Goal: Task Accomplishment & Management: Manage account settings

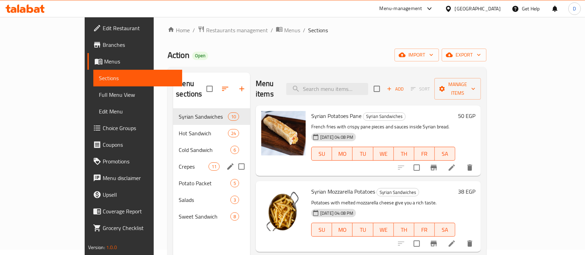
scroll to position [5, 0]
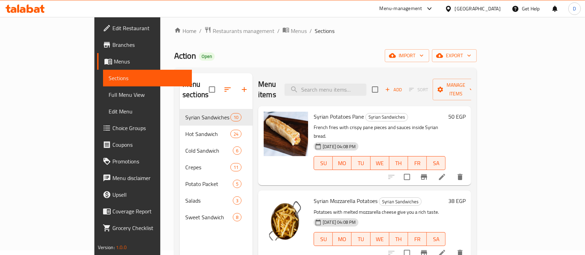
click at [33, 8] on icon at bounding box center [25, 9] width 39 height 8
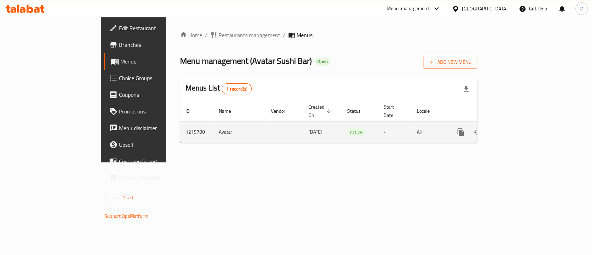
click at [514, 129] on icon "enhanced table" at bounding box center [511, 132] width 6 height 6
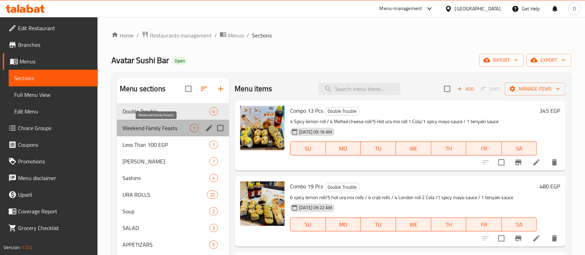
click at [138, 129] on span "Weekend Family Feasts" at bounding box center [156, 128] width 67 height 8
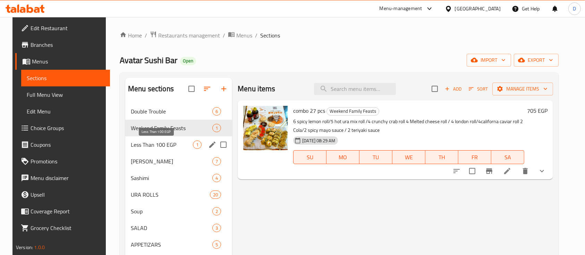
click at [141, 141] on span "Less Than 100 EGP" at bounding box center [162, 145] width 62 height 8
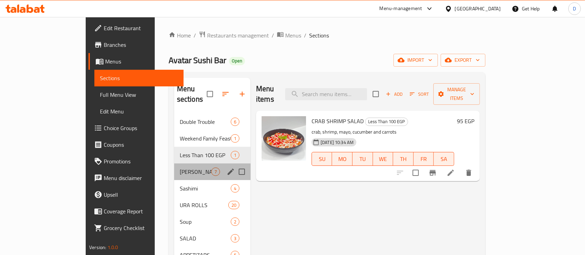
click at [174, 163] on div "Nigiri Sushi 7" at bounding box center [212, 171] width 76 height 17
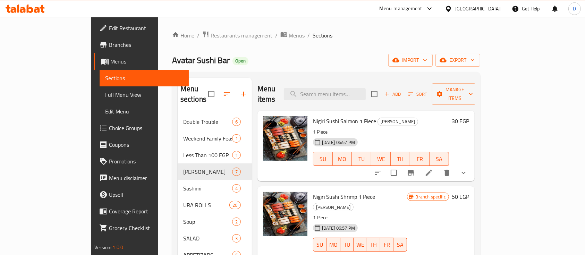
click at [29, 11] on icon at bounding box center [30, 9] width 7 height 8
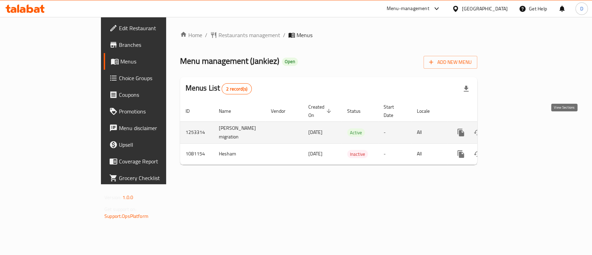
click at [520, 126] on link "enhanced table" at bounding box center [511, 132] width 17 height 17
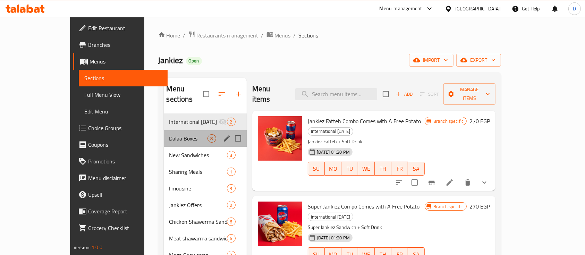
click at [164, 134] on div "Dalaa Boxes 8" at bounding box center [205, 138] width 83 height 17
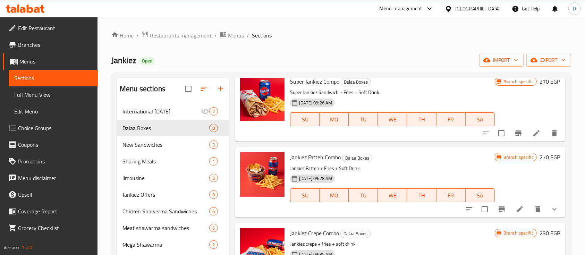
scroll to position [28, 0]
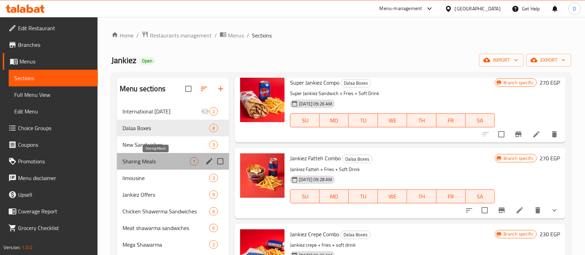
click at [160, 160] on span "Sharing Meals" at bounding box center [156, 161] width 67 height 8
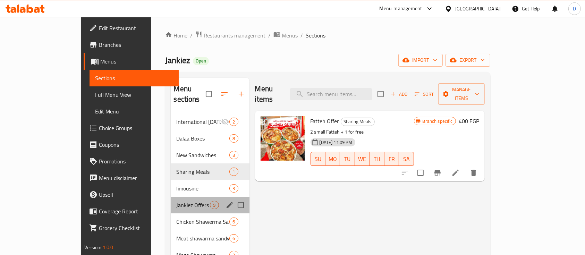
click at [171, 200] on div "Jankiez Offers 9" at bounding box center [210, 205] width 78 height 17
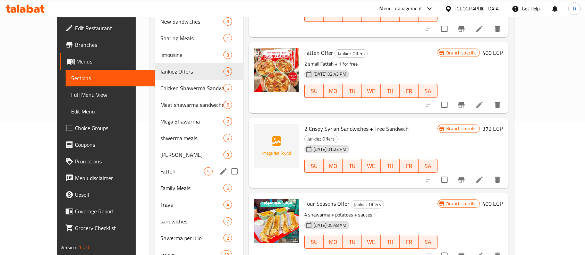
scroll to position [134, 0]
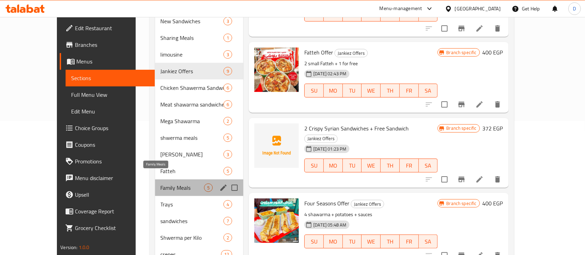
click at [161, 184] on span "Family Meals" at bounding box center [183, 188] width 44 height 8
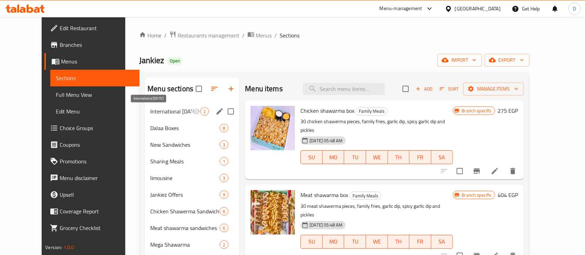
click at [150, 108] on span "International Potato Day" at bounding box center [171, 111] width 42 height 8
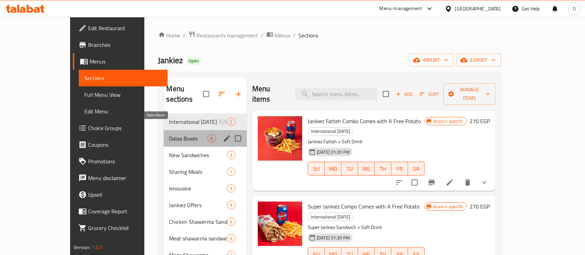
click at [169, 134] on span "Dalaa Boxes" at bounding box center [188, 138] width 38 height 8
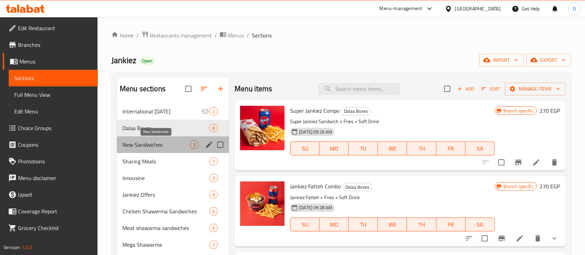
click at [151, 145] on span "New Sandwiches" at bounding box center [156, 145] width 67 height 8
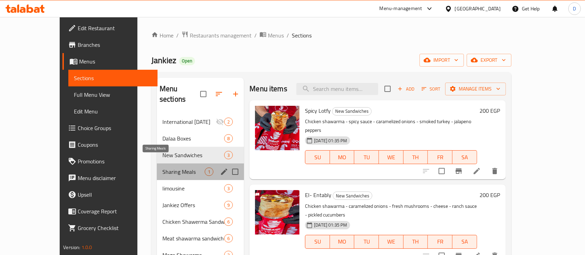
click at [162, 168] on span "Sharing Meals" at bounding box center [183, 172] width 42 height 8
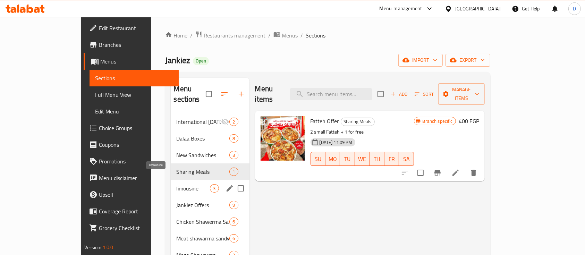
click at [176, 184] on span "limousine" at bounding box center [193, 188] width 34 height 8
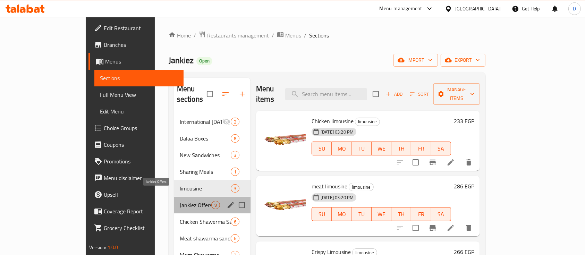
click at [180, 201] on span "Jankiez Offers" at bounding box center [196, 205] width 32 height 8
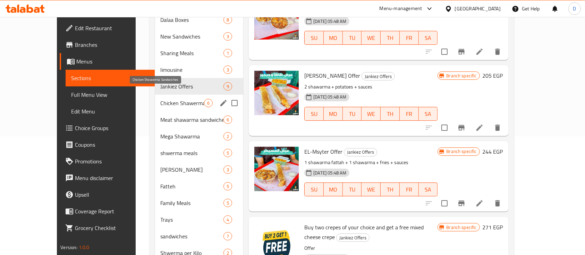
scroll to position [118, 0]
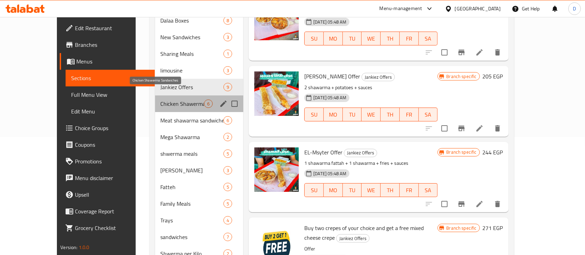
click at [161, 100] on span "Chicken Shawerma Sandwiches" at bounding box center [183, 104] width 44 height 8
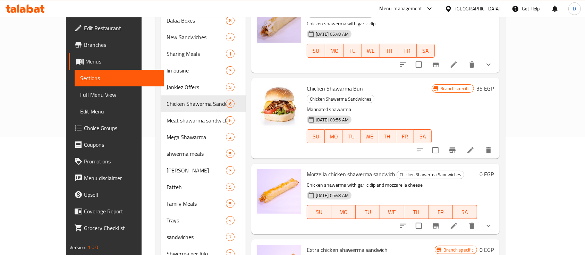
scroll to position [78, 0]
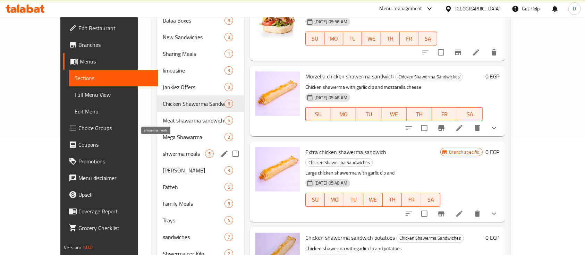
click at [163, 150] on span "shwerma meals" at bounding box center [184, 154] width 42 height 8
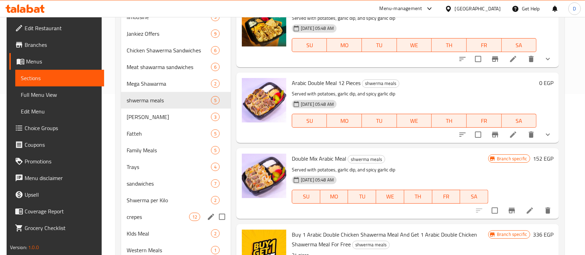
scroll to position [161, 0]
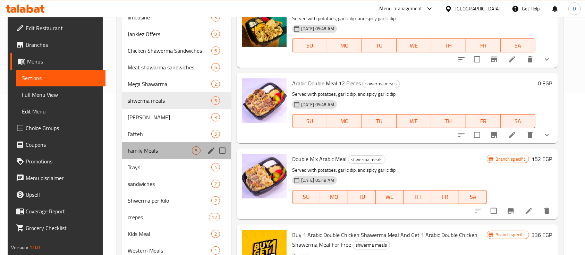
click at [142, 154] on div "Family Meals 5" at bounding box center [176, 150] width 109 height 17
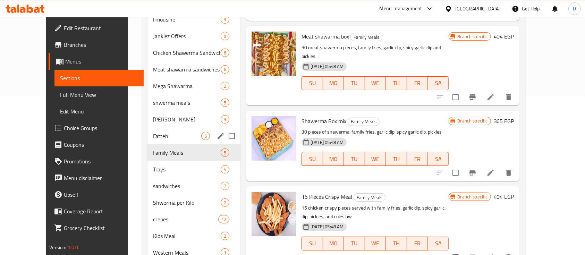
scroll to position [161, 0]
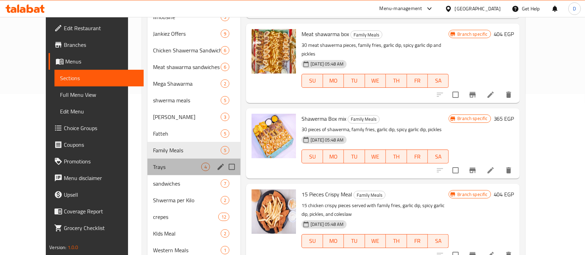
click at [148, 161] on div "Trays 4" at bounding box center [194, 167] width 93 height 17
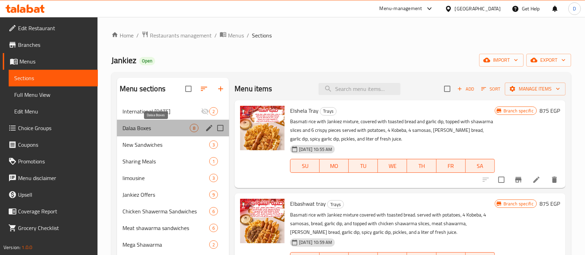
click at [140, 129] on span "Dalaa Boxes" at bounding box center [156, 128] width 67 height 8
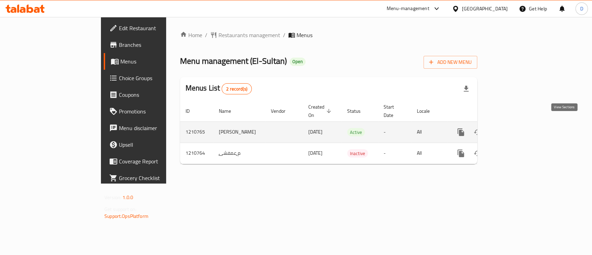
click at [515, 128] on icon "enhanced table" at bounding box center [511, 132] width 8 height 8
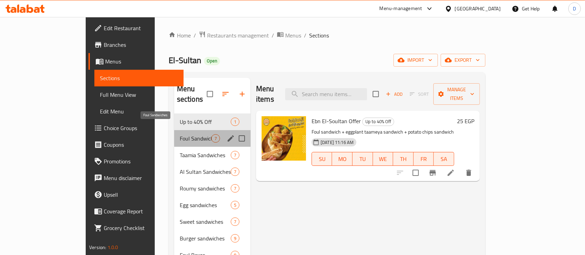
click at [180, 134] on span "Foul Sandwiches" at bounding box center [196, 138] width 32 height 8
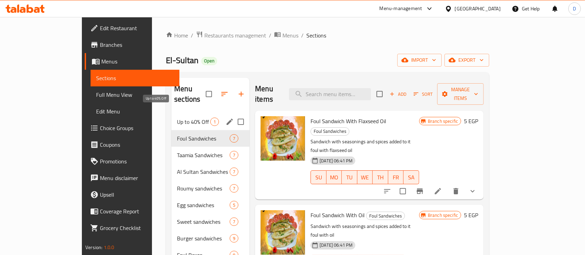
click at [177, 118] on span "Up to 40% Off" at bounding box center [193, 122] width 33 height 8
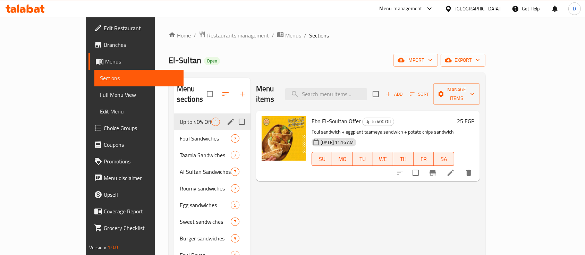
click at [235, 115] on input "Menu sections" at bounding box center [242, 122] width 15 height 15
checkbox input "true"
click at [228, 119] on icon "edit" at bounding box center [231, 122] width 6 height 6
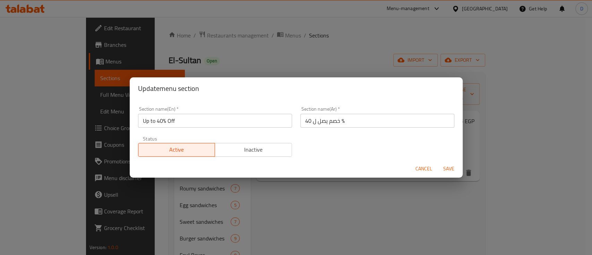
click at [214, 117] on input "Up to 40% Off" at bounding box center [215, 121] width 154 height 14
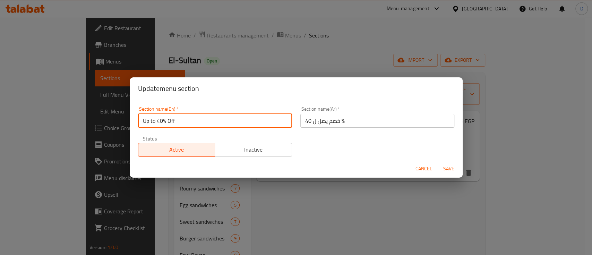
click at [214, 117] on input "Up to 40% Off" at bounding box center [215, 121] width 154 height 14
type input "x"
type input "Sharing Meals"
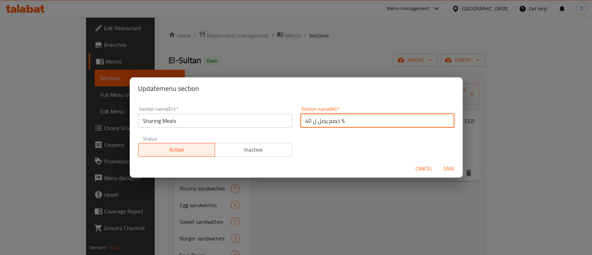
click at [312, 116] on input "خصم يصل ل 40 %" at bounding box center [378, 121] width 154 height 14
type input ","
type input "وجبات للمشاركة"
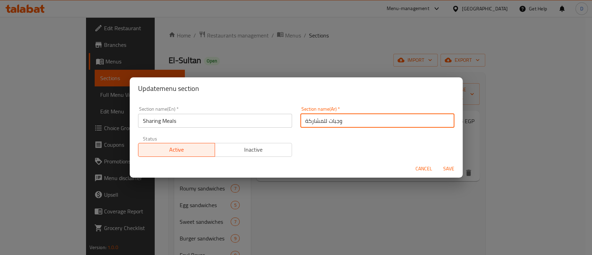
click at [438, 162] on button "Save" at bounding box center [449, 168] width 22 height 13
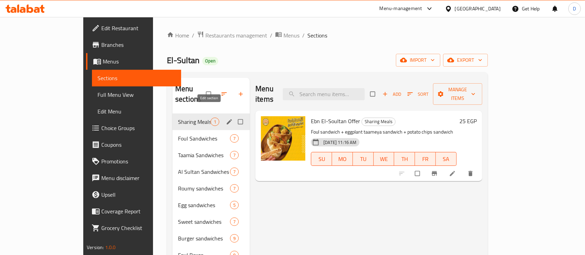
click at [226, 118] on icon "edit" at bounding box center [229, 121] width 7 height 7
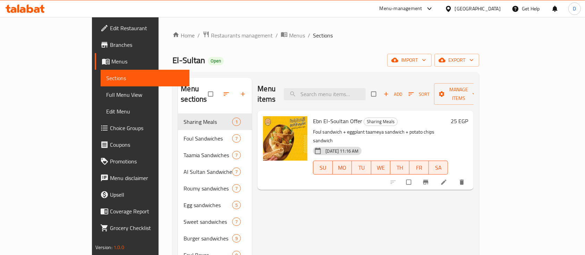
click at [30, 10] on icon at bounding box center [25, 9] width 39 height 8
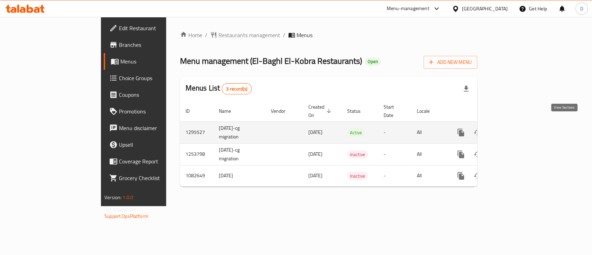
click at [515, 128] on icon "enhanced table" at bounding box center [511, 132] width 8 height 8
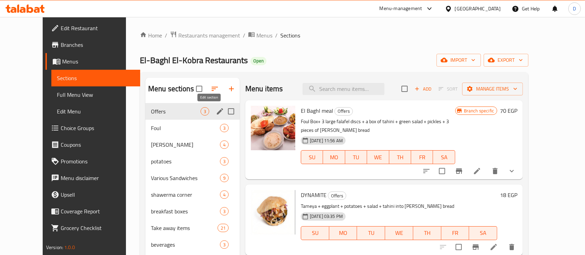
click at [217, 111] on icon "edit" at bounding box center [220, 111] width 6 height 6
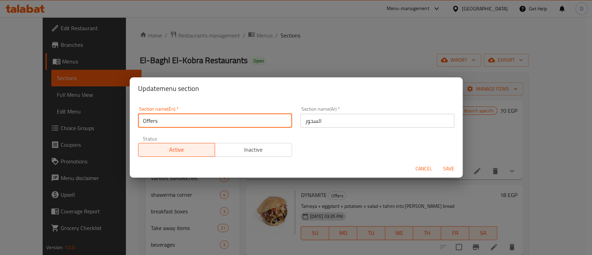
click at [212, 121] on input "Offers" at bounding box center [215, 121] width 154 height 14
type input "س"
type input "Sharing Meals"
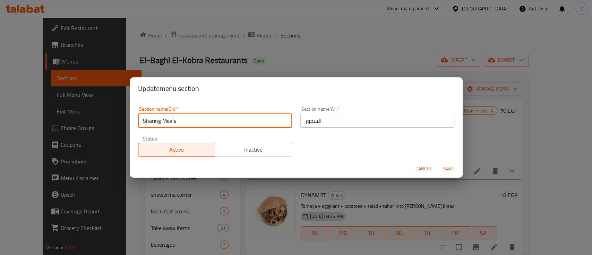
click at [322, 123] on input "السحور" at bounding box center [378, 121] width 154 height 14
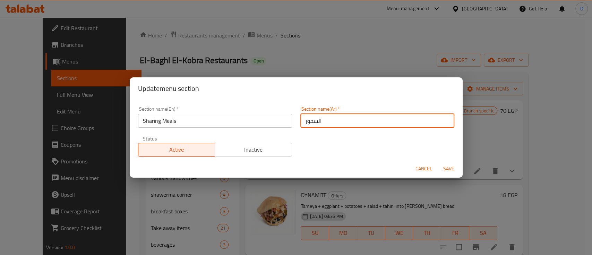
click at [322, 123] on input "السحور" at bounding box center [378, 121] width 154 height 14
type input ","
type input "وجبات للمشاركة"
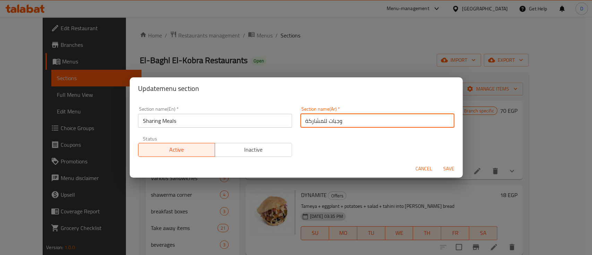
click at [438, 162] on button "Save" at bounding box center [449, 168] width 22 height 13
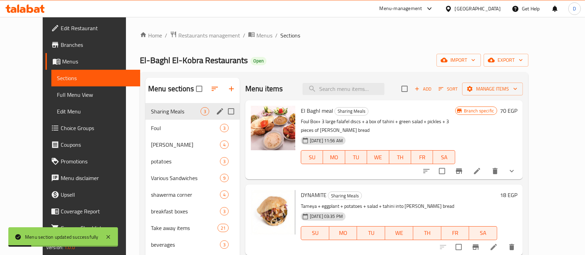
click at [216, 114] on icon "edit" at bounding box center [220, 111] width 8 height 8
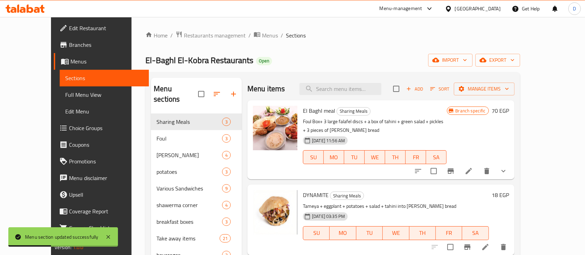
click at [35, 6] on icon at bounding box center [25, 9] width 39 height 8
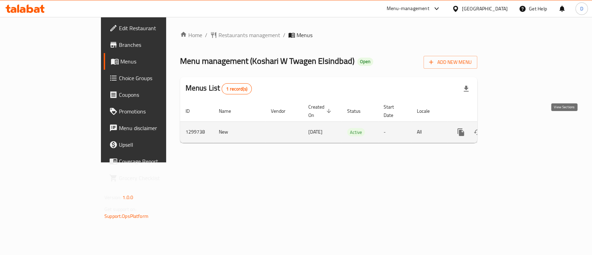
click at [520, 124] on link "enhanced table" at bounding box center [511, 132] width 17 height 17
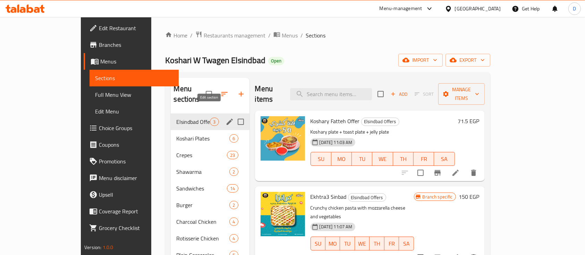
click at [226, 118] on icon "edit" at bounding box center [230, 122] width 8 height 8
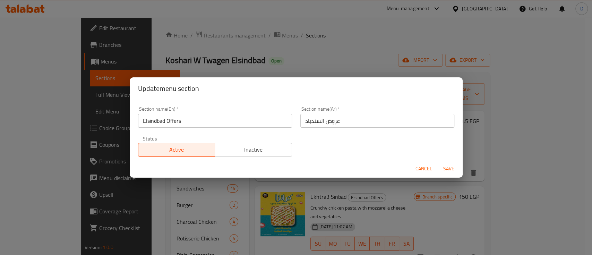
click at [212, 123] on input "Elsindbad Offers" at bounding box center [215, 121] width 154 height 14
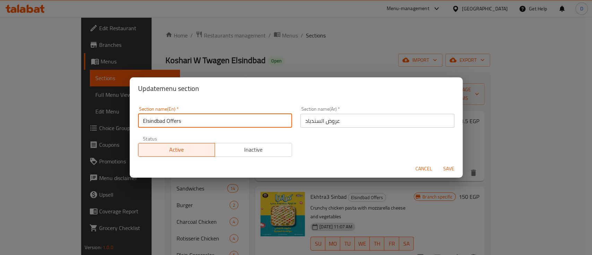
click at [212, 123] on input "Elsindbad Offers" at bounding box center [215, 121] width 154 height 14
type input "س"
type input "Sharing Meals"
click at [302, 123] on input "عروض السندباد" at bounding box center [378, 121] width 154 height 14
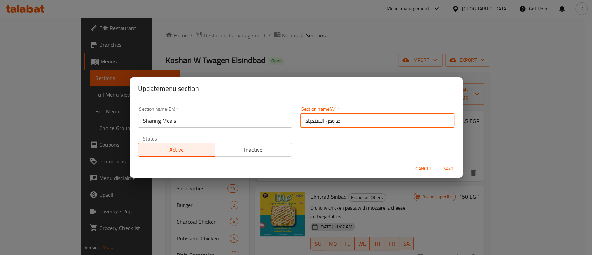
click at [302, 123] on input "عروض السندباد" at bounding box center [378, 121] width 154 height 14
click at [307, 123] on input "عروض السندباد" at bounding box center [378, 121] width 154 height 14
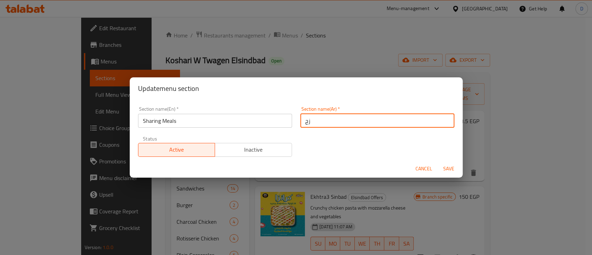
type input "ز"
type input "وجبات للمشاركة"
click at [438, 162] on button "Save" at bounding box center [449, 168] width 22 height 13
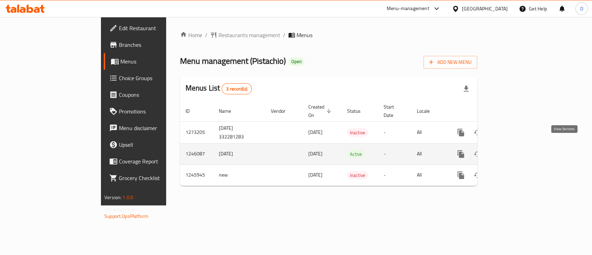
click at [520, 146] on link "enhanced table" at bounding box center [511, 154] width 17 height 17
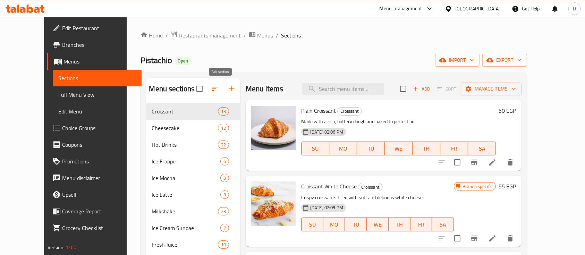
click at [229, 89] on icon "button" at bounding box center [231, 88] width 5 height 5
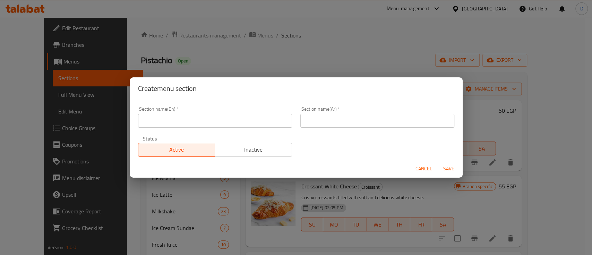
click at [223, 121] on input "text" at bounding box center [215, 121] width 154 height 14
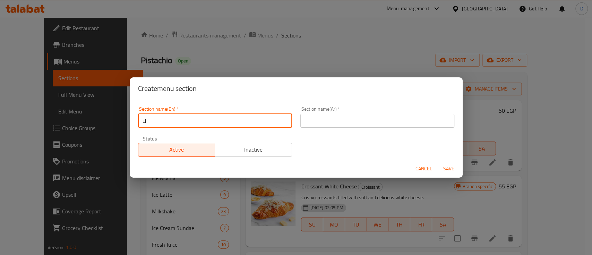
type input "ل"
click at [158, 118] on input "Buy one get one" at bounding box center [215, 121] width 154 height 14
click at [195, 119] on input "Buy one get one" at bounding box center [215, 121] width 154 height 14
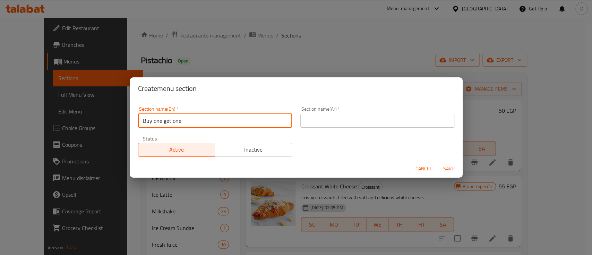
click at [195, 119] on input "Buy one get one" at bounding box center [215, 121] width 154 height 14
paste input "buy 2 get 1 offers add section"
drag, startPoint x: 170, startPoint y: 120, endPoint x: 221, endPoint y: 122, distance: 50.7
click at [221, 122] on input "buy 2 get 1 offers add section" at bounding box center [215, 121] width 154 height 14
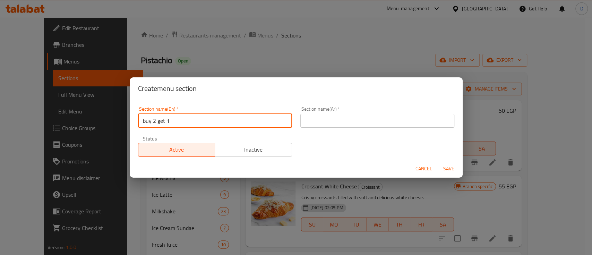
type input "Buy 2 get 1 free"
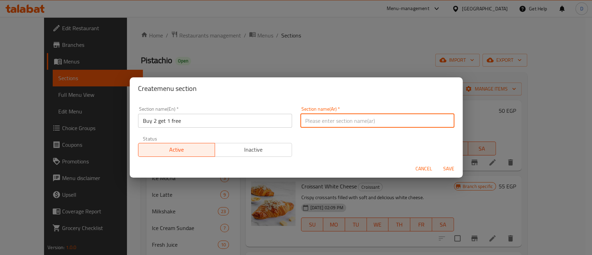
click at [377, 119] on input "text" at bounding box center [378, 121] width 154 height 14
type input "اشتري 2 واحصل علي 1 هدية"
click at [441, 171] on span "Save" at bounding box center [449, 169] width 17 height 9
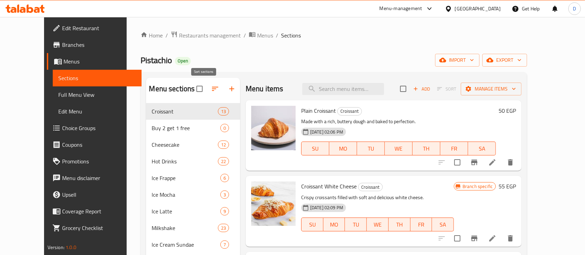
click at [207, 84] on button "button" at bounding box center [215, 89] width 17 height 17
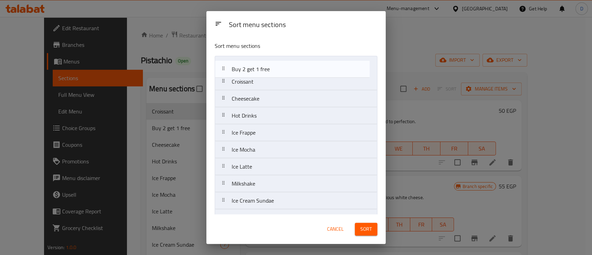
drag, startPoint x: 268, startPoint y: 83, endPoint x: 268, endPoint y: 67, distance: 15.3
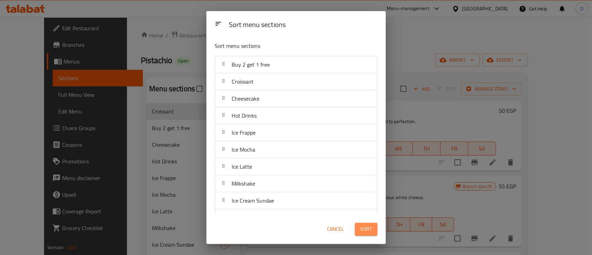
click at [364, 232] on span "Sort" at bounding box center [366, 229] width 11 height 9
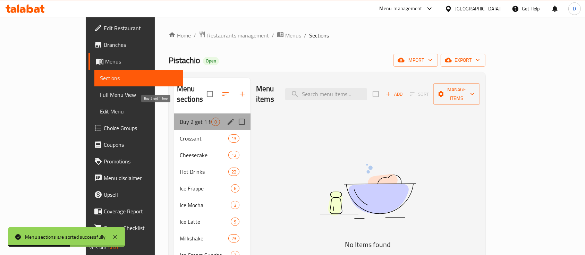
click at [180, 118] on span "Buy 2 get 1 free" at bounding box center [196, 122] width 32 height 8
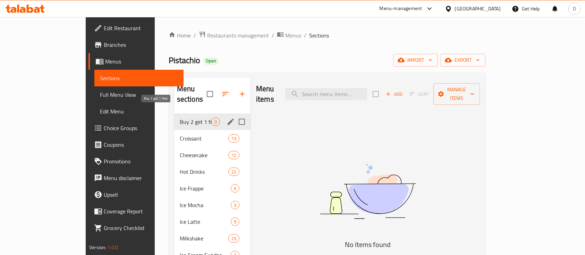
click at [180, 118] on span "Buy 2 get 1 free" at bounding box center [196, 122] width 32 height 8
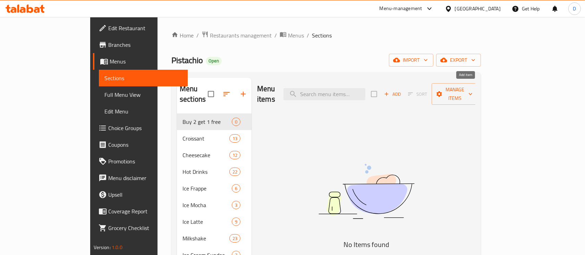
click at [402, 90] on span "Add" at bounding box center [392, 94] width 19 height 8
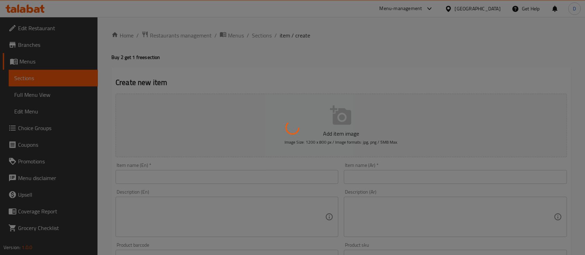
click at [401, 177] on div at bounding box center [292, 127] width 585 height 255
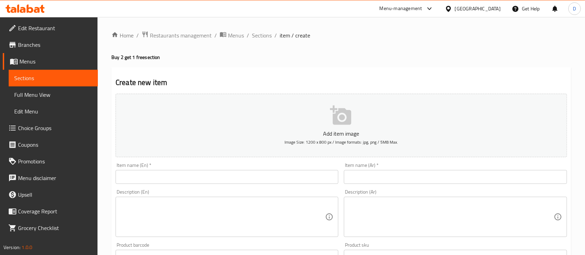
click at [401, 177] on input "text" at bounding box center [455, 177] width 223 height 14
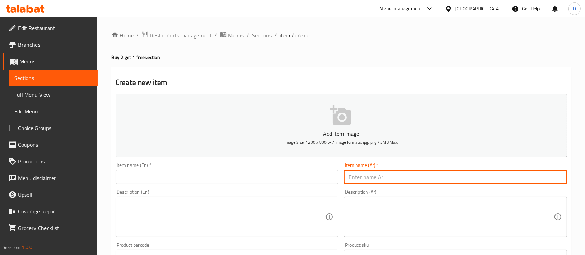
click at [401, 177] on input "text" at bounding box center [455, 177] width 223 height 14
type input "2"
type input "2 وافل من اختيارك + لاتيه"
click at [214, 174] on input "text" at bounding box center [227, 177] width 223 height 14
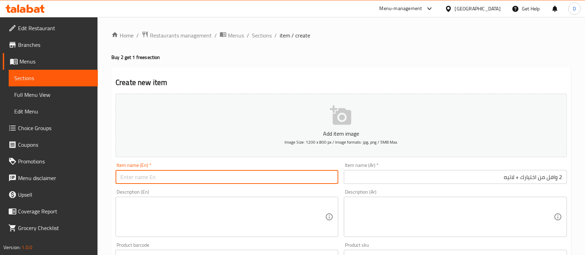
paste input "2 waffles of your choice + latte"
type input "2 waffles of your choice + latte"
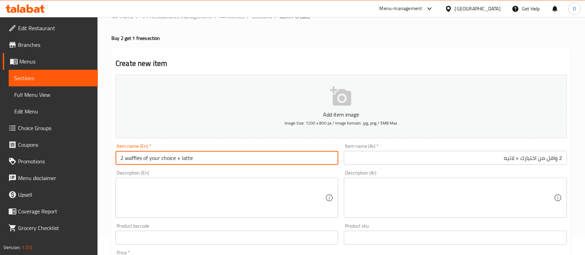
scroll to position [46, 0]
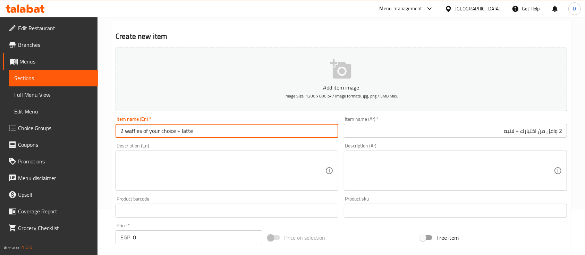
click at [192, 236] on input "0" at bounding box center [197, 237] width 129 height 14
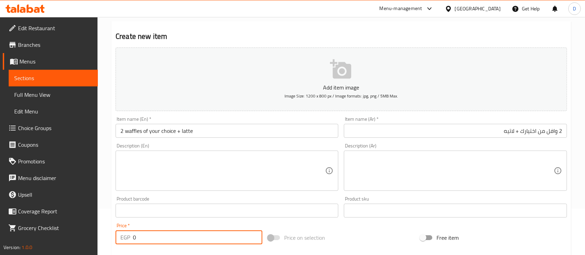
click at [192, 236] on input "0" at bounding box center [197, 237] width 129 height 14
type input "408.33"
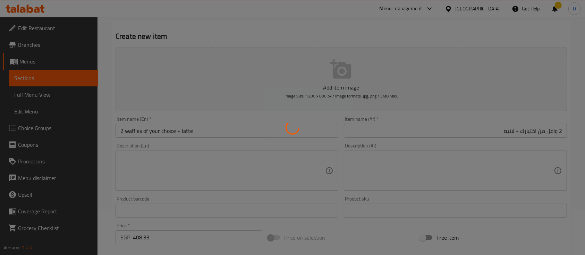
type input "0"
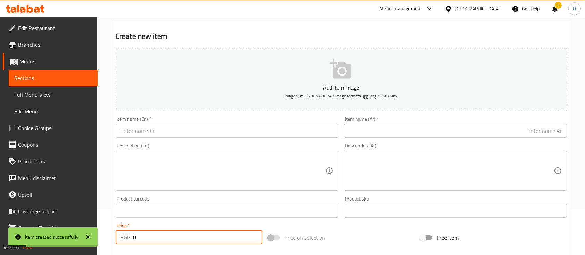
click at [467, 128] on input "text" at bounding box center [455, 131] width 223 height 14
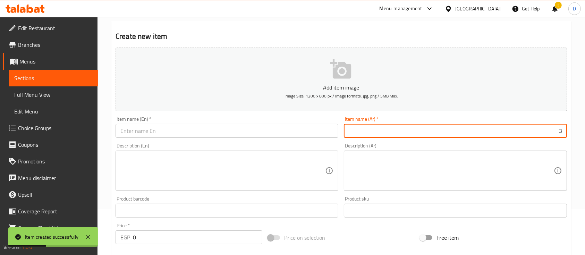
type input "3"
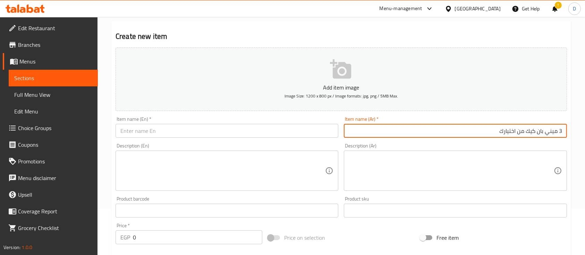
type input "3 ميني بان كيك من اختيارك"
click at [205, 130] on input "text" at bounding box center [227, 131] width 223 height 14
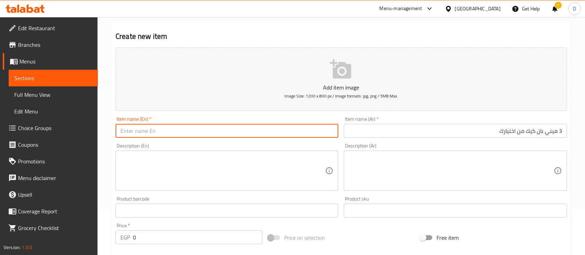
paste input "3 mini pancakes of your choice"
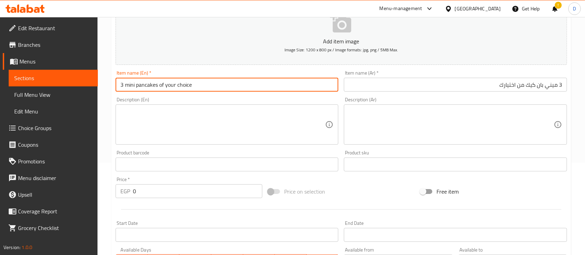
type input "3 mini pancakes of your choice"
click at [217, 190] on input "0" at bounding box center [197, 191] width 129 height 14
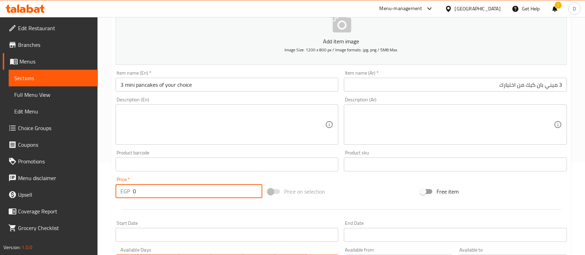
click at [217, 190] on input "0" at bounding box center [197, 191] width 129 height 14
type input "291.67"
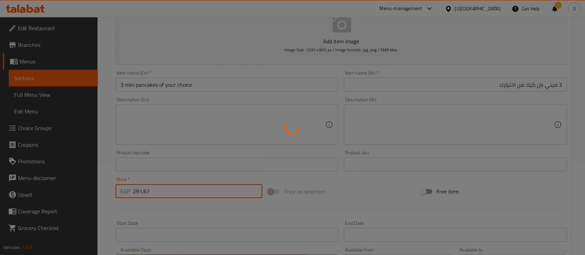
type input "0"
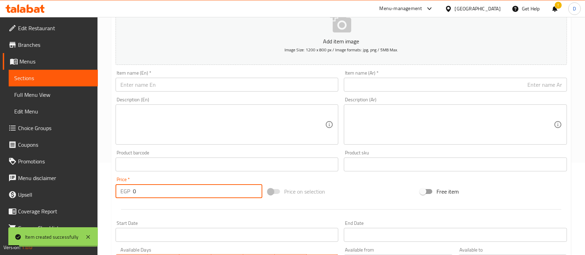
click at [55, 76] on span "Sections" at bounding box center [53, 78] width 78 height 8
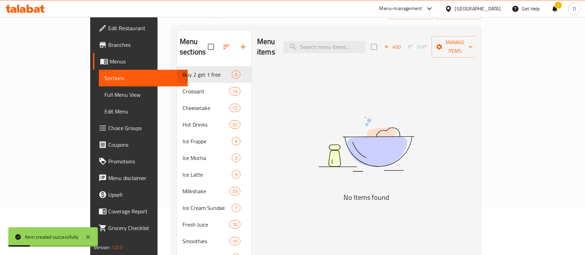
scroll to position [46, 0]
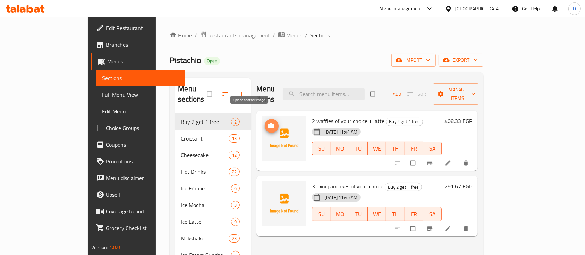
click at [265, 119] on button "upload picture" at bounding box center [272, 126] width 14 height 14
click at [268, 123] on icon "upload picture" at bounding box center [271, 126] width 7 height 7
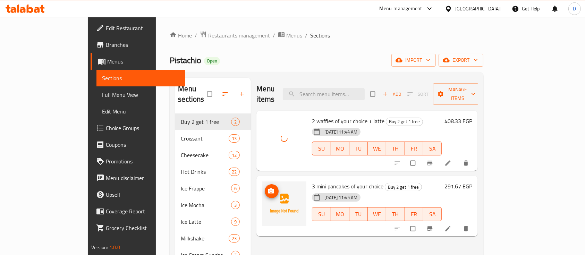
click at [268, 188] on icon "upload picture" at bounding box center [271, 190] width 6 height 5
click at [265, 119] on button "upload picture" at bounding box center [272, 126] width 14 height 14
click at [270, 191] on circle "upload picture" at bounding box center [271, 192] width 2 height 2
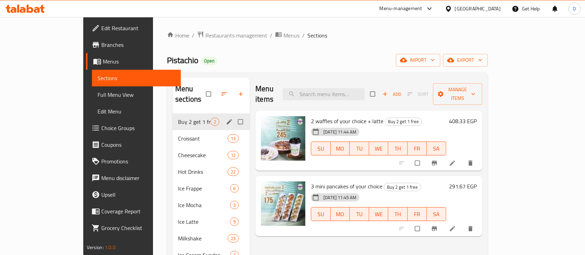
click at [172, 113] on div "Buy 2 get 1 free 2" at bounding box center [210, 121] width 77 height 17
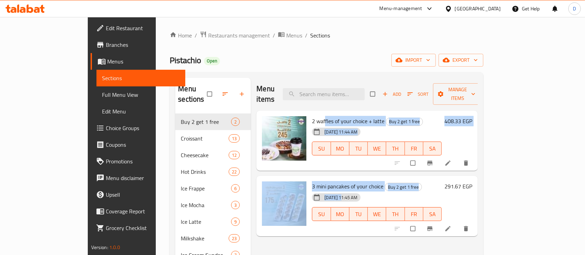
drag, startPoint x: 304, startPoint y: 105, endPoint x: 321, endPoint y: 183, distance: 80.4
click at [321, 118] on div "2 waffles of your choice + latte Buy 2 get 1 free 30-09-2025 11:44 AM SU MO TU …" at bounding box center [366, 114] width 221 height 7
click at [342, 181] on span "3 mini pancakes of your choice" at bounding box center [347, 186] width 71 height 10
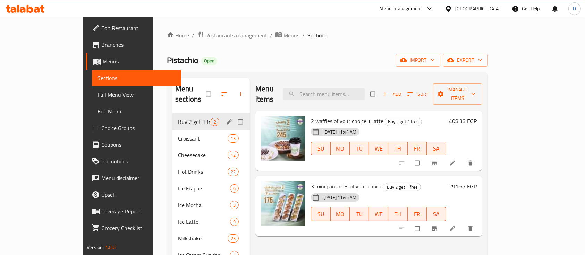
click at [226, 118] on icon "edit" at bounding box center [229, 121] width 7 height 7
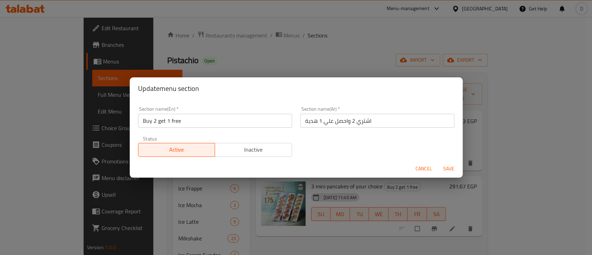
click at [425, 165] on span "Cancel" at bounding box center [424, 169] width 17 height 9
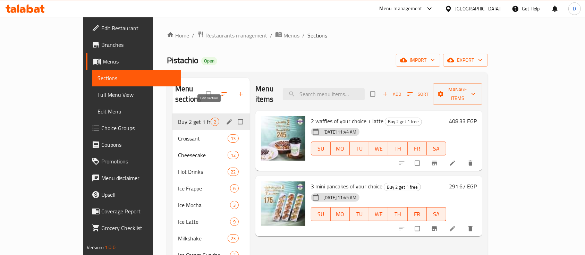
click at [226, 118] on icon "edit" at bounding box center [229, 121] width 7 height 7
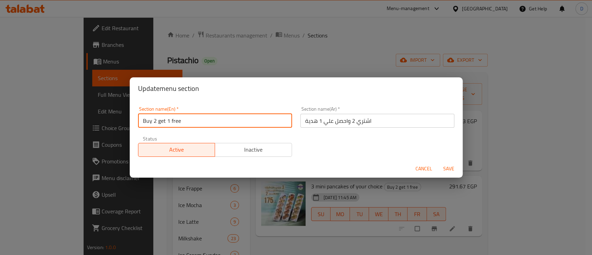
click at [213, 120] on input "Buy 2 get 1 free" at bounding box center [215, 121] width 154 height 14
paste input "items and get the third for"
type input "Buy 2 items and get the third for free"
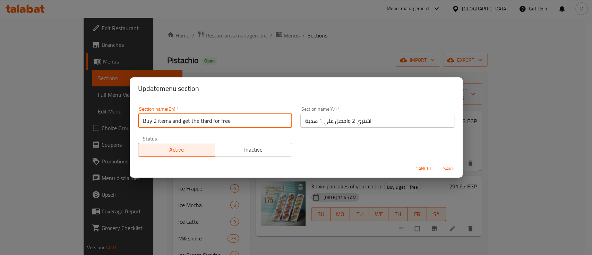
click at [449, 169] on span "Save" at bounding box center [449, 169] width 17 height 9
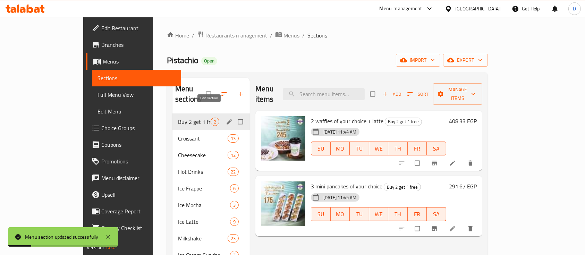
click at [226, 118] on icon "edit" at bounding box center [229, 121] width 7 height 7
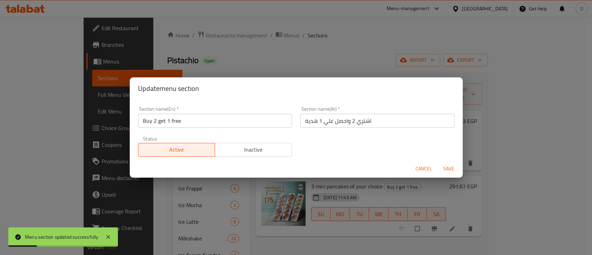
click at [353, 118] on input "اشتري 2 واحصل علي 1 هدية" at bounding box center [378, 121] width 154 height 14
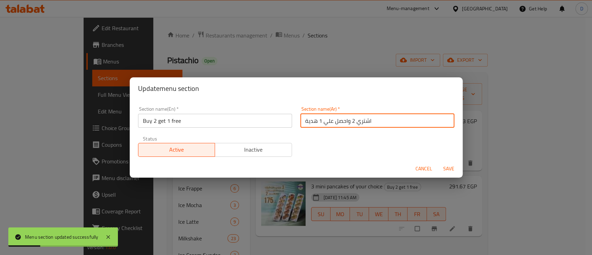
click at [353, 118] on input "اشتري 2 واحصل علي 1 هدية" at bounding box center [378, 121] width 154 height 14
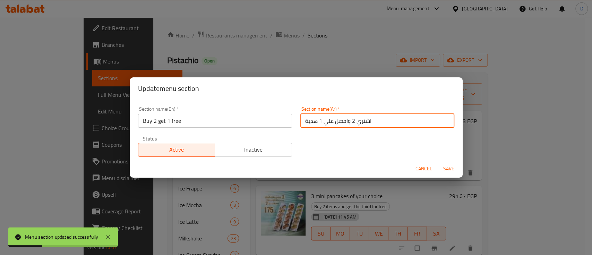
paste input "2 + 1 مجانا"
type input "2 + 1 مجانا"
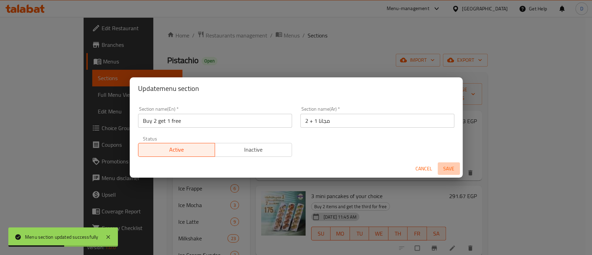
click at [449, 168] on span "Save" at bounding box center [449, 169] width 17 height 9
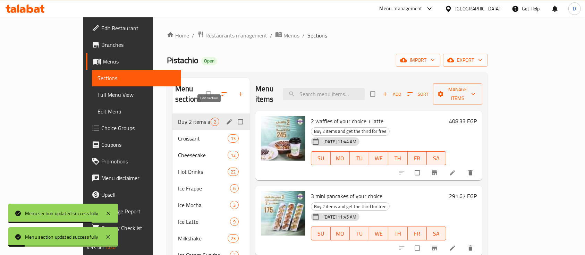
click at [227, 119] on icon "edit" at bounding box center [229, 121] width 5 height 5
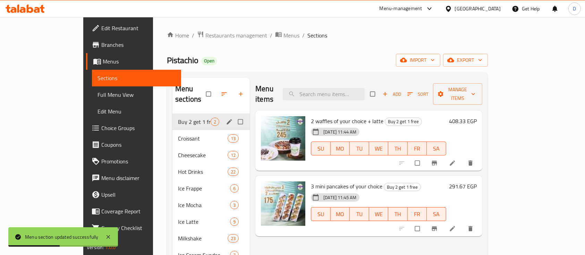
click at [227, 119] on icon "edit" at bounding box center [229, 121] width 5 height 5
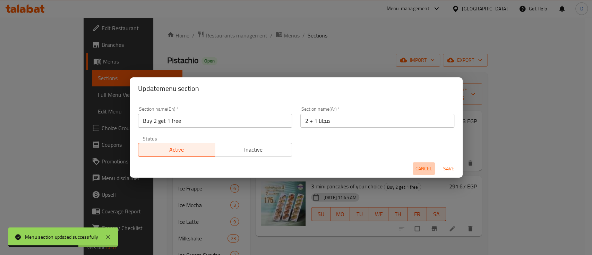
click at [424, 168] on span "Cancel" at bounding box center [424, 169] width 17 height 9
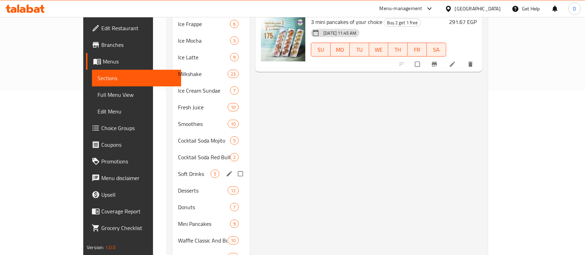
scroll to position [185, 0]
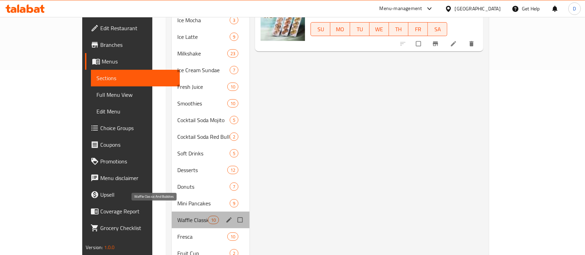
click at [177, 216] on span "Waffle Classic And Bubbles" at bounding box center [192, 220] width 31 height 8
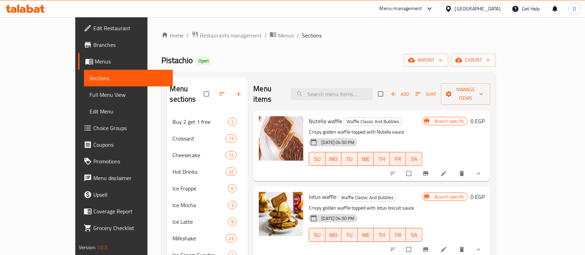
click at [311, 116] on span "Nutella waffle" at bounding box center [325, 121] width 33 height 10
copy h6 "Nutella waffle"
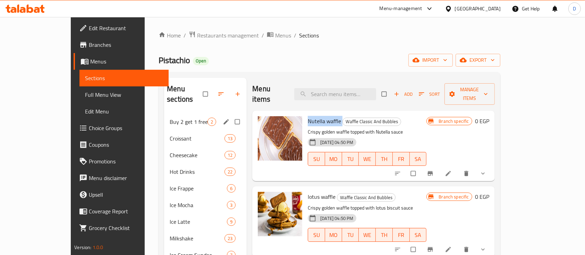
click at [164, 119] on div "Buy 2 get 1 free 2" at bounding box center [205, 121] width 83 height 17
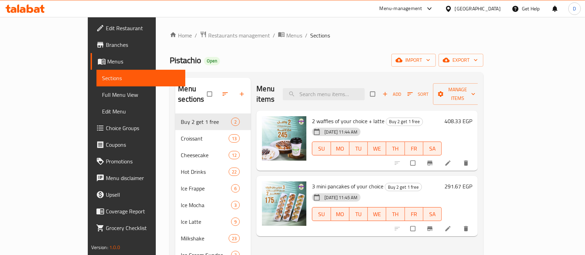
click at [452, 160] on icon at bounding box center [448, 163] width 7 height 7
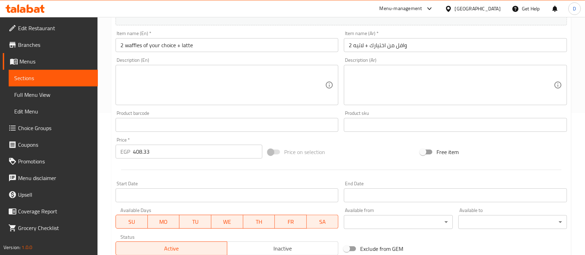
scroll to position [245, 0]
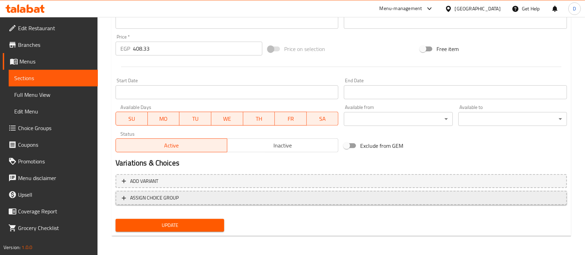
click at [168, 195] on span "ASSIGN CHOICE GROUP" at bounding box center [154, 198] width 49 height 9
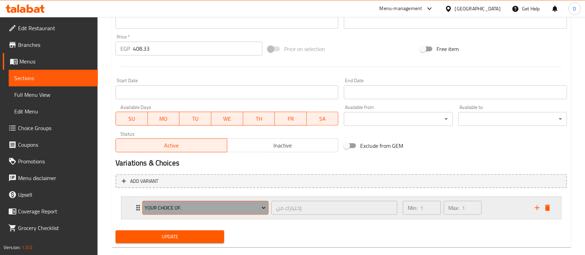
click at [184, 213] on button "Your Choice Of:" at bounding box center [205, 208] width 126 height 14
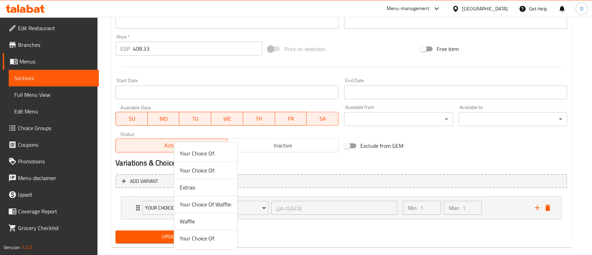
click at [203, 222] on span "Waffle" at bounding box center [206, 221] width 52 height 8
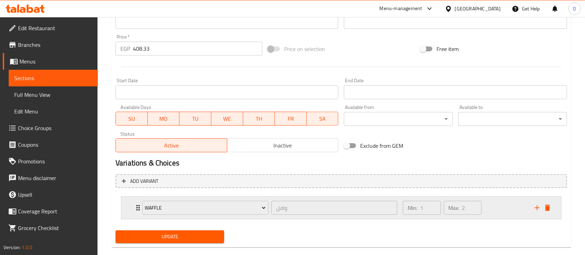
click at [508, 210] on div "Min: 1 ​ Max: 2 ​" at bounding box center [465, 208] width 132 height 22
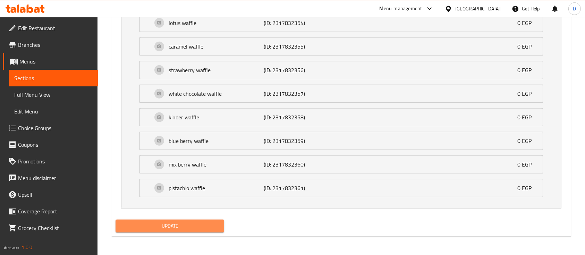
click at [172, 224] on span "Update" at bounding box center [170, 226] width 98 height 9
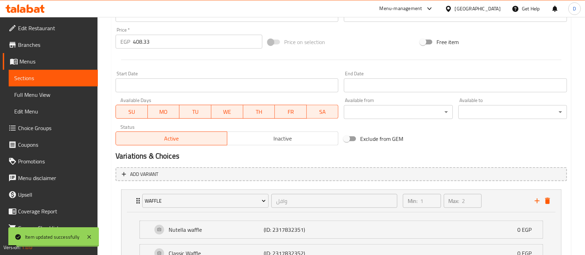
scroll to position [205, 0]
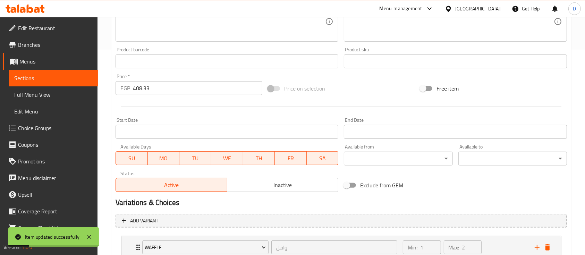
drag, startPoint x: 48, startPoint y: 78, endPoint x: 52, endPoint y: 78, distance: 4.2
click at [48, 78] on span "Sections" at bounding box center [53, 78] width 78 height 8
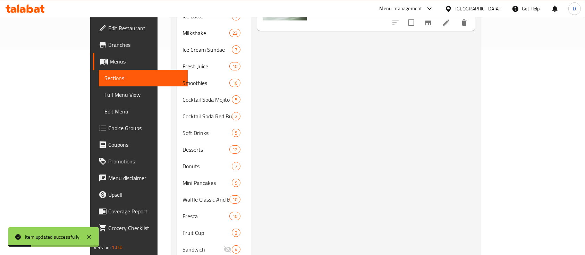
scroll to position [97, 0]
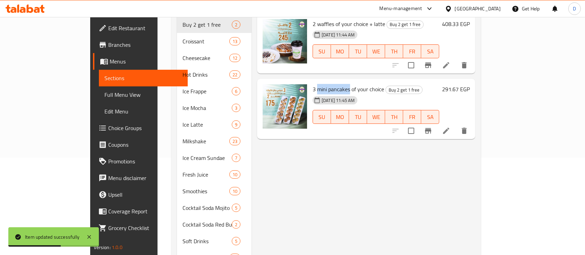
drag, startPoint x: 294, startPoint y: 79, endPoint x: 328, endPoint y: 81, distance: 33.7
click at [328, 84] on span "3 mini pancakes of your choice" at bounding box center [348, 89] width 71 height 10
copy span "mini pancakes"
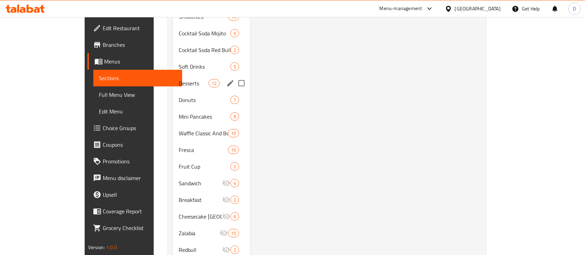
scroll to position [286, 0]
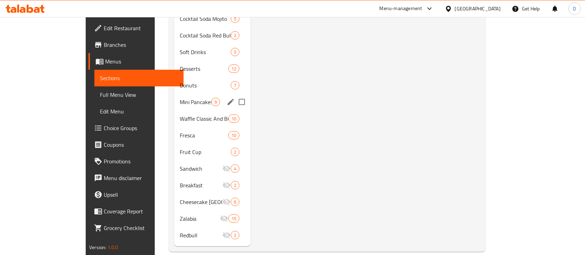
click at [180, 98] on span "Mini Pancakes" at bounding box center [196, 102] width 32 height 8
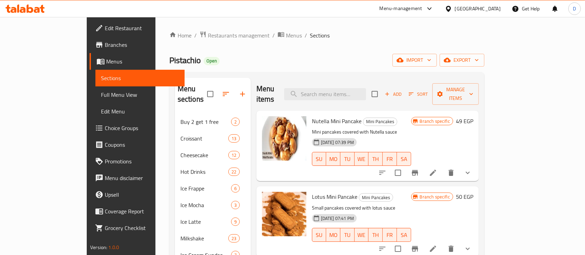
click at [312, 116] on span "Nutella Mini Pancake" at bounding box center [337, 121] width 50 height 10
copy h6 "Nutella Mini Pancake"
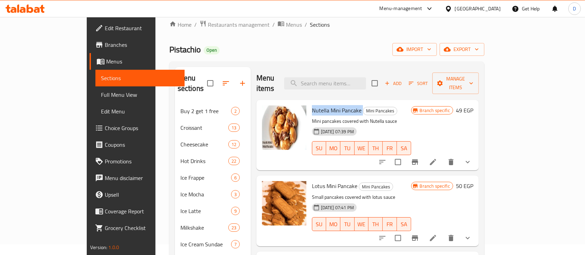
scroll to position [9, 0]
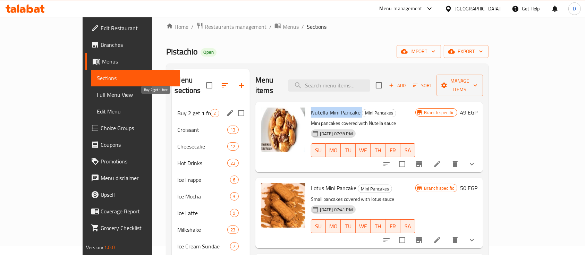
click at [177, 109] on span "Buy 2 get 1 free" at bounding box center [193, 113] width 33 height 8
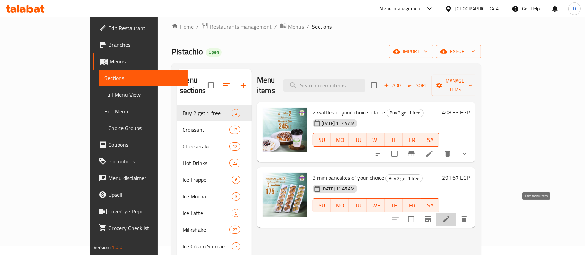
click at [450, 215] on icon at bounding box center [446, 219] width 8 height 8
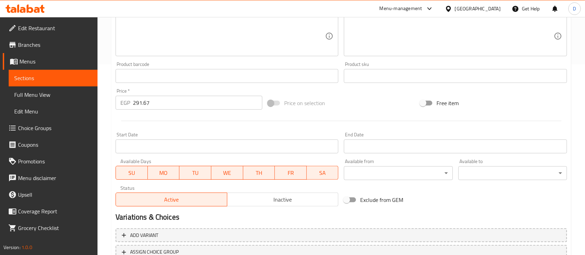
scroll to position [245, 0]
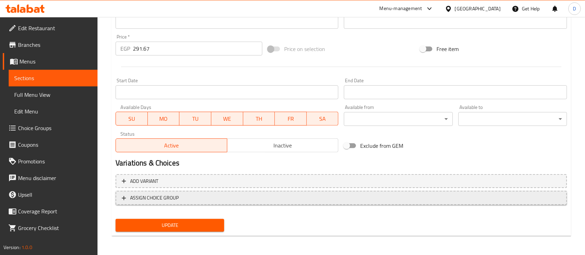
click at [189, 198] on span "ASSIGN CHOICE GROUP" at bounding box center [341, 198] width 439 height 9
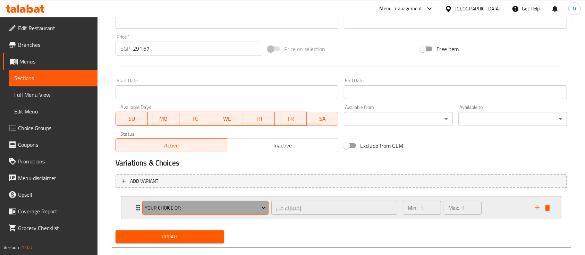
click at [186, 211] on span "Your Choice Of:" at bounding box center [205, 208] width 121 height 9
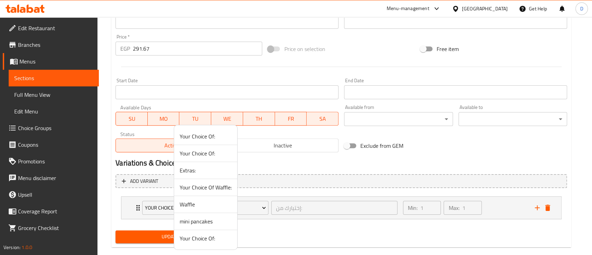
click at [216, 218] on span "mini pancakes" at bounding box center [206, 221] width 52 height 8
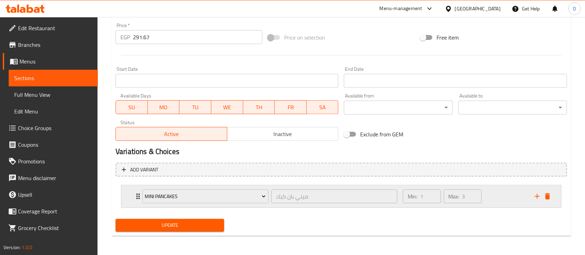
click at [497, 187] on div "Min: 1 ​ Max: 3 ​" at bounding box center [465, 196] width 132 height 22
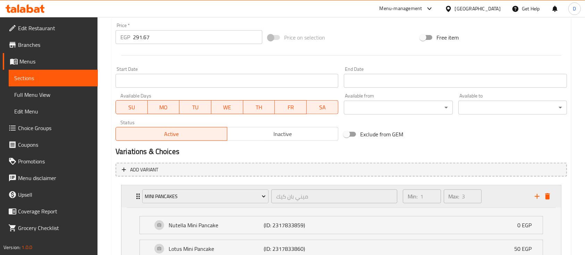
scroll to position [435, 0]
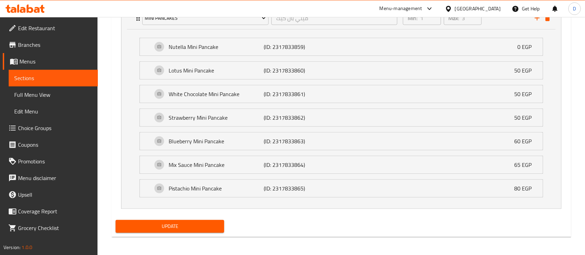
click at [207, 227] on span "Update" at bounding box center [170, 226] width 98 height 9
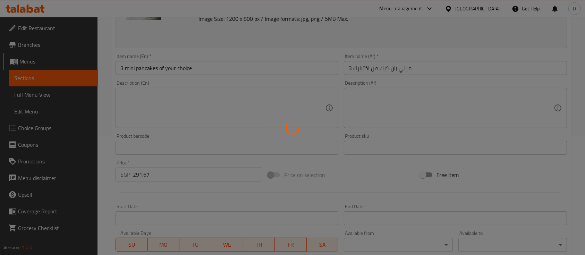
scroll to position [111, 0]
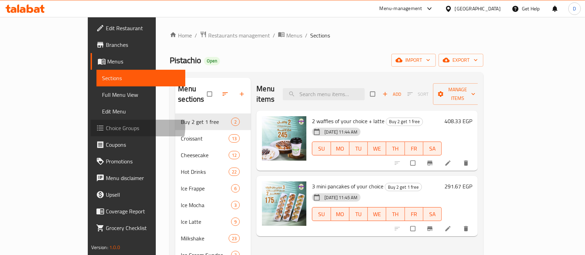
click at [106, 127] on span "Choice Groups" at bounding box center [143, 128] width 74 height 8
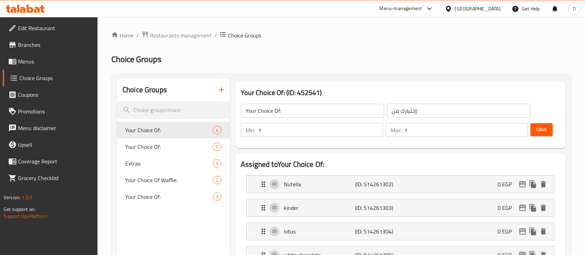
click at [222, 91] on icon "button" at bounding box center [221, 90] width 8 height 8
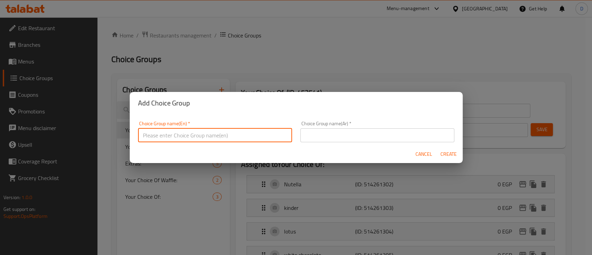
click at [230, 131] on input "text" at bounding box center [215, 135] width 154 height 14
type input "Waffle"
click at [381, 135] on input "text" at bounding box center [378, 135] width 154 height 14
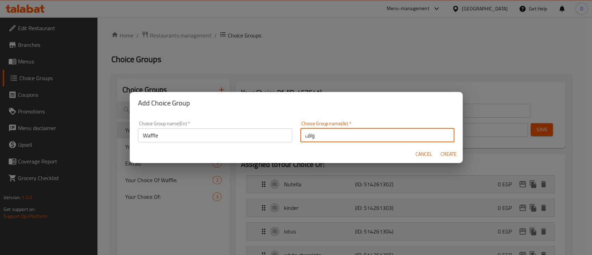
type input "وافل"
click at [444, 153] on span "Create" at bounding box center [449, 154] width 17 height 9
type input "Waffle"
type input "وافل"
type input "0"
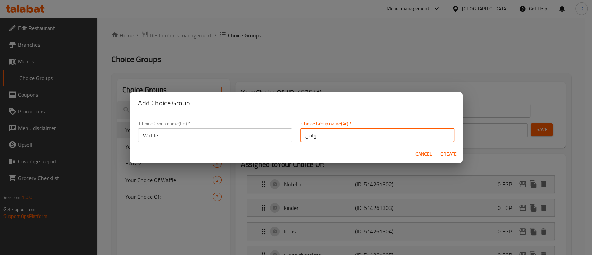
type input "0"
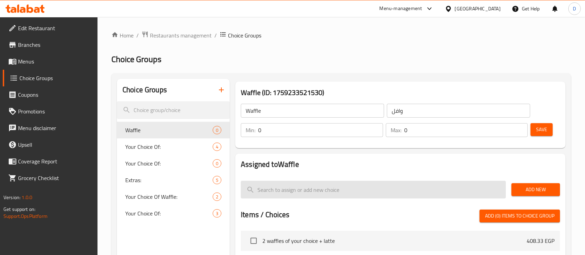
click at [307, 185] on input "search" at bounding box center [373, 190] width 265 height 18
paste input "Nutella waffle"
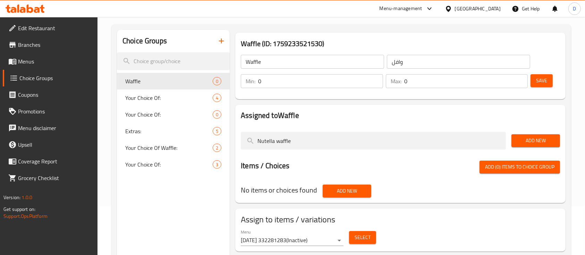
scroll to position [92, 0]
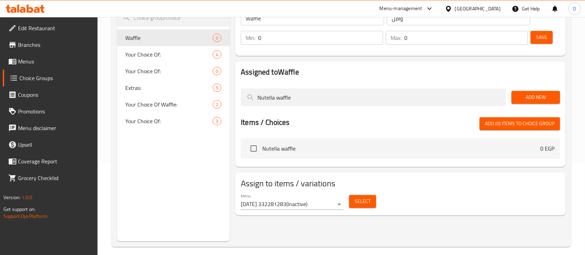
type input "Nutella waffle"
click at [254, 147] on input "checkbox" at bounding box center [253, 148] width 15 height 15
checkbox input "true"
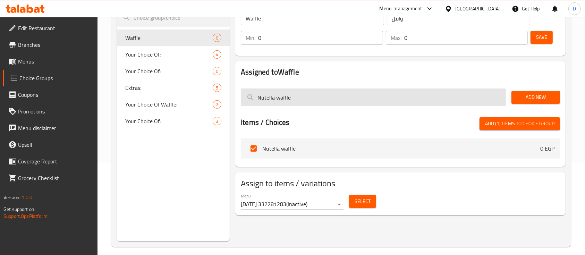
click at [331, 92] on input "Nutella waffle" at bounding box center [373, 98] width 265 height 18
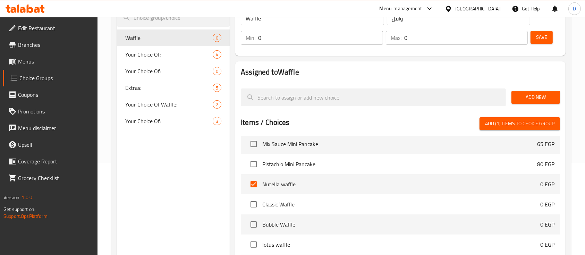
scroll to position [3748, 0]
click at [250, 204] on input "checkbox" at bounding box center [253, 204] width 15 height 15
checkbox input "true"
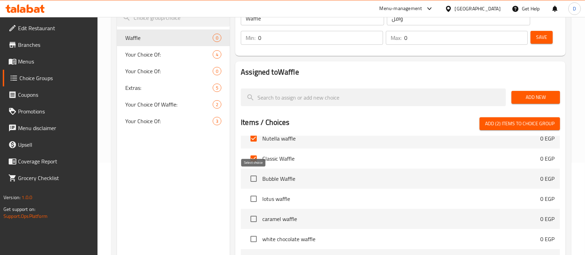
click at [253, 185] on input "checkbox" at bounding box center [253, 178] width 15 height 15
checkbox input "true"
click at [253, 196] on input "checkbox" at bounding box center [253, 199] width 15 height 15
checkbox input "true"
click at [256, 214] on input "checkbox" at bounding box center [253, 219] width 15 height 15
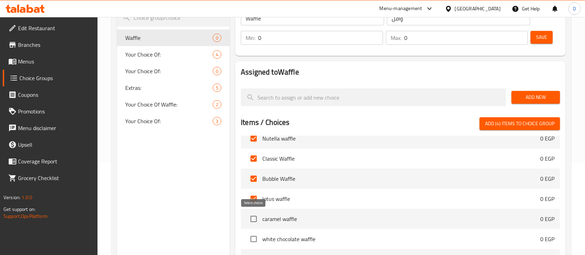
checkbox input "true"
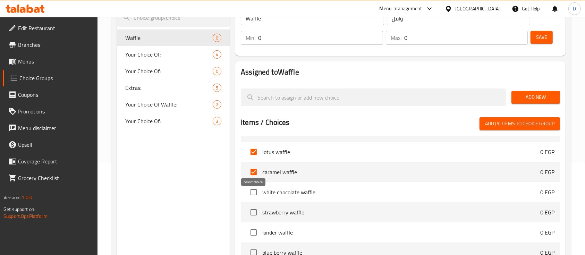
scroll to position [3887, 0]
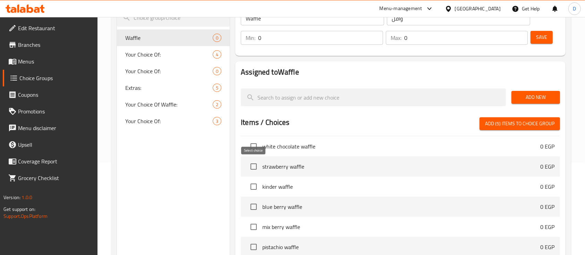
click at [254, 169] on input "checkbox" at bounding box center [253, 166] width 15 height 15
checkbox input "true"
click at [257, 142] on input "checkbox" at bounding box center [253, 146] width 15 height 15
checkbox input "true"
click at [250, 190] on input "checkbox" at bounding box center [253, 186] width 15 height 15
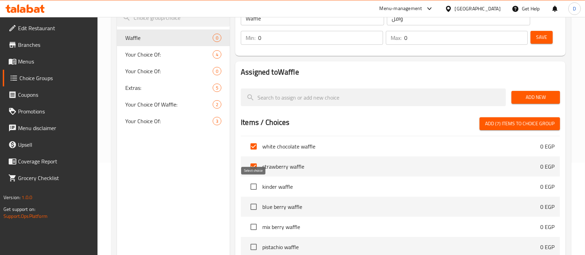
checkbox input "true"
click at [253, 206] on input "checkbox" at bounding box center [253, 207] width 15 height 15
checkbox input "true"
click at [253, 221] on input "checkbox" at bounding box center [253, 227] width 15 height 15
checkbox input "true"
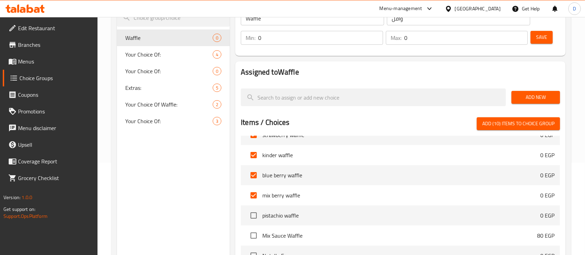
scroll to position [3933, 0]
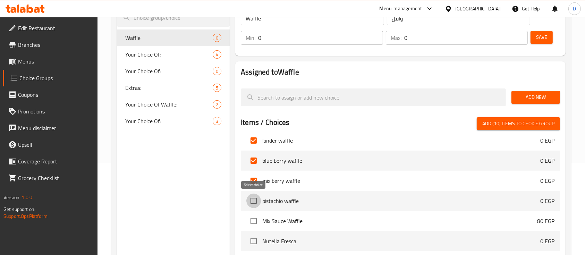
click at [254, 200] on input "checkbox" at bounding box center [253, 201] width 15 height 15
checkbox input "true"
click at [516, 122] on span "Add (11) items to choice group" at bounding box center [518, 123] width 72 height 9
checkbox input "false"
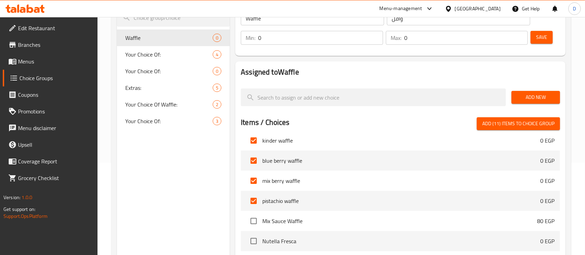
checkbox input "false"
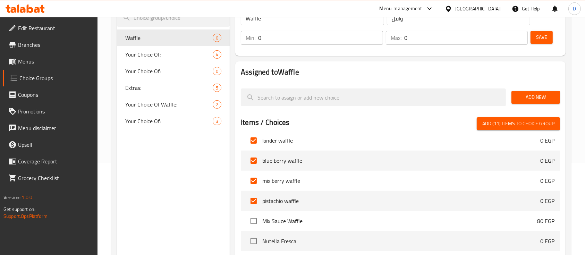
checkbox input "false"
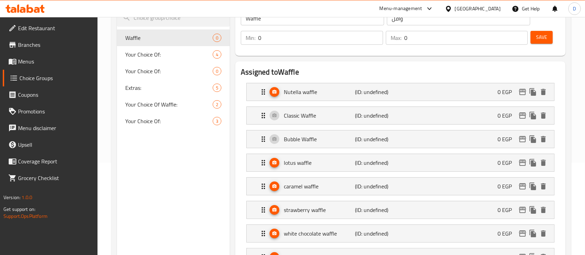
click at [351, 36] on input "0" at bounding box center [320, 38] width 125 height 14
type input "1"
click at [464, 41] on input "0" at bounding box center [466, 38] width 124 height 14
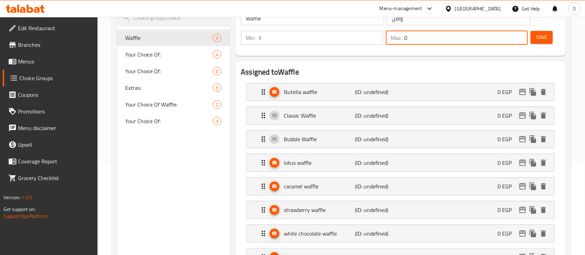
click at [464, 41] on input "0" at bounding box center [466, 38] width 124 height 14
click at [430, 41] on input "1" at bounding box center [466, 38] width 124 height 14
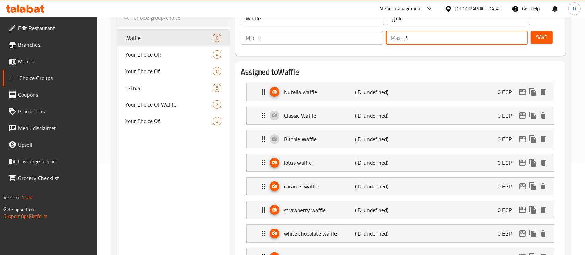
type input "2"
click at [538, 40] on span "Save" at bounding box center [541, 37] width 11 height 9
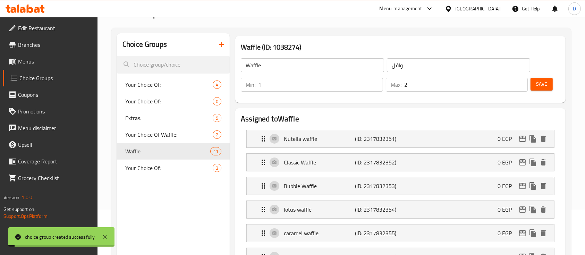
scroll to position [0, 0]
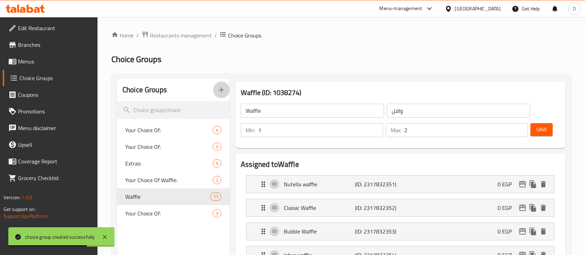
click at [217, 89] on icon "button" at bounding box center [221, 90] width 8 height 8
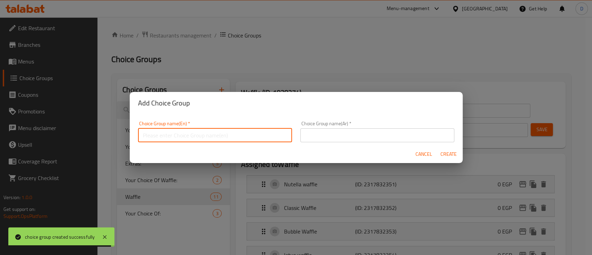
click at [240, 135] on input "text" at bounding box center [215, 135] width 154 height 14
paste input "mini pancakes"
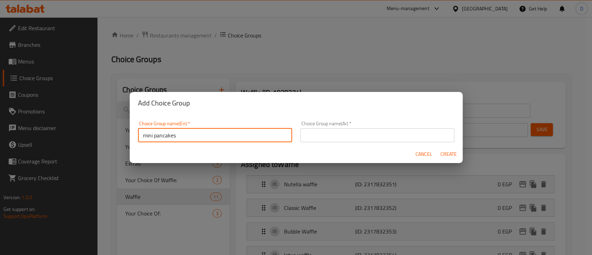
type input "mini pancakes"
click at [334, 134] on input "text" at bounding box center [378, 135] width 154 height 14
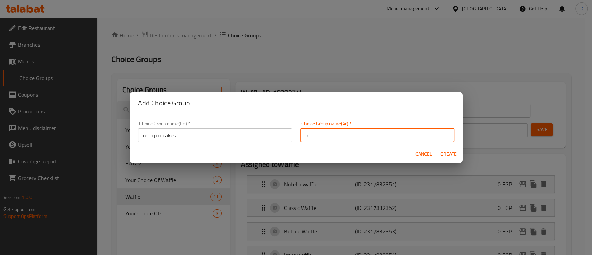
type input "l"
type input "ميني بان كيك"
click at [438, 148] on button "Create" at bounding box center [449, 154] width 22 height 13
type input "mini pancakes"
type input "ميني بان كيك"
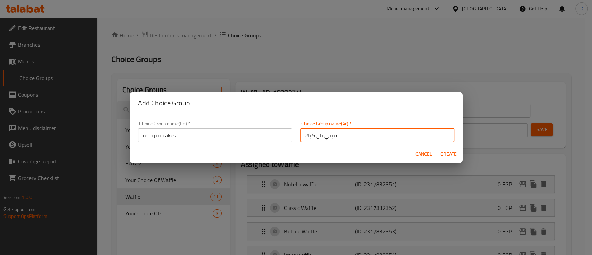
type input "0"
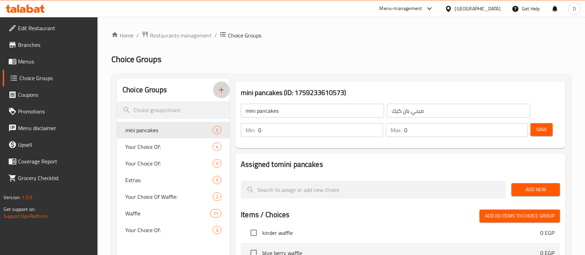
click at [287, 136] on input "0" at bounding box center [320, 130] width 125 height 14
type input "1"
click at [435, 126] on input "0" at bounding box center [466, 130] width 124 height 14
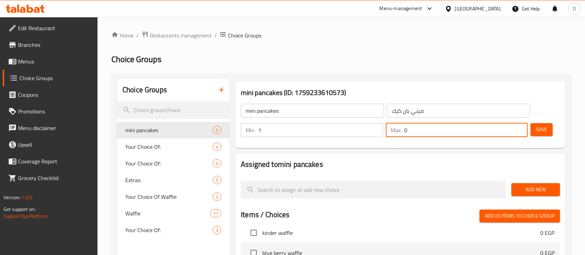
click at [435, 126] on input "0" at bounding box center [466, 130] width 124 height 14
type input "3"
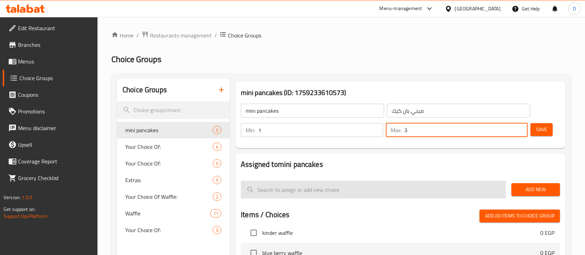
click at [304, 183] on input "search" at bounding box center [373, 190] width 265 height 18
paste input "Nutella Mini Pancake"
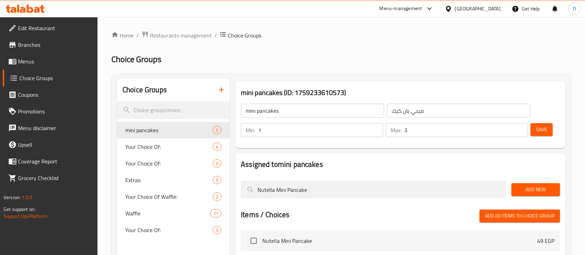
type input "Nutella Mini Pancake"
click at [259, 239] on input "checkbox" at bounding box center [253, 241] width 15 height 15
checkbox input "true"
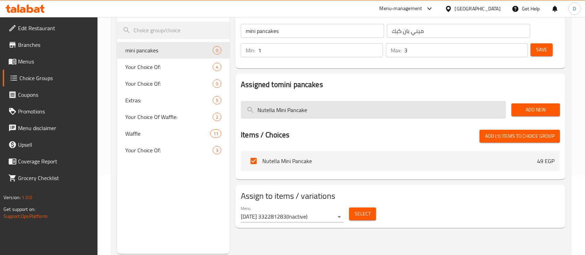
scroll to position [92, 0]
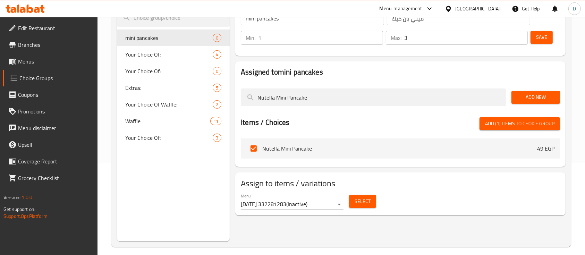
click at [327, 148] on span "Nutella Mini Pancake" at bounding box center [399, 148] width 275 height 8
click at [339, 149] on span "Nutella Mini Pancake" at bounding box center [399, 148] width 275 height 8
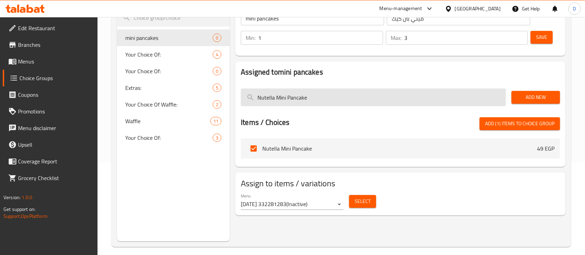
click at [330, 100] on input "Nutella Mini Pancake" at bounding box center [373, 98] width 265 height 18
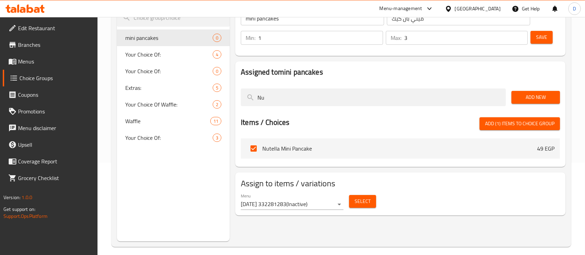
type input "N"
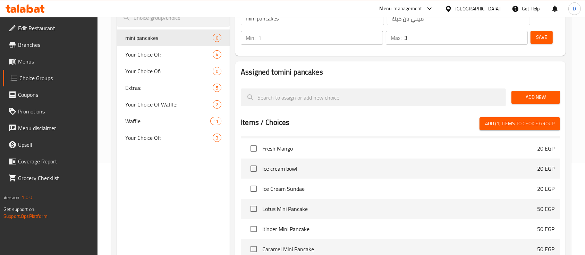
scroll to position [3609, 0]
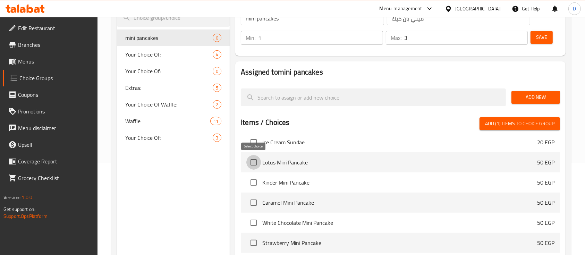
click at [256, 164] on input "checkbox" at bounding box center [253, 162] width 15 height 15
checkbox input "true"
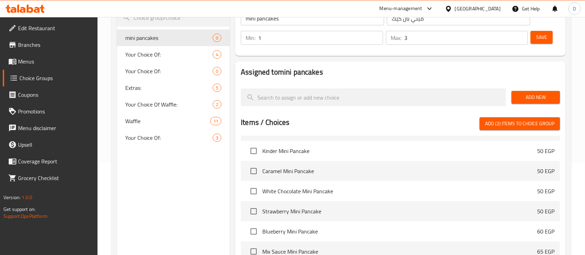
scroll to position [3656, 0]
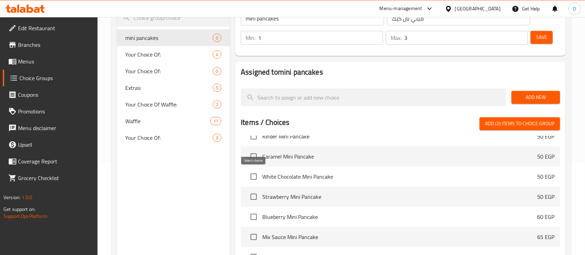
click at [253, 177] on input "checkbox" at bounding box center [253, 176] width 15 height 15
checkbox input "true"
click at [253, 196] on input "checkbox" at bounding box center [253, 196] width 15 height 15
checkbox input "true"
click at [252, 214] on input "checkbox" at bounding box center [253, 217] width 15 height 15
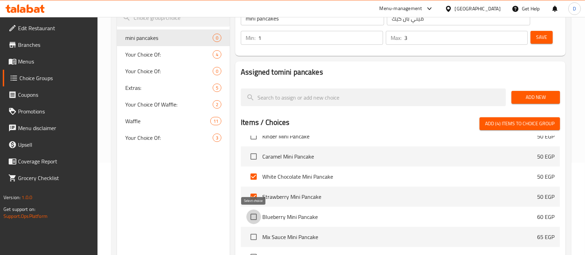
checkbox input "true"
click at [253, 236] on input "checkbox" at bounding box center [253, 237] width 15 height 15
checkbox input "true"
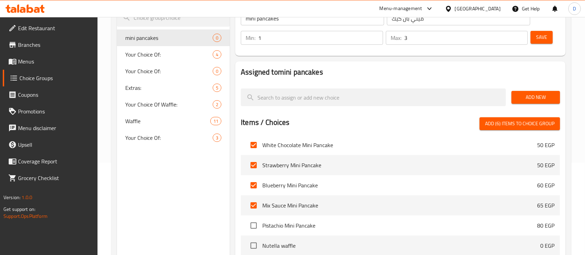
scroll to position [3702, 0]
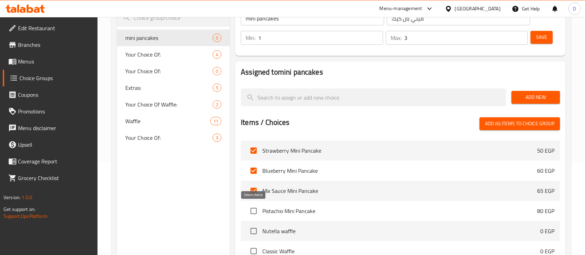
click at [254, 212] on input "checkbox" at bounding box center [253, 211] width 15 height 15
checkbox input "true"
click at [511, 129] on button "Add (7) items to choice group" at bounding box center [520, 123] width 81 height 13
checkbox input "false"
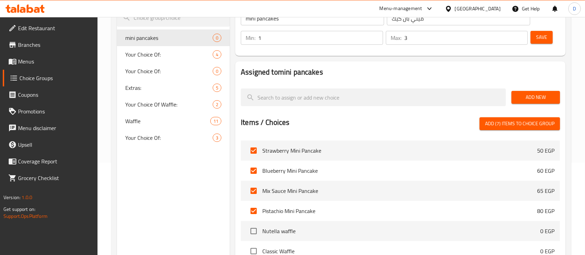
checkbox input "false"
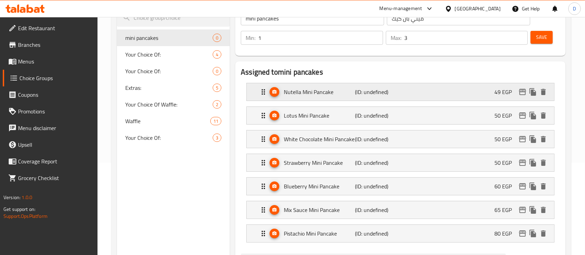
click at [477, 88] on div "Nutella Mini Pancake (ID: undefined) 49 EGP" at bounding box center [402, 91] width 287 height 17
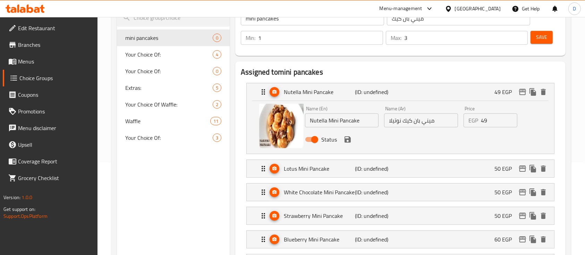
click at [488, 121] on input "49" at bounding box center [499, 120] width 36 height 14
click at [347, 140] on icon "save" at bounding box center [348, 139] width 8 height 8
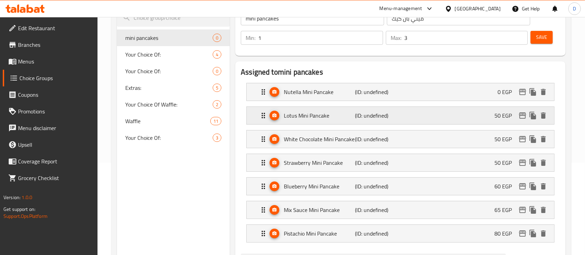
type input "0"
click at [523, 89] on icon "edit" at bounding box center [522, 92] width 7 height 6
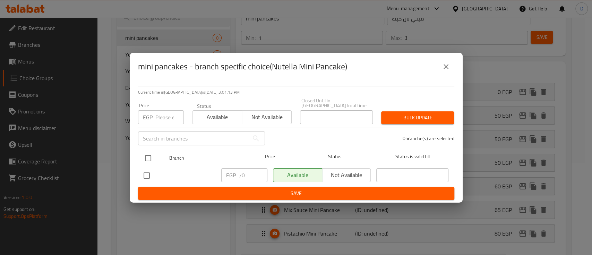
click at [150, 153] on input "checkbox" at bounding box center [148, 158] width 15 height 15
checkbox input "true"
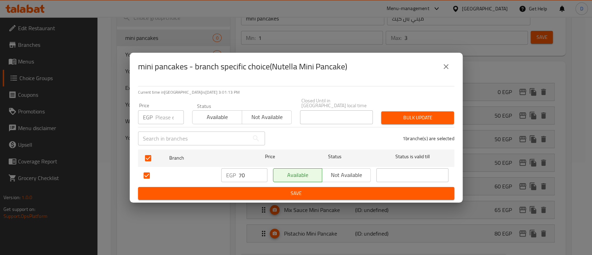
click at [252, 174] on input "70" at bounding box center [253, 175] width 29 height 14
type input "0"
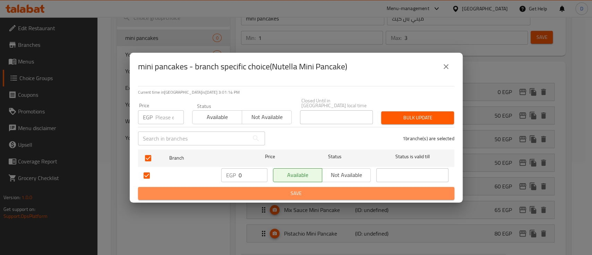
click at [253, 190] on span "Save" at bounding box center [296, 193] width 305 height 9
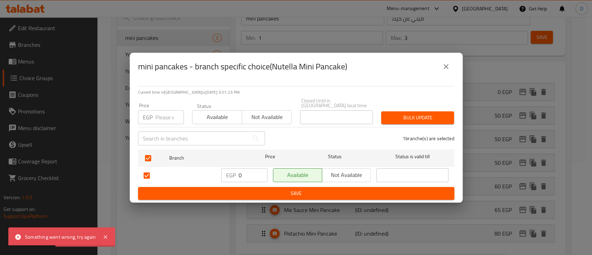
click at [311, 190] on span "Save" at bounding box center [296, 193] width 305 height 9
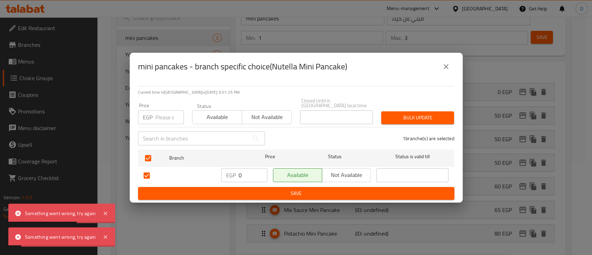
click at [447, 68] on icon "close" at bounding box center [446, 66] width 8 height 8
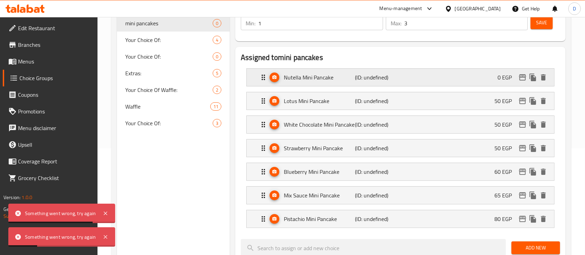
scroll to position [92, 0]
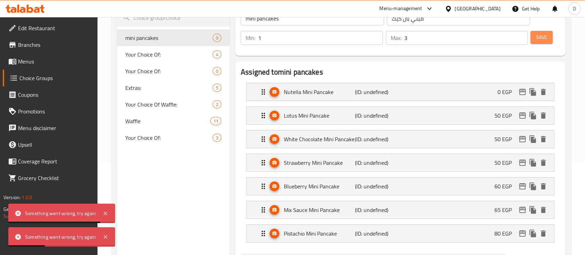
click at [538, 43] on button "Save" at bounding box center [542, 37] width 22 height 13
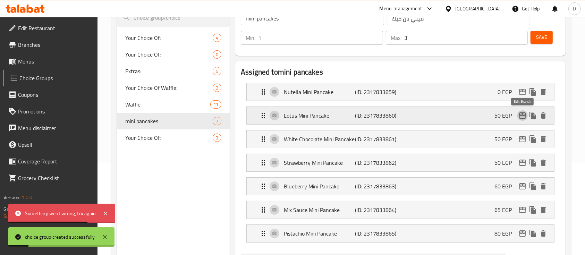
click at [523, 117] on icon "edit" at bounding box center [523, 115] width 8 height 8
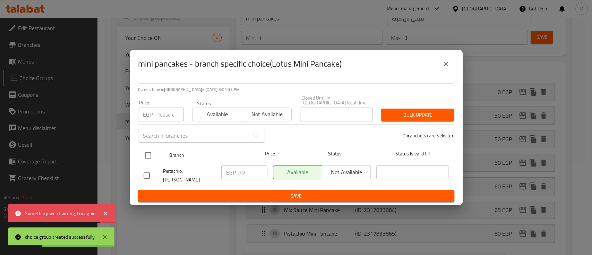
click at [148, 160] on input "checkbox" at bounding box center [148, 155] width 15 height 15
checkbox input "true"
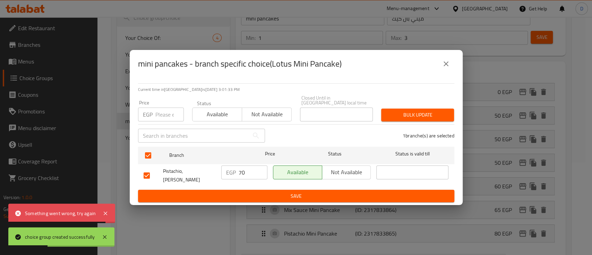
click at [246, 173] on input "70" at bounding box center [253, 173] width 29 height 14
type input "0"
click at [241, 192] on span "Save" at bounding box center [296, 196] width 305 height 9
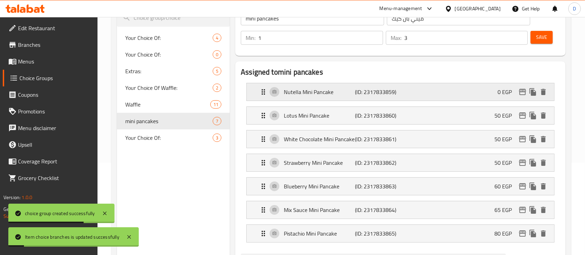
click at [525, 89] on icon "edit" at bounding box center [522, 92] width 7 height 6
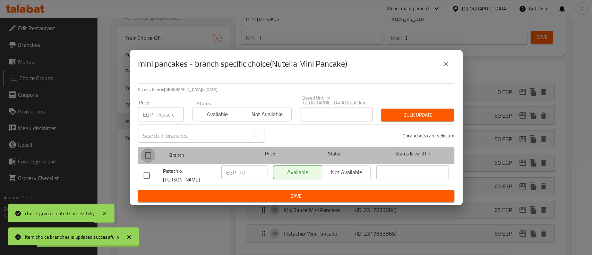
click at [149, 155] on input "checkbox" at bounding box center [148, 155] width 15 height 15
checkbox input "true"
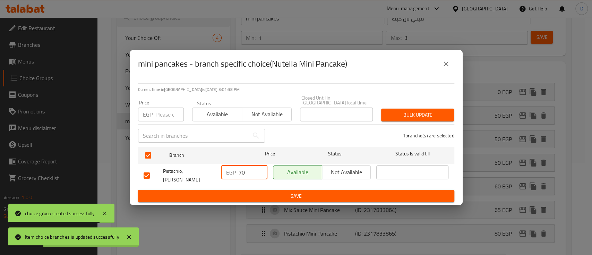
click at [245, 171] on input "70" at bounding box center [253, 173] width 29 height 14
type input "0"
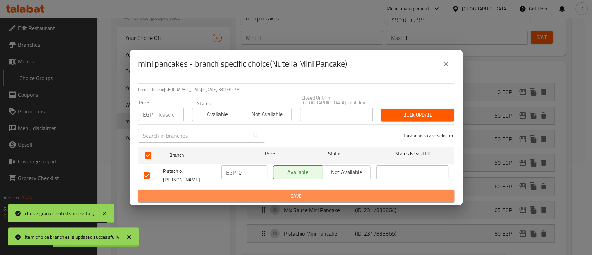
click at [248, 192] on span "Save" at bounding box center [296, 196] width 305 height 9
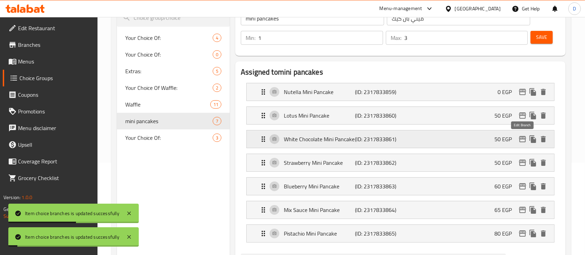
click at [523, 136] on icon "edit" at bounding box center [523, 139] width 8 height 8
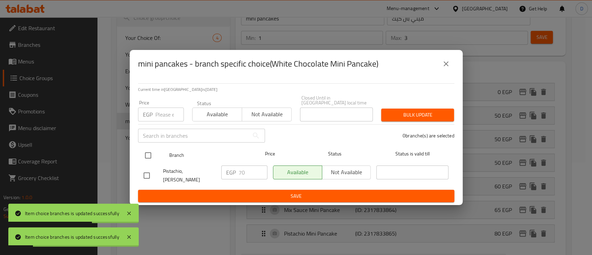
click at [139, 158] on div "Branch Price Status Status is valid till" at bounding box center [296, 155] width 317 height 17
click at [147, 157] on input "checkbox" at bounding box center [148, 155] width 15 height 15
checkbox input "true"
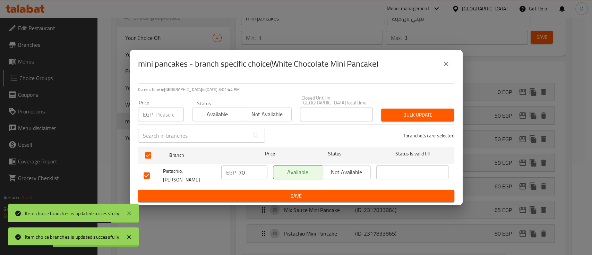
click at [242, 171] on input "70" at bounding box center [253, 173] width 29 height 14
type input "0"
click at [245, 192] on span "Save" at bounding box center [296, 196] width 305 height 9
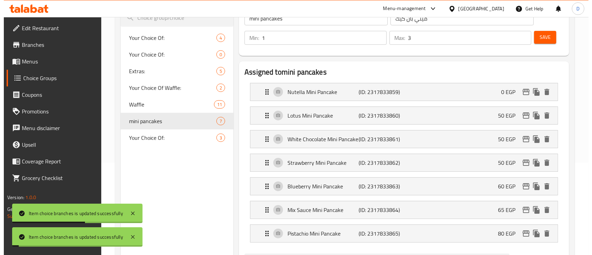
scroll to position [139, 0]
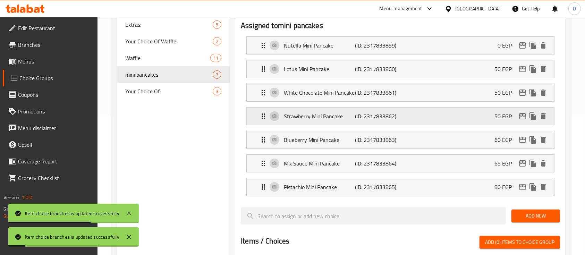
click at [520, 113] on icon "edit" at bounding box center [523, 116] width 8 height 8
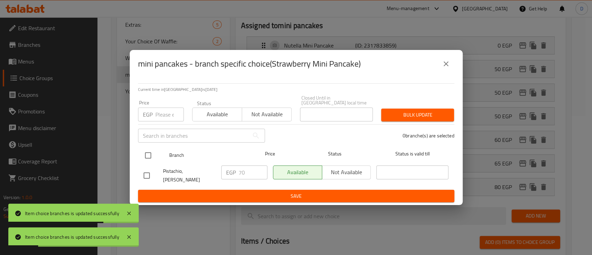
click at [148, 156] on input "checkbox" at bounding box center [148, 155] width 15 height 15
checkbox input "true"
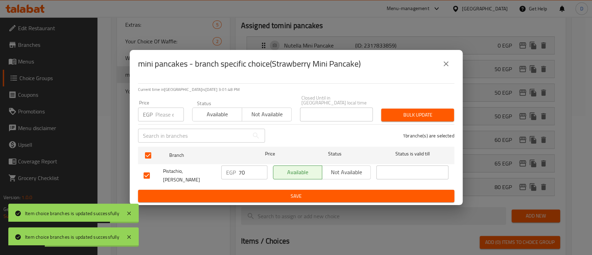
click at [253, 176] on input "70" at bounding box center [253, 173] width 29 height 14
type input "0"
click at [251, 192] on span "Save" at bounding box center [296, 196] width 305 height 9
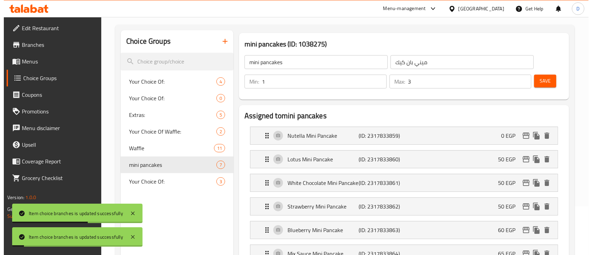
scroll to position [141, 0]
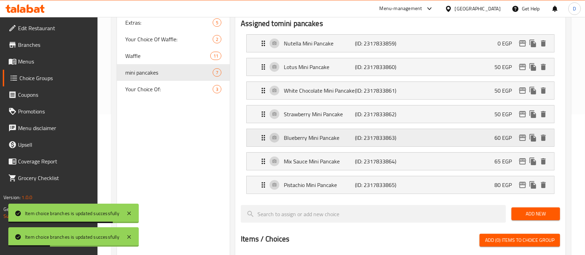
click at [525, 137] on icon "edit" at bounding box center [522, 138] width 7 height 6
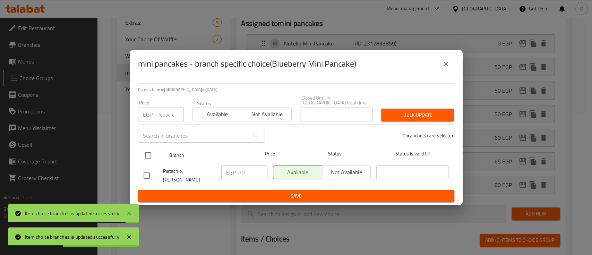
click at [149, 155] on input "checkbox" at bounding box center [148, 155] width 15 height 15
checkbox input "true"
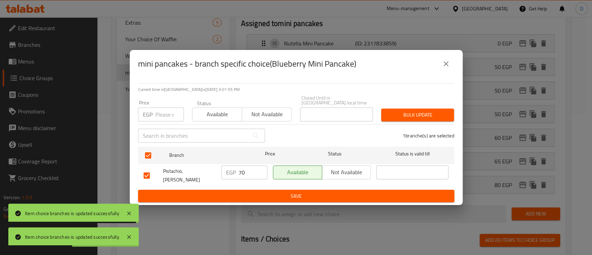
click at [248, 175] on input "70" at bounding box center [253, 173] width 29 height 14
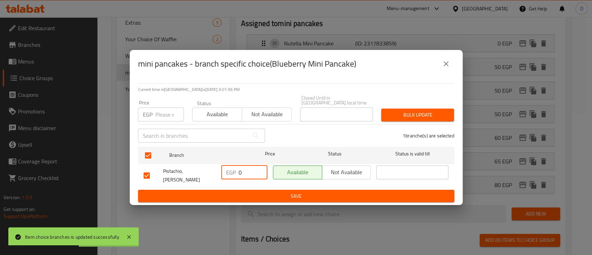
type input "0"
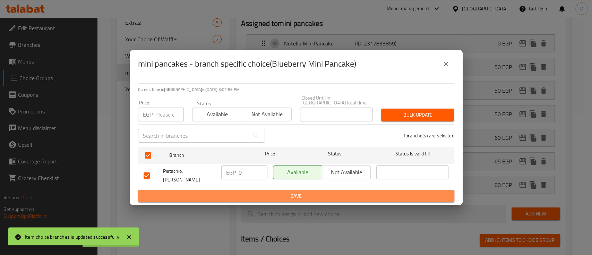
click at [247, 192] on span "Save" at bounding box center [296, 196] width 305 height 9
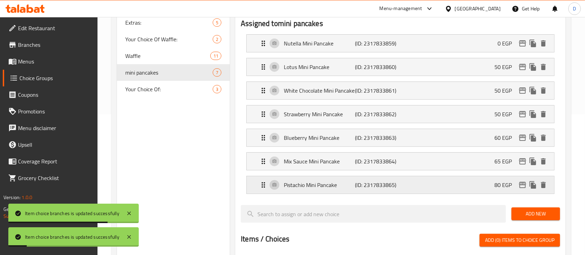
click at [497, 189] on p "80 EGP" at bounding box center [506, 185] width 23 height 8
click at [522, 183] on icon "edit" at bounding box center [522, 185] width 7 height 6
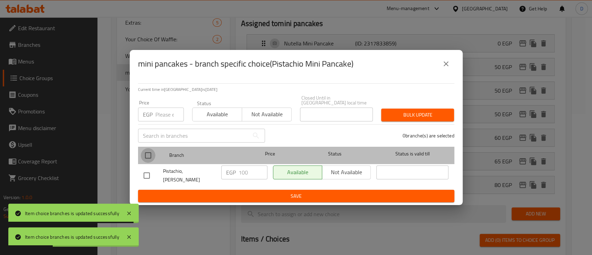
click at [145, 157] on input "checkbox" at bounding box center [148, 155] width 15 height 15
checkbox input "true"
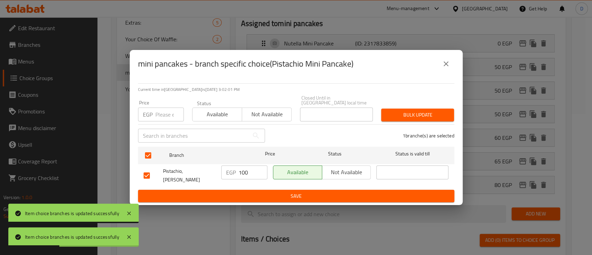
click at [240, 173] on input "100" at bounding box center [253, 173] width 29 height 14
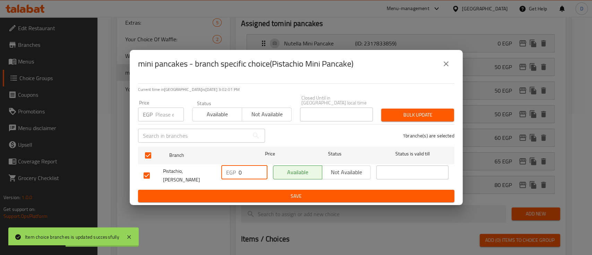
type input "0"
click at [244, 192] on span "Save" at bounding box center [296, 196] width 305 height 9
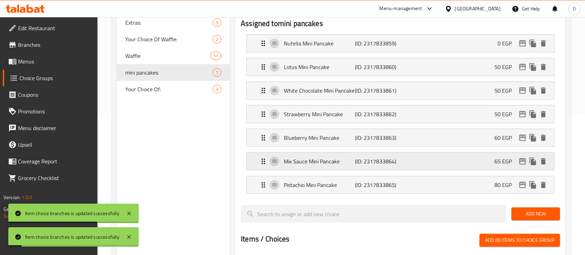
click at [520, 161] on icon "edit" at bounding box center [523, 161] width 8 height 8
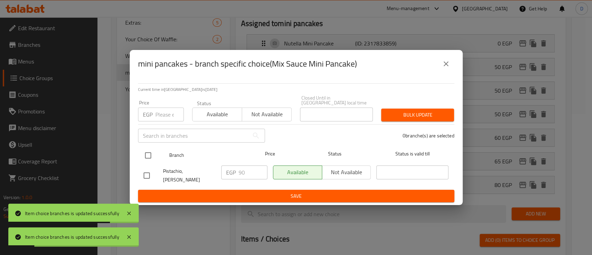
click at [147, 154] on input "checkbox" at bounding box center [148, 155] width 15 height 15
checkbox input "true"
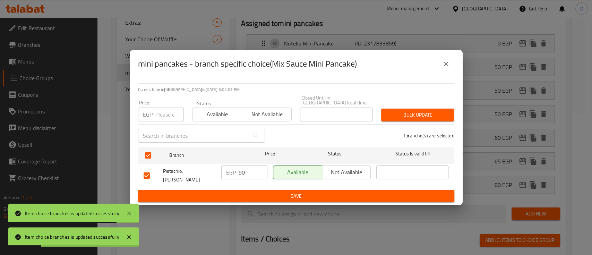
click at [243, 174] on input "90" at bounding box center [253, 173] width 29 height 14
type input "0"
click at [245, 192] on span "Save" at bounding box center [296, 196] width 305 height 9
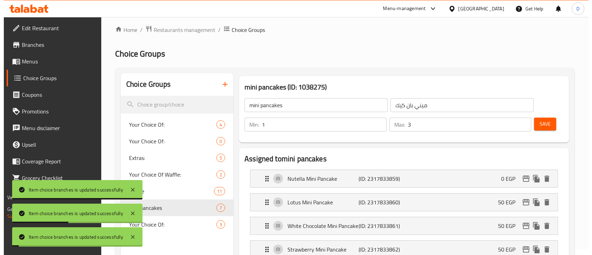
scroll to position [187, 0]
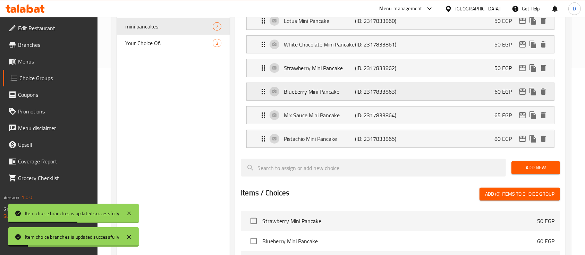
click at [522, 89] on icon "edit" at bounding box center [522, 92] width 7 height 6
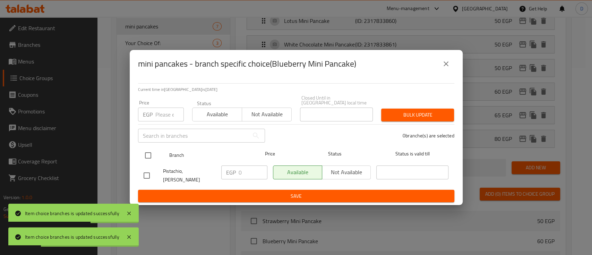
click at [147, 159] on input "checkbox" at bounding box center [148, 155] width 15 height 15
checkbox input "true"
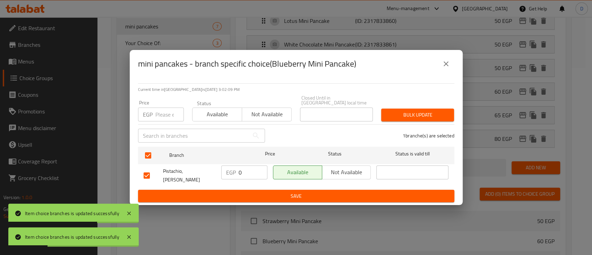
click at [244, 179] on input "0" at bounding box center [253, 173] width 29 height 14
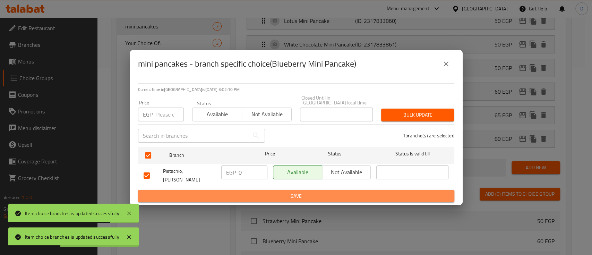
click at [248, 192] on span "Save" at bounding box center [296, 196] width 305 height 9
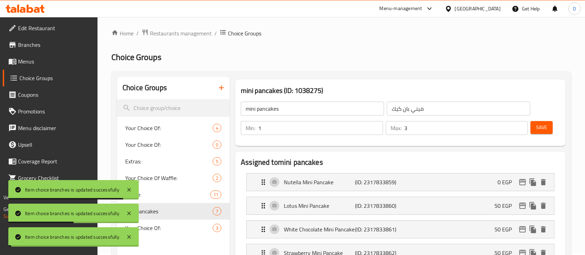
scroll to position [0, 0]
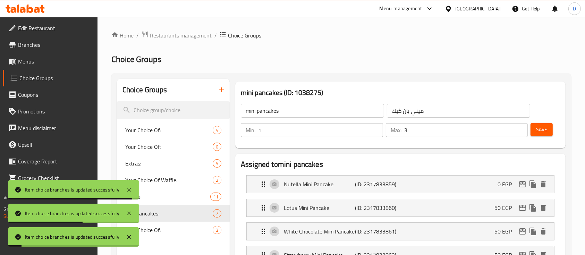
click at [540, 134] on span "Save" at bounding box center [541, 129] width 11 height 9
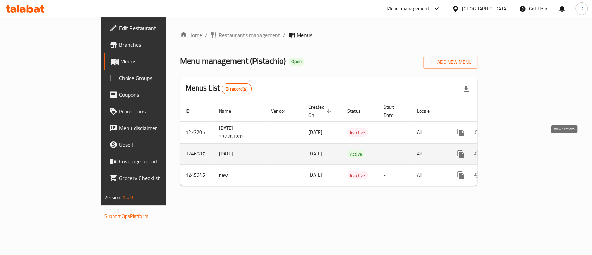
click at [515, 150] on icon "enhanced table" at bounding box center [511, 154] width 8 height 8
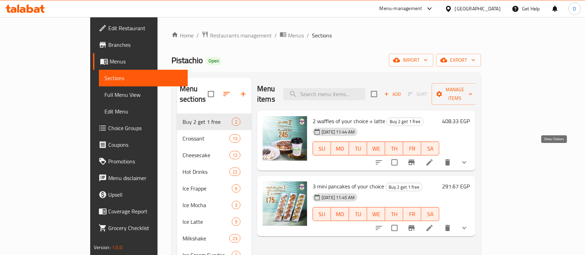
click at [469, 158] on icon "show more" at bounding box center [464, 162] width 8 height 8
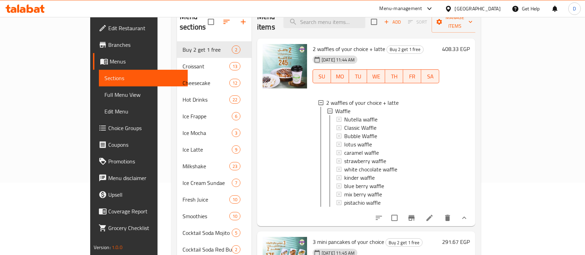
scroll to position [185, 0]
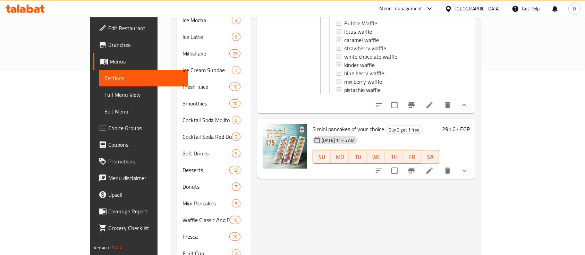
click at [108, 132] on span "Choice Groups" at bounding box center [145, 128] width 74 height 8
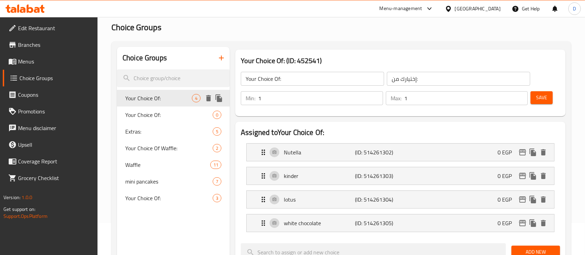
scroll to position [46, 0]
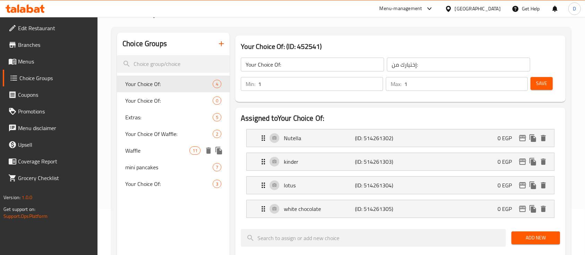
click at [157, 152] on span "Waffle" at bounding box center [157, 150] width 64 height 8
type input "Waffle"
type input "وافل"
type input "2"
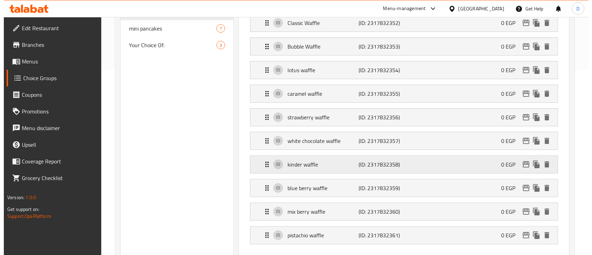
scroll to position [278, 0]
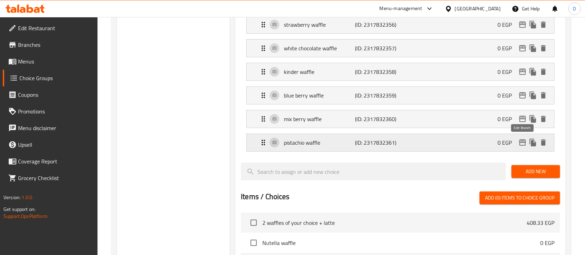
click at [523, 141] on icon "edit" at bounding box center [522, 143] width 7 height 6
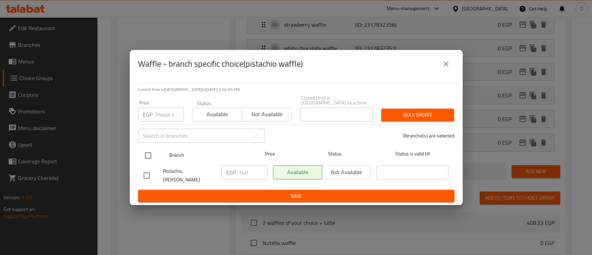
click at [150, 157] on input "checkbox" at bounding box center [148, 155] width 15 height 15
checkbox input "true"
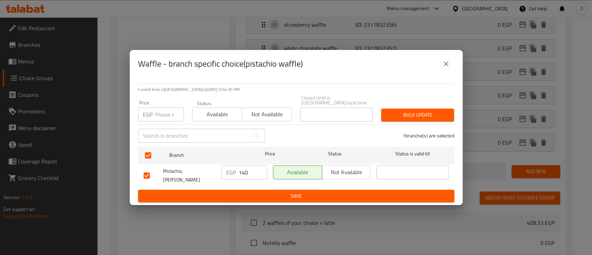
click at [239, 174] on input "140" at bounding box center [253, 173] width 29 height 14
type input "0"
click at [244, 190] on button "Save" at bounding box center [296, 196] width 317 height 13
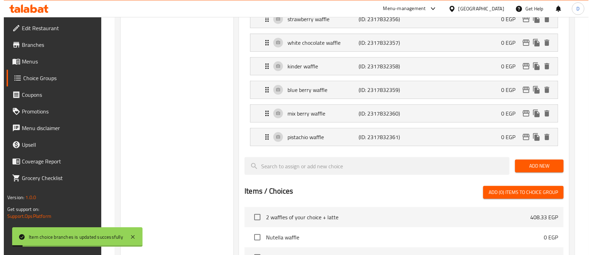
scroll to position [300, 0]
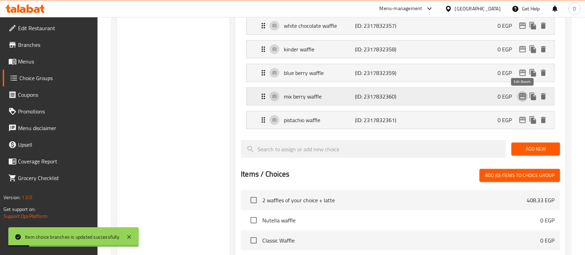
click at [523, 95] on icon "edit" at bounding box center [522, 96] width 7 height 6
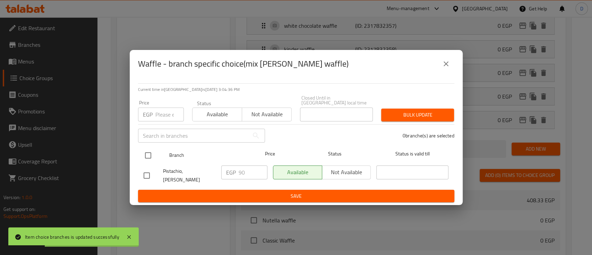
click at [149, 154] on input "checkbox" at bounding box center [148, 155] width 15 height 15
checkbox input "true"
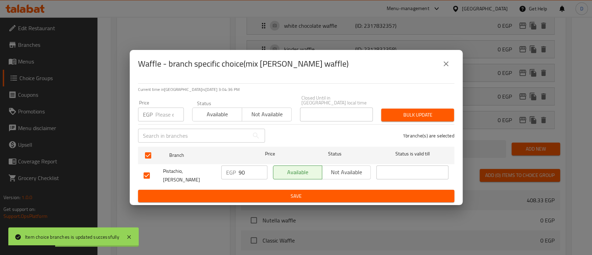
click at [254, 176] on input "90" at bounding box center [253, 173] width 29 height 14
type input "0"
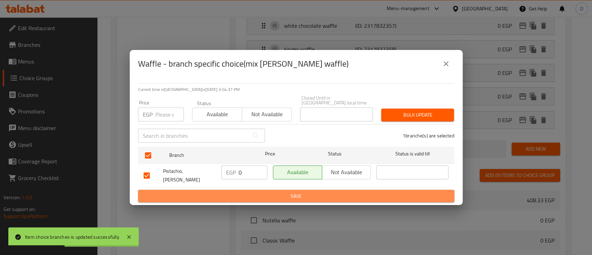
click at [253, 192] on span "Save" at bounding box center [296, 196] width 305 height 9
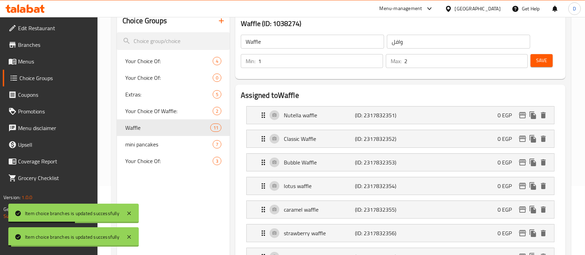
scroll to position [347, 0]
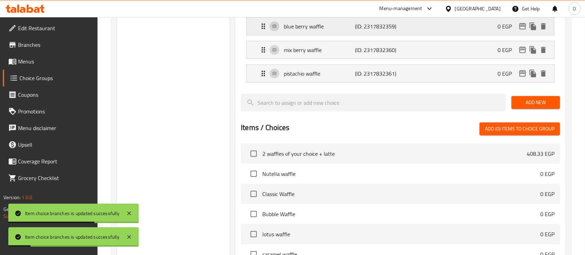
click at [518, 25] on button "edit" at bounding box center [522, 26] width 10 height 10
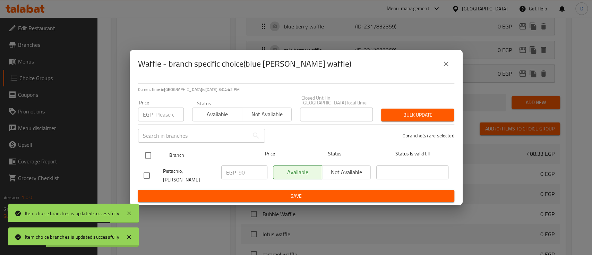
click at [151, 157] on input "checkbox" at bounding box center [148, 155] width 15 height 15
checkbox input "true"
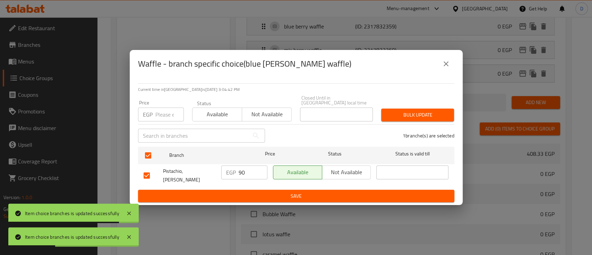
click at [247, 178] on input "90" at bounding box center [253, 173] width 29 height 14
type input "0"
click at [248, 192] on span "Save" at bounding box center [296, 196] width 305 height 9
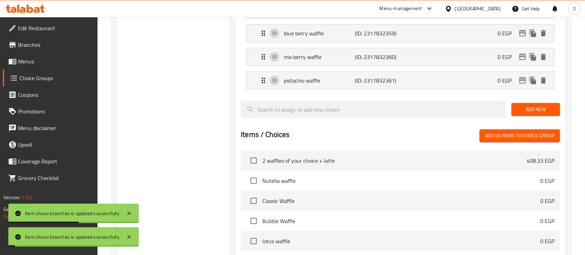
scroll to position [300, 0]
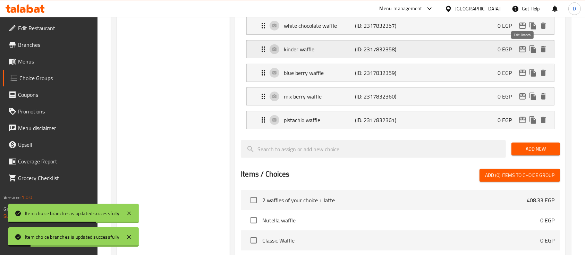
click at [524, 47] on icon "edit" at bounding box center [522, 49] width 7 height 6
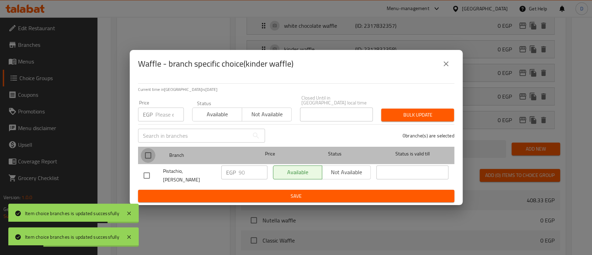
click at [149, 156] on input "checkbox" at bounding box center [148, 155] width 15 height 15
checkbox input "true"
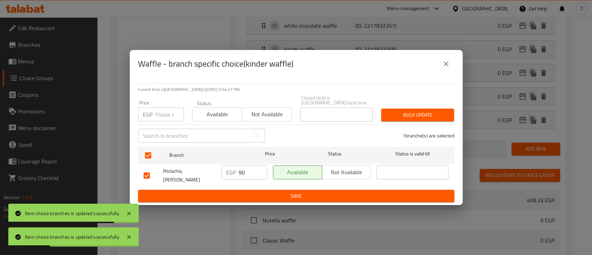
click at [250, 176] on input "90" at bounding box center [253, 173] width 29 height 14
type input "0"
click at [250, 192] on span "Save" at bounding box center [296, 196] width 305 height 9
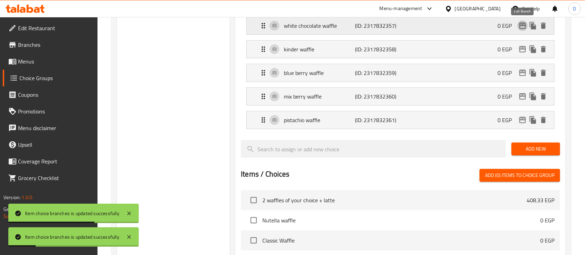
click at [525, 23] on icon "edit" at bounding box center [523, 26] width 8 height 8
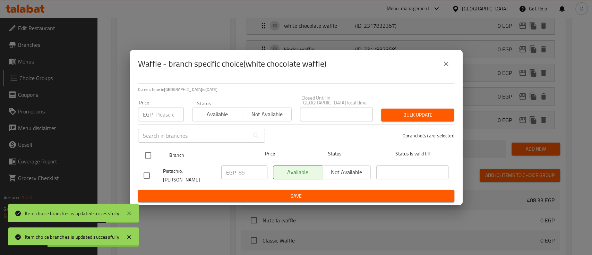
click at [152, 156] on input "checkbox" at bounding box center [148, 155] width 15 height 15
checkbox input "true"
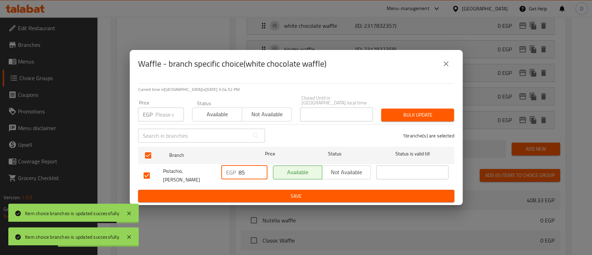
click at [245, 176] on input "85" at bounding box center [253, 173] width 29 height 14
type input "0"
click at [246, 192] on span "Save" at bounding box center [296, 196] width 305 height 9
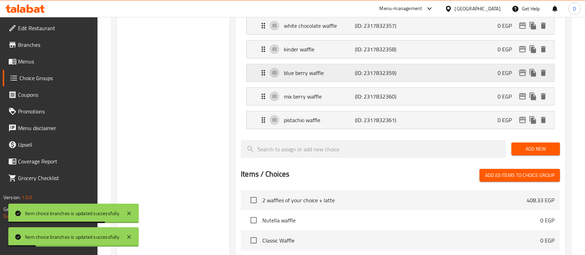
scroll to position [254, 0]
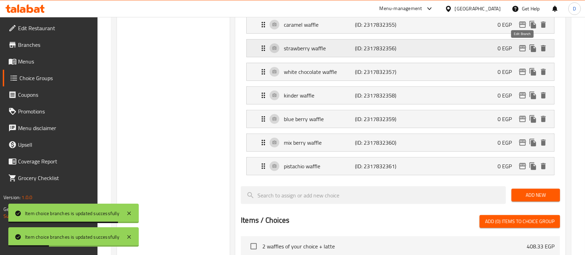
click at [521, 49] on icon "edit" at bounding box center [523, 48] width 8 height 8
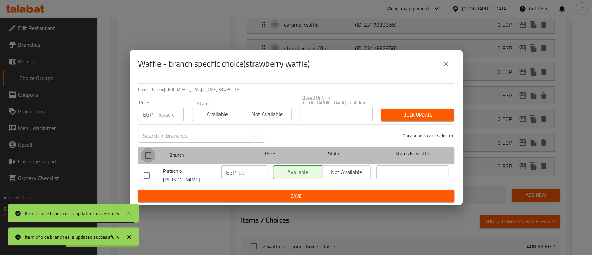
click at [151, 156] on input "checkbox" at bounding box center [148, 155] width 15 height 15
checkbox input "true"
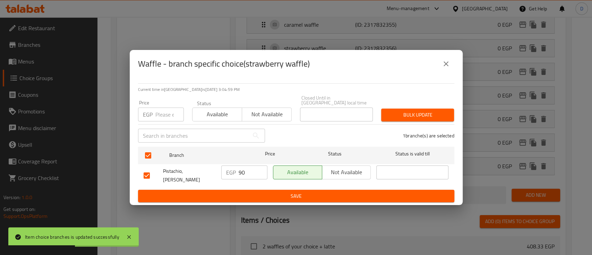
click at [236, 177] on div "EGP 90 ​" at bounding box center [244, 173] width 46 height 14
click at [241, 176] on input "90" at bounding box center [253, 173] width 29 height 14
type input "0"
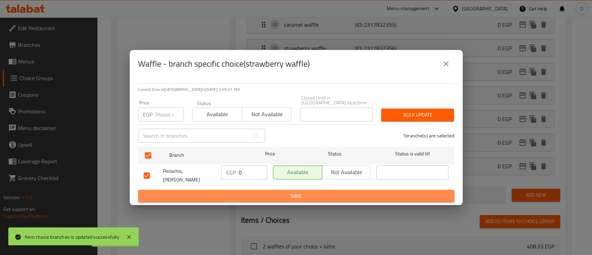
click at [244, 192] on span "Save" at bounding box center [296, 196] width 305 height 9
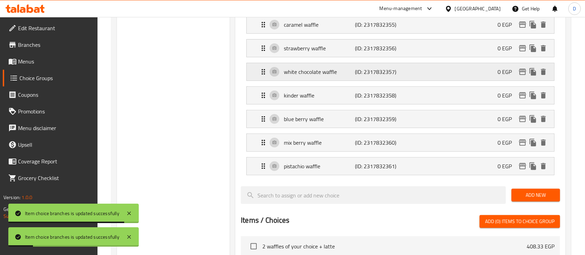
click at [521, 72] on icon "edit" at bounding box center [523, 72] width 8 height 8
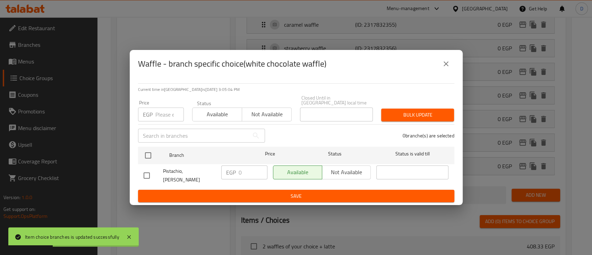
click at [449, 68] on icon "close" at bounding box center [446, 64] width 8 height 8
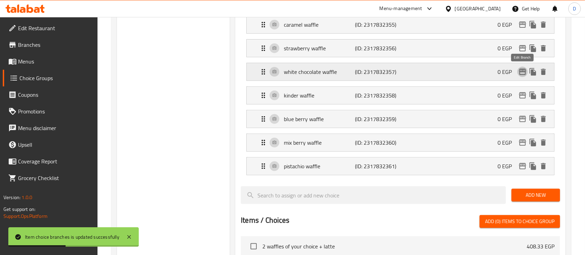
click at [520, 72] on icon "edit" at bounding box center [523, 72] width 8 height 8
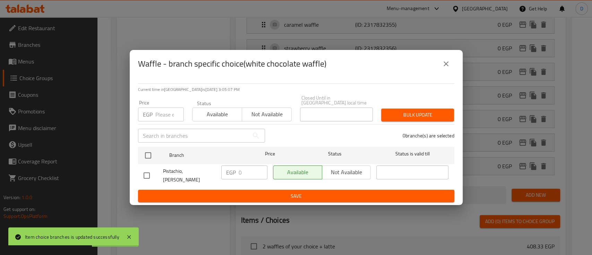
click at [444, 68] on icon "close" at bounding box center [446, 64] width 8 height 8
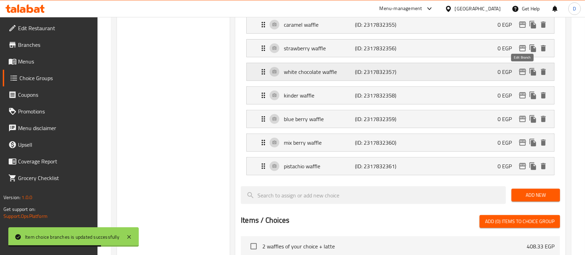
click at [522, 74] on icon "edit" at bounding box center [523, 72] width 8 height 8
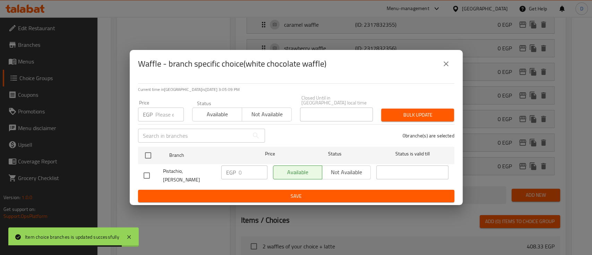
click at [442, 67] on icon "close" at bounding box center [446, 64] width 8 height 8
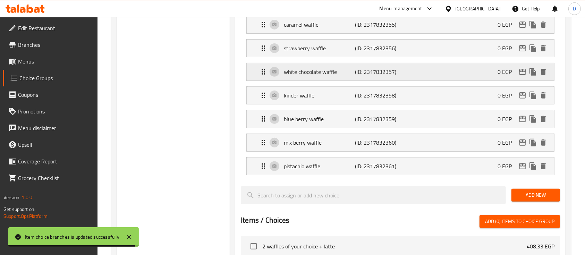
click at [522, 74] on icon "edit" at bounding box center [522, 72] width 7 height 6
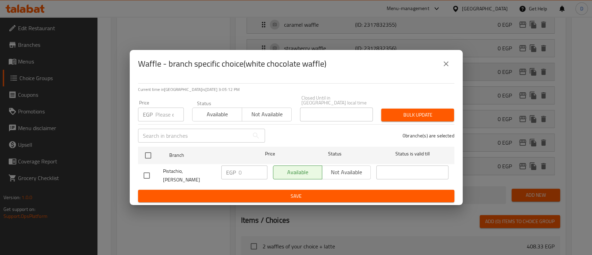
click at [447, 66] on icon "close" at bounding box center [446, 63] width 5 height 5
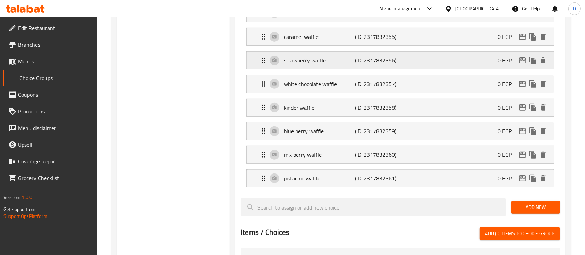
scroll to position [208, 0]
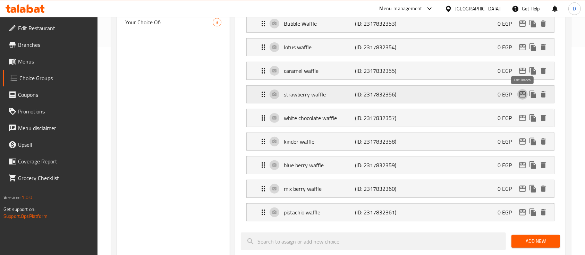
click at [520, 91] on icon "edit" at bounding box center [522, 94] width 7 height 6
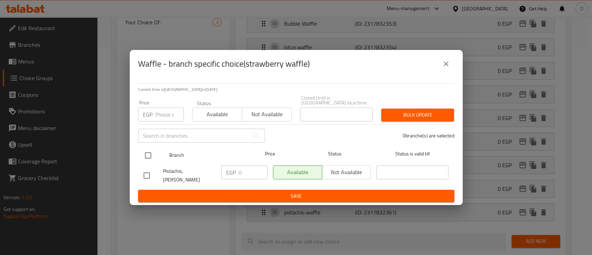
click at [144, 157] on input "checkbox" at bounding box center [148, 155] width 15 height 15
checkbox input "true"
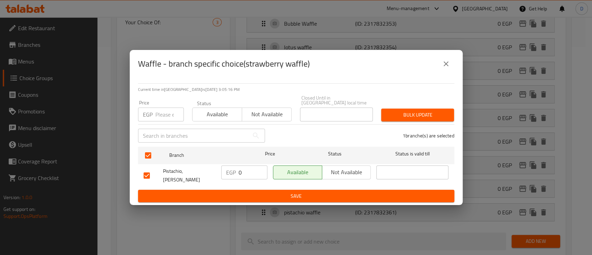
click at [443, 68] on icon "close" at bounding box center [446, 64] width 8 height 8
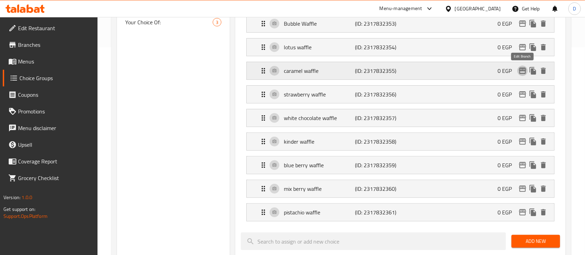
click at [523, 73] on icon "edit" at bounding box center [522, 71] width 7 height 6
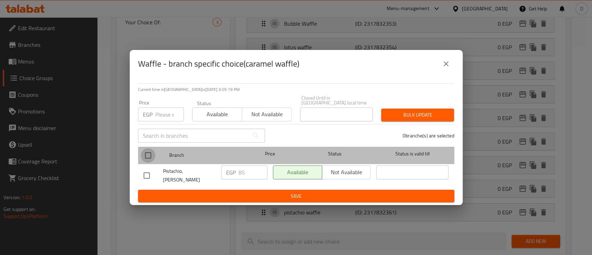
click at [151, 160] on input "checkbox" at bounding box center [148, 155] width 15 height 15
checkbox input "true"
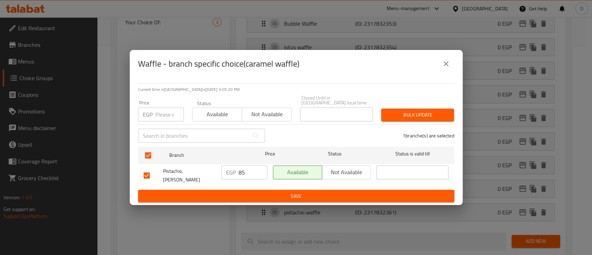
click at [244, 174] on input "85" at bounding box center [253, 173] width 29 height 14
type input "0"
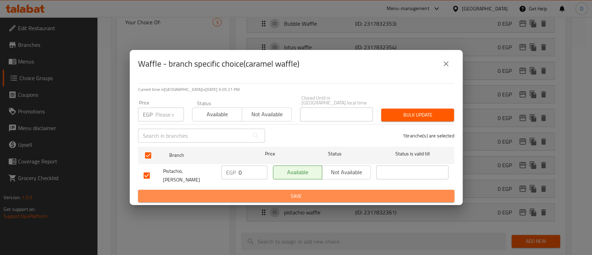
click at [245, 192] on span "Save" at bounding box center [296, 196] width 305 height 9
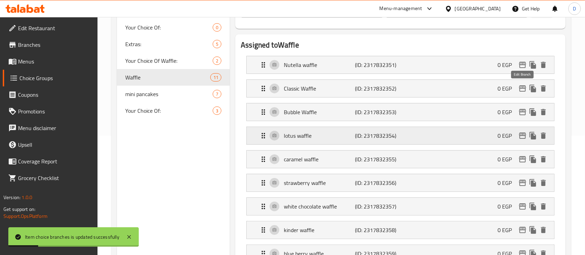
scroll to position [115, 0]
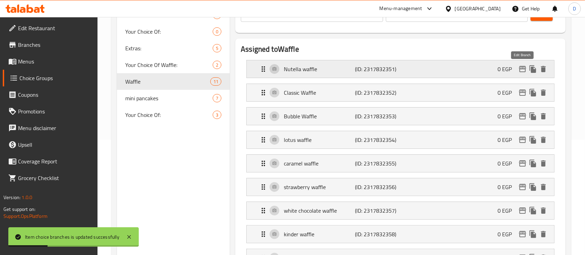
click at [522, 68] on icon "edit" at bounding box center [522, 69] width 7 height 6
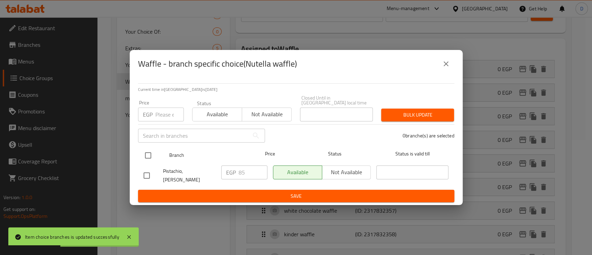
click at [149, 154] on input "checkbox" at bounding box center [148, 155] width 15 height 15
checkbox input "true"
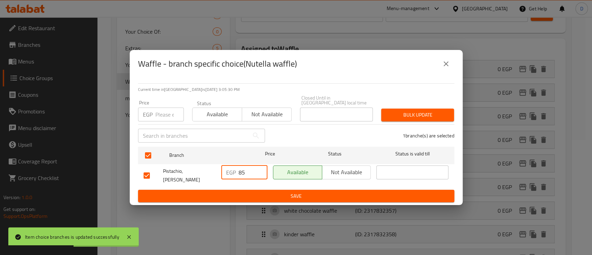
click at [242, 177] on input "85" at bounding box center [253, 173] width 29 height 14
type input "0"
click at [242, 192] on span "Save" at bounding box center [296, 196] width 305 height 9
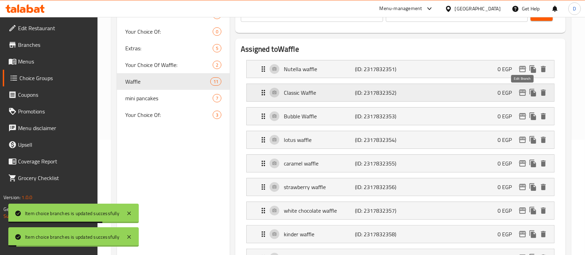
click at [523, 90] on icon "edit" at bounding box center [522, 93] width 7 height 6
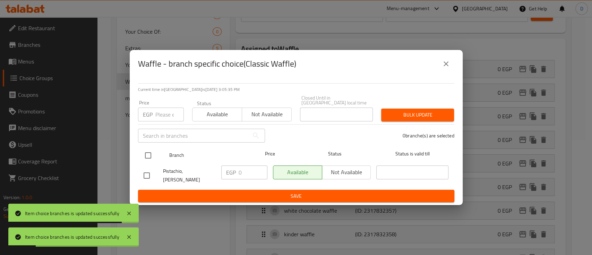
click at [149, 158] on input "checkbox" at bounding box center [148, 155] width 15 height 15
checkbox input "true"
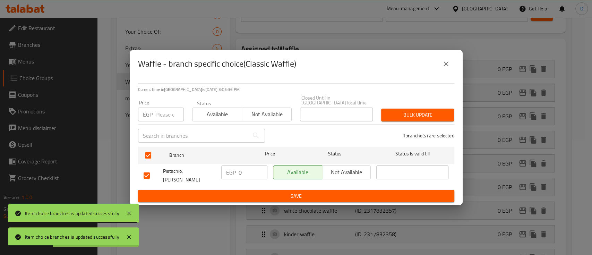
click at [311, 193] on span "Save" at bounding box center [296, 196] width 305 height 9
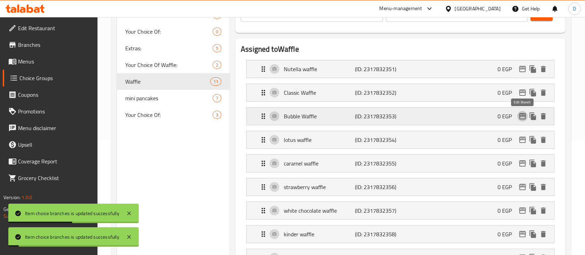
click at [524, 113] on icon "edit" at bounding box center [522, 116] width 7 height 6
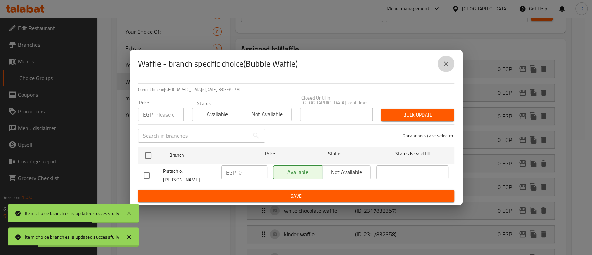
click at [447, 66] on icon "close" at bounding box center [446, 64] width 8 height 8
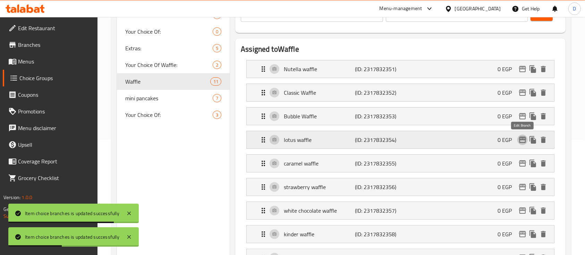
click at [523, 140] on icon "edit" at bounding box center [523, 140] width 8 height 8
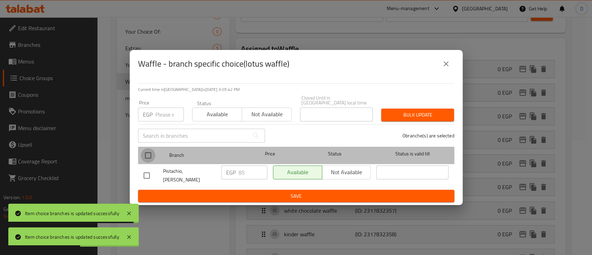
click at [149, 154] on input "checkbox" at bounding box center [148, 155] width 15 height 15
checkbox input "true"
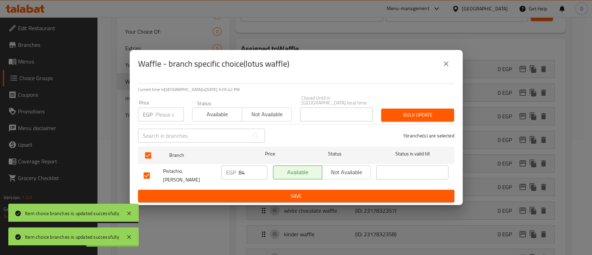
click at [257, 177] on input "84" at bounding box center [253, 173] width 29 height 14
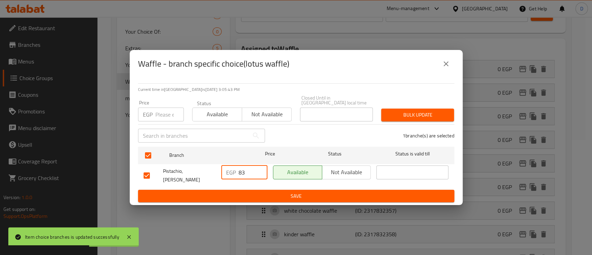
click at [257, 177] on input "83" at bounding box center [253, 173] width 29 height 14
click at [250, 177] on input "83" at bounding box center [253, 173] width 29 height 14
type input "0"
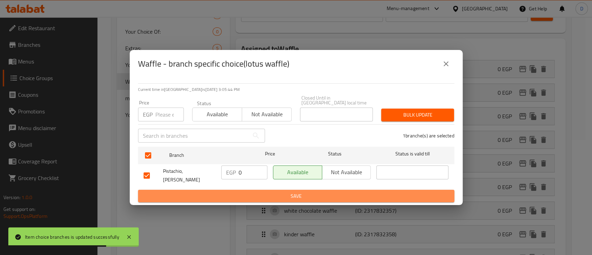
click at [250, 192] on span "Save" at bounding box center [296, 196] width 305 height 9
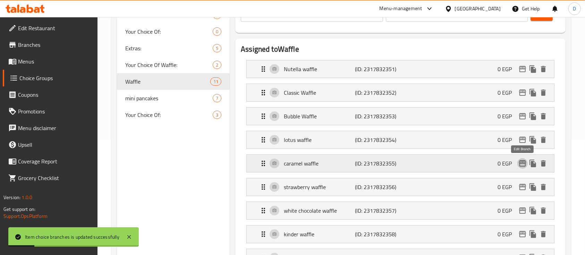
click at [521, 163] on icon "edit" at bounding box center [523, 163] width 8 height 8
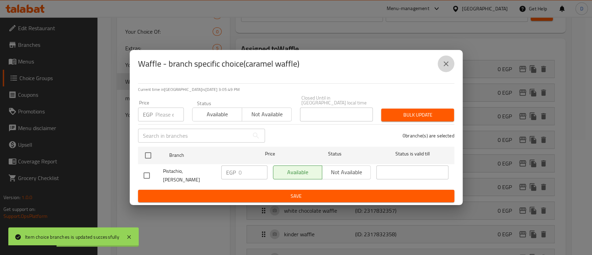
click at [445, 66] on icon "close" at bounding box center [446, 63] width 5 height 5
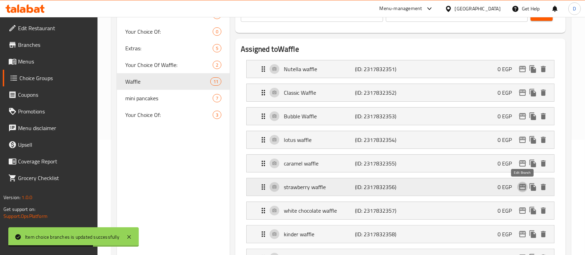
click at [521, 187] on icon "edit" at bounding box center [523, 187] width 8 height 8
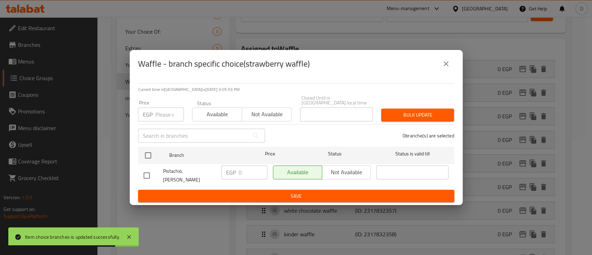
click at [444, 72] on button "close" at bounding box center [446, 64] width 17 height 17
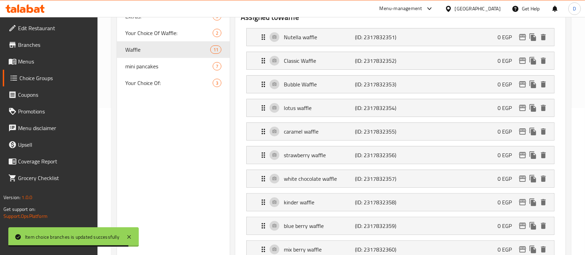
scroll to position [161, 0]
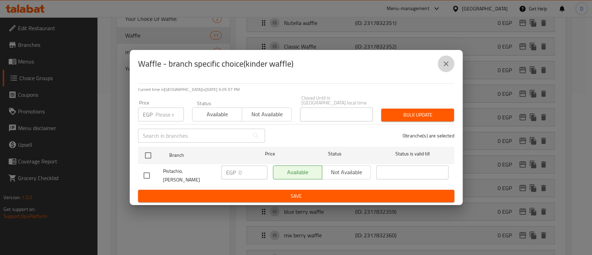
click at [450, 68] on icon "close" at bounding box center [446, 64] width 8 height 8
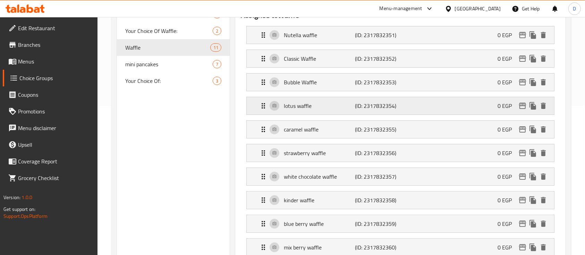
scroll to position [69, 0]
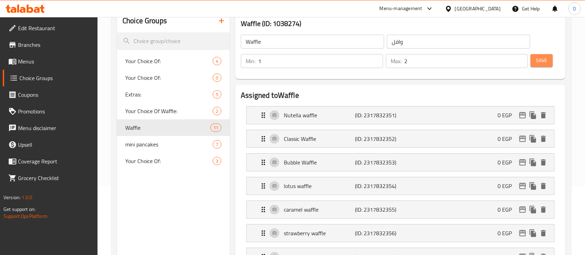
click at [537, 62] on span "Save" at bounding box center [541, 60] width 11 height 9
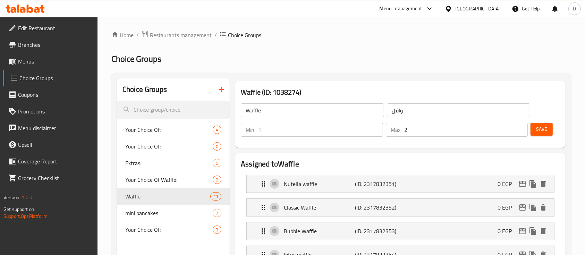
scroll to position [0, 0]
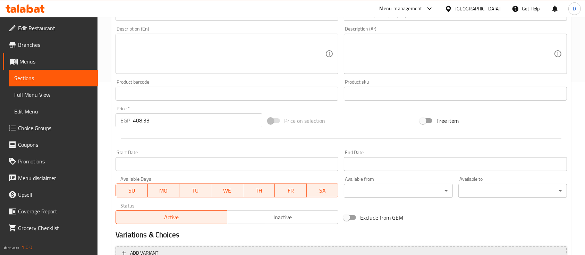
scroll to position [256, 0]
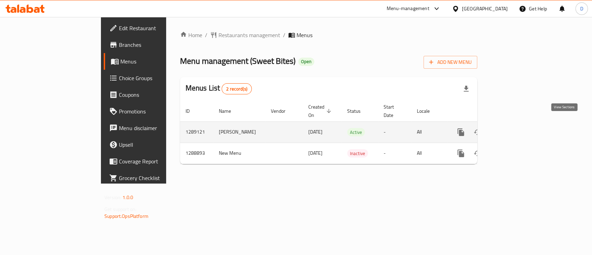
click at [515, 128] on icon "enhanced table" at bounding box center [511, 132] width 8 height 8
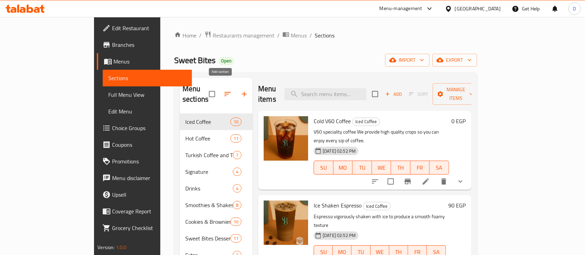
click at [240, 90] on icon "button" at bounding box center [244, 94] width 8 height 8
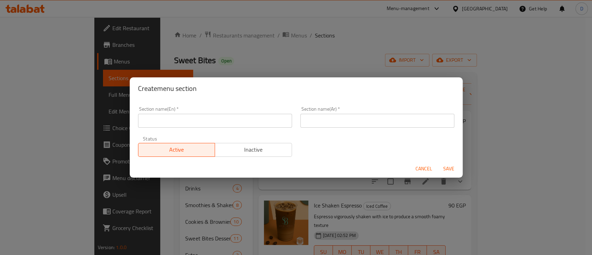
click at [233, 124] on input "text" at bounding box center [215, 121] width 154 height 14
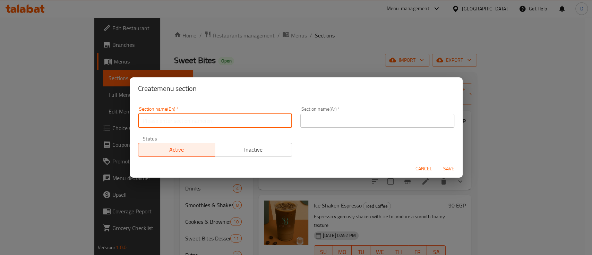
paste input "Buy 2 items and get the third for free"
type input "Buy 2 items and get the third for free"
click at [367, 123] on input "text" at bounding box center [378, 121] width 154 height 14
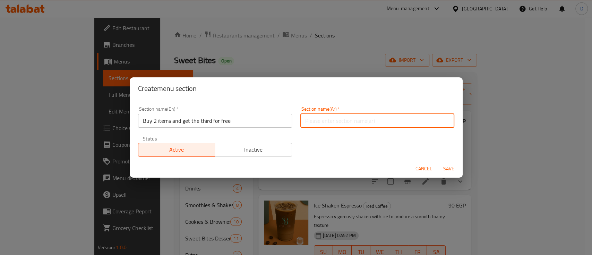
paste input "2 + 1 مجانا"
type input "2 + 1 مجانا"
click at [448, 166] on span "Save" at bounding box center [449, 169] width 17 height 9
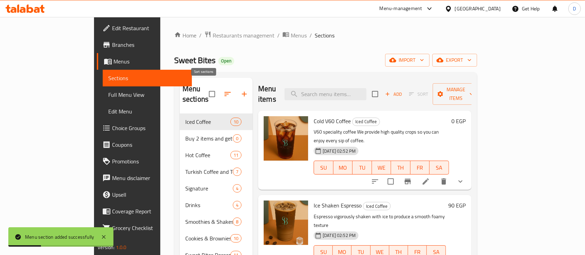
click at [224, 90] on icon "button" at bounding box center [228, 94] width 8 height 8
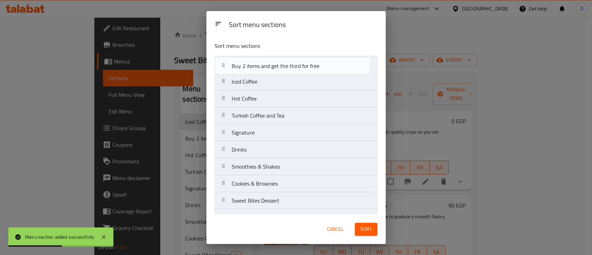
drag, startPoint x: 268, startPoint y: 87, endPoint x: 269, endPoint y: 68, distance: 19.1
click at [269, 68] on nav "Iced Coffee Buy 2 items and get the third for free Hot Coffee Turkish Coffee an…" at bounding box center [296, 141] width 163 height 171
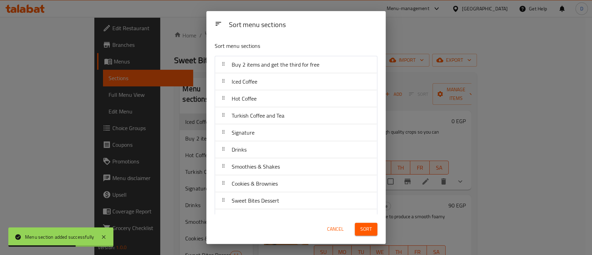
click at [367, 229] on span "Sort" at bounding box center [366, 229] width 11 height 9
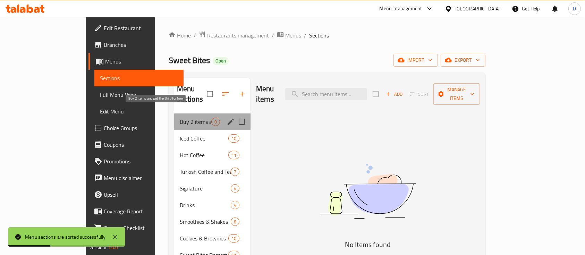
click at [180, 118] on span "Buy 2 items and get the third for free" at bounding box center [196, 122] width 32 height 8
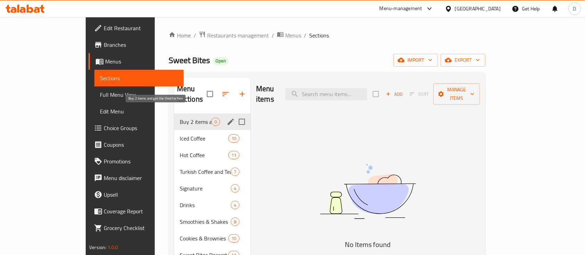
click at [180, 118] on span "Buy 2 items and get the third for free" at bounding box center [196, 122] width 32 height 8
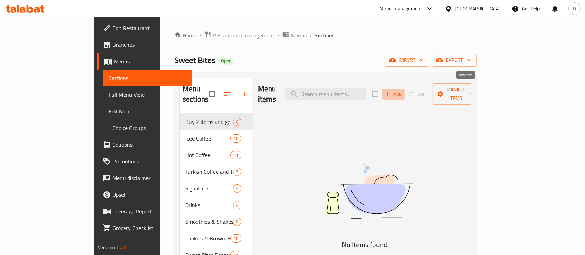
click at [403, 90] on span "Add" at bounding box center [393, 94] width 19 height 8
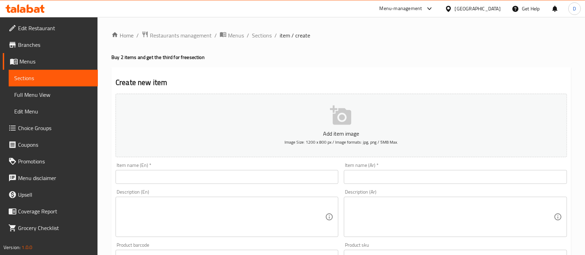
click at [237, 177] on input "text" at bounding box center [227, 177] width 223 height 14
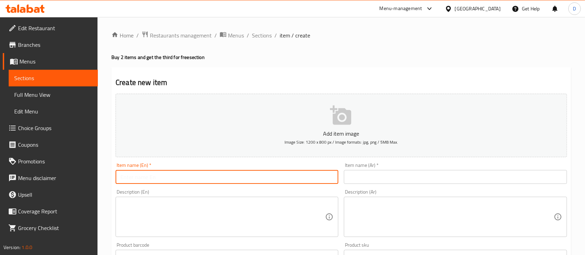
paste input "kinder coockies + ice americano + classic cookies"
type input "kinder coockies + ice americano + classic cookies"
click at [393, 184] on input "text" at bounding box center [455, 177] width 223 height 14
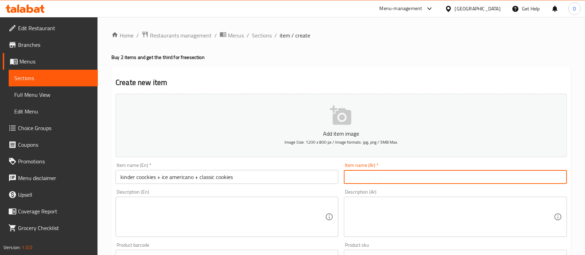
paste input "كوكيز كيندر + أمريكانو مثلج + كوكيز كلاسيكي"
type input "كوكيز كيندر + أمريكانو مثلج + كوكيز كلاسيكي"
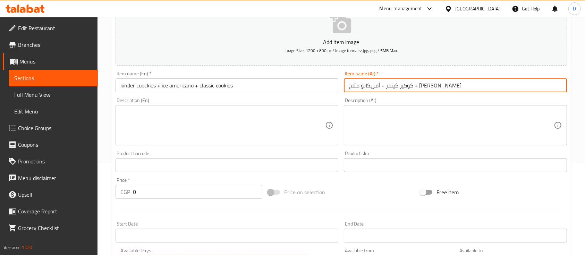
scroll to position [92, 0]
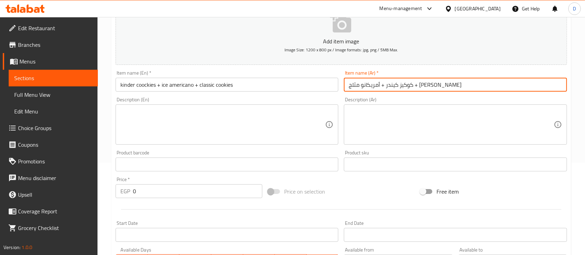
click at [209, 190] on input "0" at bounding box center [197, 191] width 129 height 14
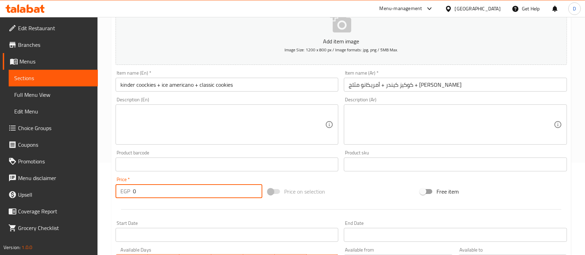
click at [209, 190] on input "0" at bounding box center [197, 191] width 129 height 14
type input "200"
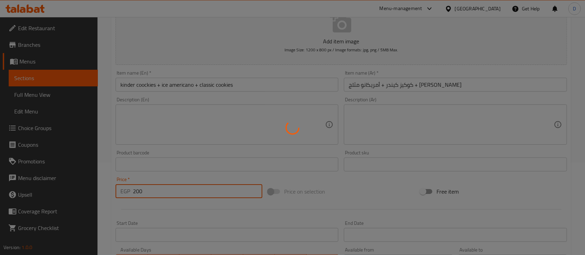
type input "0"
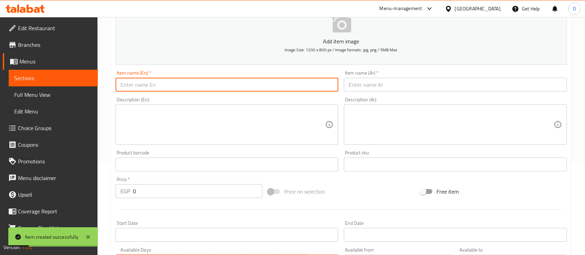
click at [217, 82] on input "text" at bounding box center [227, 85] width 223 height 14
paste input "san sepastian + ice spanish latte + cookie pie"
type input "san sepastian + ice spanish latte + cookie pie"
click at [424, 80] on input "text" at bounding box center [455, 85] width 223 height 14
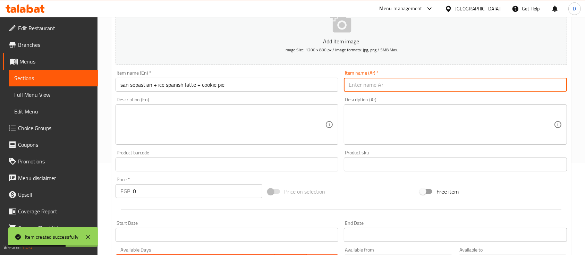
paste input "سان سيباستيان + لاتيه إسباني مثلج + فطيرة كوكيز"
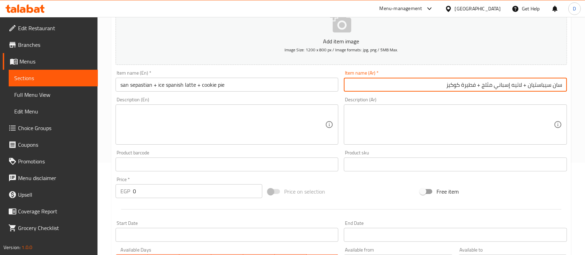
type input "سان سيباستيان + لاتيه إسباني مثلج + فطيرة كوكيز"
click at [186, 200] on div "Price   * EGP 0 Price *" at bounding box center [189, 187] width 152 height 27
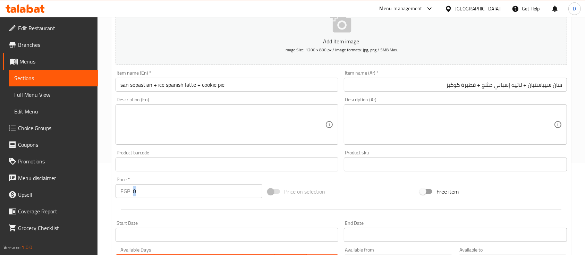
click at [186, 200] on div "Price   * EGP 0 Price *" at bounding box center [189, 187] width 152 height 27
click at [193, 190] on input "0" at bounding box center [197, 191] width 129 height 14
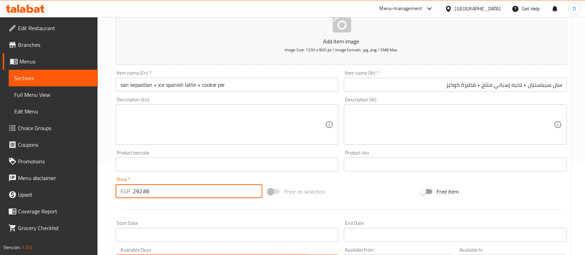
type input "292.86"
click at [245, 206] on div at bounding box center [341, 209] width 457 height 17
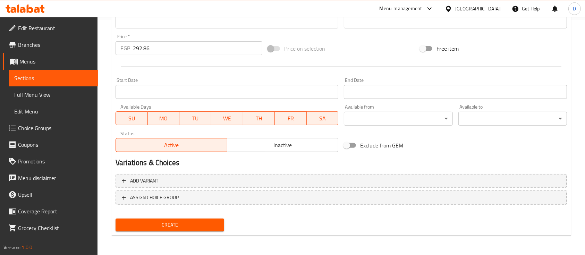
click at [203, 222] on span "Create" at bounding box center [170, 225] width 98 height 9
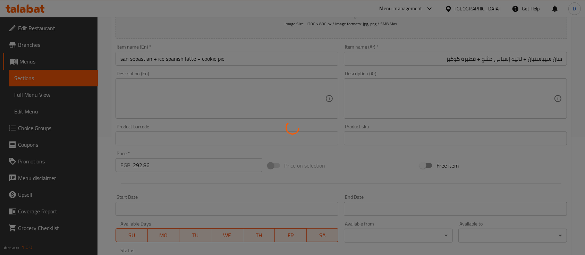
scroll to position [96, 0]
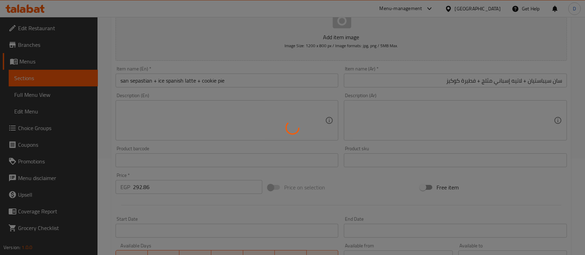
type input "0"
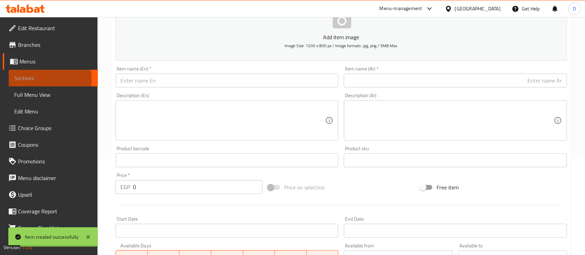
click at [20, 79] on span "Sections" at bounding box center [53, 78] width 78 height 8
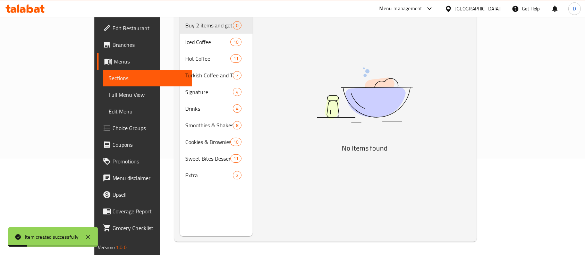
scroll to position [4, 0]
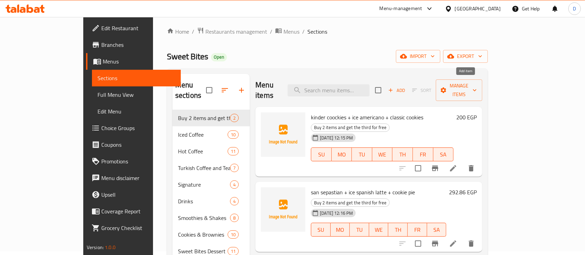
click at [406, 86] on span "Add" at bounding box center [396, 90] width 19 height 8
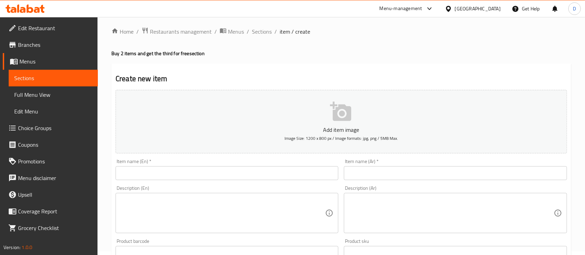
click at [286, 182] on div "Item name (En)   * Item name (En) *" at bounding box center [227, 169] width 228 height 27
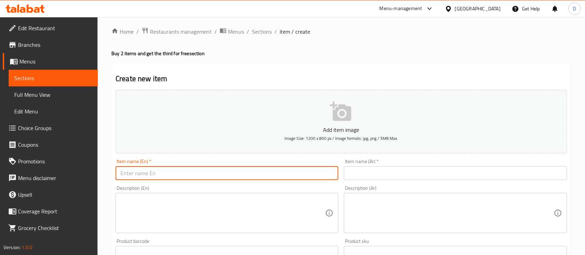
click at [298, 170] on input "text" at bounding box center [227, 173] width 223 height 14
paste input "classic english cake + chocolate english cake + ice karkade"
click at [138, 173] on input "classic english cake + chocolate english cake + ice karkade" at bounding box center [227, 173] width 223 height 14
drag, startPoint x: 123, startPoint y: 172, endPoint x: 117, endPoint y: 173, distance: 5.6
click at [117, 173] on input "classic English cake + chocolate english cake + ice karkade" at bounding box center [227, 173] width 223 height 14
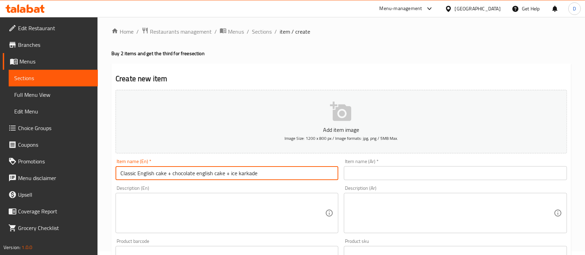
click at [174, 176] on input "Classic English cake + chocolate english cake + ice karkade" at bounding box center [227, 173] width 223 height 14
click at [199, 175] on input "Classic English cake + Chocolate english cake + ice karkade" at bounding box center [227, 173] width 223 height 14
click at [230, 175] on input "Classic English cake + Chocolate English cake + ice karkade" at bounding box center [227, 173] width 223 height 14
click at [269, 174] on input "Classic English cake + Chocolate English cake + Ice karkade" at bounding box center [227, 173] width 223 height 14
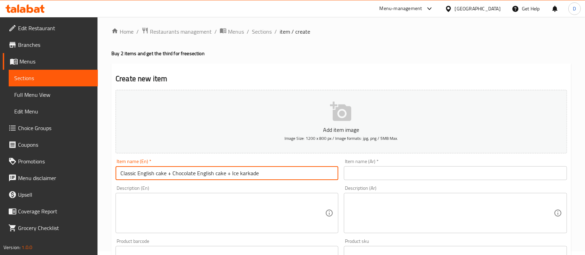
click at [269, 174] on input "Classic English cake + Chocolate English cake + Ice karkade" at bounding box center [227, 173] width 223 height 14
type input "Classic English cake + Chocolate English cake + Ice karkade"
click at [388, 168] on input "text" at bounding box center [455, 173] width 223 height 14
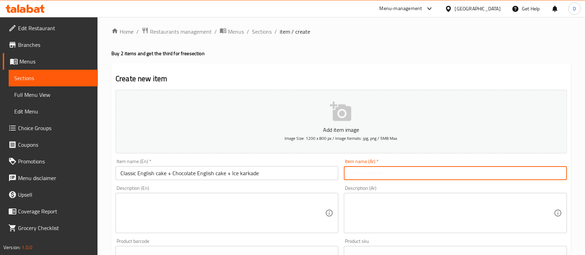
paste input "كيكة إنجليزية كلاسيكية + كيكة إنجليزية بالشوكولاتة + كركيد مثلج"
drag, startPoint x: 507, startPoint y: 173, endPoint x: 579, endPoint y: 174, distance: 72.2
click at [579, 174] on div "Home / Restaurants management / Menus / Sections / item / create Buy 2 items an…" at bounding box center [342, 249] width 488 height 473
drag, startPoint x: 451, startPoint y: 176, endPoint x: 510, endPoint y: 175, distance: 59.0
click at [510, 175] on input "كلاسيك انجلش كيك + كيكة إنجليزية بالشوكولاتة + كركيد مثلج" at bounding box center [455, 173] width 223 height 14
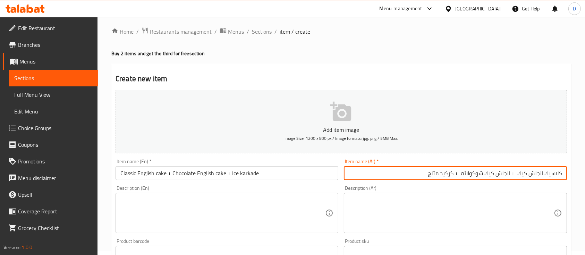
click at [441, 174] on input "كلاسيك انجلش كيك + انجلش كيك شوكولاته + كركيد مثلج" at bounding box center [455, 173] width 223 height 14
type input "كلاسيك انجلش كيك + انجلش كيك شوكولاته + كركيده مثلج"
click at [384, 200] on textarea at bounding box center [451, 213] width 205 height 33
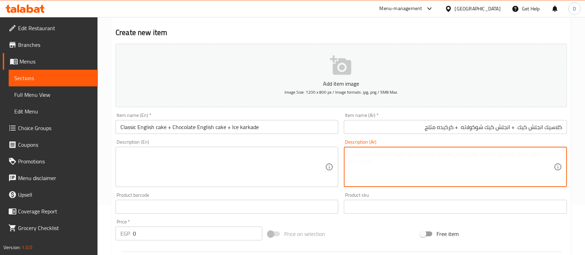
scroll to position [96, 0]
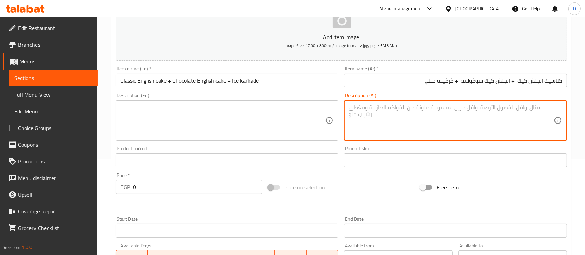
click at [203, 185] on input "0" at bounding box center [197, 187] width 129 height 14
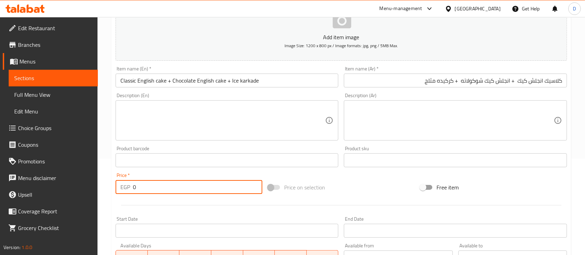
click at [203, 185] on input "0" at bounding box center [197, 187] width 129 height 14
paste input "155"
type input "155"
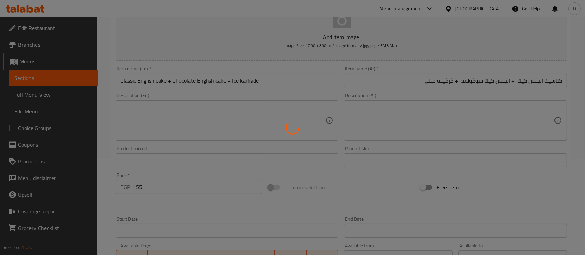
type input "0"
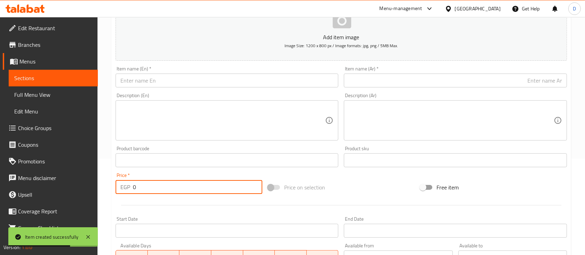
click at [24, 10] on icon at bounding box center [23, 10] width 6 height 6
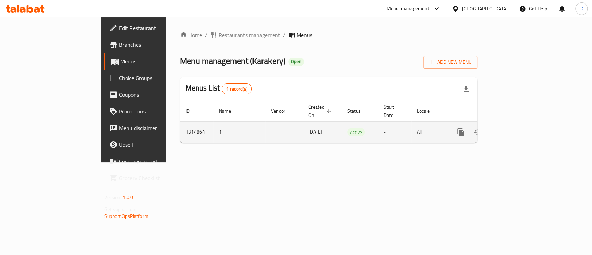
click at [514, 129] on icon "enhanced table" at bounding box center [511, 132] width 6 height 6
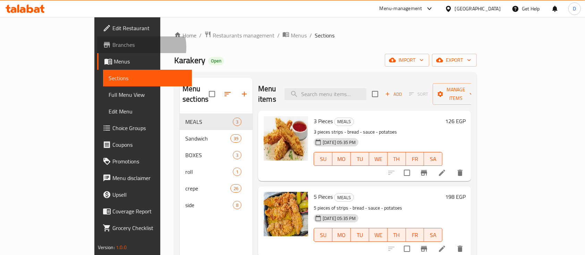
click at [112, 47] on span "Branches" at bounding box center [149, 45] width 74 height 8
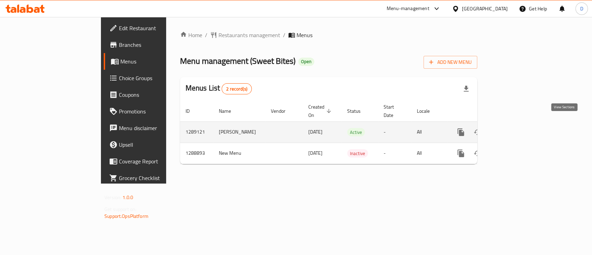
click at [514, 129] on icon "enhanced table" at bounding box center [511, 132] width 6 height 6
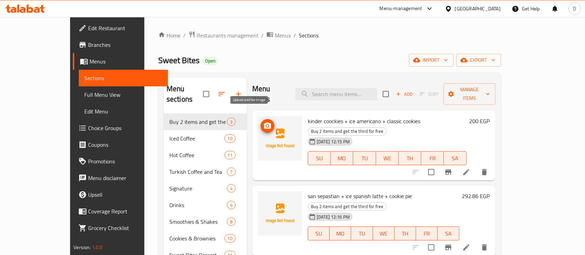
click at [263, 122] on icon "upload picture" at bounding box center [267, 126] width 8 height 8
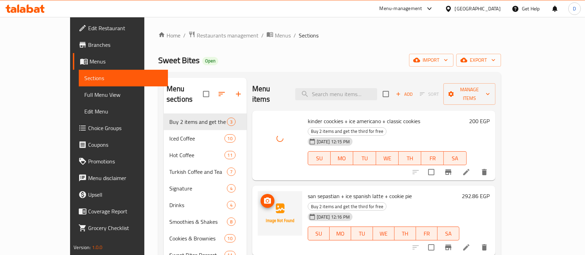
click at [264, 197] on icon "upload picture" at bounding box center [267, 200] width 7 height 6
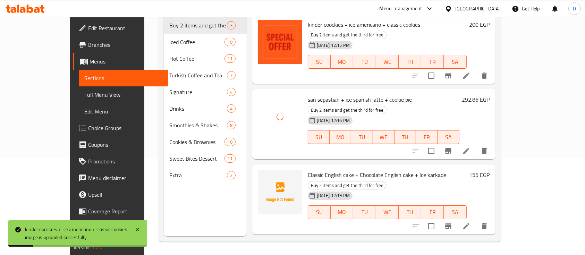
scroll to position [97, 0]
click at [261, 175] on span "upload picture" at bounding box center [268, 179] width 14 height 8
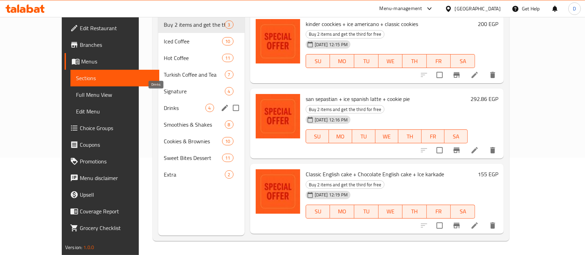
scroll to position [0, 0]
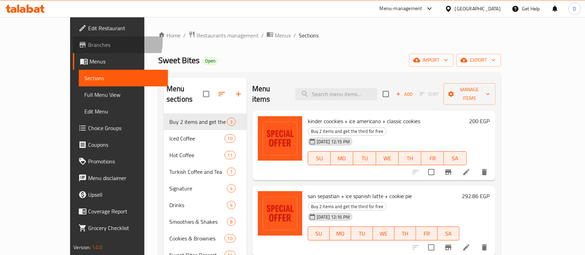
click at [88, 41] on span "Branches" at bounding box center [125, 45] width 74 height 8
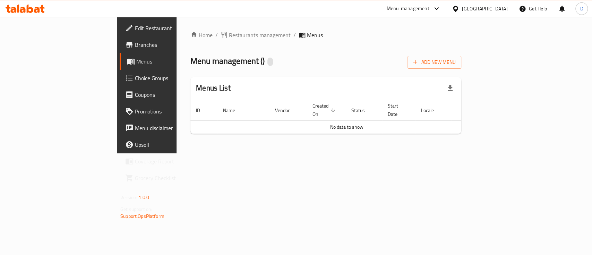
click at [31, 11] on icon at bounding box center [30, 9] width 7 height 8
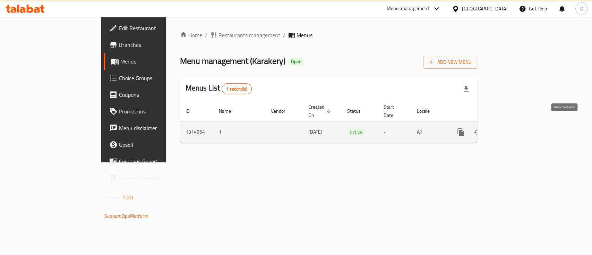
click at [515, 128] on icon "enhanced table" at bounding box center [511, 132] width 8 height 8
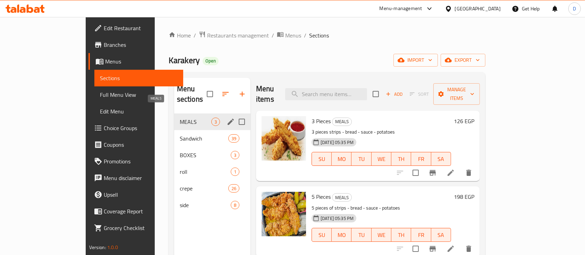
drag, startPoint x: 140, startPoint y: 181, endPoint x: 149, endPoint y: 111, distance: 70.6
click at [174, 113] on div "MEALS 3 Sandwich 39 BOXES 3 roll 1 crepe 26 side 8" at bounding box center [212, 163] width 76 height 100
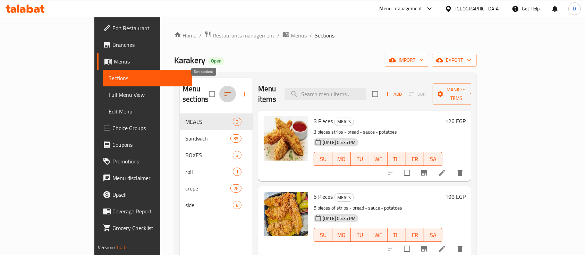
click at [219, 91] on button "button" at bounding box center [227, 94] width 17 height 17
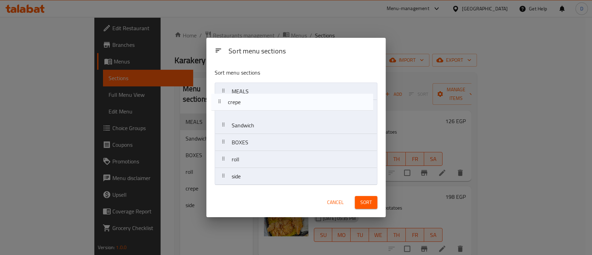
drag, startPoint x: 253, startPoint y: 165, endPoint x: 253, endPoint y: 96, distance: 68.7
click at [253, 96] on nav "MEALS Sandwich BOXES roll crepe side" at bounding box center [296, 134] width 163 height 103
drag, startPoint x: 250, startPoint y: 128, endPoint x: 244, endPoint y: 101, distance: 27.7
click at [244, 101] on nav "crepe MEALS Sandwich BOXES roll side" at bounding box center [296, 134] width 163 height 103
drag, startPoint x: 247, startPoint y: 145, endPoint x: 251, endPoint y: 96, distance: 48.7
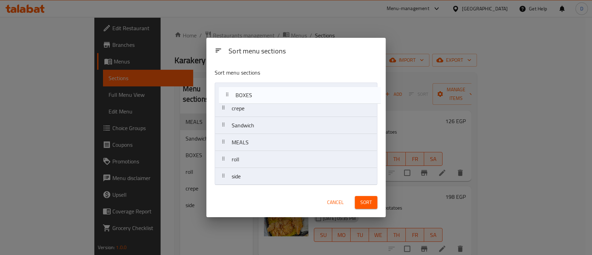
click at [251, 96] on nav "crepe Sandwich MEALS BOXES roll side" at bounding box center [296, 134] width 163 height 103
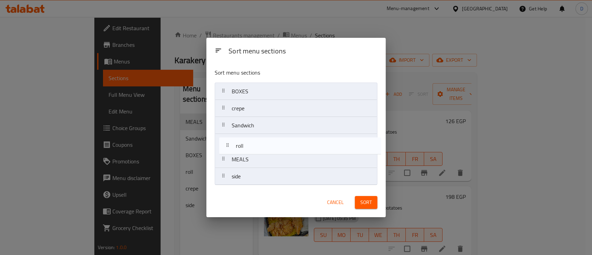
drag, startPoint x: 242, startPoint y: 163, endPoint x: 247, endPoint y: 143, distance: 20.6
click at [247, 143] on nav "BOXES crepe Sandwich MEALS roll side" at bounding box center [296, 134] width 163 height 103
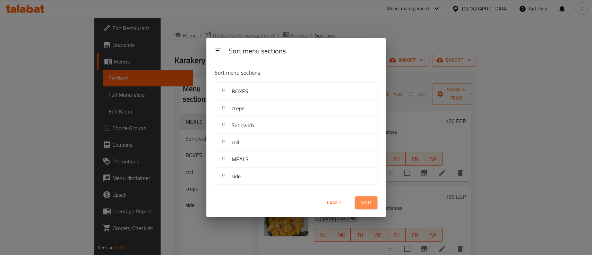
click at [361, 199] on span "Sort" at bounding box center [366, 203] width 11 height 9
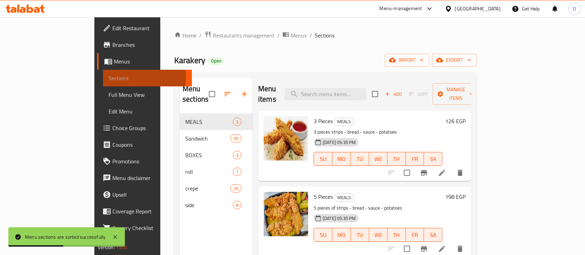
click at [109, 77] on span "Sections" at bounding box center [148, 78] width 78 height 8
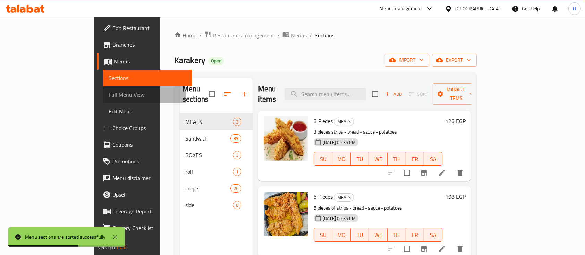
click at [109, 97] on span "Full Menu View" at bounding box center [148, 95] width 78 height 8
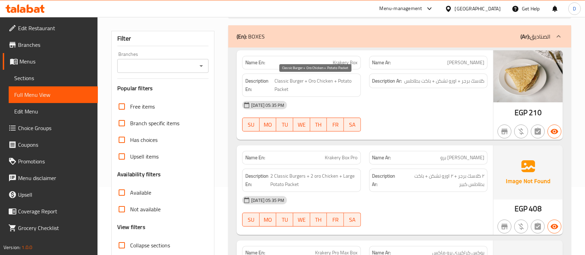
scroll to position [68, 0]
click at [48, 78] on span "Sections" at bounding box center [53, 78] width 78 height 8
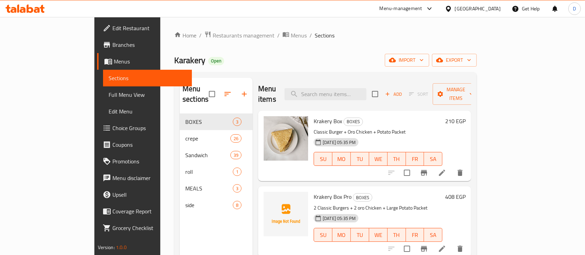
scroll to position [12, 0]
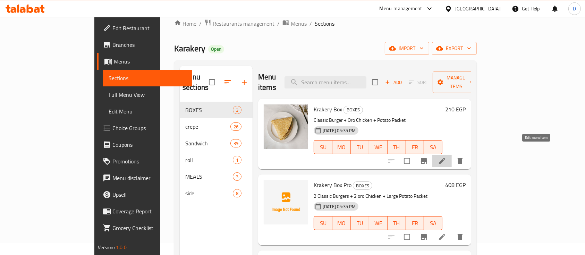
click at [445, 158] on icon at bounding box center [442, 161] width 6 height 6
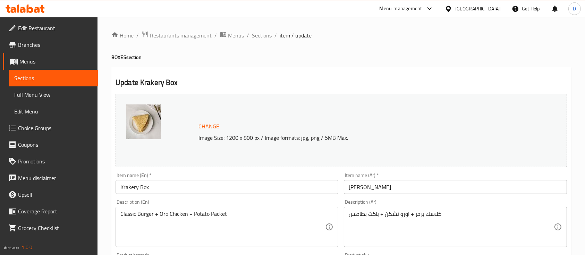
scroll to position [91, 0]
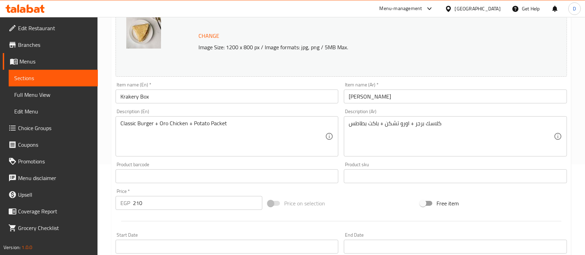
click at [119, 124] on div "Classic Burger + Oro Chicken + Potato Packet Description (En)" at bounding box center [227, 136] width 223 height 40
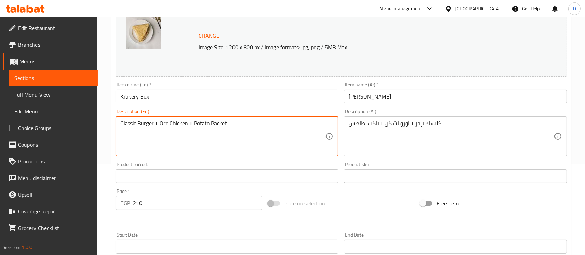
click at [121, 121] on textarea "Classic Burger + Oro Chicken + Potato Packet" at bounding box center [222, 136] width 205 height 33
click at [127, 122] on textarea "Sandwich Classic Burger + Oro Chicken + Potato Packet" at bounding box center [222, 136] width 205 height 33
click at [163, 125] on textarea "Sandwich Classic Burger + Oro Chicken + Potato Packet" at bounding box center [222, 136] width 205 height 33
click at [183, 122] on textarea "Sandwich Classic Burger + Oro Chicken + Potato Packet" at bounding box center [222, 136] width 205 height 33
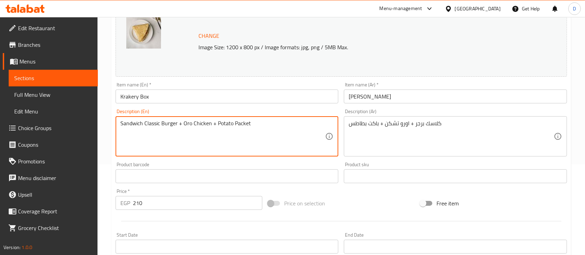
paste textarea "Sandwich"
click at [277, 125] on textarea "Sandwich Classic Burger + Sandwich Oro Chicken + Potato Packet" at bounding box center [222, 136] width 205 height 33
type textarea "Sandwich Classic Burger + Sandwich Oro Chicken + Potato Packet"
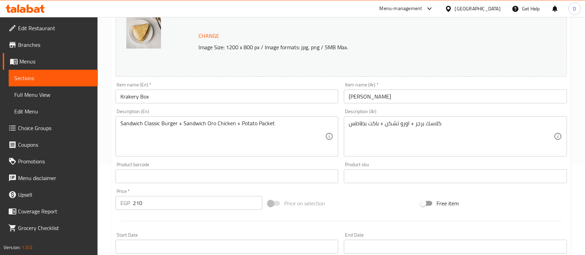
click at [347, 124] on div "كلاسك برجر + اورو تشكن + باكت بطاطس Description (Ar)" at bounding box center [455, 136] width 223 height 40
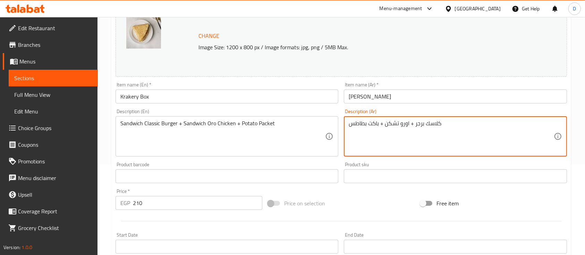
click at [349, 124] on textarea "كلاسك برجر + اورو تشكن + باكت بطاطس" at bounding box center [451, 136] width 205 height 33
click at [410, 126] on textarea "ساندوتش كلاسك برجر + اورو تشكن + باكت بطاطس" at bounding box center [451, 136] width 205 height 33
click at [435, 123] on textarea "ساندوتش كلاسك برجر +ساندوتش اورو تشكن + باكت بطاطس" at bounding box center [451, 136] width 205 height 33
click at [412, 125] on textarea "ساندوتش كلاسك برجر + ساندوتش اورو تشكن + باكت بطاطس" at bounding box center [451, 136] width 205 height 33
click at [408, 125] on textarea "ساندوتش كلاسك برجر + ساندوتش اورو تشكن + باكت بطاطس" at bounding box center [451, 136] width 205 height 33
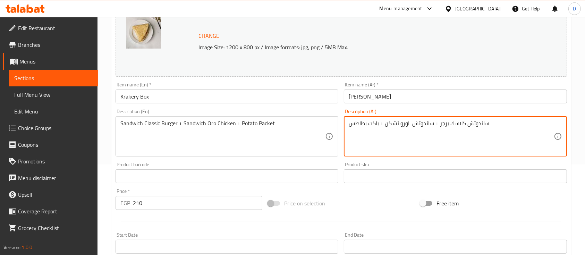
click at [430, 147] on textarea "ساندوتش كلاسك برجر + ساندوتش اورو تشكن + باكت بطاطس" at bounding box center [451, 136] width 205 height 33
type textarea "ساندوتش كلاسك برجر + ساندوتش اورو تشكن + باكت بطاطس"
click at [151, 202] on input "210" at bounding box center [197, 203] width 129 height 14
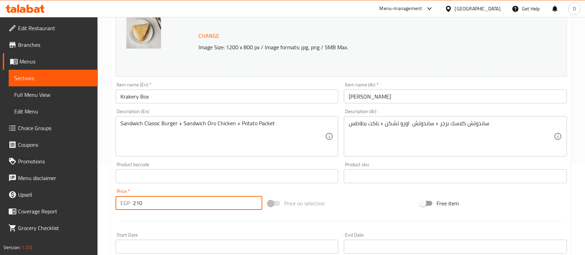
click at [151, 202] on input "210" at bounding box center [197, 203] width 129 height 14
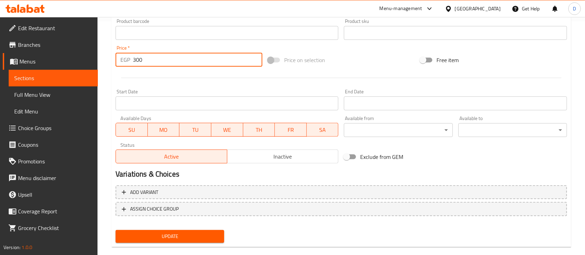
scroll to position [245, 0]
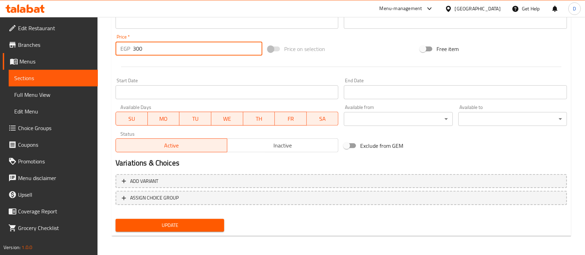
type input "300"
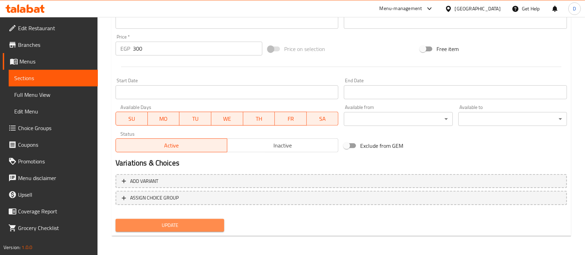
click at [159, 219] on button "Update" at bounding box center [170, 225] width 109 height 13
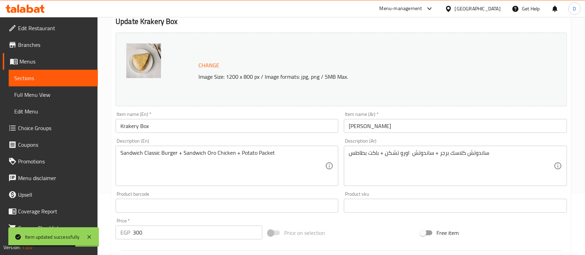
scroll to position [0, 0]
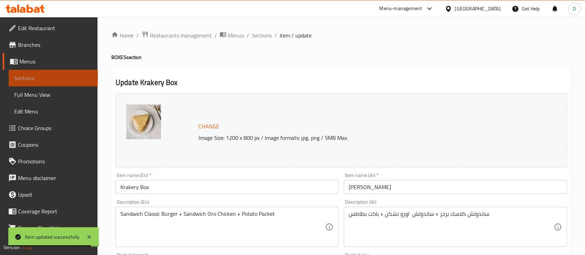
click at [52, 76] on span "Sections" at bounding box center [53, 78] width 78 height 8
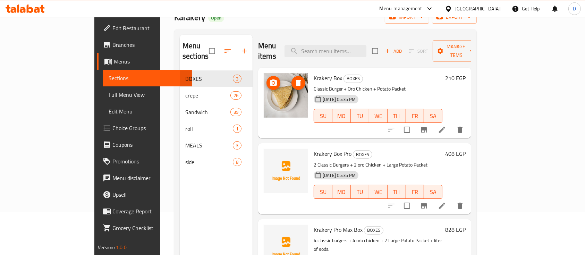
scroll to position [43, 0]
click at [446, 201] on icon at bounding box center [442, 205] width 8 height 8
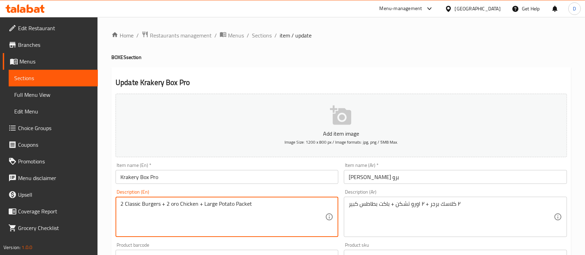
paste textarea "Sandwich"
click at [193, 204] on textarea "2 Sandwich Classic Burgers + 2 oro Chicken + Large Potato Packet" at bounding box center [222, 217] width 205 height 33
paste textarea "Sandwich"
type textarea "2 Sandwich Classic Burgers + 2 Sandwich oro Chicken + Large Potato Packet"
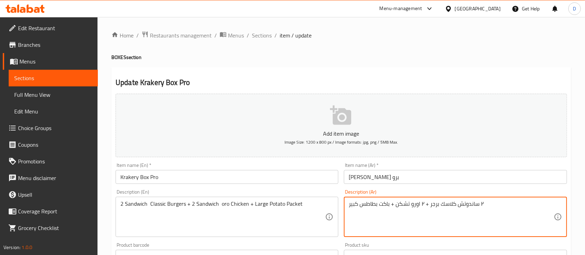
click at [419, 204] on textarea "٢ ساندوتش كلاسك برجر + ٢ اورو تشكن + باكت بطاطس كبير" at bounding box center [451, 217] width 205 height 33
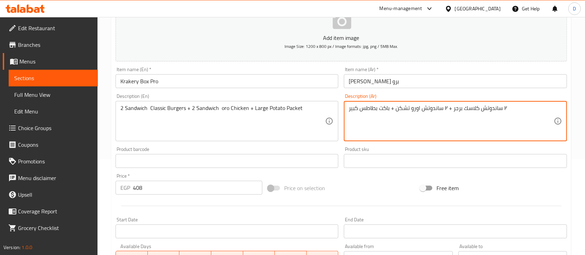
scroll to position [96, 0]
type textarea "٢ ساندوتش كلاسك برجر + ٢ ساندوتش اورو تشكن + باكت بطاطس كبير"
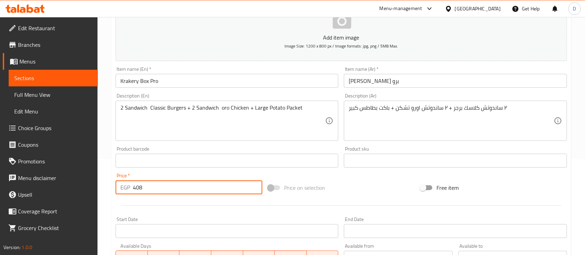
click at [176, 187] on input "408" at bounding box center [197, 187] width 129 height 14
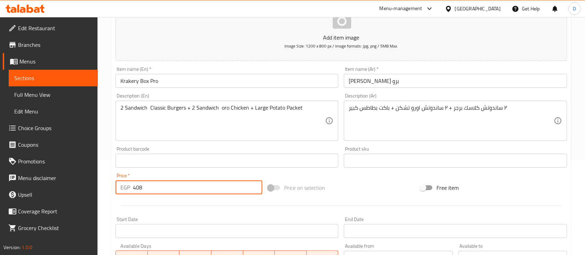
click at [176, 187] on input "408" at bounding box center [197, 187] width 129 height 14
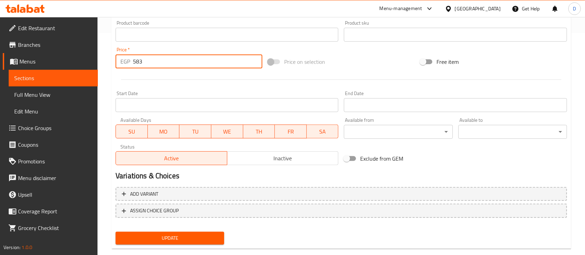
scroll to position [235, 0]
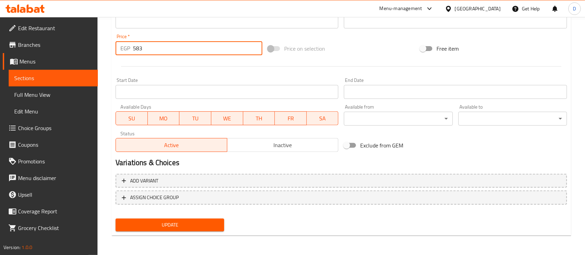
type input "583"
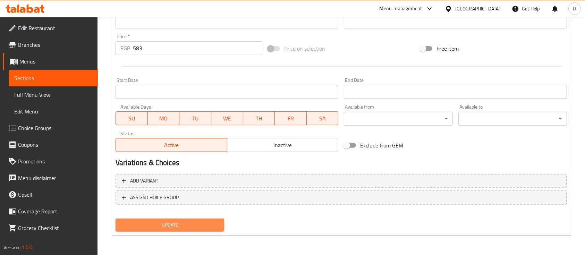
click at [179, 224] on span "Update" at bounding box center [170, 225] width 98 height 9
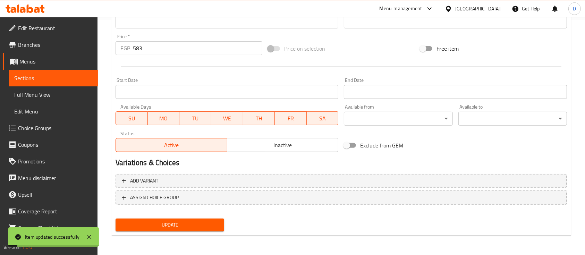
scroll to position [0, 0]
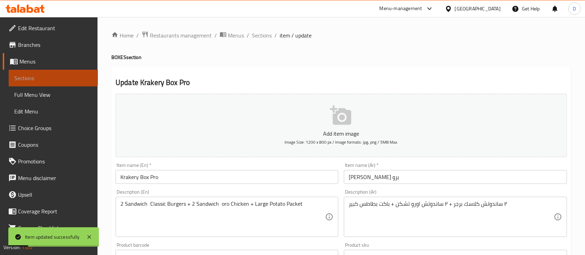
click at [53, 75] on span "Sections" at bounding box center [53, 78] width 78 height 8
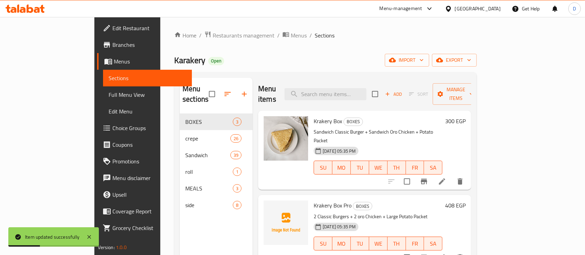
scroll to position [97, 0]
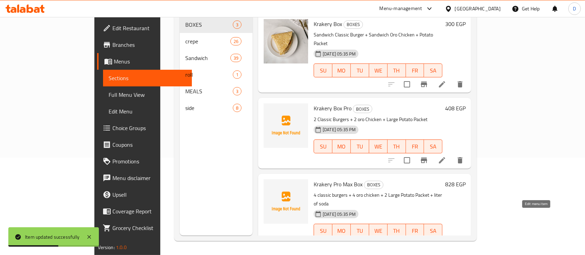
click at [446, 241] on icon at bounding box center [442, 245] width 8 height 8
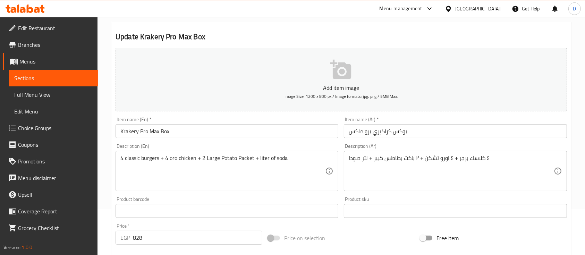
scroll to position [47, 0]
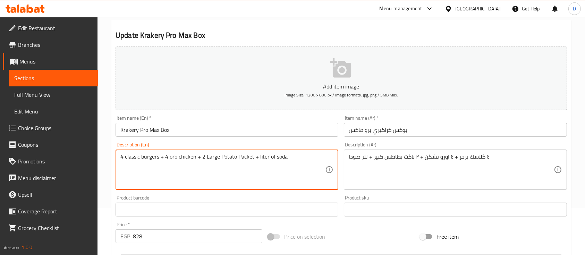
paste textarea "Sandwich"
click at [192, 158] on textarea "4 Sandwich classic burgers + 4 oro chicken + 2 Large Potato Packet + liter of s…" at bounding box center [222, 169] width 205 height 33
paste textarea "Sandwich"
type textarea "4 Sandwich classic burgers + 4 Sandwich oro chicken + 2 Large Potato Packet + l…"
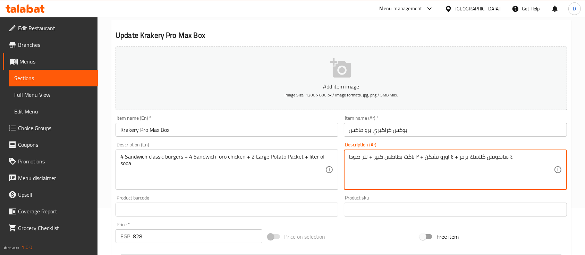
click at [447, 160] on textarea "٤ ساندوتش كلاسك برجر + ٤ اورو تشكن + ٢ باكت بطاطس كبير + لتر صودا" at bounding box center [451, 169] width 205 height 33
type textarea "٤ ساندوتش كلاسك برجر + ٤ ساندوتش اورو تشكن + ٢ باكت بطاطس كبير + لتر صودا"
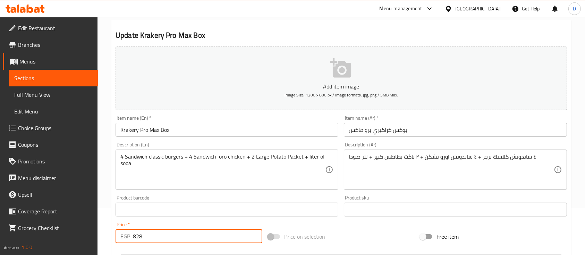
click at [166, 238] on input "828" at bounding box center [197, 236] width 129 height 14
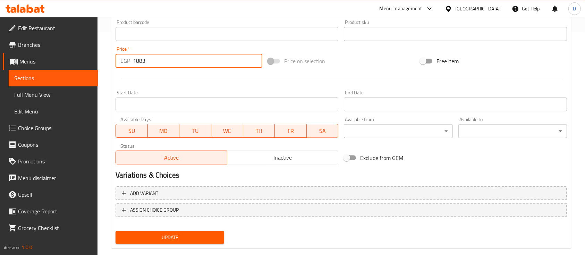
scroll to position [235, 0]
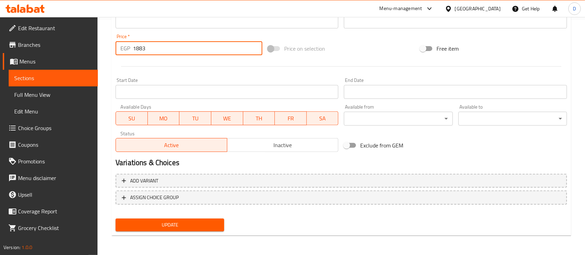
click at [140, 50] on input "1883" at bounding box center [197, 48] width 129 height 14
type input "1183"
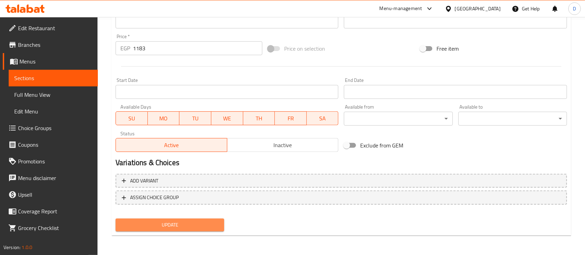
click at [167, 224] on span "Update" at bounding box center [170, 225] width 98 height 9
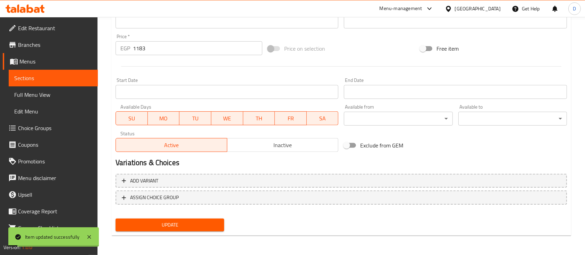
scroll to position [0, 0]
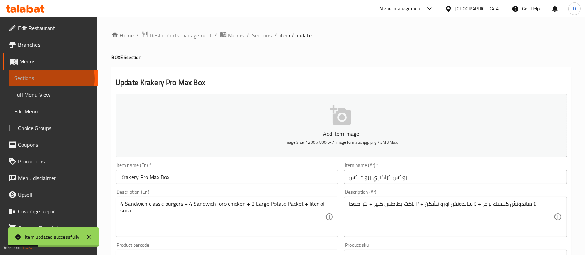
click at [51, 79] on span "Sections" at bounding box center [53, 78] width 78 height 8
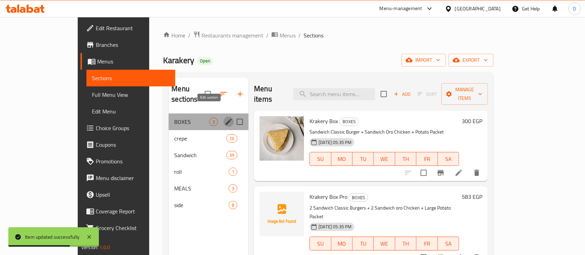
click at [226, 119] on icon "edit" at bounding box center [229, 122] width 6 height 6
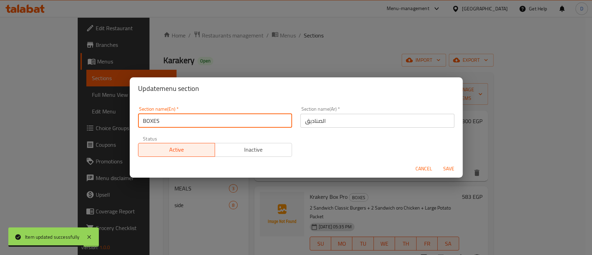
click at [204, 116] on input "BOXES" at bounding box center [215, 121] width 154 height 14
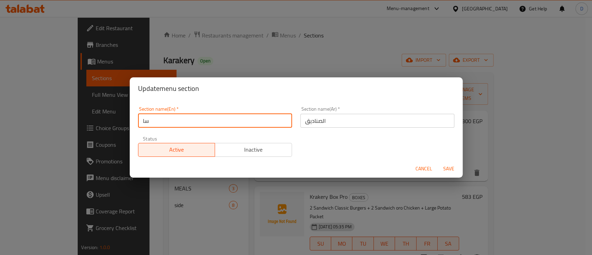
type input "س"
type input "sharing"
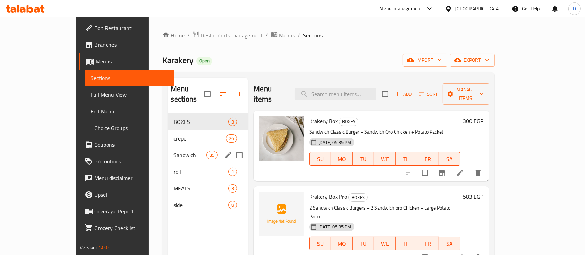
click at [232, 148] on input "Menu sections" at bounding box center [239, 155] width 15 height 15
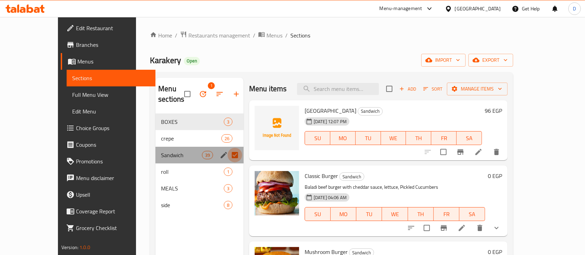
click at [228, 148] on input "Menu sections" at bounding box center [235, 155] width 15 height 15
checkbox input "false"
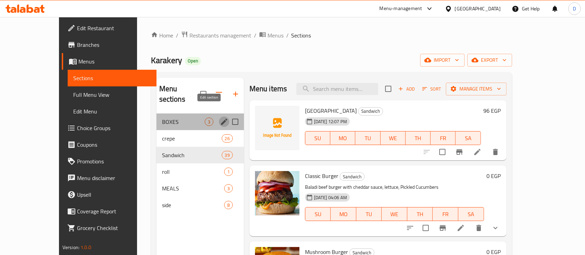
click at [221, 119] on icon "edit" at bounding box center [224, 122] width 6 height 6
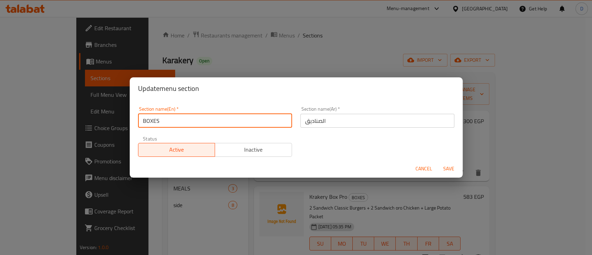
click at [206, 119] on input "BOXES" at bounding box center [215, 121] width 154 height 14
type input "shar"
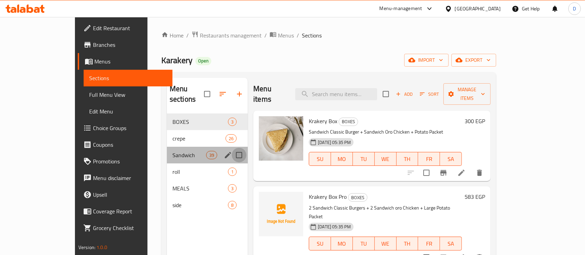
click at [232, 148] on input "Menu sections" at bounding box center [239, 155] width 15 height 15
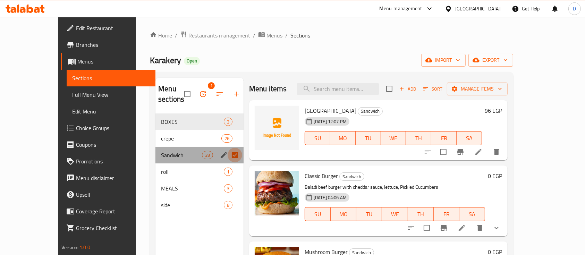
click at [228, 148] on input "Menu sections" at bounding box center [235, 155] width 15 height 15
checkbox input "false"
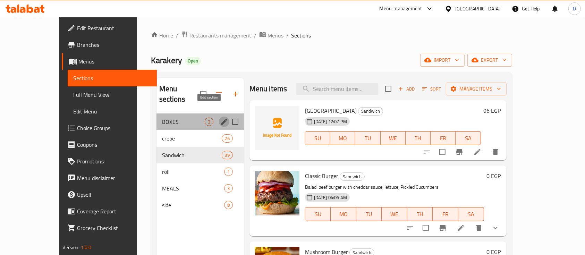
click at [220, 118] on icon "edit" at bounding box center [224, 122] width 8 height 8
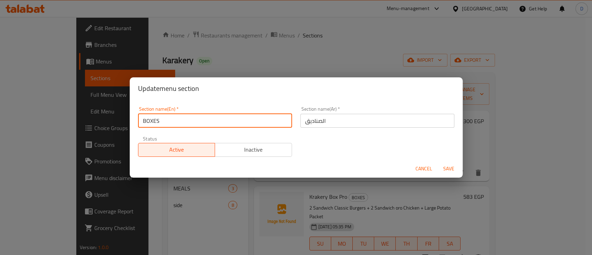
click at [203, 118] on input "BOXES" at bounding box center [215, 121] width 154 height 14
type input "sh"
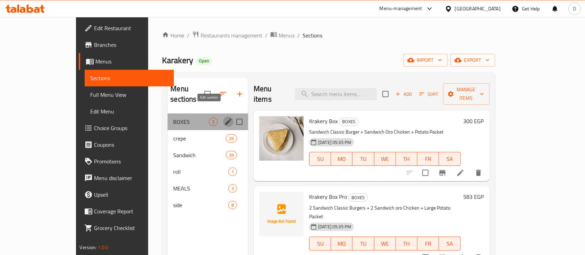
click at [224, 118] on icon "edit" at bounding box center [228, 122] width 8 height 8
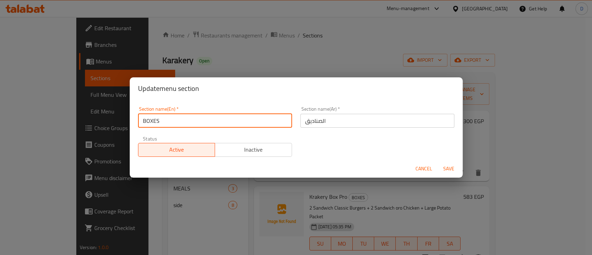
click at [174, 126] on input "BOXES" at bounding box center [215, 121] width 154 height 14
type input "sh"
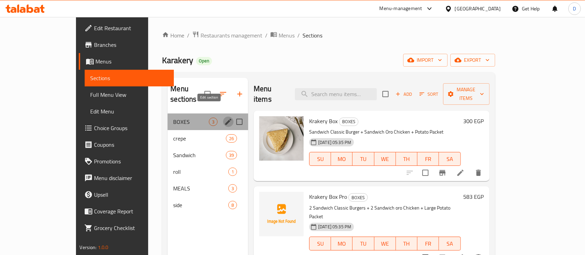
click at [224, 118] on icon "edit" at bounding box center [228, 122] width 8 height 8
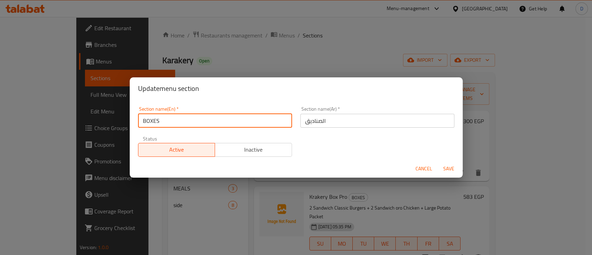
click at [188, 121] on input "BOXES" at bounding box center [215, 121] width 154 height 14
type input "س"
type input "Sharing Meals"
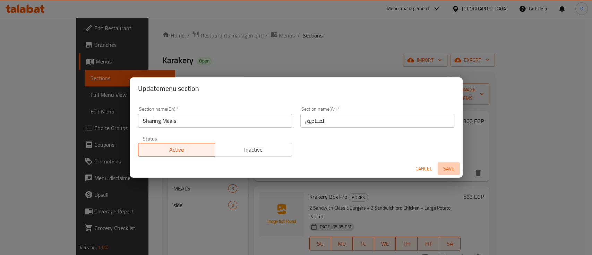
click at [453, 166] on span "Save" at bounding box center [449, 169] width 17 height 9
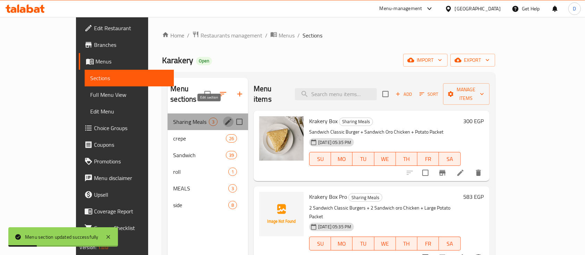
click at [223, 117] on button "edit" at bounding box center [228, 122] width 10 height 10
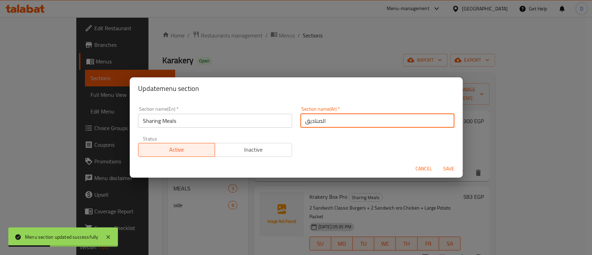
click at [368, 123] on input "الصناديق" at bounding box center [378, 121] width 154 height 14
type input "وج"
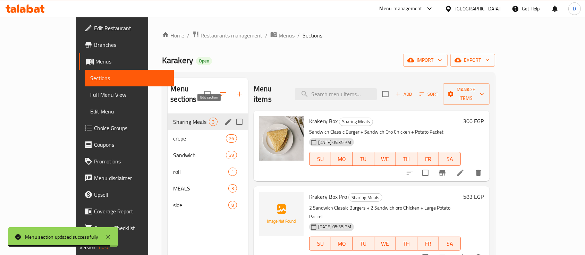
click at [224, 118] on icon "edit" at bounding box center [228, 122] width 8 height 8
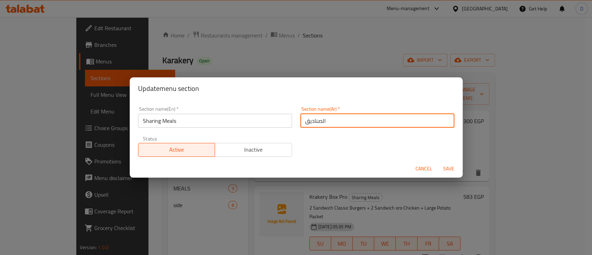
click at [365, 125] on input "الصناديق" at bounding box center [378, 121] width 154 height 14
type input ","
type input "وجبات للمشاركة"
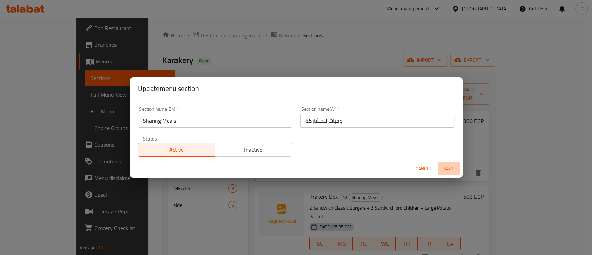
click at [449, 167] on span "Save" at bounding box center [449, 169] width 17 height 9
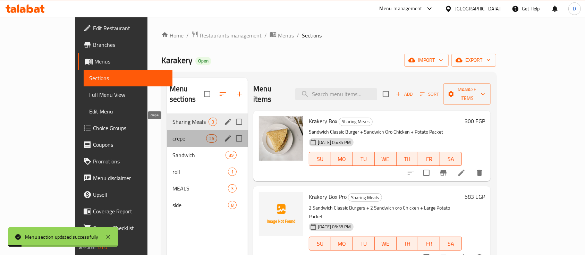
click at [172, 134] on span "crepe" at bounding box center [189, 138] width 34 height 8
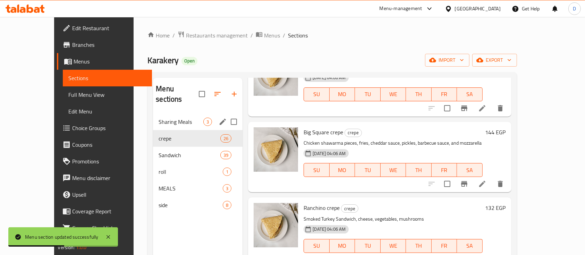
scroll to position [1733, 0]
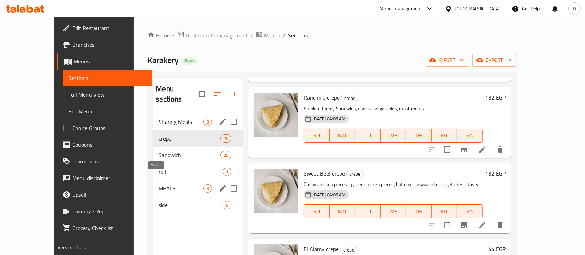
click at [162, 184] on span "MEALS" at bounding box center [181, 188] width 45 height 8
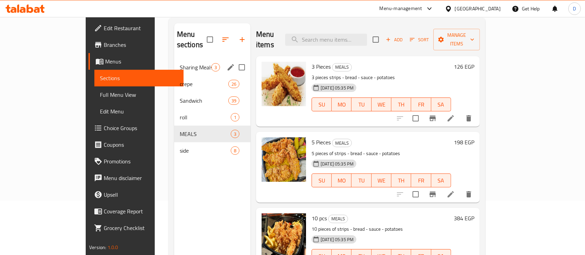
scroll to position [54, 0]
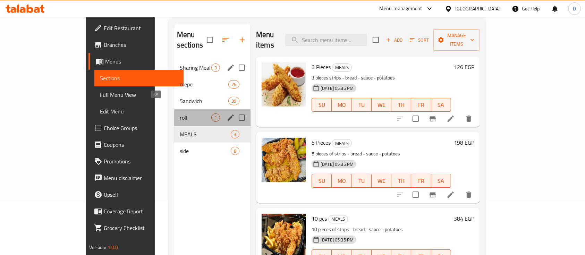
click at [180, 113] on span "roll" at bounding box center [196, 117] width 32 height 8
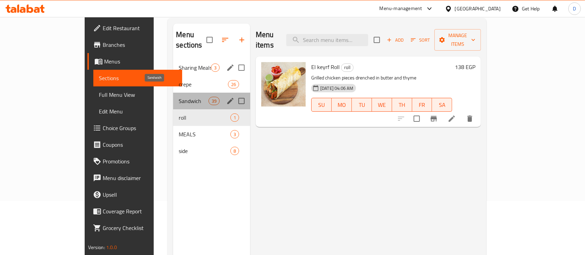
click at [179, 97] on span "Sandwich" at bounding box center [194, 101] width 30 height 8
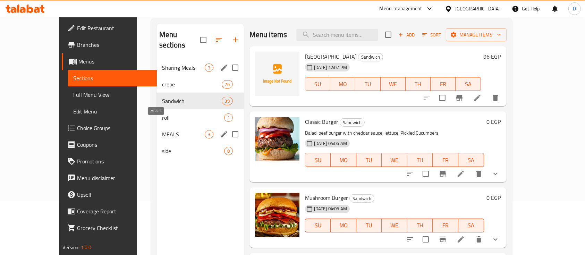
click at [162, 130] on span "MEALS" at bounding box center [183, 134] width 43 height 8
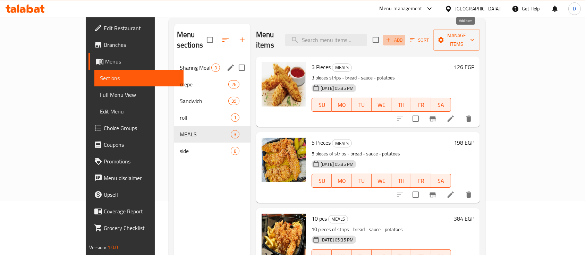
click at [391, 37] on icon "button" at bounding box center [388, 40] width 6 height 6
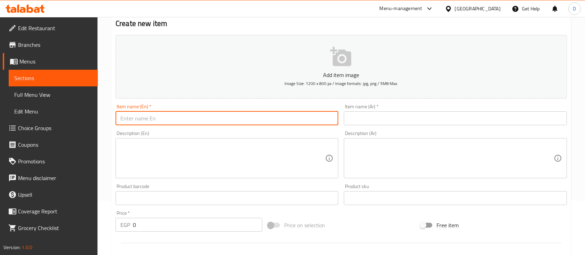
click at [212, 121] on input "text" at bounding box center [227, 118] width 223 height 14
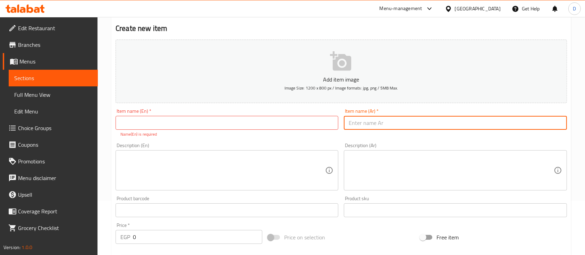
click at [403, 125] on input "text" at bounding box center [455, 123] width 223 height 14
click at [404, 125] on input "طاسه فرايد تشكن موتزريلا" at bounding box center [455, 123] width 223 height 14
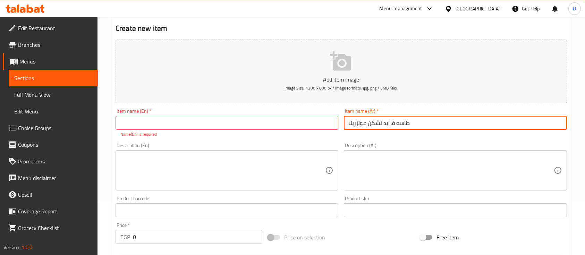
type input "طاسه فرايد تشكن موتزريلا"
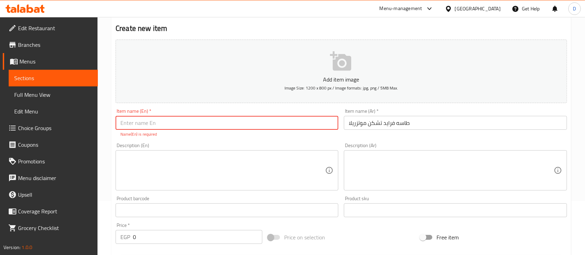
click at [212, 121] on input "text" at bounding box center [227, 123] width 223 height 14
paste input "Fried chicken mozzarella pan"
type input "Fried chicken mozzarella pan"
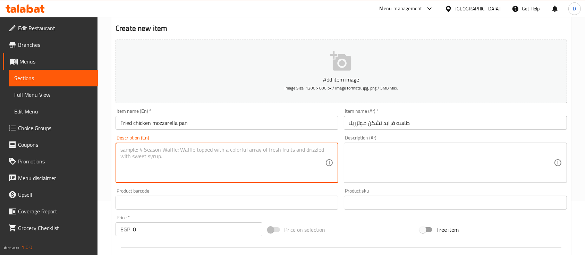
click at [219, 160] on textarea at bounding box center [222, 162] width 205 height 33
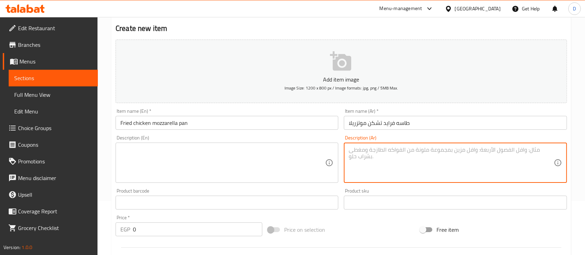
click at [388, 157] on textarea at bounding box center [451, 162] width 205 height 33
click at [398, 151] on textarea "قطع الفراخ المقرمشه او قطع الفراخ المشويه + بيف مدخن + موتزريلا + بطاطس + عيش" at bounding box center [451, 162] width 205 height 33
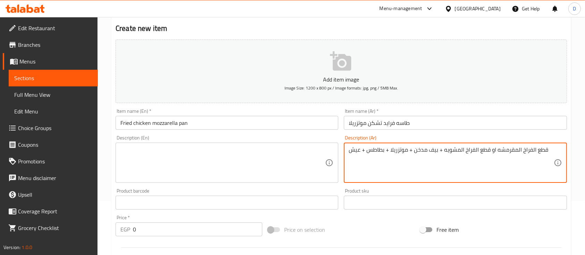
type textarea "قطع الفراخ المقرمشه او قطع الفراخ المشويه + بيف مدخن + موتزريلا + بطاطس + عيش"
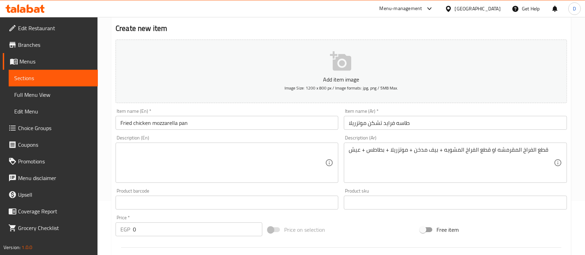
click at [234, 146] on div "Description (En)" at bounding box center [227, 163] width 223 height 40
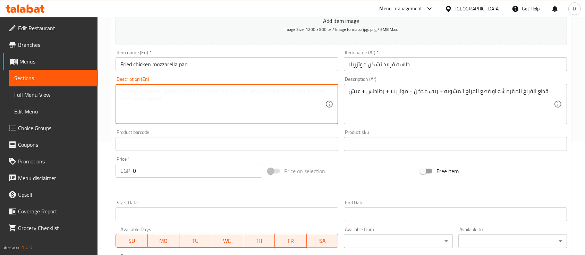
scroll to position [113, 0]
paste textarea "Crispy chicken pieces or grilled chicken pieces + smoked beef + mozzarella + po…"
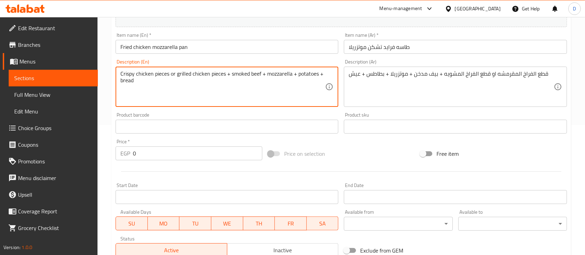
scroll to position [131, 0]
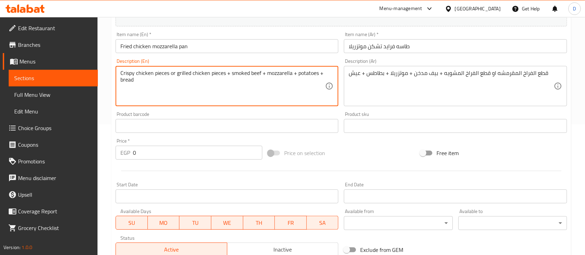
type textarea "Crispy chicken pieces or grilled chicken pieces + smoked beef + mozzarella + po…"
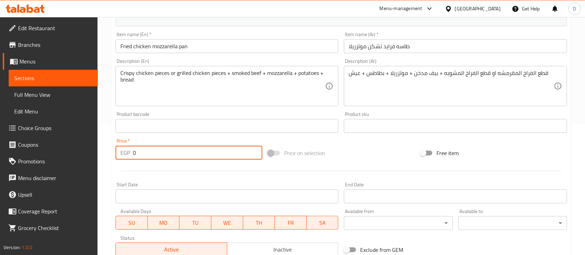
click at [153, 157] on input "0" at bounding box center [197, 153] width 129 height 14
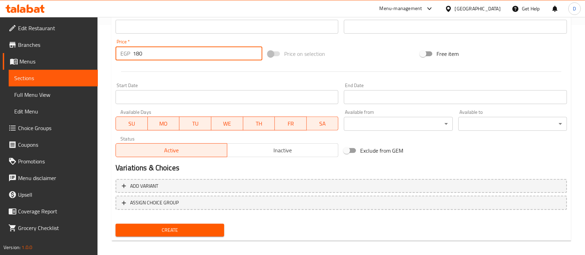
scroll to position [235, 0]
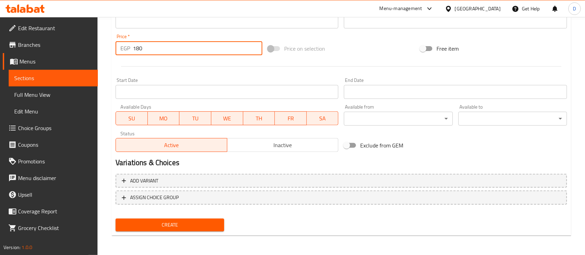
type input "180"
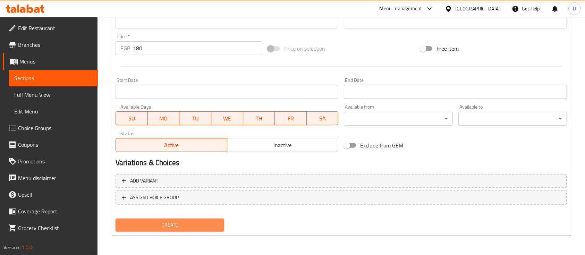
click at [165, 227] on span "Create" at bounding box center [170, 225] width 98 height 9
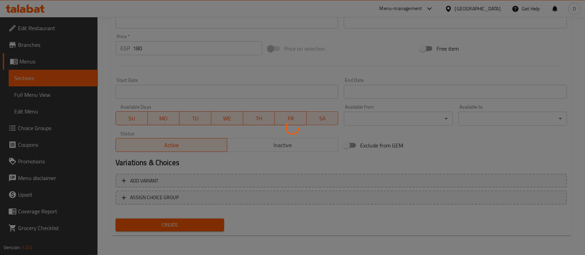
type input "0"
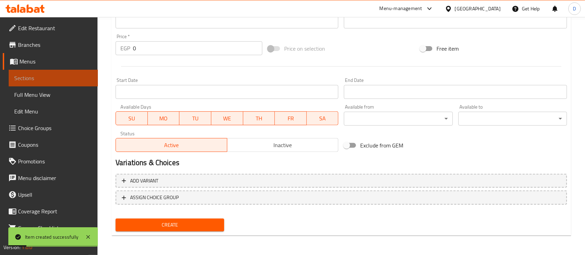
click at [83, 83] on link "Sections" at bounding box center [53, 78] width 89 height 17
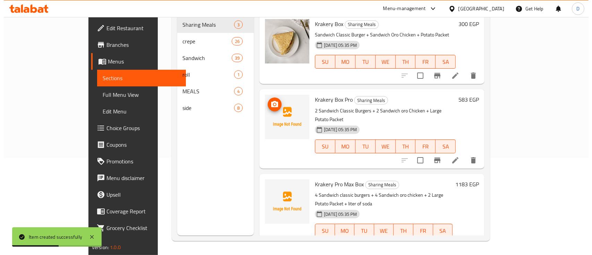
scroll to position [53, 0]
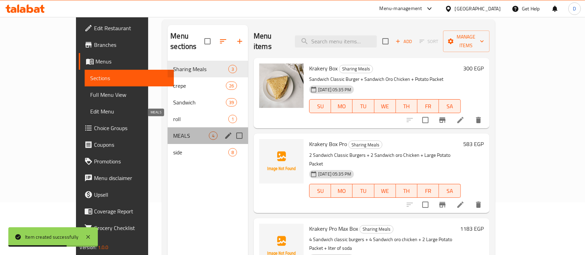
click at [178, 132] on span "MEALS" at bounding box center [191, 136] width 36 height 8
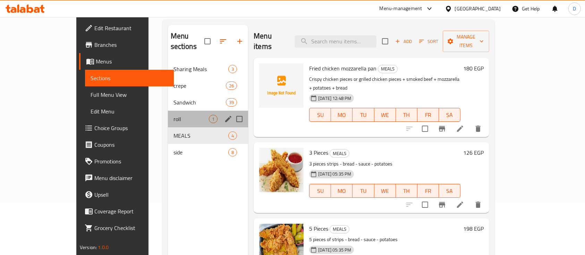
click at [168, 111] on div "roll 1" at bounding box center [208, 119] width 81 height 17
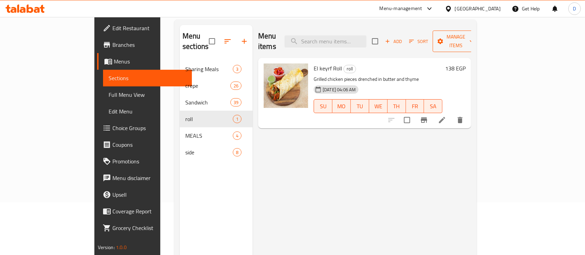
click at [474, 40] on span "Manage items" at bounding box center [455, 41] width 35 height 17
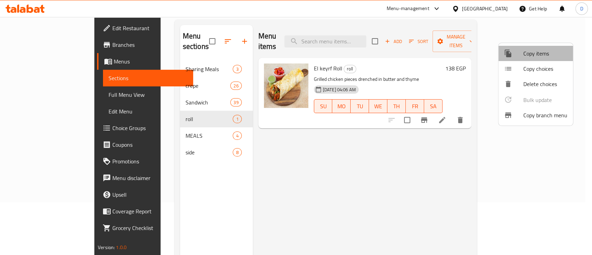
click at [540, 51] on span "Copy items" at bounding box center [546, 53] width 44 height 8
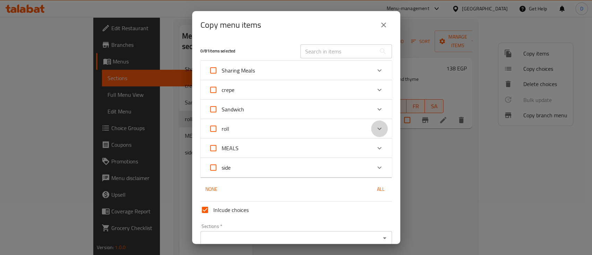
click at [376, 129] on icon "Expand" at bounding box center [380, 129] width 8 height 8
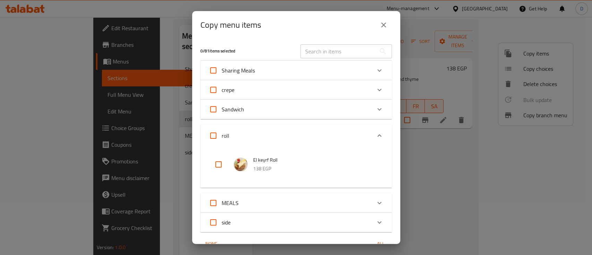
click at [217, 165] on input "checkbox" at bounding box center [218, 164] width 17 height 17
checkbox input "true"
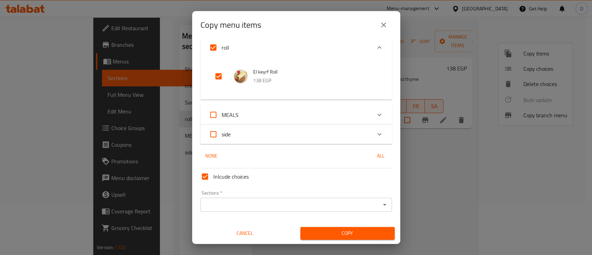
click at [283, 203] on input "Sections   *" at bounding box center [291, 205] width 176 height 10
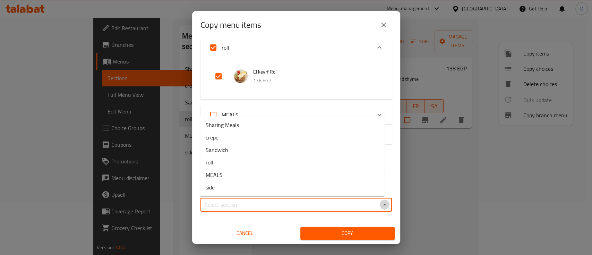
click at [380, 209] on button "Close" at bounding box center [385, 205] width 10 height 10
click at [380, 209] on button "Open" at bounding box center [385, 205] width 10 height 10
click at [245, 148] on li "Sandwich" at bounding box center [292, 150] width 185 height 12
type input "Sandwich"
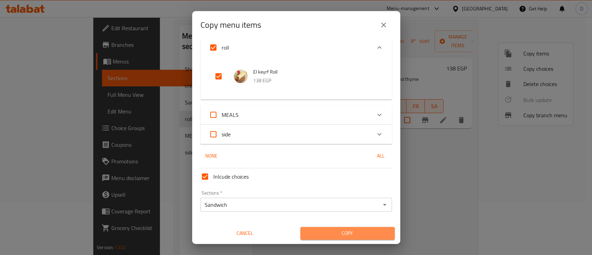
click at [371, 236] on span "Copy" at bounding box center [347, 233] width 83 height 9
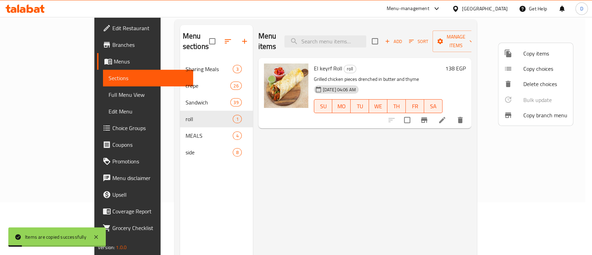
click at [153, 92] on div at bounding box center [296, 127] width 592 height 255
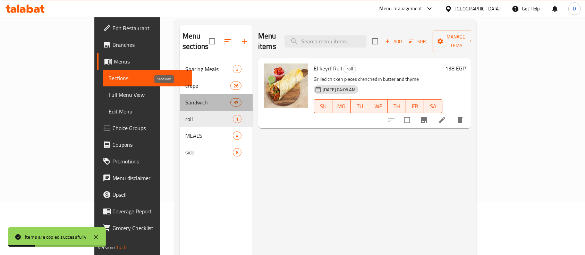
click at [185, 98] on span "Sandwich" at bounding box center [207, 102] width 45 height 8
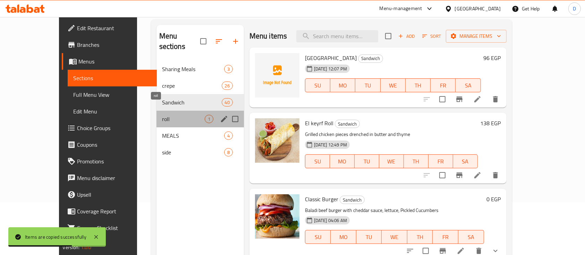
click at [162, 115] on span "roll" at bounding box center [183, 119] width 43 height 8
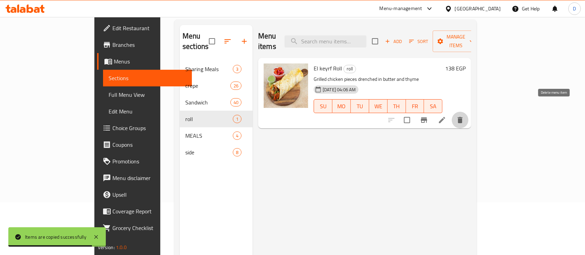
click at [469, 115] on button "delete" at bounding box center [460, 120] width 17 height 17
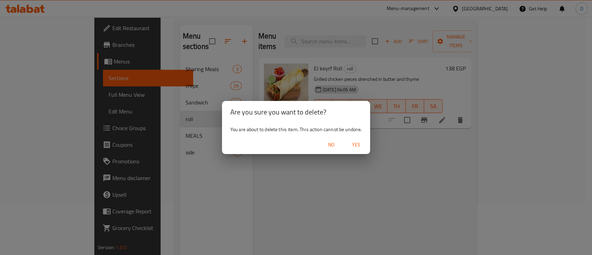
click at [276, 75] on div "Are you sure you want to delete? You are about to delete this item. This action…" at bounding box center [296, 127] width 592 height 255
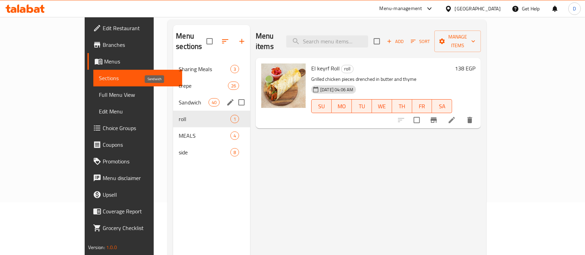
click at [179, 98] on span "Sandwich" at bounding box center [194, 102] width 30 height 8
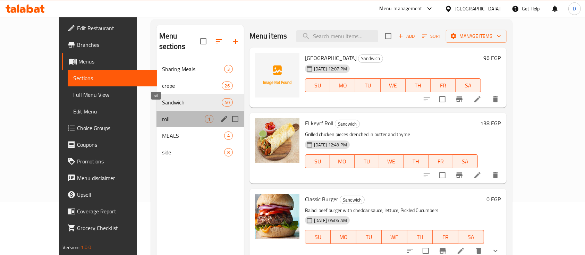
click at [171, 115] on span "roll" at bounding box center [183, 119] width 43 height 8
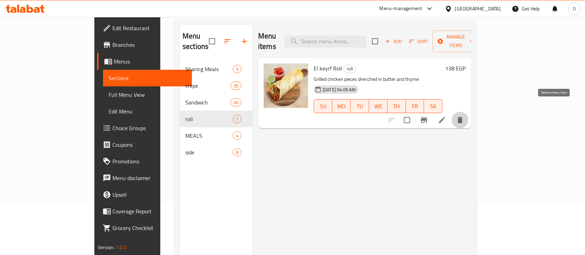
click at [469, 112] on button "delete" at bounding box center [460, 120] width 17 height 17
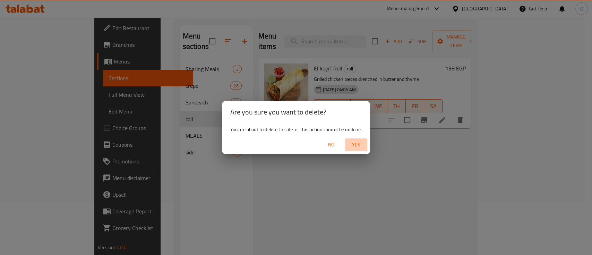
click at [355, 146] on span "Yes" at bounding box center [356, 145] width 17 height 9
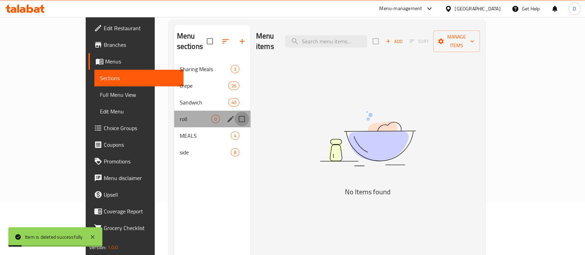
click at [235, 112] on input "Menu sections" at bounding box center [242, 119] width 15 height 15
checkbox input "true"
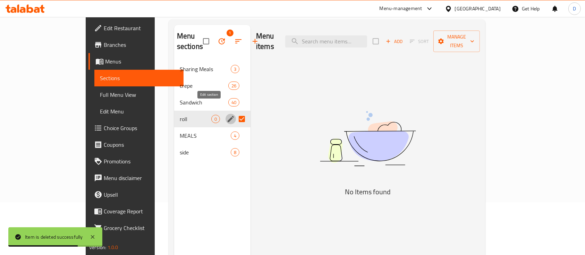
click at [227, 115] on icon "edit" at bounding box center [231, 119] width 8 height 8
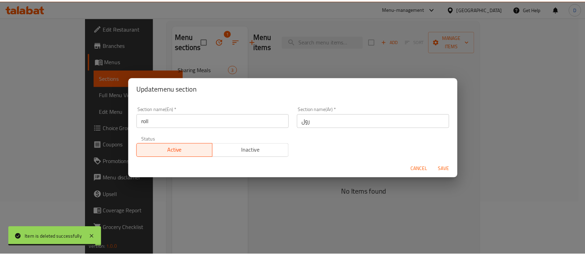
scroll to position [1, 0]
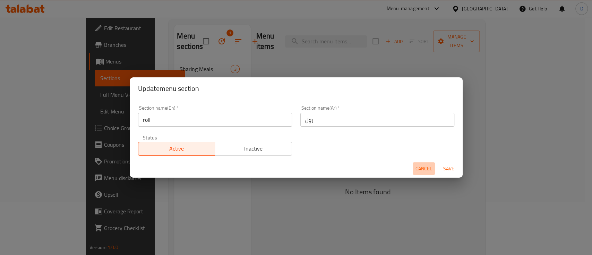
click at [424, 174] on button "Cancel" at bounding box center [424, 168] width 22 height 13
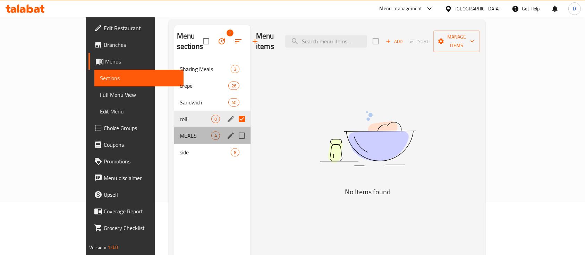
drag, startPoint x: 189, startPoint y: 104, endPoint x: 167, endPoint y: 118, distance: 26.0
click at [174, 127] on div "MEALS 4" at bounding box center [212, 135] width 76 height 17
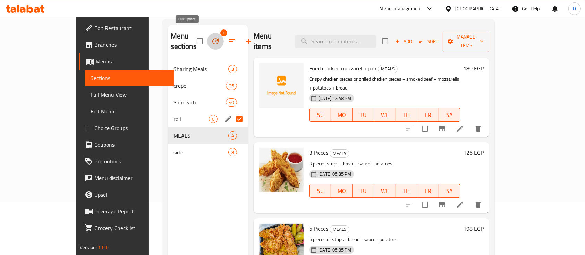
click at [212, 38] on icon "button" at bounding box center [215, 41] width 6 height 6
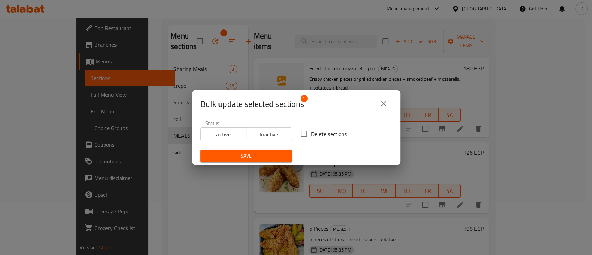
click at [306, 133] on input "Delete sections" at bounding box center [304, 134] width 15 height 15
checkbox input "true"
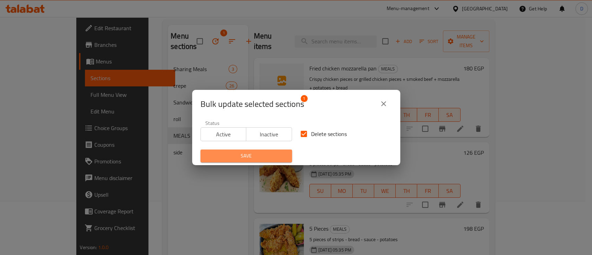
click at [277, 150] on button "Save" at bounding box center [247, 156] width 92 height 13
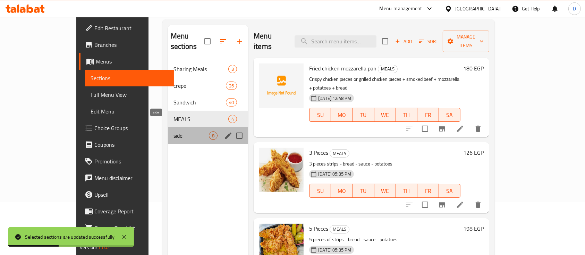
click at [184, 132] on span "side" at bounding box center [191, 136] width 35 height 8
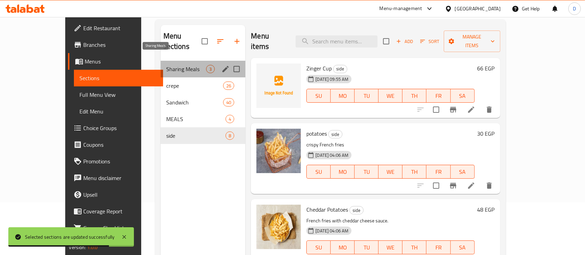
click at [166, 65] on span "Sharing Meals" at bounding box center [186, 69] width 40 height 8
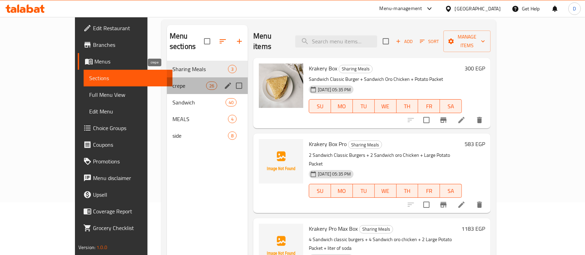
click at [172, 82] on span "crepe" at bounding box center [189, 86] width 34 height 8
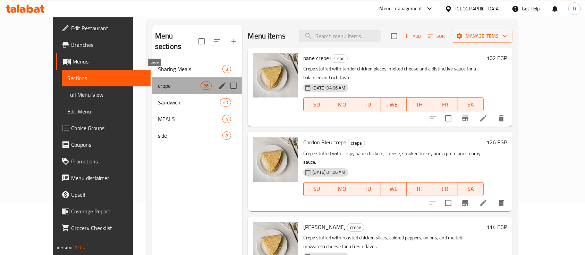
click at [167, 82] on span "crepe" at bounding box center [179, 86] width 43 height 8
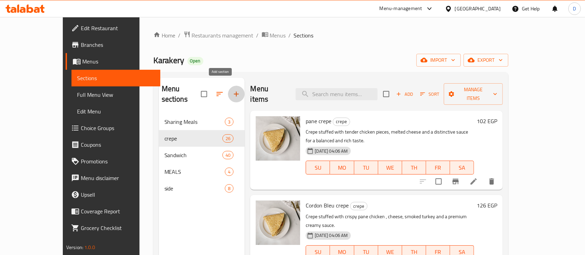
click at [232, 90] on icon "button" at bounding box center [236, 94] width 8 height 8
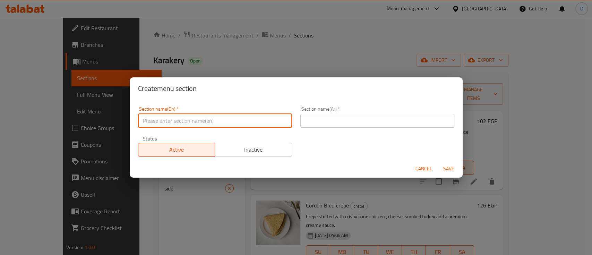
click at [191, 121] on input "text" at bounding box center [215, 121] width 154 height 14
type input "ى"
type input "new karakery"
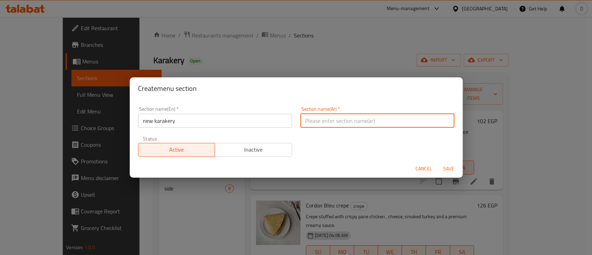
click at [311, 123] on input "text" at bounding box center [378, 121] width 154 height 14
click at [324, 123] on input "text" at bounding box center [378, 121] width 154 height 14
type input ";"
type input "ج"
type input "جديد من كراكيري"
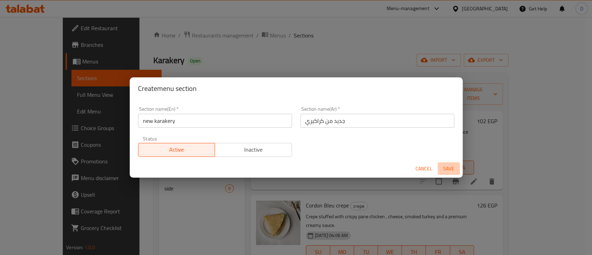
click at [451, 170] on span "Save" at bounding box center [449, 169] width 17 height 9
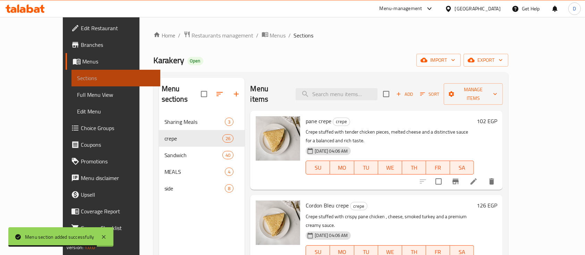
click at [71, 70] on link "Sections" at bounding box center [115, 78] width 89 height 17
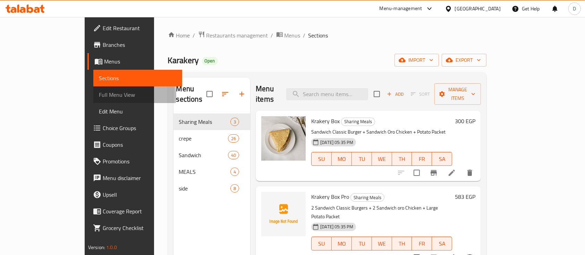
click at [99, 95] on span "Full Menu View" at bounding box center [138, 95] width 78 height 8
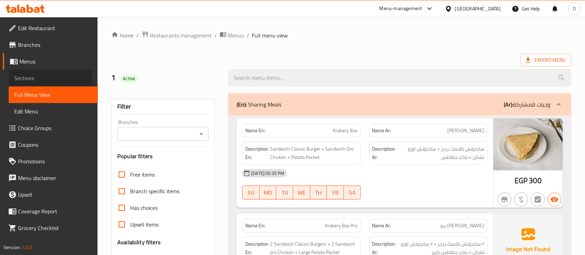
click at [41, 77] on span "Sections" at bounding box center [53, 78] width 78 height 8
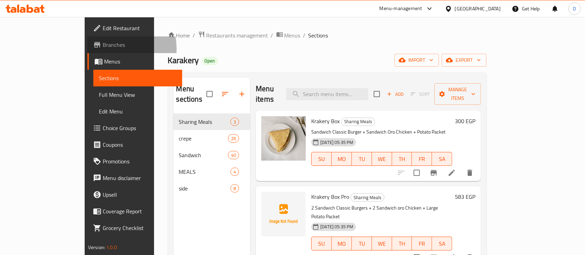
click at [103, 49] on span "Branches" at bounding box center [140, 45] width 74 height 8
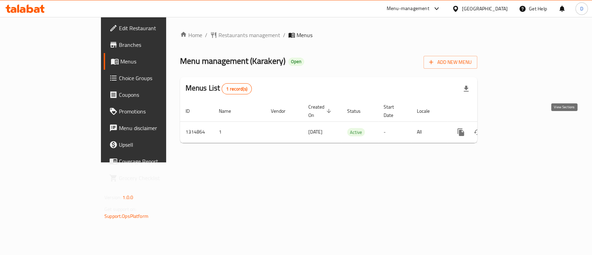
click at [520, 126] on link "enhanced table" at bounding box center [511, 132] width 17 height 17
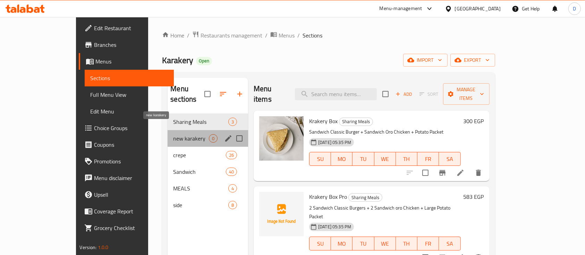
click at [173, 134] on span "new karakery" at bounding box center [191, 138] width 36 height 8
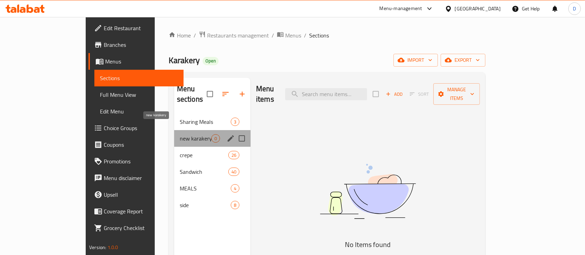
click at [180, 134] on span "new karakery" at bounding box center [196, 138] width 32 height 8
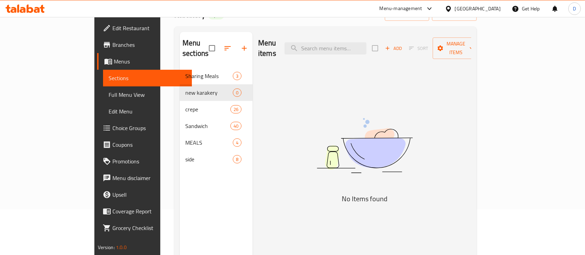
scroll to position [46, 0]
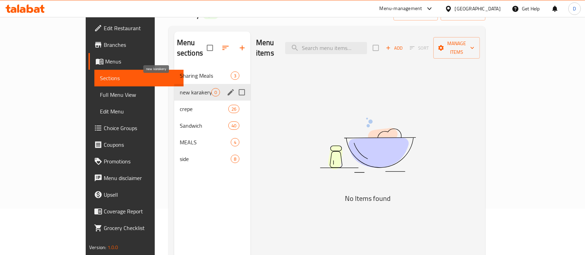
click at [180, 88] on span "new karakery" at bounding box center [196, 92] width 32 height 8
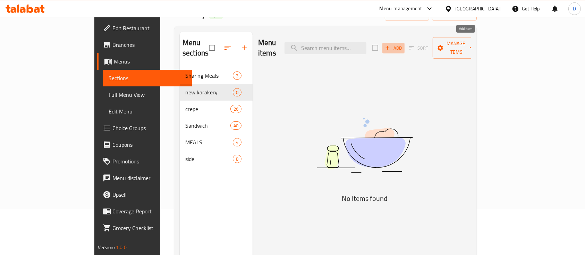
click at [403, 44] on span "Add" at bounding box center [393, 48] width 19 height 8
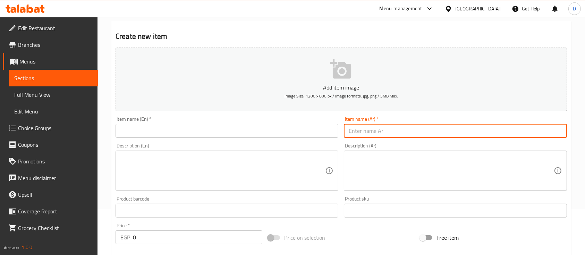
click at [420, 132] on input "text" at bounding box center [455, 131] width 223 height 14
type input "p"
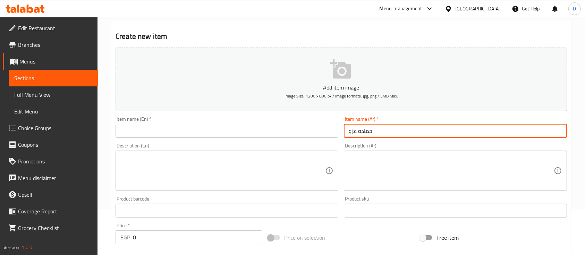
type input "حماده عزو"
click at [419, 176] on textarea at bounding box center [451, 170] width 205 height 33
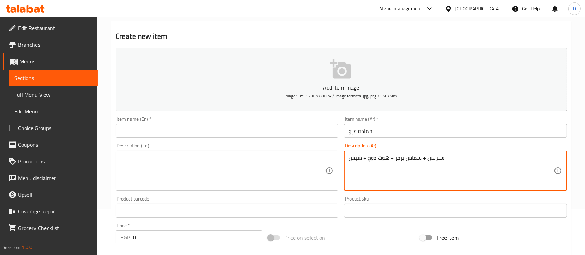
click at [419, 176] on textarea "ستربس + سماش برجر + هوت دوج + شيش" at bounding box center [451, 170] width 205 height 33
click at [408, 155] on textarea "ستربس + سماش برجر + هوت دوج + شيش" at bounding box center [451, 170] width 205 height 33
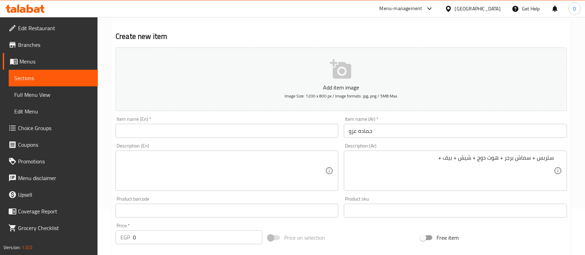
click at [407, 163] on textarea "ستربس + سماش برجر + هوت دوج + شيش + بيف +" at bounding box center [451, 170] width 205 height 33
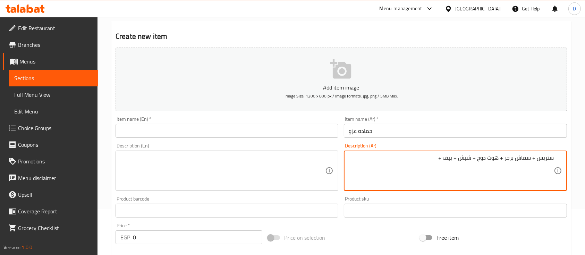
click at [407, 163] on textarea "ستربس + سماش برجر + هوت دوج + شيش + بيف +" at bounding box center [451, 170] width 205 height 33
click at [389, 168] on textarea "ستربس + سماش برجر + هوت دوج + شيش + بيف +" at bounding box center [451, 170] width 205 height 33
type textarea "ستربس + سماش برجر + هوت دوج + شيش + بيف + مدخن + بطاطس + موزاريلا + خضار"
click at [231, 162] on textarea at bounding box center [222, 170] width 205 height 33
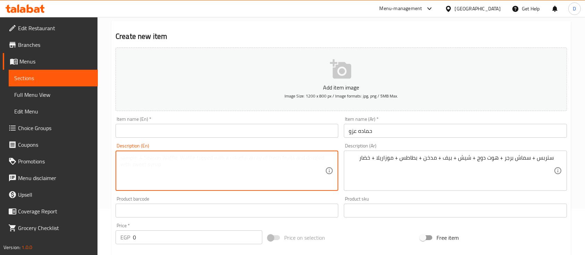
paste textarea "Strips + Smash Burger + Hot Dog + Shish + Beef + Smoked + Potatoes + Mozzarella…"
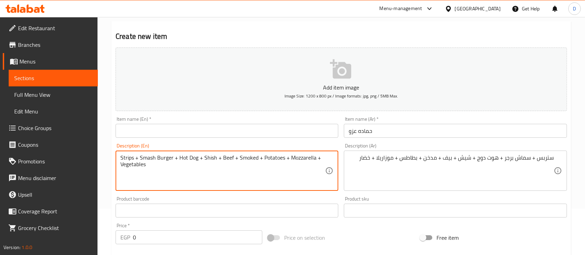
type textarea "Strips + Smash Burger + Hot Dog + Shish + Beef + Smoked + Potatoes + Mozzarella…"
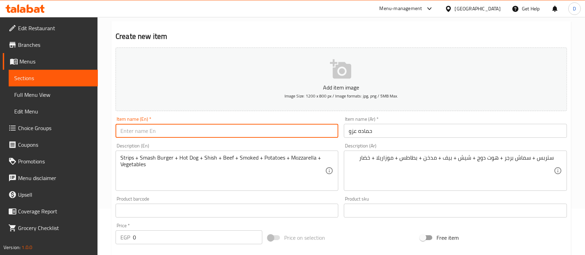
click at [302, 126] on input "text" at bounding box center [227, 131] width 223 height 14
type input "ا"
type input "[PERSON_NAME]"
click at [161, 236] on input "0" at bounding box center [197, 237] width 129 height 14
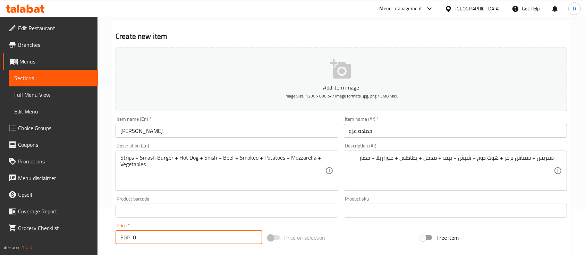
click at [161, 236] on input "0" at bounding box center [197, 237] width 129 height 14
type input "274"
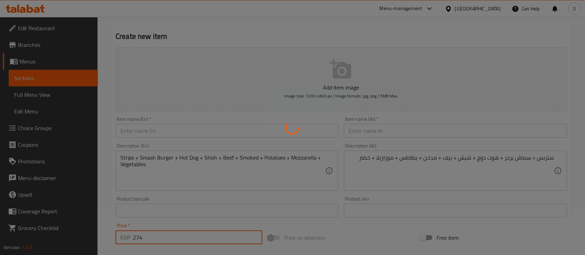
type input "0"
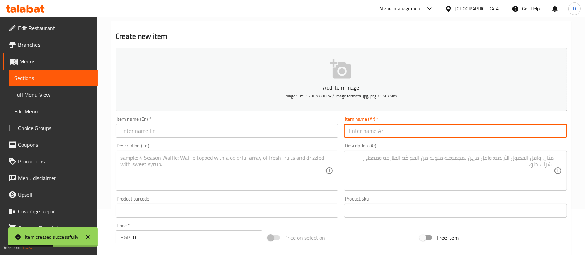
click at [409, 129] on input "text" at bounding box center [455, 131] width 223 height 14
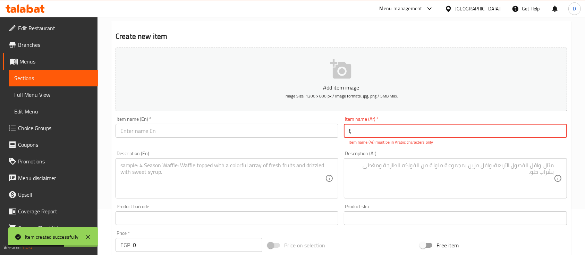
type input "f"
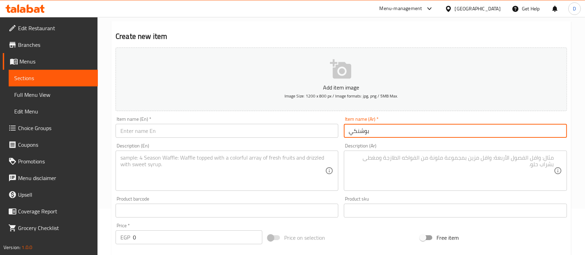
type input "بوشنكي"
click at [428, 164] on textarea at bounding box center [451, 170] width 205 height 33
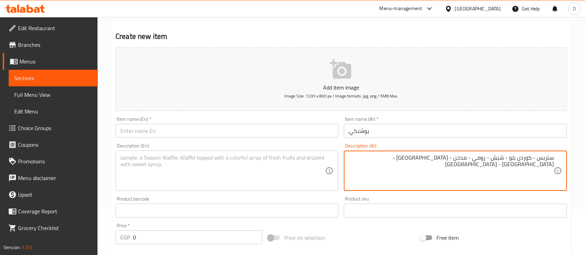
type textarea "ستربس - كوردن بلو - شيش - رومي - مدخن - [GEOGRAPHIC_DATA] - [GEOGRAPHIC_DATA] -…"
click at [189, 167] on textarea at bounding box center [222, 170] width 205 height 33
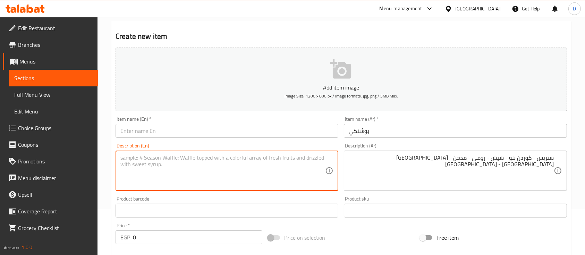
paste textarea "Strips - Cordon Bleu - Shish - Turkey - Smoked - Sauce - Mozzarella - Vegetables"
type textarea "Strips - Cordon Bleu - Shish - Turkey - Smoked - Sauce - Mozzarella - Vegetables"
click at [375, 131] on input "بوشنكي" at bounding box center [455, 131] width 223 height 14
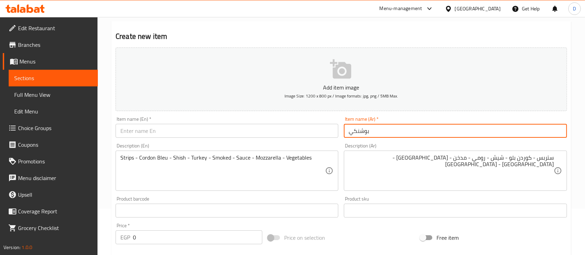
click at [375, 131] on input "بوشنكي" at bounding box center [455, 131] width 223 height 14
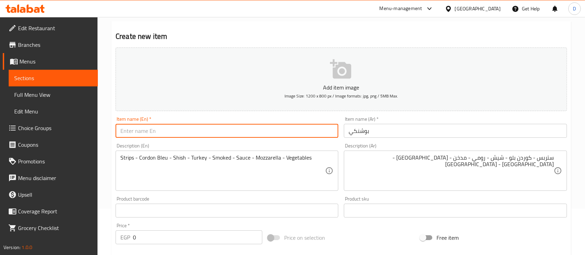
click at [216, 138] on input "text" at bounding box center [227, 131] width 223 height 14
paste input "Bushenki"
type input "Bushenki"
click at [156, 244] on input "0" at bounding box center [197, 237] width 129 height 14
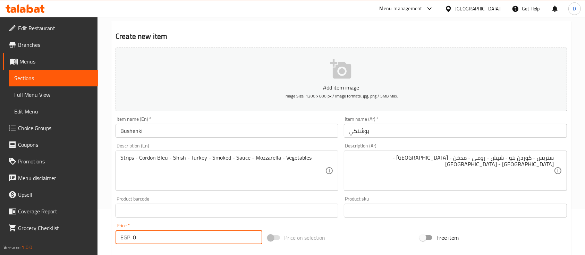
click at [156, 244] on input "0" at bounding box center [197, 237] width 129 height 14
paste input "274"
type input "274"
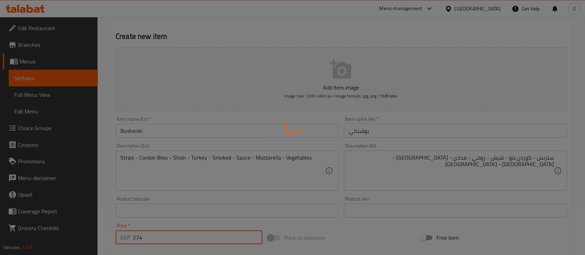
type input "0"
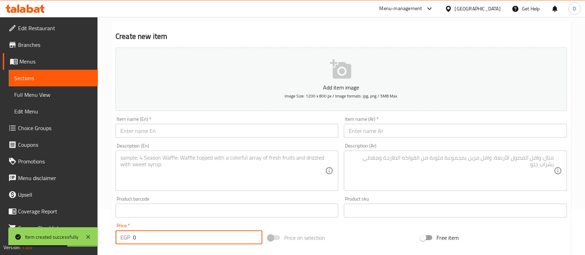
click at [391, 128] on input "text" at bounding box center [455, 131] width 223 height 14
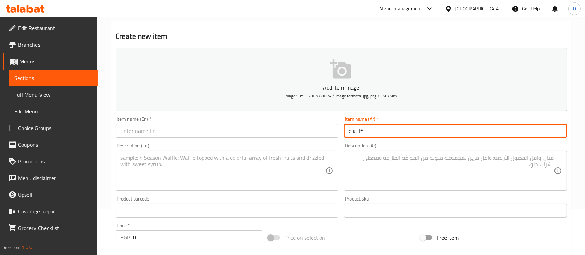
type input "كابسه"
click at [421, 179] on textarea at bounding box center [451, 170] width 205 height 33
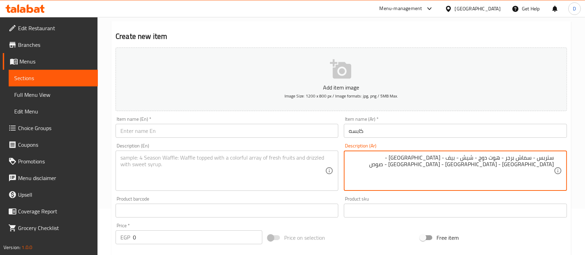
type textarea "ستربس - سماش برجر - هوت دوج - شيش - بيف - [GEOGRAPHIC_DATA] - [GEOGRAPHIC_DATA]…"
click at [212, 172] on textarea at bounding box center [222, 170] width 205 height 33
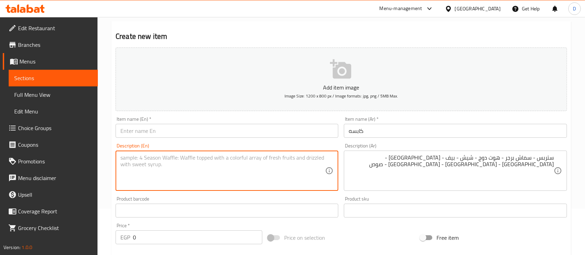
paste textarea "Strips - Smash Burger - Hot Dog - Shish - Beef - Smoked - Potatoes - Mozzarella…"
type textarea "Strips - Smash Burger - Hot Dog - Shish - Beef - Smoked - Potatoes - Mozzarella…"
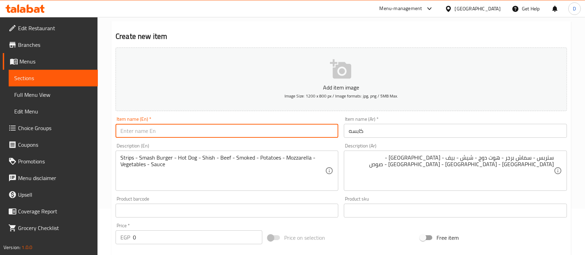
click at [256, 129] on input "text" at bounding box center [227, 131] width 223 height 14
type input "ن"
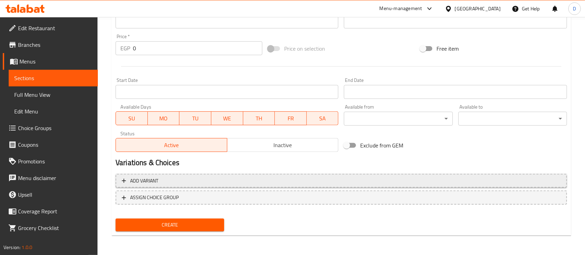
type input "Kabsa"
click at [513, 179] on span "Add variant" at bounding box center [341, 181] width 439 height 9
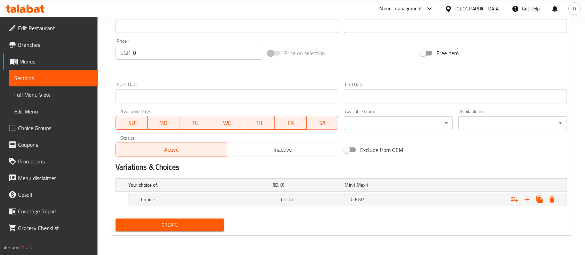
scroll to position [230, 0]
click at [531, 200] on icon "Expand" at bounding box center [527, 200] width 8 height 8
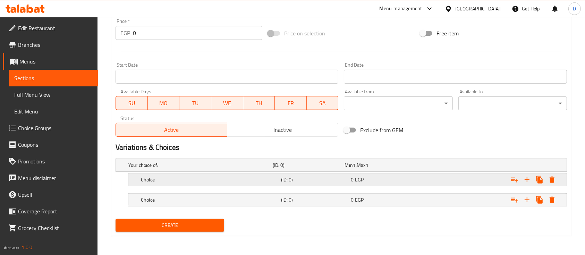
click at [360, 178] on span "EGP" at bounding box center [359, 179] width 9 height 9
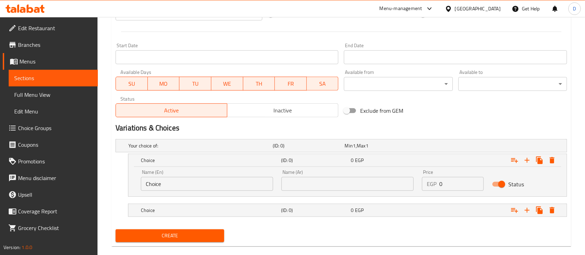
scroll to position [280, 0]
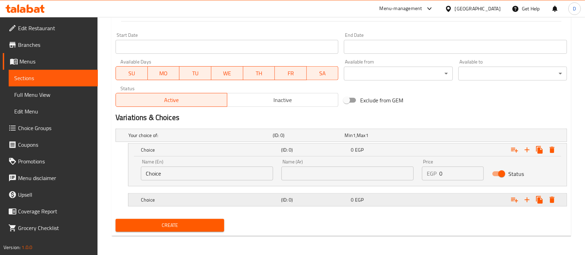
click at [377, 203] on div "0 EGP" at bounding box center [384, 199] width 67 height 7
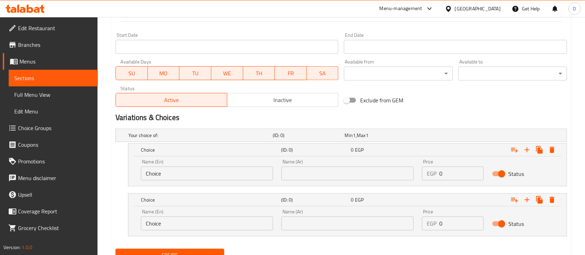
click at [229, 167] on input "Choice" at bounding box center [207, 174] width 132 height 14
type input "Medium"
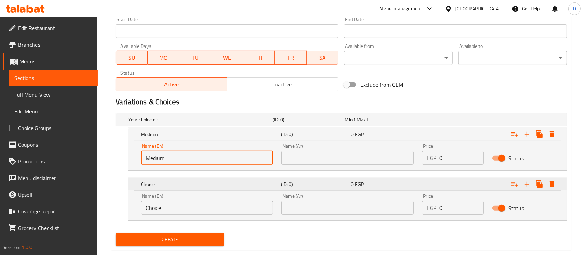
scroll to position [310, 0]
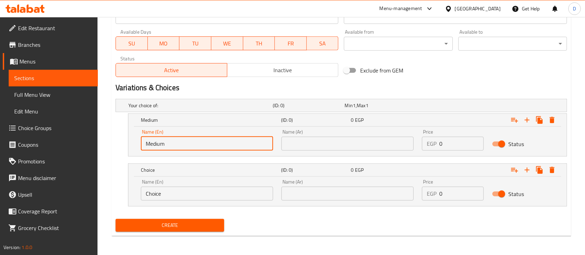
click at [190, 194] on input "Choice" at bounding box center [207, 194] width 132 height 14
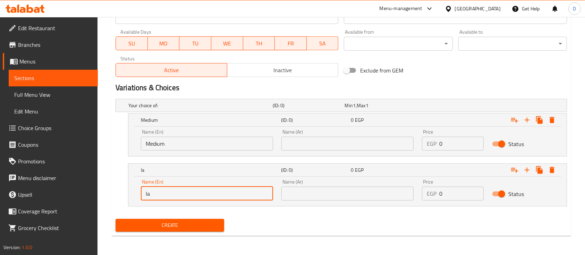
type input "Large"
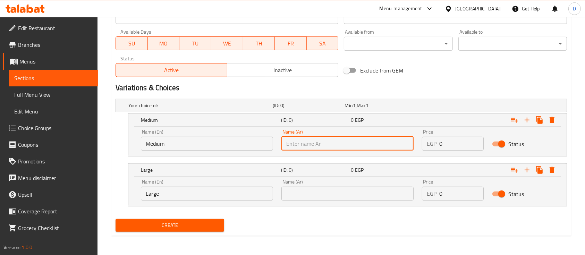
click at [346, 143] on input "text" at bounding box center [347, 144] width 132 height 14
type input "وسط"
click at [347, 198] on input "text" at bounding box center [347, 194] width 132 height 14
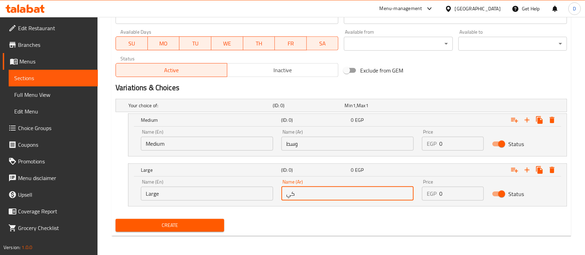
type input "ك"
type input "كبير"
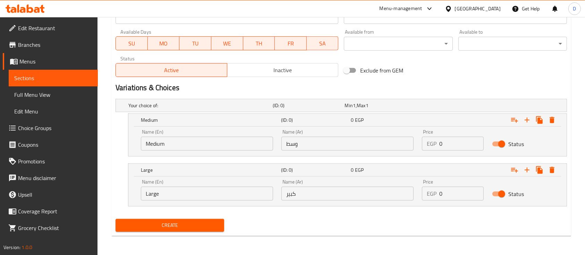
click at [448, 141] on input "0" at bounding box center [461, 144] width 44 height 14
paste input "128.5"
type input "128.5"
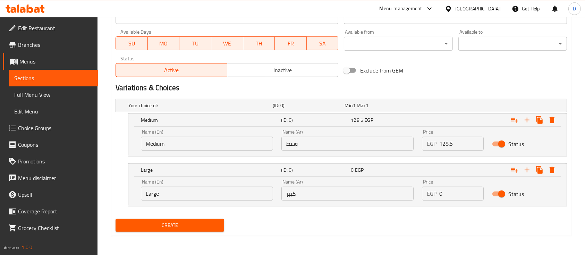
click at [449, 195] on input "0" at bounding box center [461, 194] width 44 height 14
type input "171.5"
click at [116, 219] on button "Create" at bounding box center [170, 225] width 109 height 13
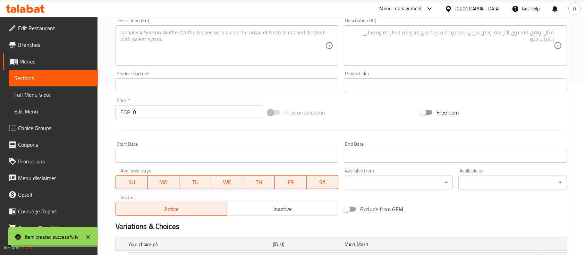
scroll to position [79, 0]
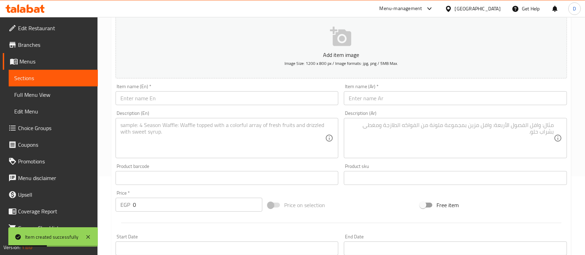
click at [360, 102] on input "text" at bounding box center [455, 98] width 223 height 14
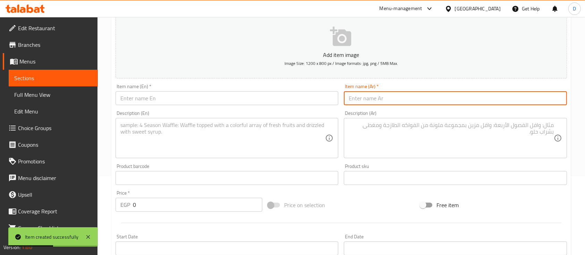
type input "k"
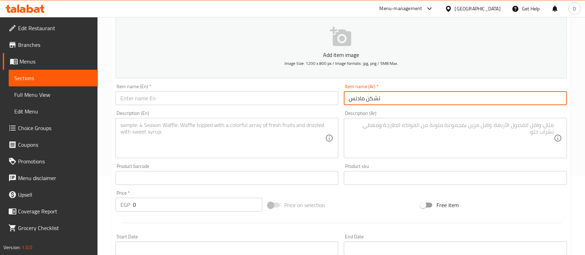
type input "تشكن مادنس"
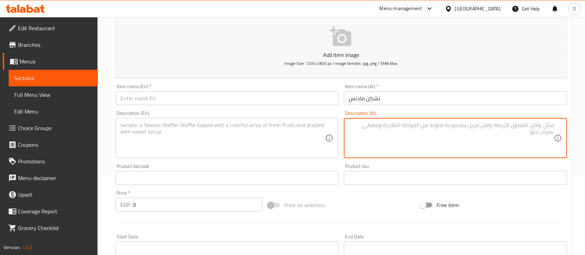
click at [369, 126] on textarea at bounding box center [451, 138] width 205 height 33
type textarea "قطع فراخ مقرمشه +صوص + صوص شيدر + موزاريلا + خس + خيار محلل"
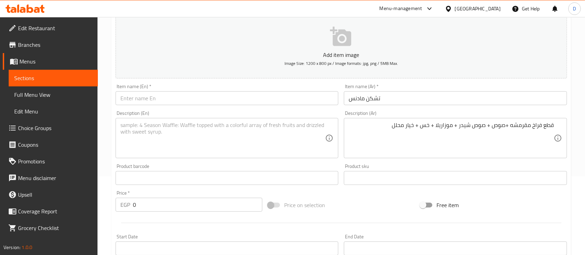
click at [236, 207] on input "0" at bounding box center [197, 205] width 129 height 14
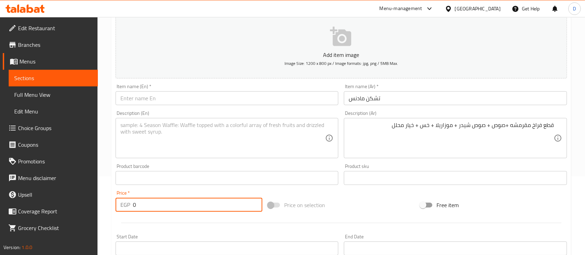
click at [236, 207] on input "0" at bounding box center [197, 205] width 129 height 14
paste input "100.8"
type input "100.8"
click at [375, 95] on input "تشكن مادنس" at bounding box center [455, 98] width 223 height 14
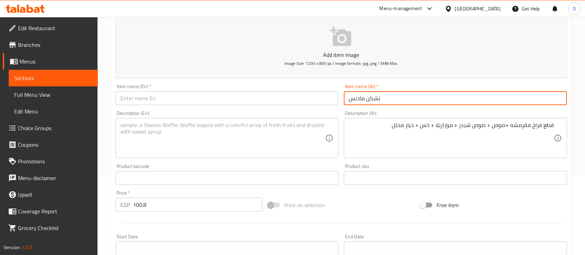
click at [375, 95] on input "تشكن مادنس" at bounding box center [455, 98] width 223 height 14
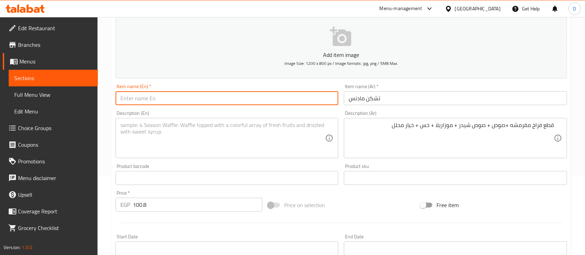
click at [203, 101] on input "text" at bounding box center [227, 98] width 223 height 14
paste input "Chicken Madness"
type input "Chicken Madness"
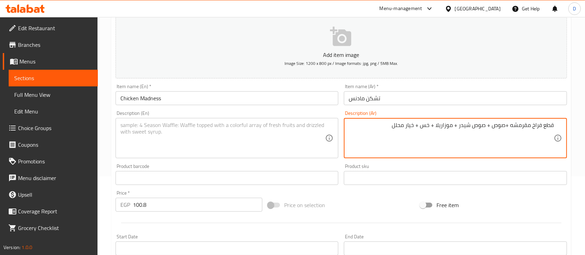
click at [376, 134] on textarea "قطع فراخ مقرمشه +صوص + صوص شيدر + موزاريلا + خس + خيار محلل" at bounding box center [451, 138] width 205 height 33
click at [214, 137] on textarea at bounding box center [222, 138] width 205 height 33
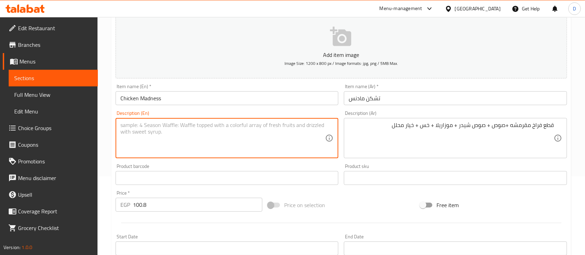
paste textarea "Crispy chicken pieces + sauce + cheddar sauce + mozzarella + lettuce + pickled …"
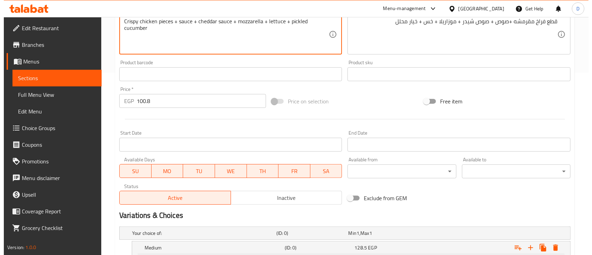
scroll to position [310, 0]
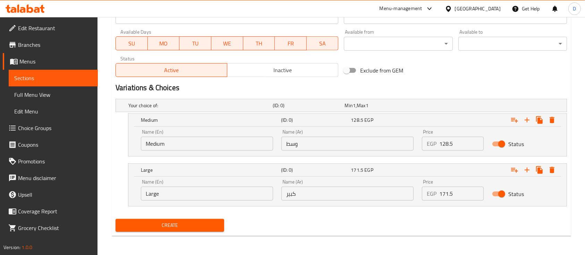
type textarea "Crispy chicken pieces + sauce + cheddar sauce + mozzarella + lettuce + pickled …"
click at [183, 222] on span "Create" at bounding box center [170, 225] width 98 height 9
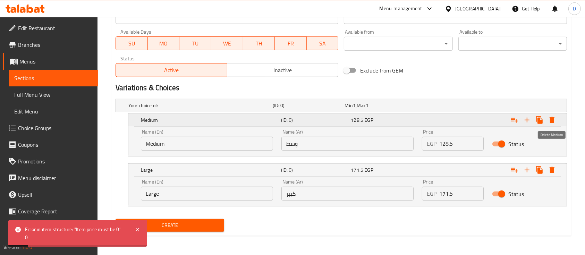
click at [553, 119] on icon "Expand" at bounding box center [552, 120] width 5 height 6
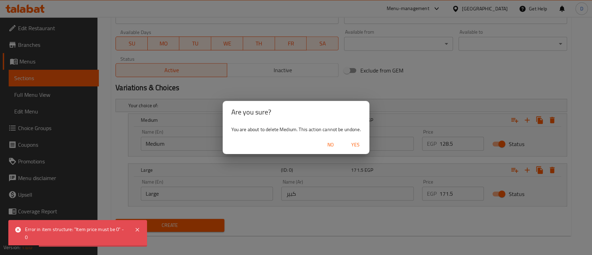
click at [358, 145] on span "Yes" at bounding box center [355, 145] width 17 height 9
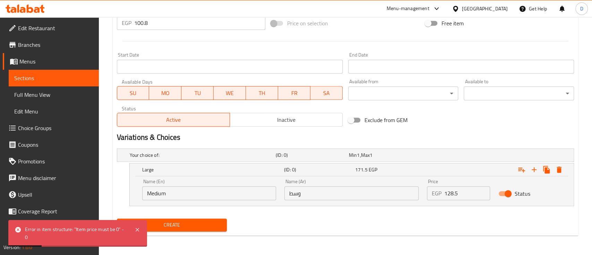
scroll to position [261, 0]
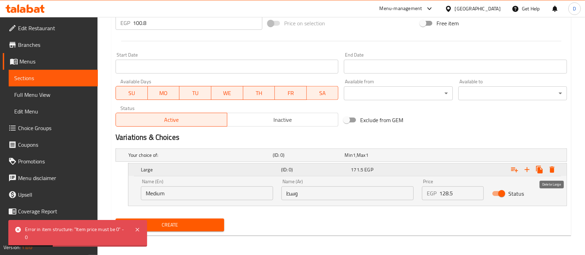
click at [550, 167] on icon "Expand" at bounding box center [552, 170] width 8 height 8
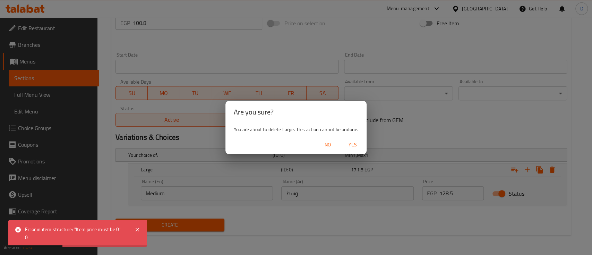
click at [348, 145] on span "Yes" at bounding box center [353, 145] width 17 height 9
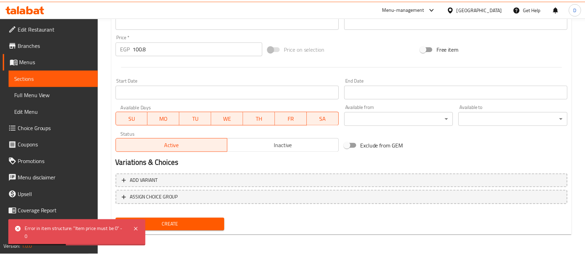
scroll to position [235, 0]
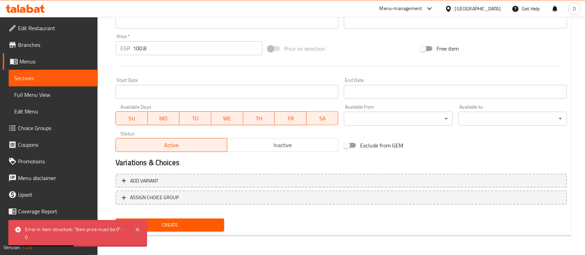
click at [211, 221] on span "Create" at bounding box center [170, 225] width 98 height 9
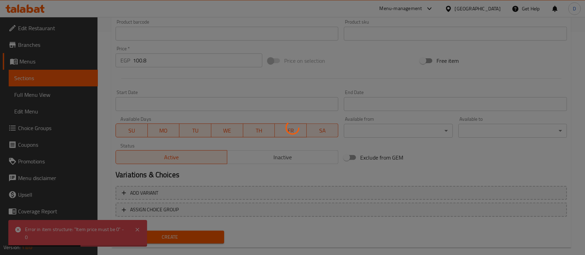
scroll to position [189, 0]
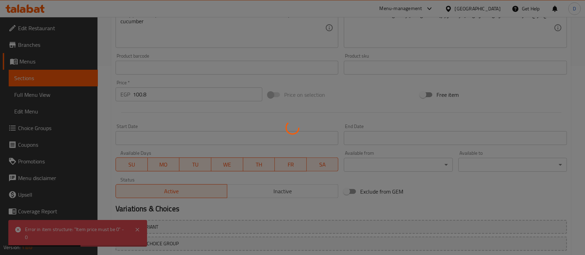
type input "0"
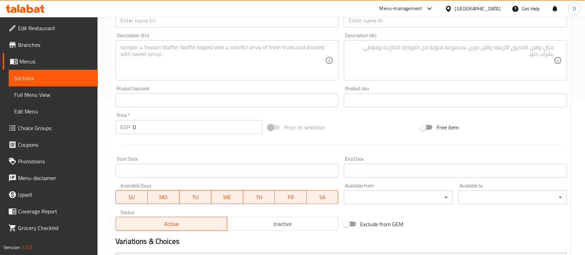
scroll to position [0, 0]
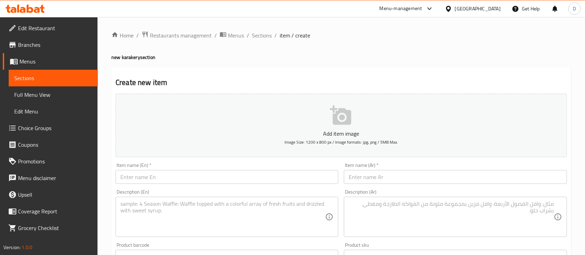
click at [389, 170] on div "Item name (Ar)   * Item name (Ar) *" at bounding box center [455, 173] width 223 height 21
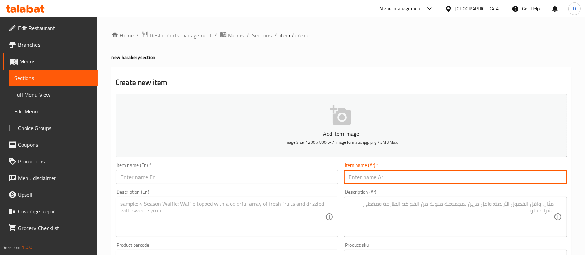
click at [397, 177] on input "text" at bounding box center [455, 177] width 223 height 14
type input "غ"
type input "عزيز"
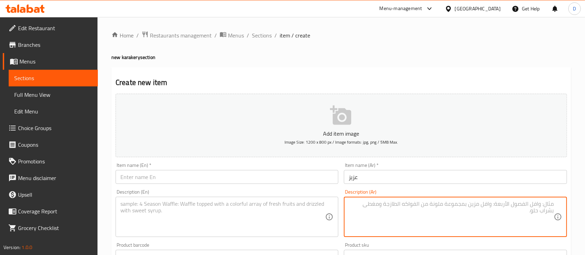
click at [407, 222] on textarea at bounding box center [451, 217] width 205 height 33
type textarea "قطع دجاج مقرمش + صوص + صوص شيدر + خس + خيار مخلل"
click at [206, 217] on textarea at bounding box center [222, 217] width 205 height 33
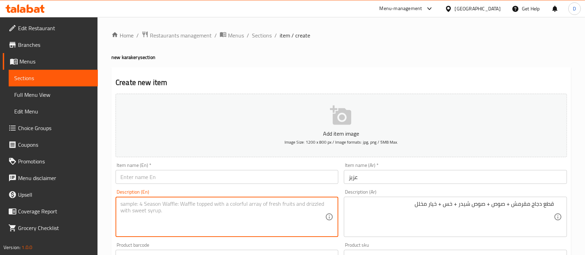
paste textarea "Crispy chicken pieces + sauce + cheddar sauce + lettuce + pickled cucumber"
type textarea "Crispy chicken pieces + sauce + cheddar sauce + lettuce + pickled cucumber"
click at [214, 172] on input "text" at bounding box center [227, 177] width 223 height 14
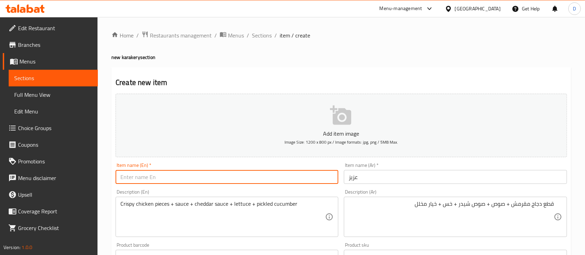
type input "ش"
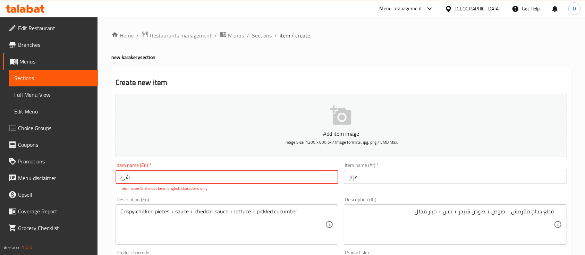
type input "ش"
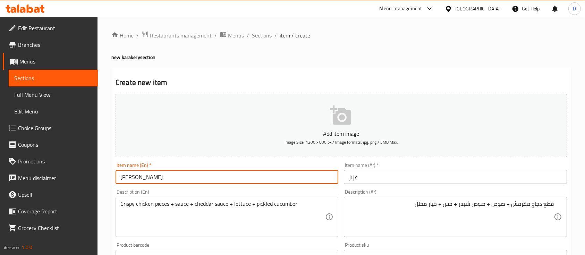
type input "Aziz"
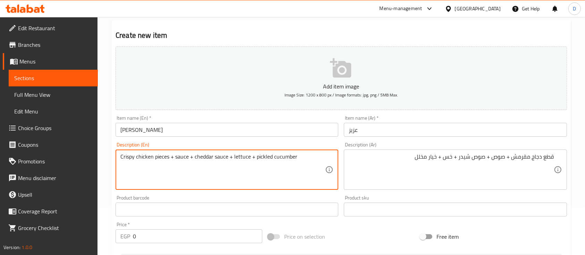
scroll to position [92, 0]
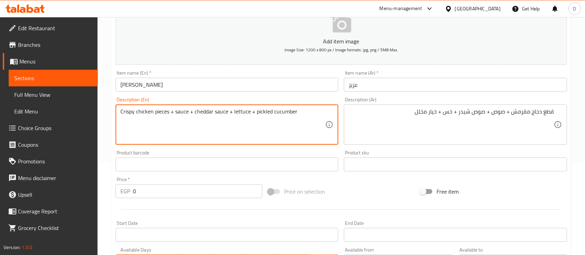
click at [169, 190] on input "0" at bounding box center [197, 191] width 129 height 14
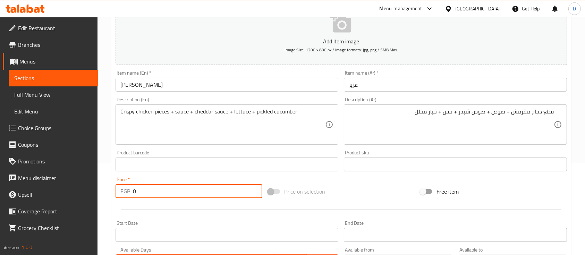
click at [169, 190] on input "0" at bounding box center [197, 191] width 129 height 14
click at [168, 186] on input "114" at bounding box center [197, 191] width 129 height 14
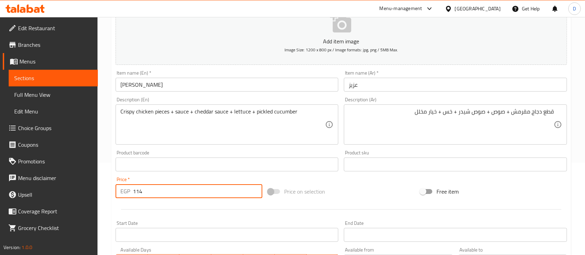
click at [168, 186] on input "114" at bounding box center [197, 191] width 129 height 14
type input "162.85"
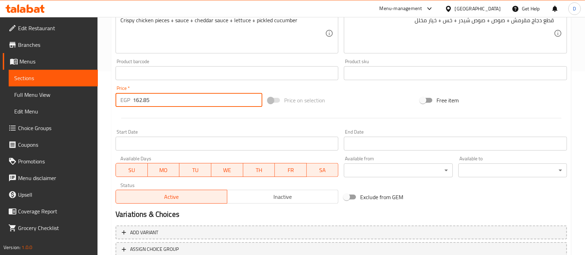
scroll to position [235, 0]
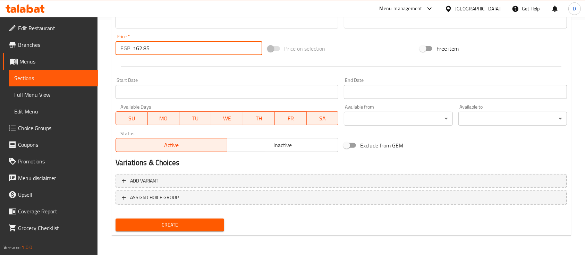
click at [171, 221] on span "Create" at bounding box center [170, 225] width 98 height 9
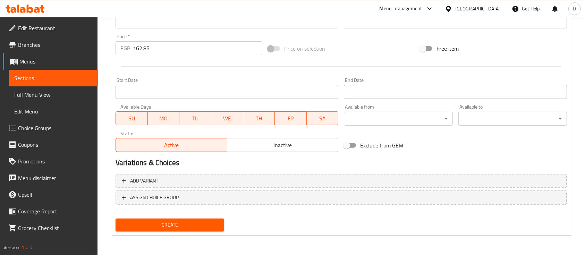
click at [191, 229] on span "Create" at bounding box center [170, 225] width 98 height 9
click at [242, 73] on div at bounding box center [341, 66] width 457 height 17
click at [203, 226] on span "Create" at bounding box center [170, 225] width 98 height 9
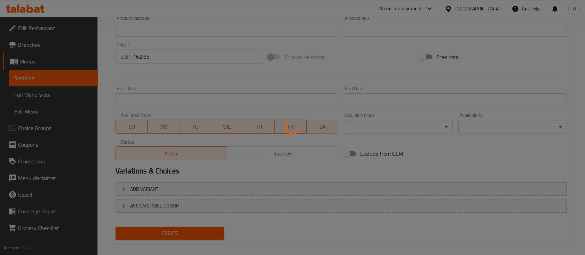
scroll to position [96, 0]
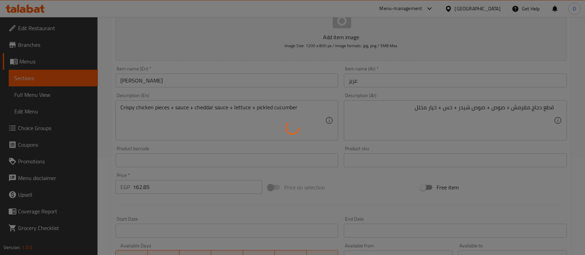
type input "0"
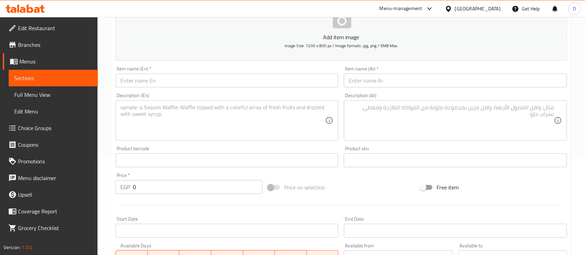
click at [386, 82] on input "text" at bounding box center [455, 81] width 223 height 14
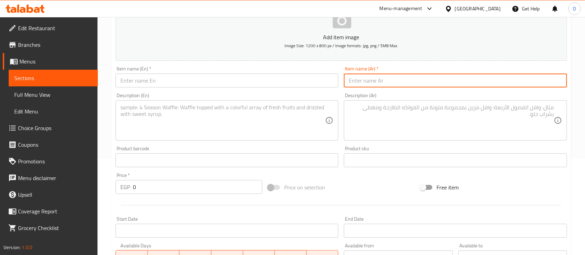
type input "j"
type input "تسونامي"
click at [384, 117] on textarea at bounding box center [451, 120] width 205 height 33
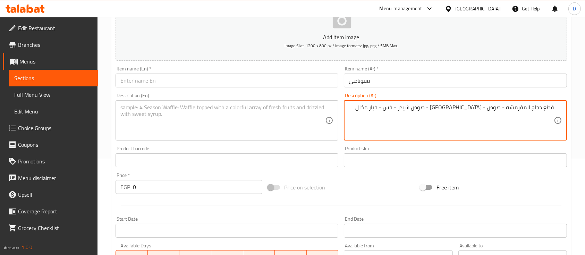
type textarea "قطع دجاج المقرمشه - صوص - موزاريلا - صوص شيدر - خس - خيار مخلل"
click at [246, 132] on textarea at bounding box center [222, 120] width 205 height 33
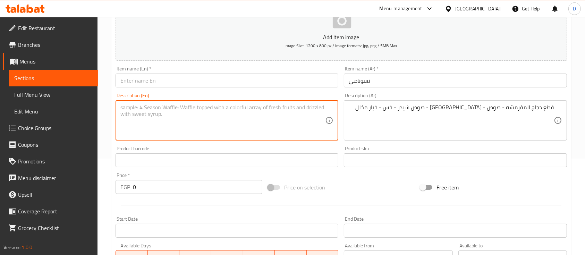
paste textarea "Crispy chicken pieces - sauce - mozzarella - cheddar sauce - lettuce - pickled …"
type textarea "Crispy chicken pieces - sauce - mozzarella - cheddar sauce - lettuce - pickled …"
click at [371, 86] on input "تسونامي" at bounding box center [455, 81] width 223 height 14
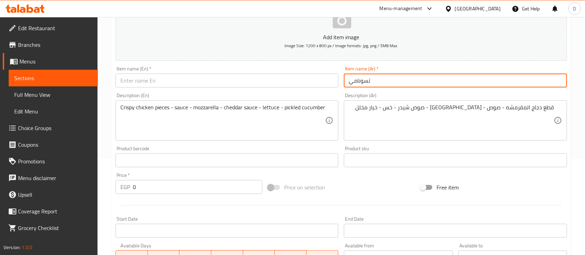
click at [371, 86] on input "تسونامي" at bounding box center [455, 81] width 223 height 14
click at [237, 79] on input "text" at bounding box center [227, 81] width 223 height 14
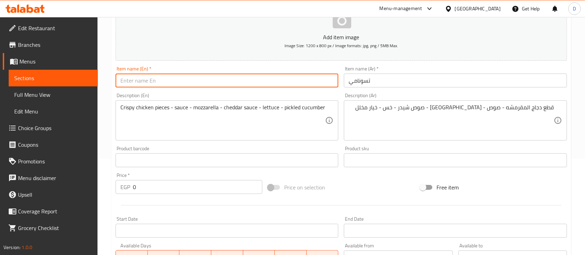
paste input "tsunami"
type input "tsunami"
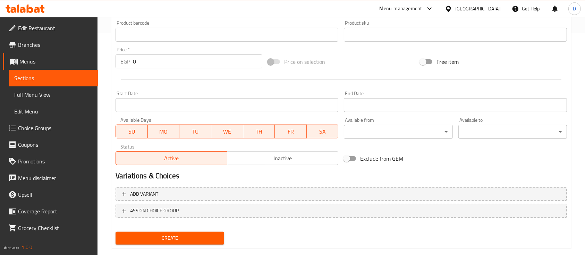
scroll to position [235, 0]
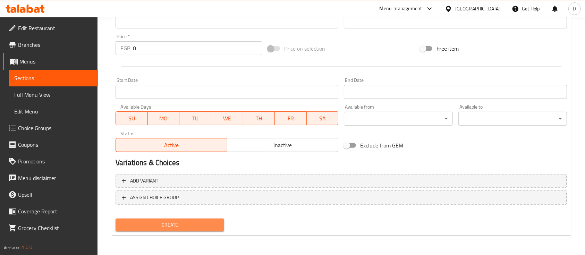
click at [165, 228] on span "Create" at bounding box center [170, 225] width 98 height 9
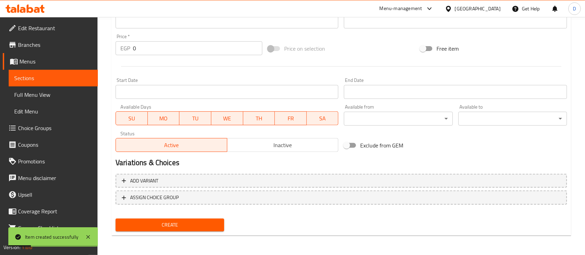
scroll to position [143, 0]
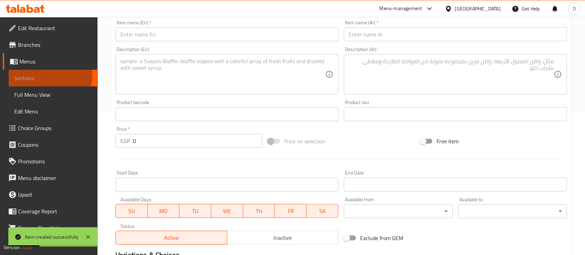
click at [31, 74] on span "Sections" at bounding box center [53, 78] width 78 height 8
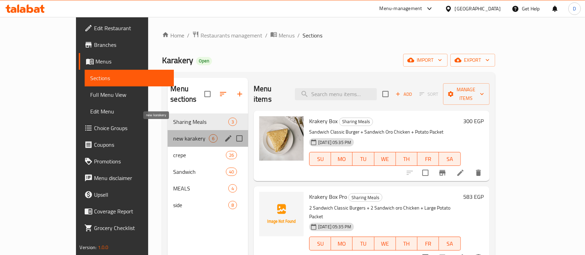
click at [173, 134] on span "new karakery" at bounding box center [191, 138] width 36 height 8
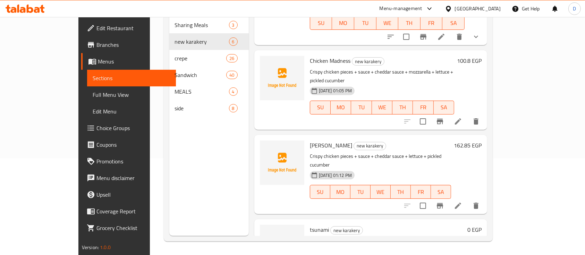
scroll to position [97, 0]
click at [482, 56] on h6 "100.8 EGP" at bounding box center [469, 61] width 25 height 10
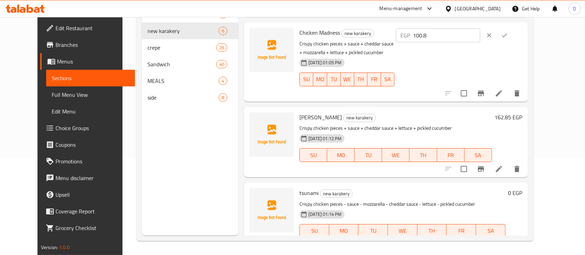
click at [480, 28] on input "100.8" at bounding box center [446, 35] width 67 height 14
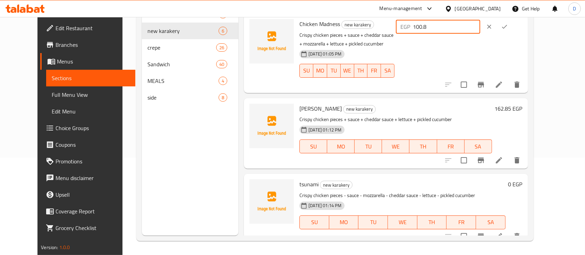
click at [523, 179] on h6 "0 EGP" at bounding box center [515, 184] width 14 height 10
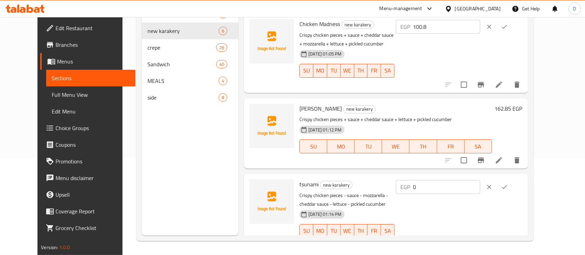
click at [480, 180] on input "0" at bounding box center [446, 187] width 67 height 14
paste input "100.8"
type input "100.8"
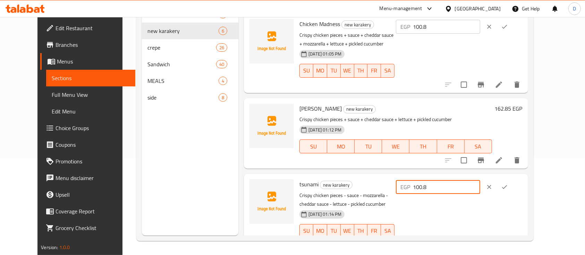
click at [508, 184] on icon "ok" at bounding box center [504, 187] width 7 height 7
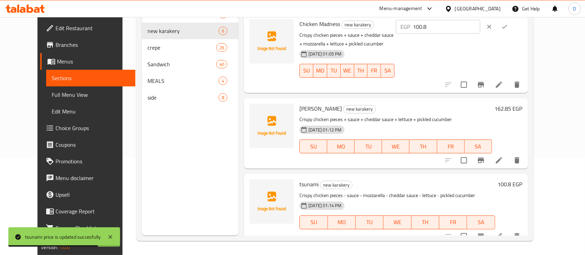
click at [523, 179] on h6 "100.8 EGP" at bounding box center [510, 184] width 25 height 10
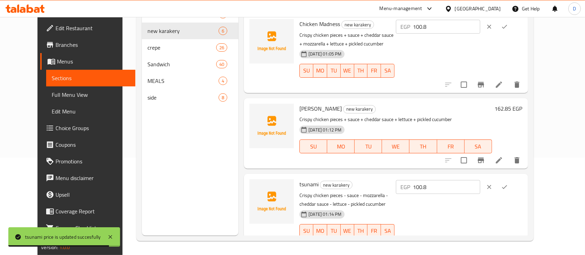
click at [480, 180] on input "100.8" at bounding box center [446, 187] width 67 height 14
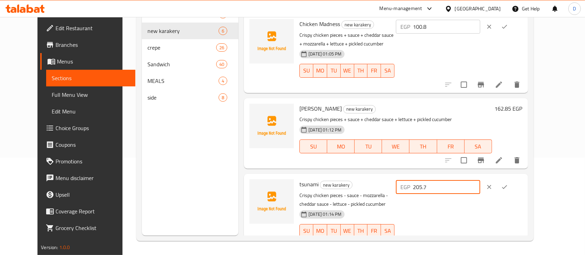
type input "205.7"
click at [512, 181] on button "ok" at bounding box center [504, 186] width 15 height 15
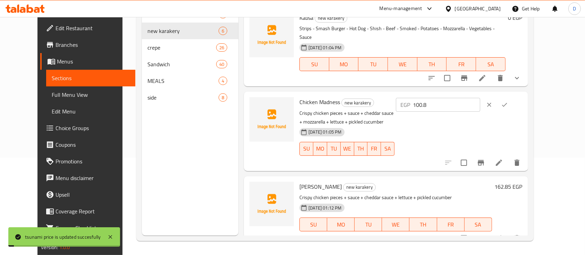
scroll to position [133, 0]
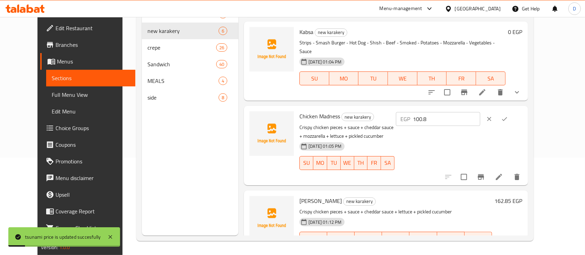
click at [480, 113] on input "100.8" at bounding box center [446, 119] width 67 height 14
paste input "205.7"
type input "205.7"
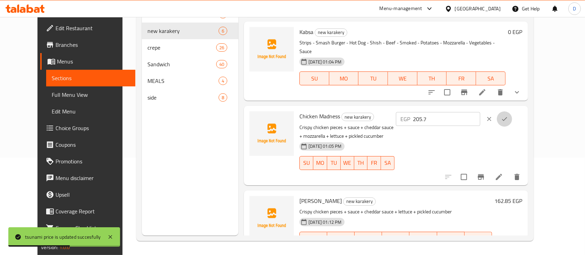
click at [508, 116] on icon "ok" at bounding box center [504, 119] width 7 height 7
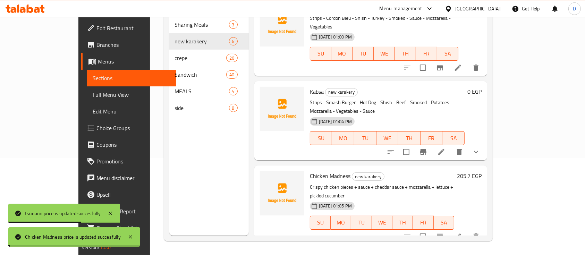
scroll to position [87, 0]
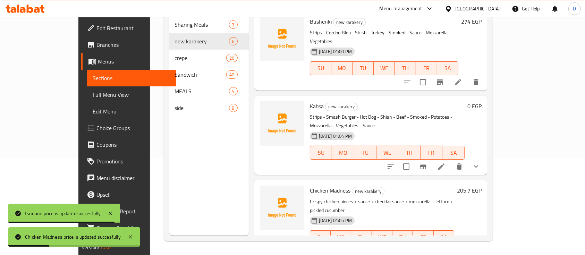
click at [480, 162] on icon "show more" at bounding box center [476, 166] width 8 height 8
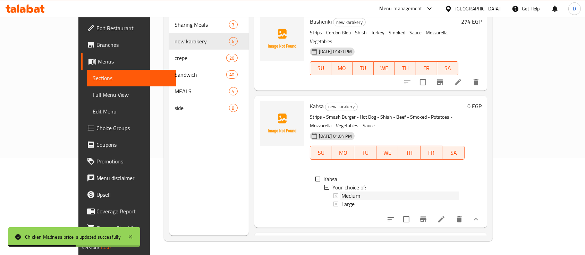
click at [374, 192] on div "Medium" at bounding box center [401, 196] width 118 height 8
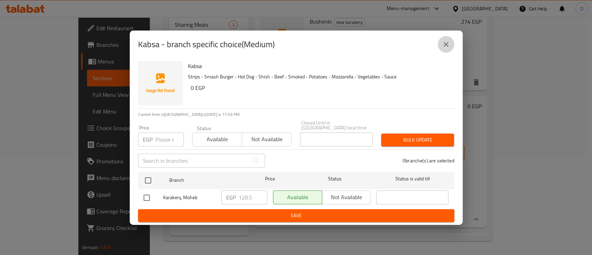
click at [446, 52] on button "close" at bounding box center [446, 44] width 17 height 17
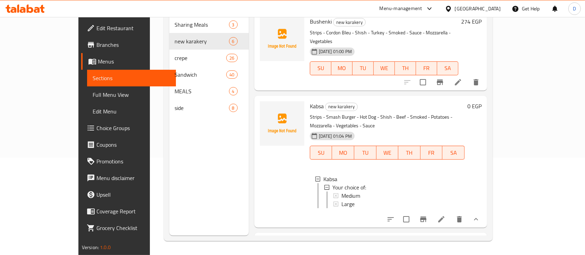
click at [347, 192] on div "Medium" at bounding box center [401, 196] width 118 height 8
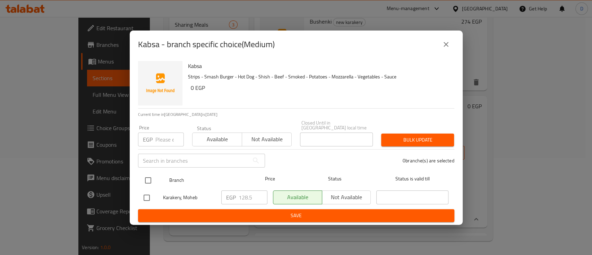
click at [148, 176] on input "checkbox" at bounding box center [148, 180] width 15 height 15
checkbox input "true"
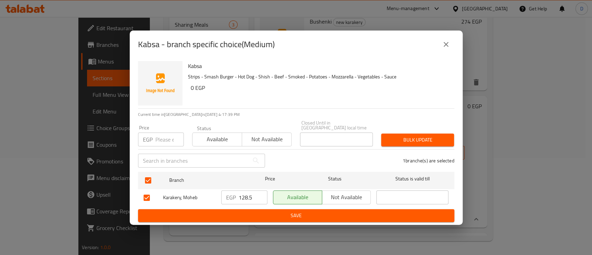
click at [246, 195] on input "128.5" at bounding box center [253, 198] width 29 height 14
type input "171.42"
click at [252, 215] on span "Save" at bounding box center [296, 215] width 305 height 9
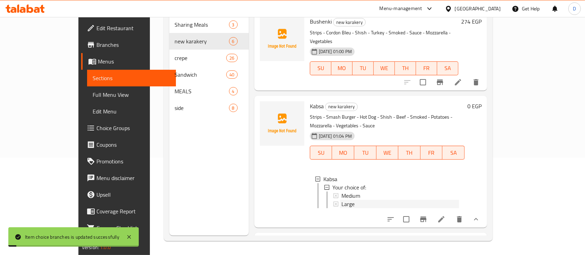
click at [342, 200] on div "Large" at bounding box center [401, 204] width 118 height 8
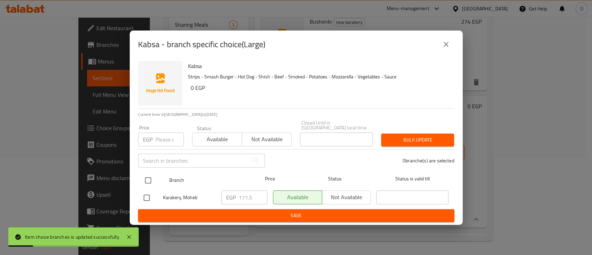
click at [150, 176] on input "checkbox" at bounding box center [148, 180] width 15 height 15
checkbox input "true"
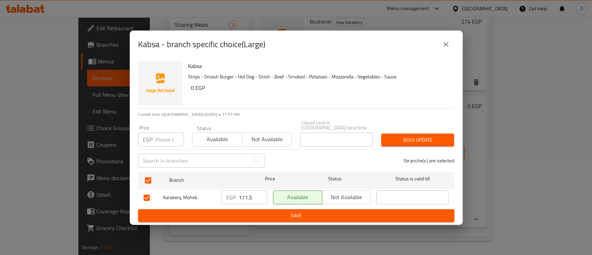
click at [443, 44] on icon "close" at bounding box center [446, 44] width 8 height 8
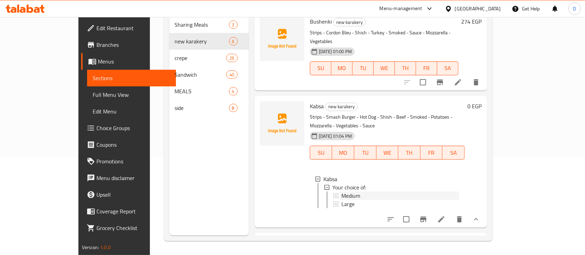
click at [358, 192] on div "Medium" at bounding box center [401, 196] width 118 height 8
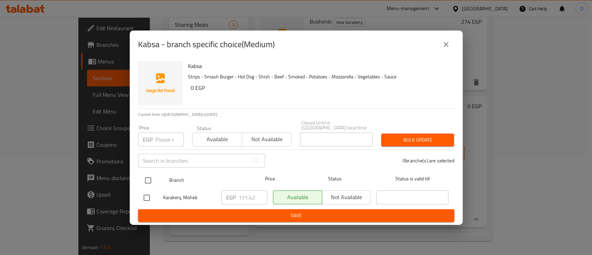
click at [153, 173] on input "checkbox" at bounding box center [148, 180] width 15 height 15
checkbox input "true"
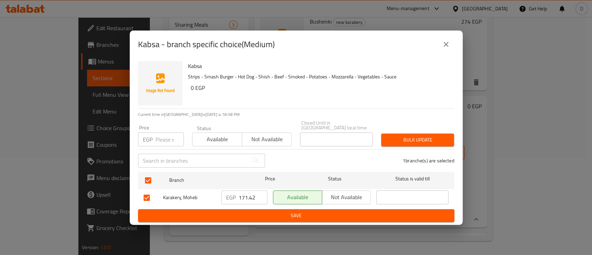
click at [240, 194] on input "171.42" at bounding box center [253, 198] width 29 height 14
type input "128.5"
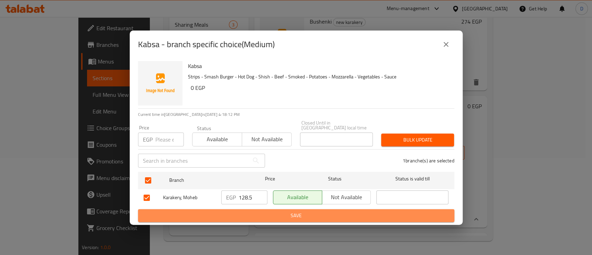
click at [246, 211] on span "Save" at bounding box center [296, 215] width 305 height 9
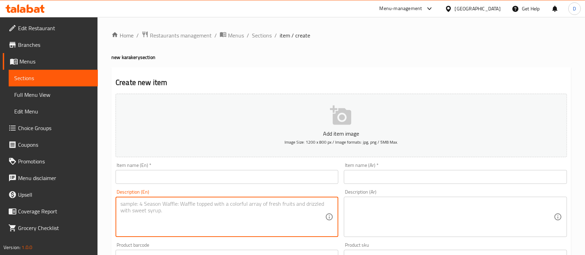
click at [225, 220] on textarea at bounding box center [222, 217] width 205 height 33
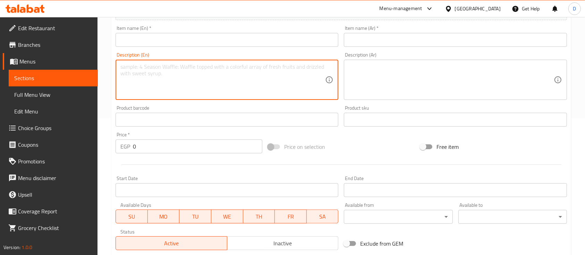
scroll to position [92, 0]
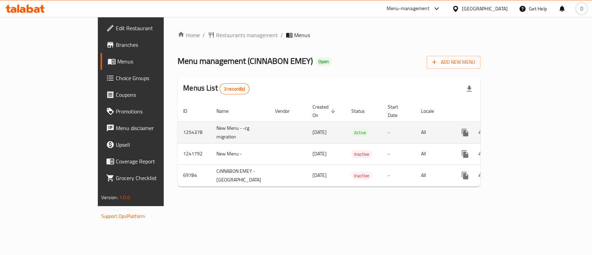
click at [520, 128] on icon "enhanced table" at bounding box center [515, 132] width 8 height 8
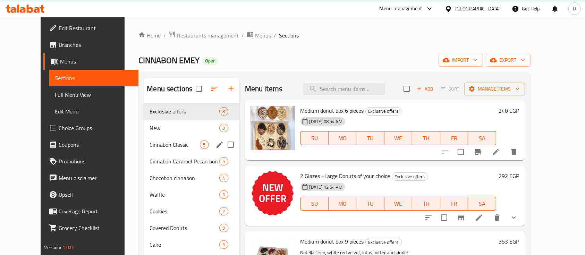
click at [144, 123] on div "New 3" at bounding box center [191, 128] width 95 height 17
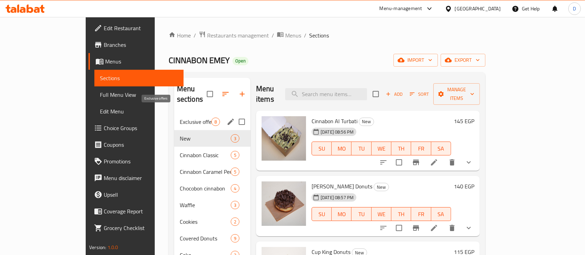
click at [180, 118] on span "Exclusive offers" at bounding box center [196, 122] width 32 height 8
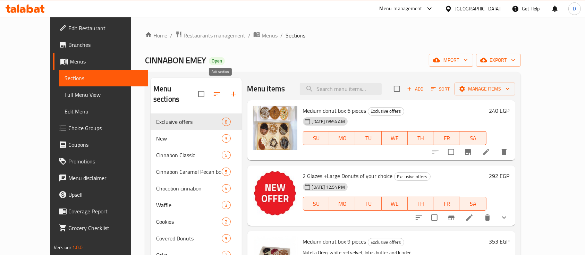
click at [225, 87] on button "button" at bounding box center [233, 94] width 17 height 17
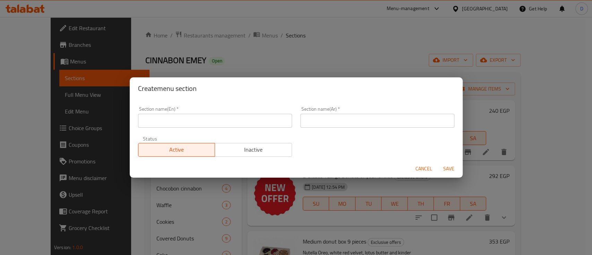
click at [194, 129] on div "Section name(En)   * Section name(En) *" at bounding box center [215, 117] width 162 height 30
click at [210, 120] on input "text" at bounding box center [215, 121] width 154 height 14
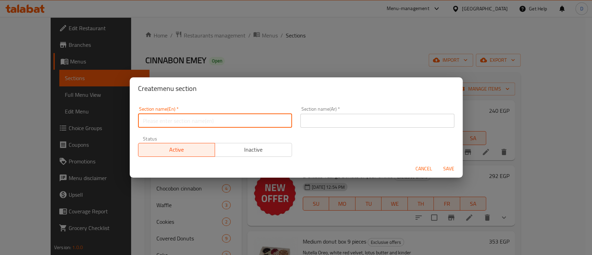
paste input "Buy 2 items and get the third for free"
type input "Buy 2 items and get the third for free"
click at [339, 123] on input "text" at bounding box center [378, 121] width 154 height 14
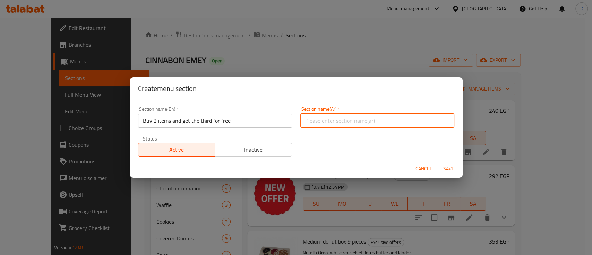
paste input "2 + 1 مجانا"
type input "2 + 1 مجانا"
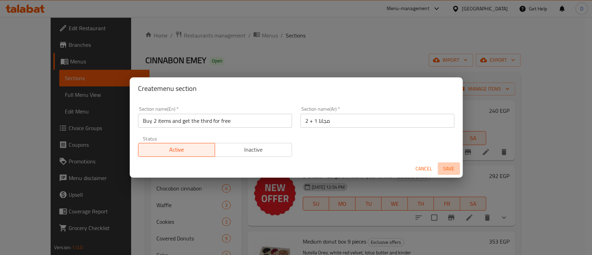
click at [449, 169] on span "Save" at bounding box center [449, 169] width 17 height 9
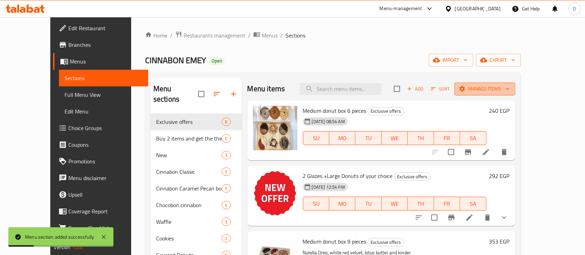
click at [510, 90] on span "Manage items" at bounding box center [485, 89] width 50 height 9
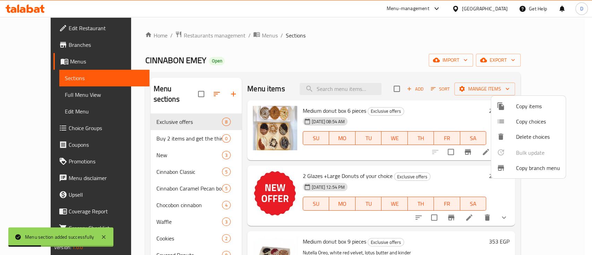
click at [517, 107] on span "Copy items" at bounding box center [538, 106] width 44 height 8
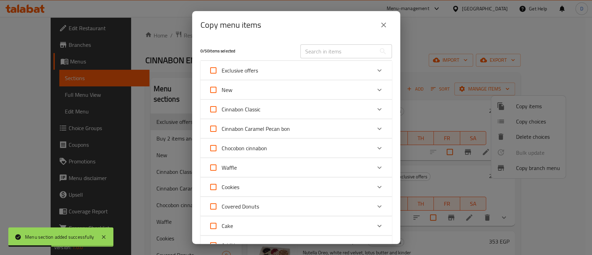
click at [354, 66] on div "Exclusive offers" at bounding box center [290, 70] width 162 height 17
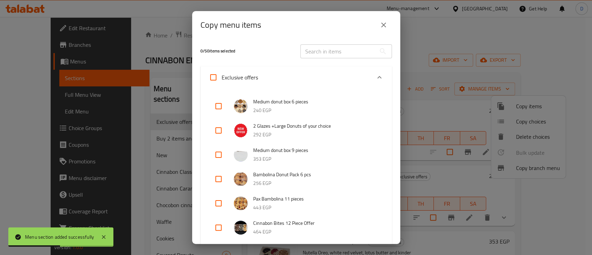
click at [222, 125] on input "checkbox" at bounding box center [218, 130] width 17 height 17
checkbox input "true"
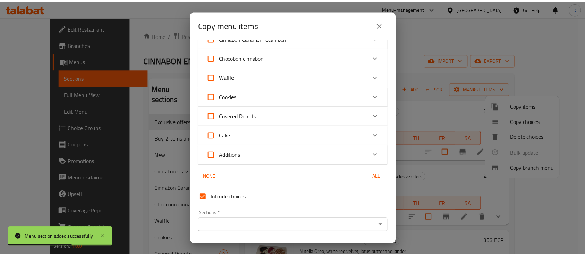
scroll to position [336, 0]
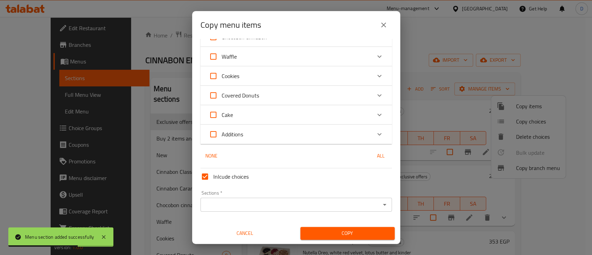
click at [229, 201] on input "Sections   *" at bounding box center [291, 205] width 176 height 10
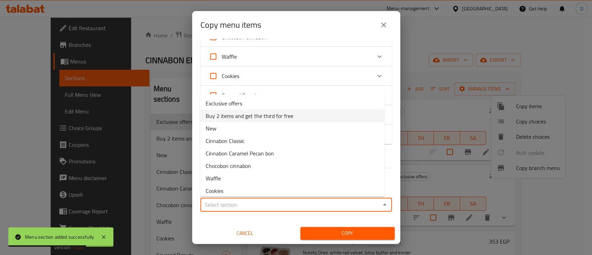
click at [234, 114] on span "Buy 2 items and get the third for free" at bounding box center [250, 116] width 88 height 8
type input "Buy 2 items and get the third for free"
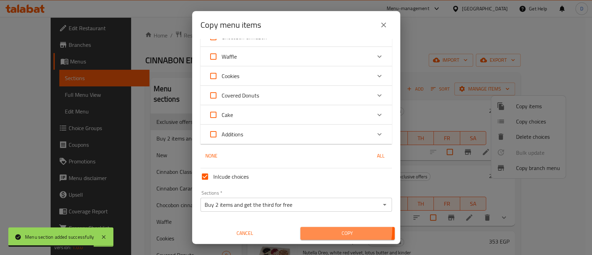
click at [319, 228] on button "Copy" at bounding box center [348, 233] width 94 height 13
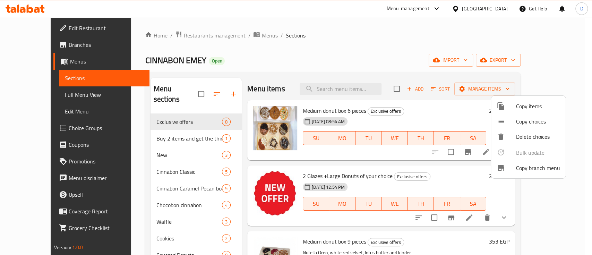
click at [177, 114] on div at bounding box center [296, 127] width 592 height 255
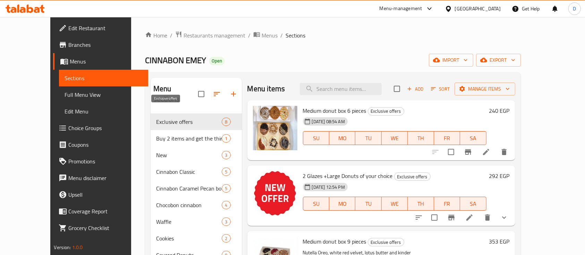
click at [180, 113] on div "Exclusive offers 8" at bounding box center [196, 121] width 91 height 17
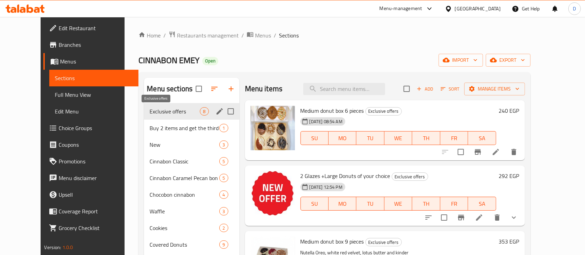
click at [170, 107] on span "Exclusive offers" at bounding box center [175, 111] width 50 height 8
click at [169, 120] on div "Buy 2 items and get the third for free 1" at bounding box center [191, 128] width 95 height 17
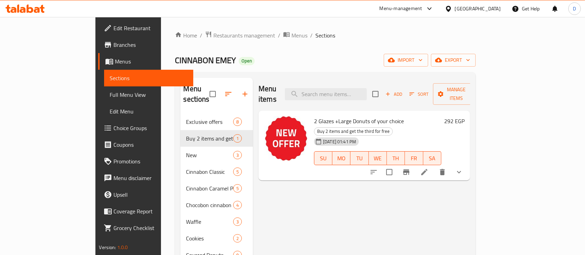
click at [465, 116] on h6 "292 EGP" at bounding box center [454, 121] width 20 height 10
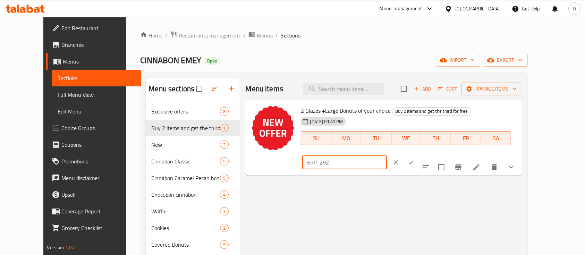
click at [387, 155] on input "292" at bounding box center [353, 162] width 67 height 14
type input "295.38"
click at [415, 159] on icon "ok" at bounding box center [411, 162] width 7 height 7
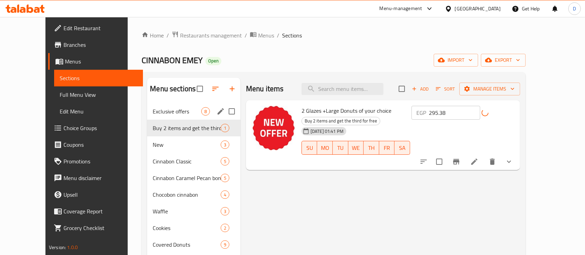
click at [152, 116] on div "Exclusive offers 8" at bounding box center [193, 111] width 93 height 17
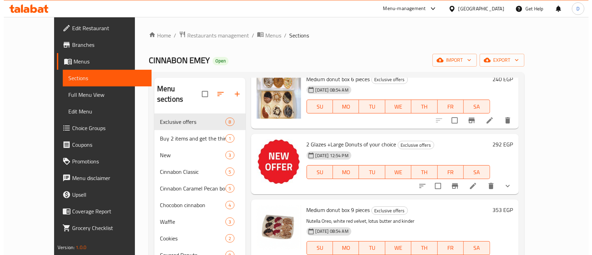
scroll to position [46, 0]
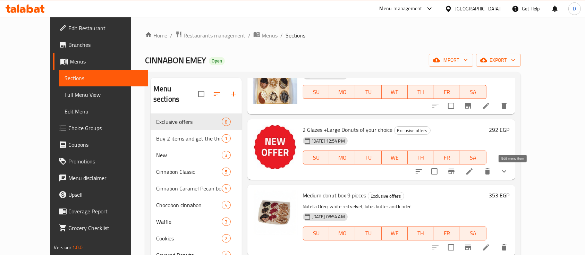
click at [474, 170] on icon at bounding box center [469, 171] width 8 height 8
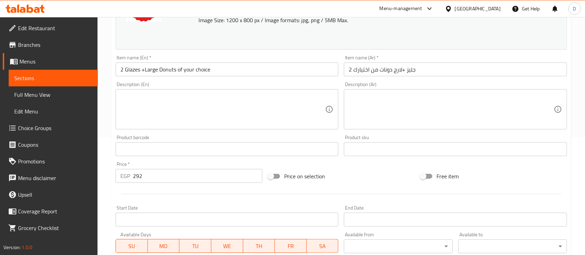
scroll to position [256, 0]
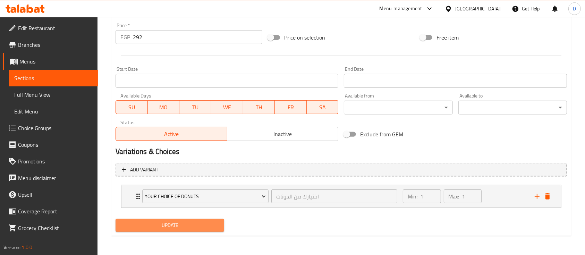
click at [189, 229] on button "Update" at bounding box center [170, 225] width 109 height 13
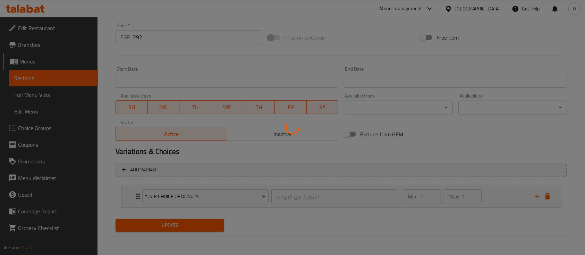
scroll to position [71, 0]
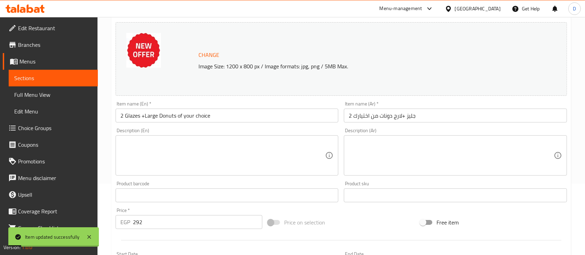
click at [39, 75] on span "Sections" at bounding box center [53, 78] width 78 height 8
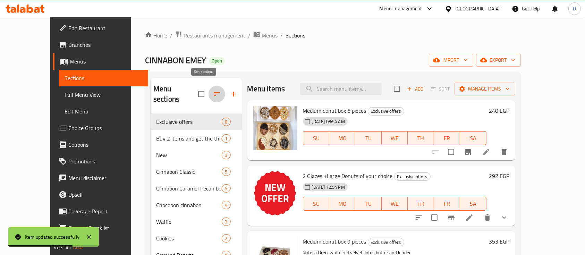
click at [209, 88] on button "button" at bounding box center [217, 94] width 17 height 17
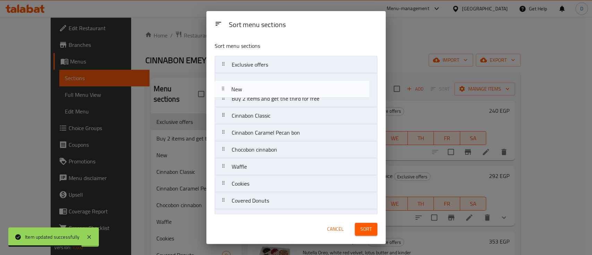
drag, startPoint x: 294, startPoint y: 90, endPoint x: 294, endPoint y: 76, distance: 13.6
click at [294, 76] on nav "Exclusive offers Buy 2 items and get the third for free New Cinnabon Classic Ci…" at bounding box center [296, 150] width 163 height 188
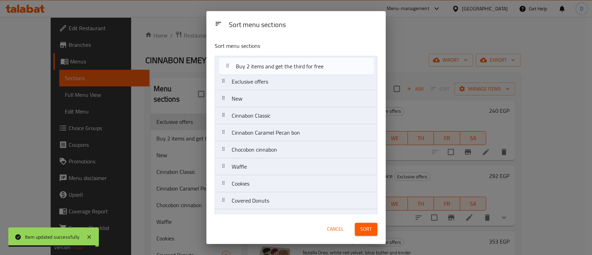
drag, startPoint x: 290, startPoint y: 98, endPoint x: 294, endPoint y: 64, distance: 34.6
click at [294, 64] on nav "Exclusive offers New Buy 2 items and get the third for free Cinnabon Classic Ci…" at bounding box center [296, 150] width 163 height 188
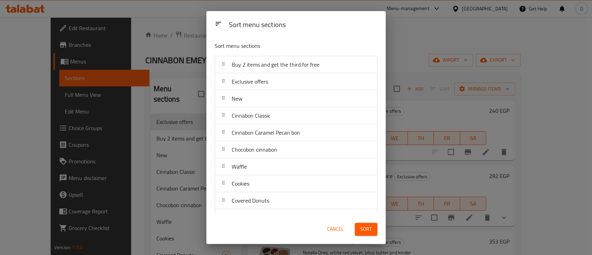
click at [369, 229] on span "Sort" at bounding box center [366, 229] width 11 height 9
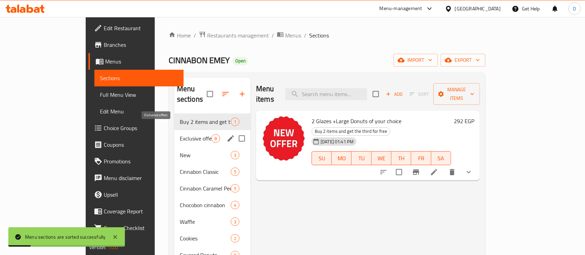
click at [180, 134] on span "Exclusive offers" at bounding box center [196, 138] width 32 height 8
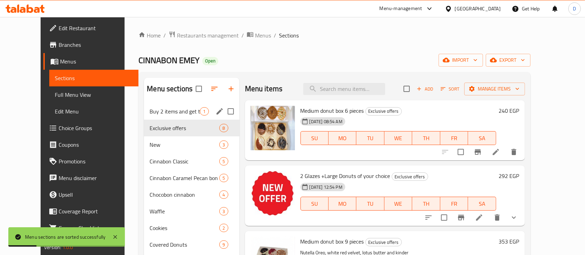
click at [158, 112] on span "Buy 2 items and get the third for free" at bounding box center [175, 111] width 50 height 8
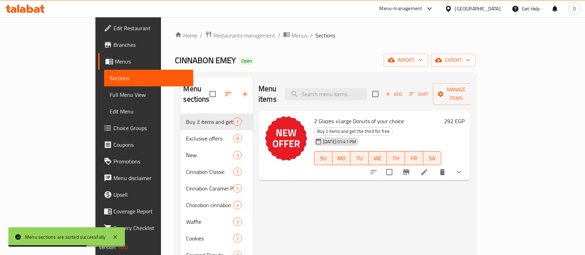
click at [29, 6] on icon at bounding box center [25, 9] width 39 height 8
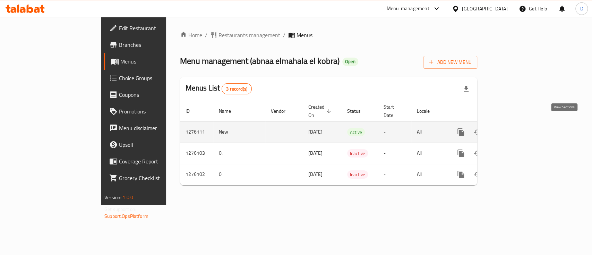
click at [514, 129] on icon "enhanced table" at bounding box center [511, 132] width 6 height 6
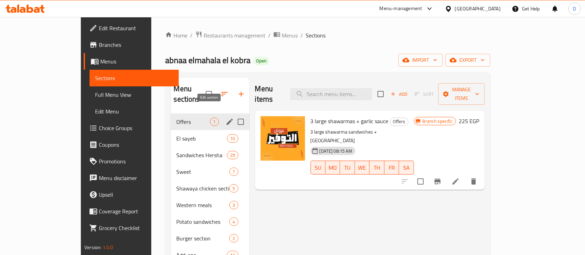
click at [226, 118] on icon "edit" at bounding box center [230, 122] width 8 height 8
click at [227, 119] on icon "edit" at bounding box center [230, 122] width 6 height 6
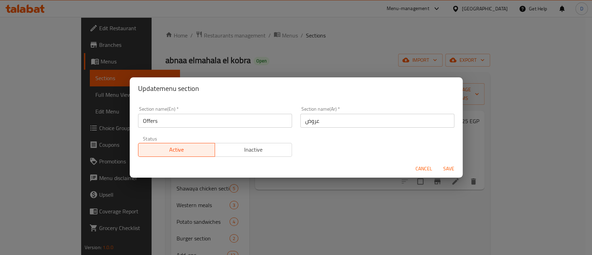
click at [239, 114] on input "Offers" at bounding box center [215, 121] width 154 height 14
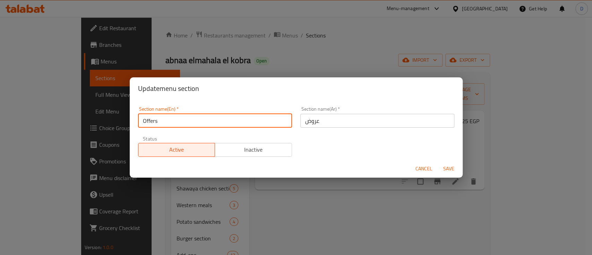
click at [239, 114] on input "Offers" at bounding box center [215, 121] width 154 height 14
paste input "Buy 2 items and get the third for free"
type input "Buy 2 items and get the third for free"
click at [438, 162] on button "Save" at bounding box center [449, 168] width 22 height 13
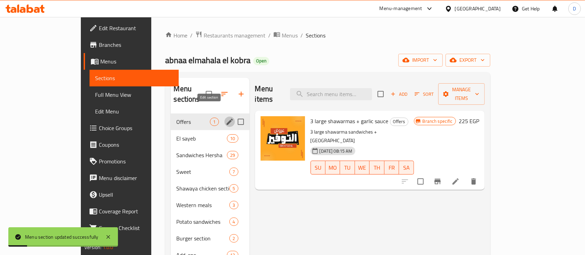
click at [226, 118] on icon "edit" at bounding box center [230, 122] width 8 height 8
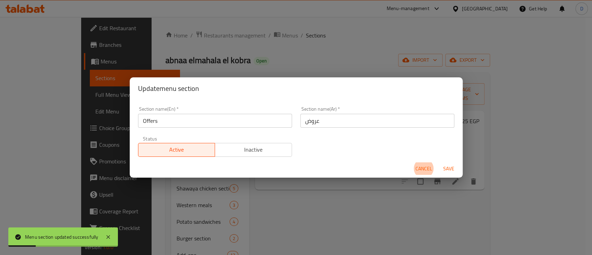
click at [344, 123] on input "عروض" at bounding box center [378, 121] width 154 height 14
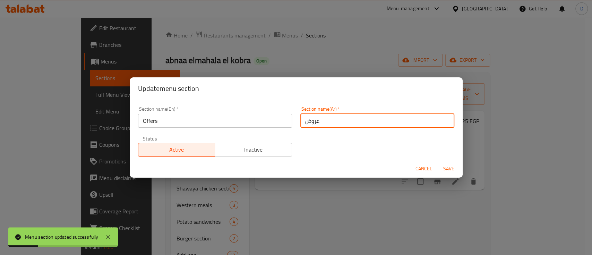
click at [344, 123] on input "عروض" at bounding box center [378, 121] width 154 height 14
paste input "2 + 1 مجانا"
type input "2 + 1 مجانا"
click at [438, 162] on button "Save" at bounding box center [449, 168] width 22 height 13
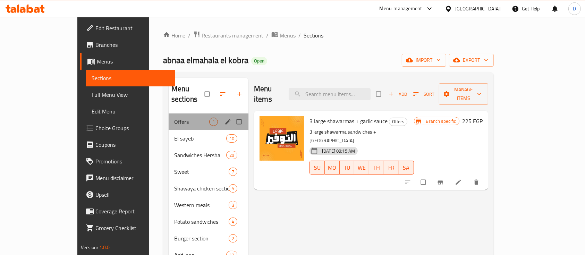
click at [203, 113] on div "Offers 1" at bounding box center [209, 121] width 80 height 17
click at [224, 117] on div "Menu sections" at bounding box center [229, 121] width 10 height 9
click at [225, 118] on icon "edit" at bounding box center [228, 121] width 7 height 7
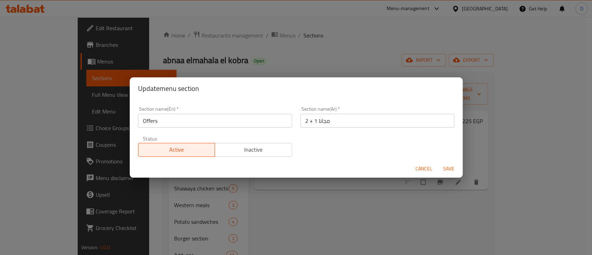
click at [212, 117] on input "Offers" at bounding box center [215, 121] width 154 height 14
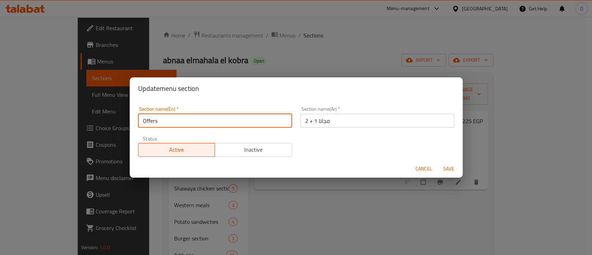
click at [212, 117] on input "Offers" at bounding box center [215, 121] width 154 height 14
paste input "Buy 2 items and get the third for free"
type input "Buy 2 items and get the third for free"
click at [447, 165] on span "Save" at bounding box center [449, 169] width 17 height 9
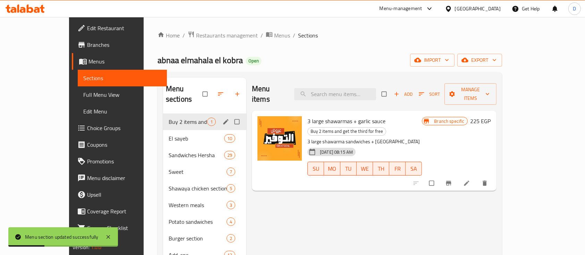
click at [222, 118] on icon "edit" at bounding box center [225, 121] width 7 height 7
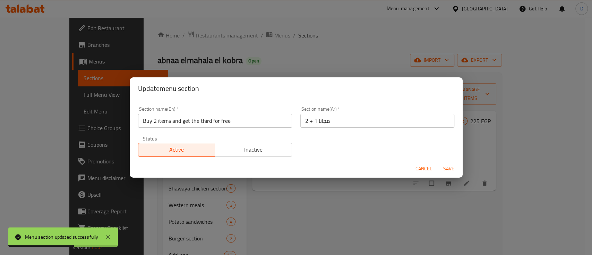
click at [418, 166] on span "Cancel" at bounding box center [424, 169] width 17 height 9
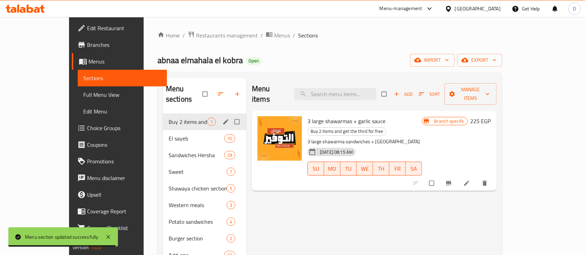
click at [28, 12] on icon at bounding box center [30, 9] width 7 height 8
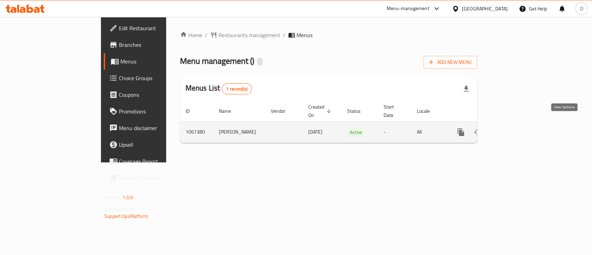
click at [515, 128] on icon "enhanced table" at bounding box center [511, 132] width 8 height 8
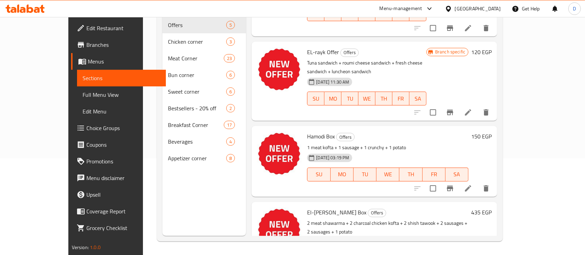
scroll to position [97, 0]
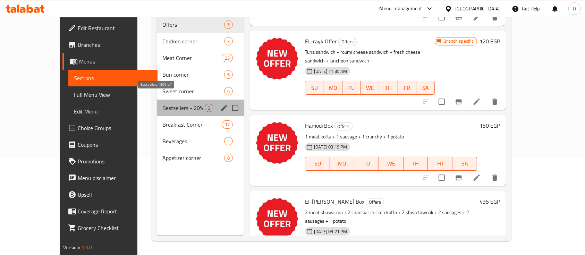
click at [162, 104] on span "Bestsellers - 20% off" at bounding box center [183, 108] width 42 height 8
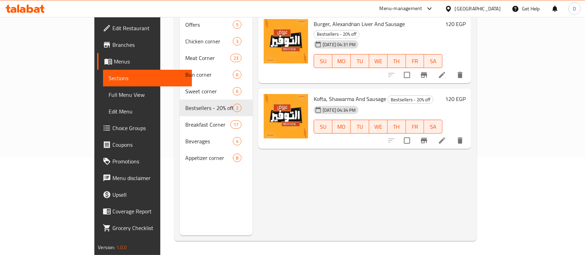
scroll to position [51, 0]
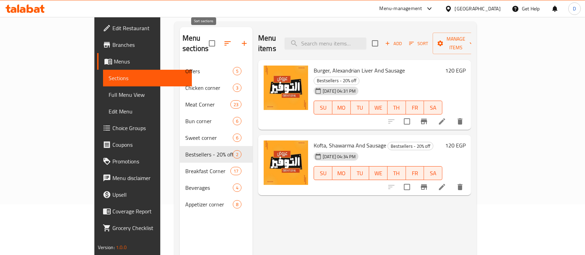
click at [224, 40] on icon "button" at bounding box center [228, 43] width 8 height 8
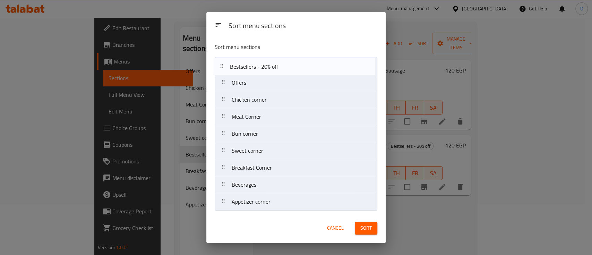
drag, startPoint x: 267, startPoint y: 156, endPoint x: 263, endPoint y: 67, distance: 88.9
click at [263, 67] on nav "Offers Chicken corner Meat Corner Bun corner Sweet corner Bestsellers - 20% off…" at bounding box center [296, 134] width 163 height 154
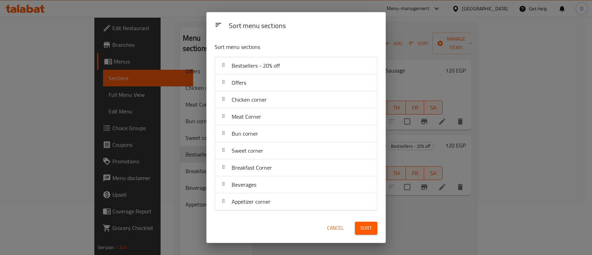
click at [366, 226] on span "Sort" at bounding box center [366, 228] width 11 height 9
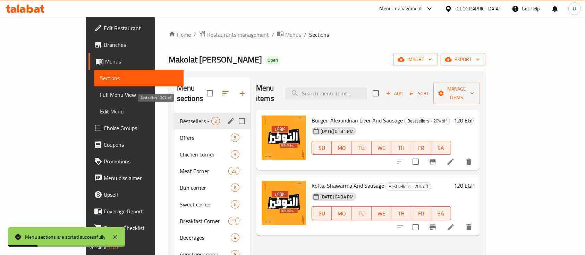
scroll to position [0, 0]
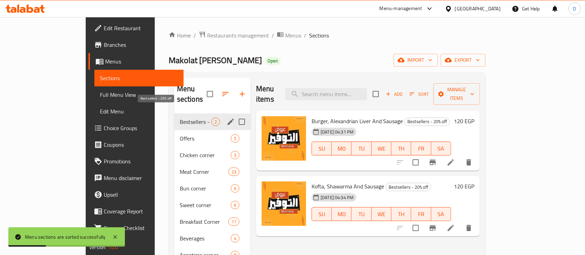
click at [180, 118] on span "Bestsellers - 20% off" at bounding box center [196, 122] width 32 height 8
click at [180, 134] on span "Offers" at bounding box center [196, 138] width 32 height 8
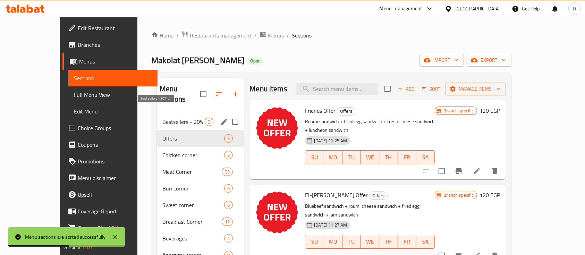
click at [180, 118] on span "Bestsellers - 20% off" at bounding box center [183, 122] width 42 height 8
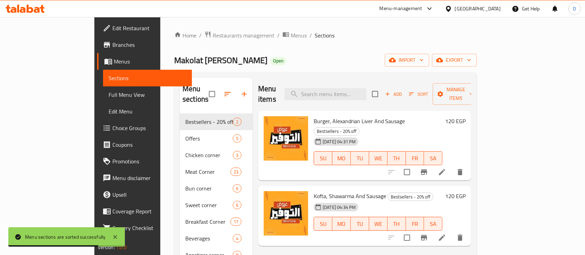
click at [323, 116] on span "Burger, Alexandrian Liver And Sausage" at bounding box center [359, 121] width 91 height 10
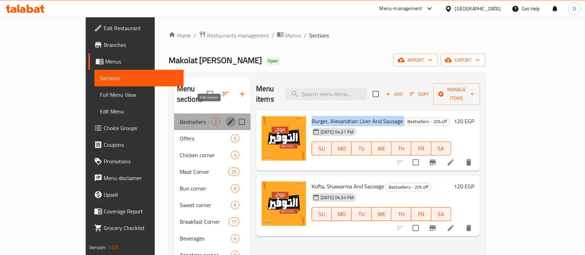
click at [227, 118] on icon "edit" at bounding box center [231, 122] width 8 height 8
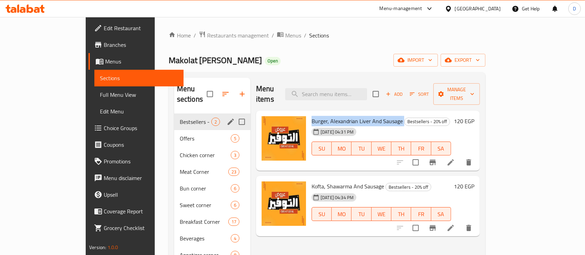
click at [203, 116] on div "Bestsellers - 20% off 2" at bounding box center [212, 121] width 76 height 17
click at [227, 118] on icon "edit" at bounding box center [231, 122] width 8 height 8
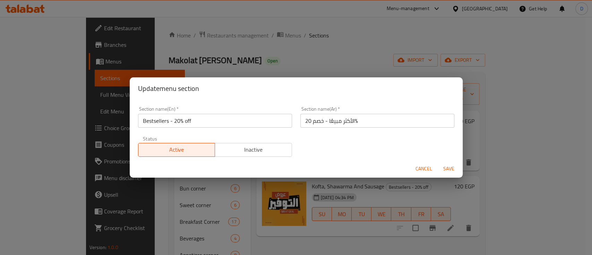
click at [209, 115] on input "Bestsellers - 20% off" at bounding box center [215, 121] width 154 height 14
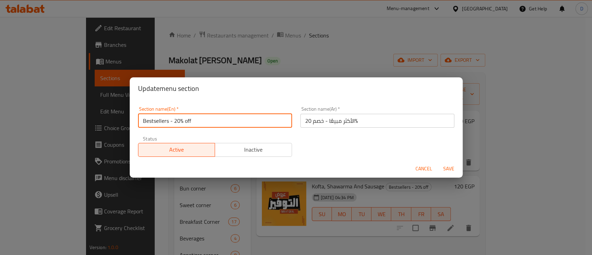
click at [209, 115] on input "Bestsellers - 20% off" at bounding box center [215, 121] width 154 height 14
paste input "uy 2 items and get the third for free"
type input "Buy 2 items and get the third for free"
click at [449, 165] on span "Save" at bounding box center [449, 169] width 17 height 9
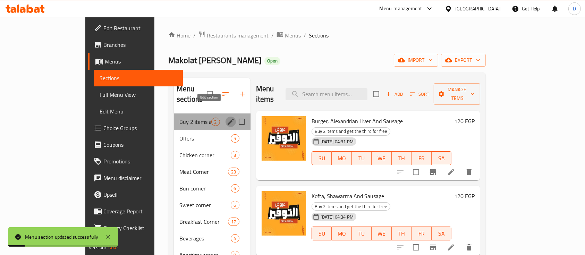
click at [227, 118] on icon "edit" at bounding box center [231, 122] width 8 height 8
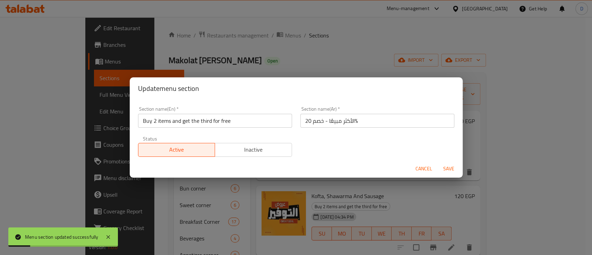
click at [346, 119] on input "الأكثر مبيعًا - خصم 20%" at bounding box center [378, 121] width 154 height 14
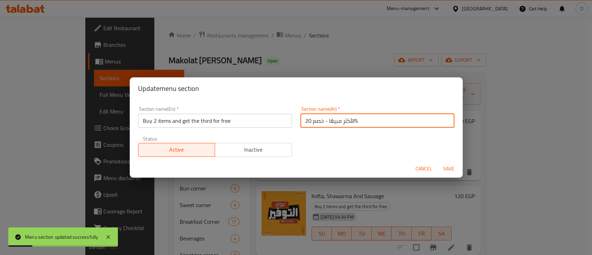
click at [346, 119] on input "الأكثر مبيعًا - خصم 20%" at bounding box center [378, 121] width 154 height 14
paste input "2 + 1 مجانا"
type input "2 + 1 مجانا"
click at [447, 168] on span "Save" at bounding box center [449, 169] width 17 height 9
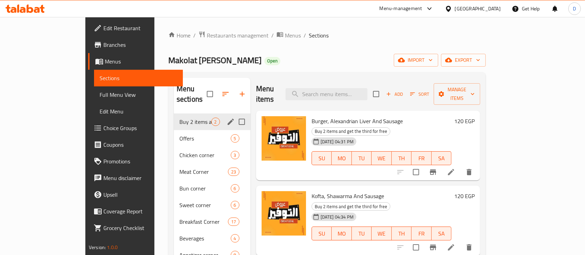
click at [475, 116] on h6 "120 EGP" at bounding box center [464, 121] width 20 height 10
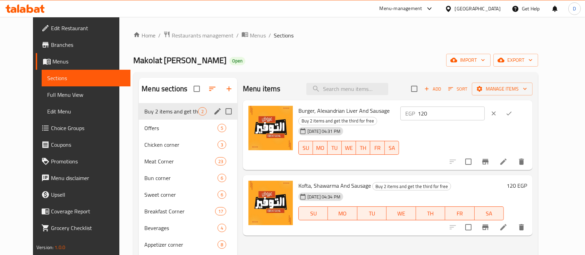
click at [485, 112] on input "120" at bounding box center [451, 114] width 67 height 14
type input "160"
click at [513, 115] on icon "ok" at bounding box center [509, 113] width 7 height 7
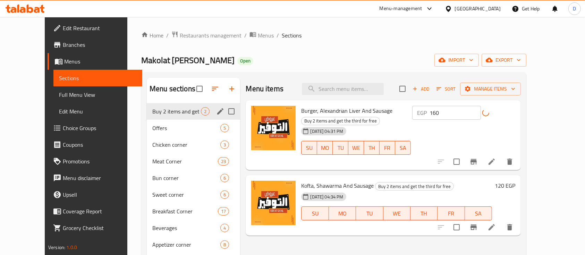
click at [515, 181] on h6 "120 EGP" at bounding box center [505, 186] width 20 height 10
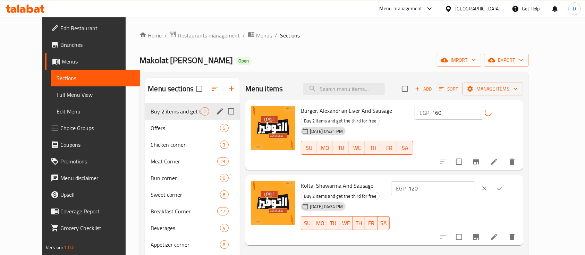
click at [475, 182] on input "120" at bounding box center [441, 189] width 67 height 14
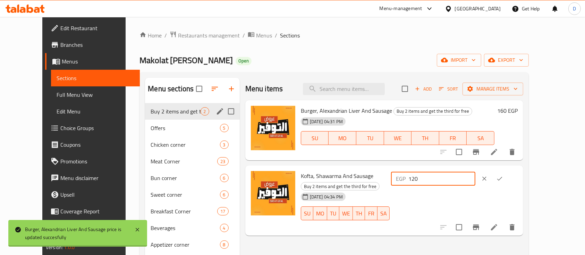
click at [475, 178] on input "120" at bounding box center [441, 179] width 67 height 14
paste input "6"
type input "160"
click at [507, 181] on button "ok" at bounding box center [499, 178] width 15 height 15
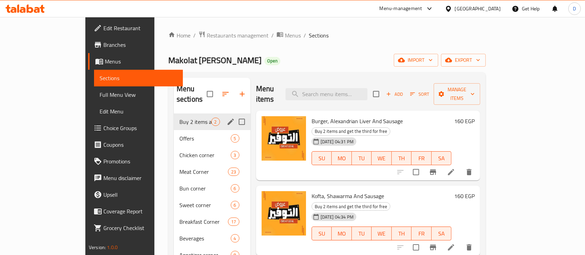
click at [33, 10] on icon at bounding box center [30, 9] width 7 height 8
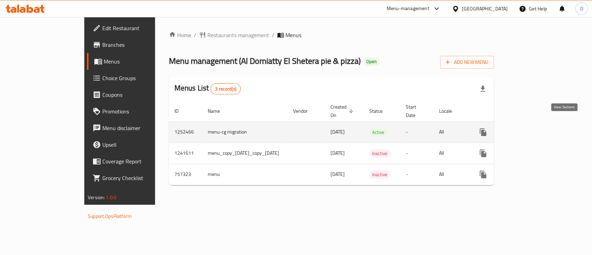
click at [538, 128] on icon "enhanced table" at bounding box center [533, 132] width 8 height 8
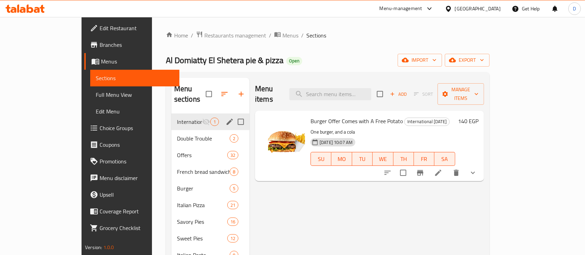
click at [234, 115] on input "Menu sections" at bounding box center [241, 122] width 15 height 15
checkbox input "true"
click at [215, 90] on icon "button" at bounding box center [219, 94] width 8 height 8
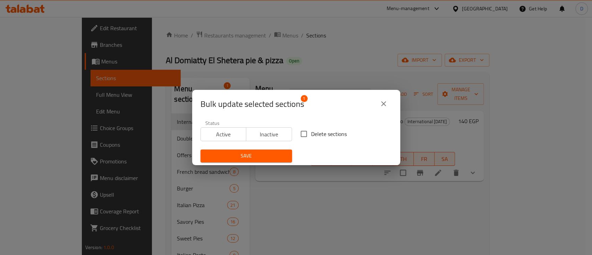
click at [320, 128] on label "Delete sections" at bounding box center [322, 134] width 50 height 15
click at [311, 128] on input "Delete sections" at bounding box center [304, 134] width 15 height 15
checkbox input "true"
click at [280, 153] on span "Save" at bounding box center [246, 156] width 81 height 9
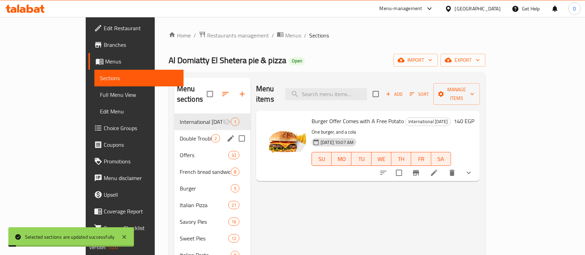
click at [180, 134] on span "Double Trouble" at bounding box center [196, 138] width 32 height 8
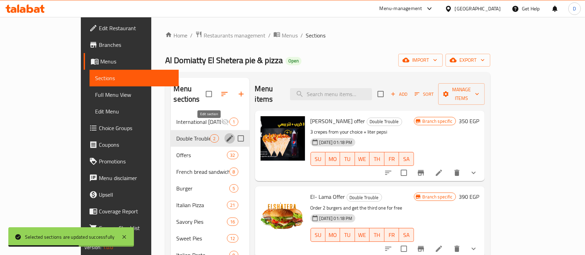
click at [227, 135] on icon "edit" at bounding box center [230, 138] width 6 height 6
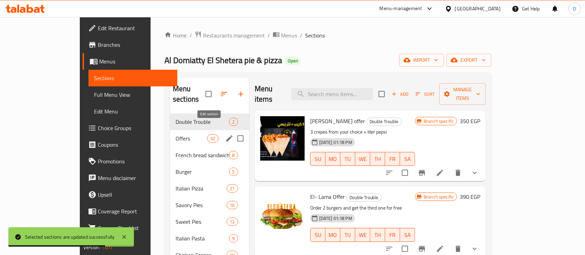
click at [233, 131] on input "Menu sections" at bounding box center [240, 138] width 15 height 15
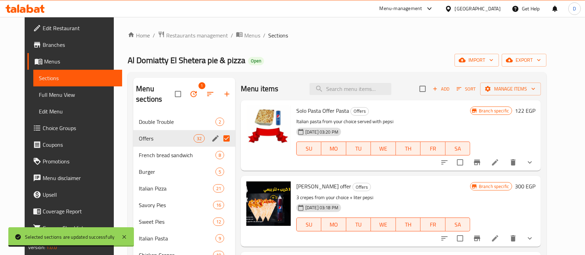
click at [219, 131] on input "Menu sections" at bounding box center [226, 138] width 15 height 15
checkbox input "false"
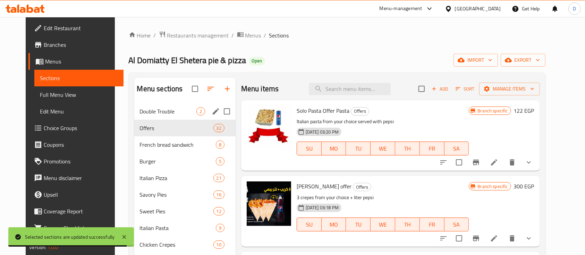
click at [212, 115] on icon "edit" at bounding box center [216, 111] width 8 height 8
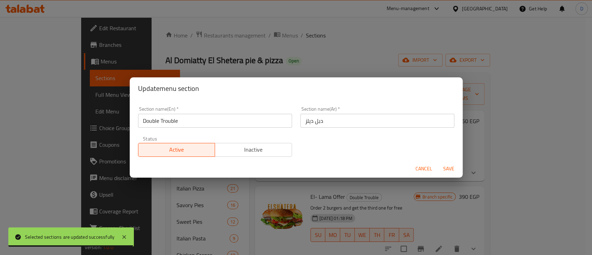
click at [199, 120] on input "Double Trouble" at bounding box center [215, 121] width 154 height 14
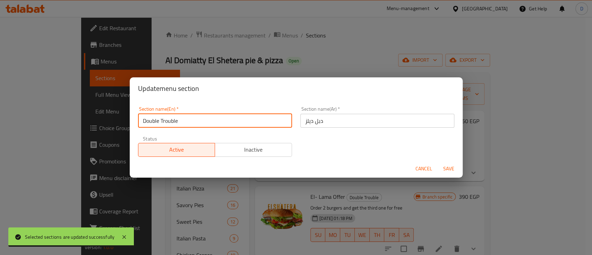
click at [199, 120] on input "Double Trouble" at bounding box center [215, 121] width 154 height 14
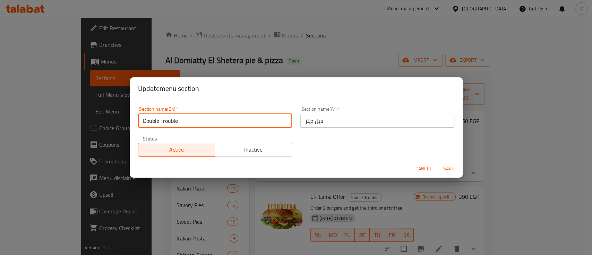
click at [199, 120] on input "Double Trouble" at bounding box center [215, 121] width 154 height 14
paste input "Buy 2 items and get the third for fre"
type input "Buy 2 items and get the third for free"
click at [438, 162] on button "Save" at bounding box center [449, 168] width 22 height 13
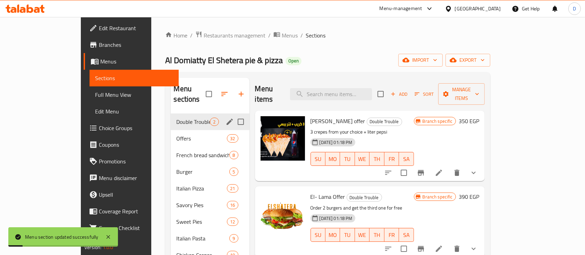
click at [226, 118] on icon "edit" at bounding box center [230, 122] width 8 height 8
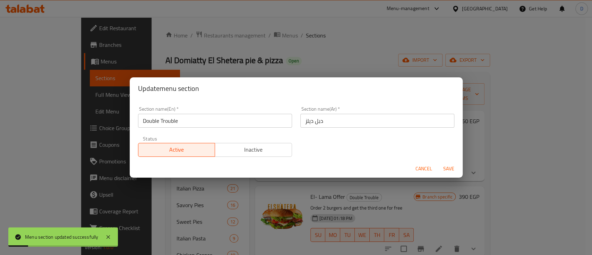
click at [362, 117] on input "دبل ديلز" at bounding box center [378, 121] width 154 height 14
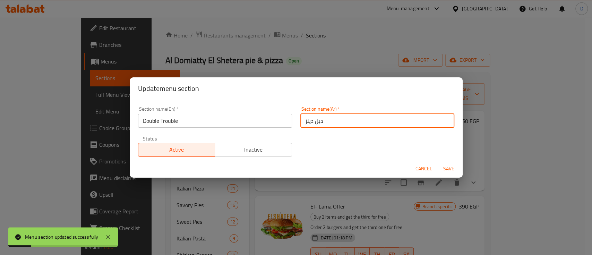
click at [362, 117] on input "دبل ديلز" at bounding box center [378, 121] width 154 height 14
paste input "2 + 1 مجانا"
type input "2 + 1 مجانا"
click at [438, 162] on button "Save" at bounding box center [449, 168] width 22 height 13
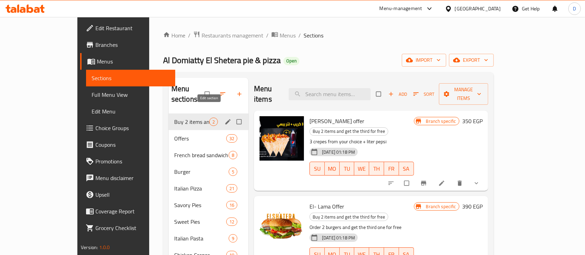
drag, startPoint x: 219, startPoint y: 119, endPoint x: 208, endPoint y: 108, distance: 15.5
click at [225, 118] on icon "edit" at bounding box center [228, 121] width 7 height 7
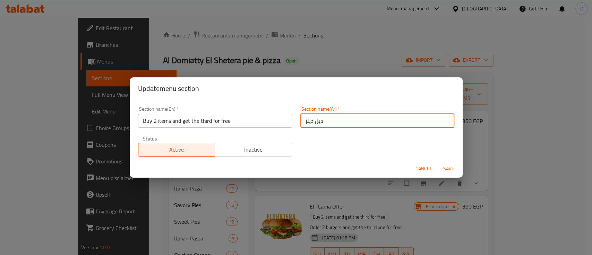
click at [353, 119] on input "دبل ديلز" at bounding box center [378, 121] width 154 height 14
paste input "Buy 2 items and get the third for free"
type input "Buy 2 items and get the third for free"
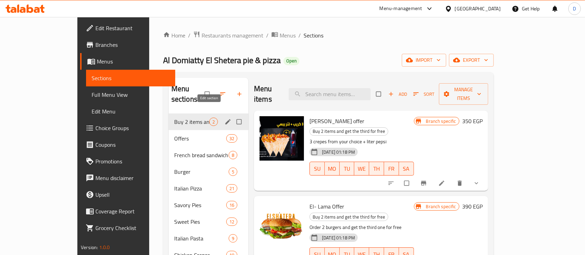
click at [225, 118] on icon "edit" at bounding box center [228, 121] width 7 height 7
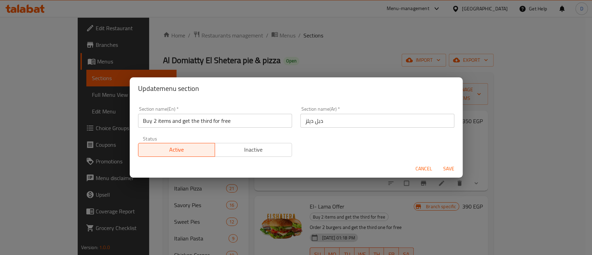
click at [347, 122] on input "دبل ديلز" at bounding box center [378, 121] width 154 height 14
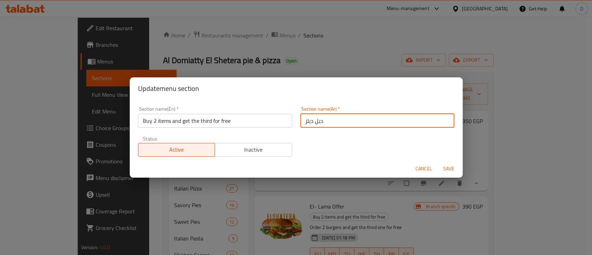
click at [347, 122] on input "دبل ديلز" at bounding box center [378, 121] width 154 height 14
paste input "2 + 1 مجانا"
type input "2 + 1 مجانا"
click at [438, 162] on button "Save" at bounding box center [449, 168] width 22 height 13
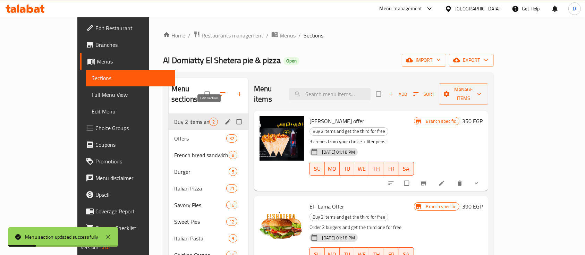
click at [225, 118] on icon "edit" at bounding box center [228, 121] width 7 height 7
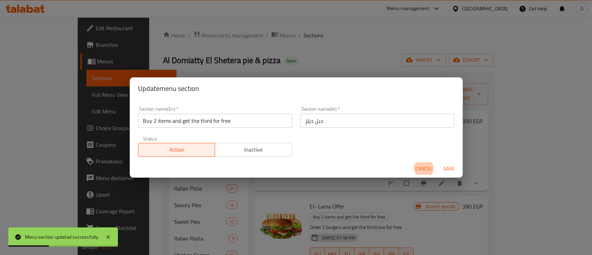
click at [372, 119] on input "دبل ديلز" at bounding box center [378, 121] width 154 height 14
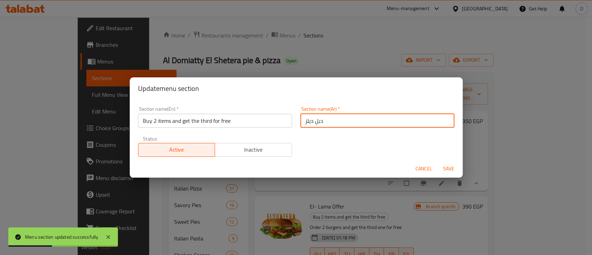
click at [372, 119] on input "دبل ديلز" at bounding box center [378, 121] width 154 height 14
paste input "2 + 1 مجانا"
type input "2 + 1 مجانا"
click at [449, 168] on span "Save" at bounding box center [449, 169] width 17 height 9
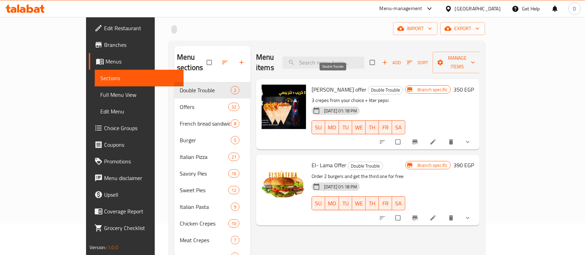
scroll to position [46, 0]
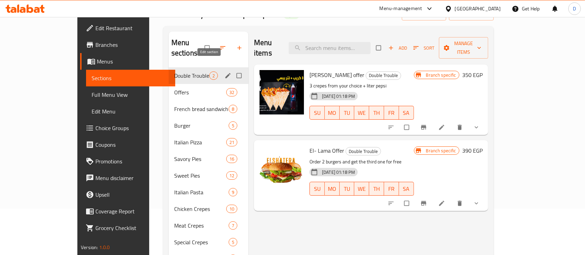
click at [225, 72] on icon "edit" at bounding box center [228, 75] width 7 height 7
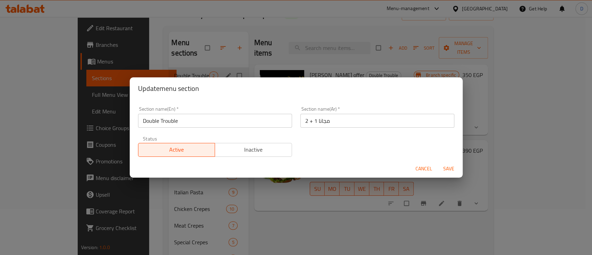
click at [220, 109] on div "Section name(En)   * Double Trouble Section name(En) *" at bounding box center [215, 117] width 154 height 21
click at [226, 120] on input "Double Trouble" at bounding box center [215, 121] width 154 height 14
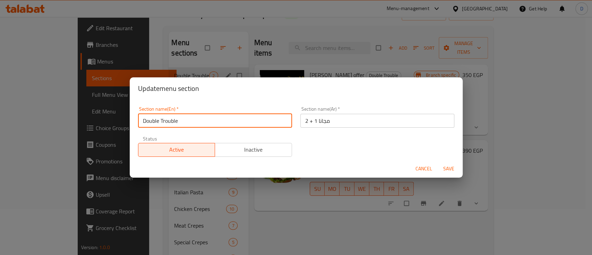
click at [226, 121] on input "Double Trouble" at bounding box center [215, 121] width 154 height 14
paste input "Buy 2 items and get the third for fre"
type input "Buy 2 items and get the third for free"
click at [455, 167] on span "Save" at bounding box center [449, 169] width 17 height 9
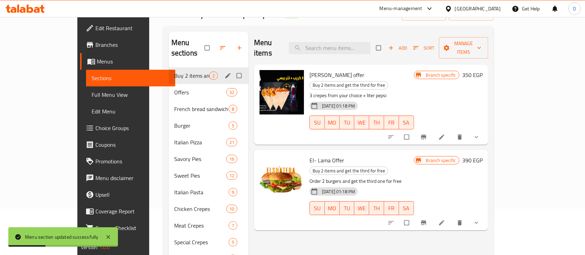
click at [225, 72] on icon "edit" at bounding box center [228, 75] width 7 height 7
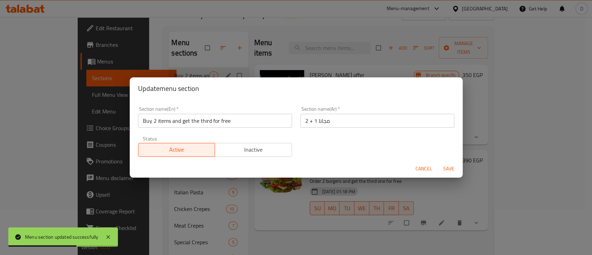
click at [422, 166] on span "Cancel" at bounding box center [424, 169] width 17 height 9
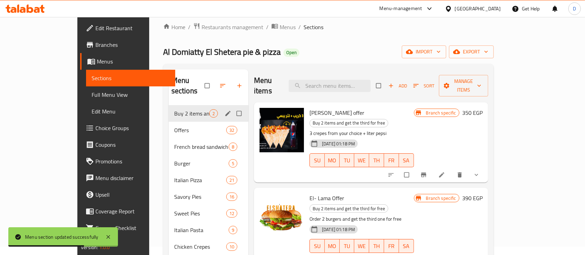
scroll to position [0, 0]
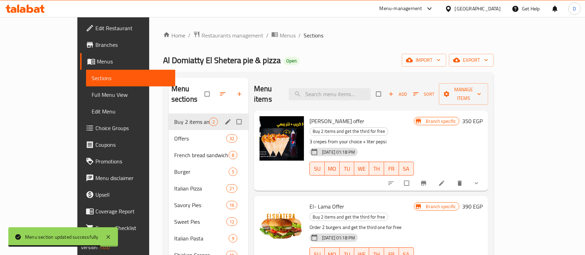
click at [25, 5] on icon at bounding box center [25, 9] width 39 height 8
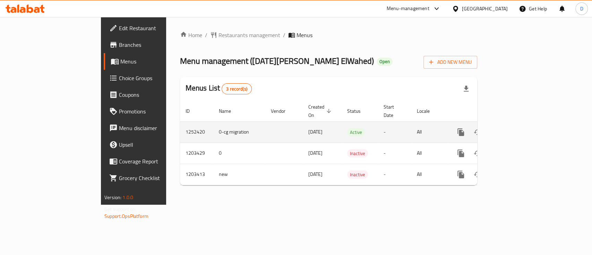
click at [515, 128] on icon "enhanced table" at bounding box center [511, 132] width 8 height 8
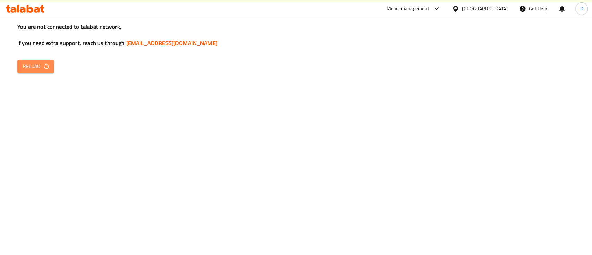
click at [31, 68] on span "Reload" at bounding box center [36, 66] width 26 height 9
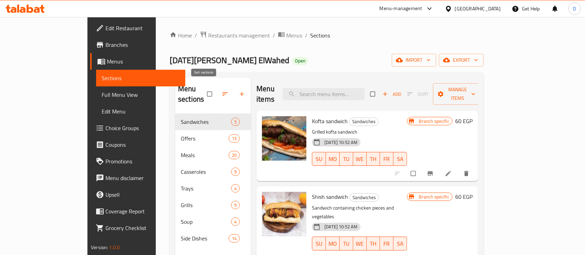
click at [218, 86] on button "button" at bounding box center [226, 93] width 17 height 15
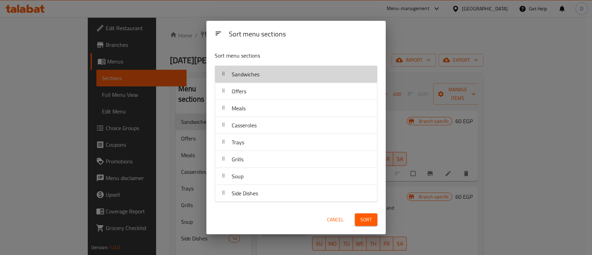
drag, startPoint x: 261, startPoint y: 74, endPoint x: 259, endPoint y: 82, distance: 7.5
click at [260, 76] on nav "Sandwiches Offers Meals Casseroles Trays Grills Soup Side Dishes" at bounding box center [296, 134] width 163 height 137
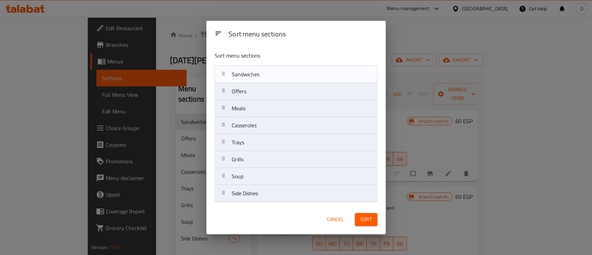
click at [261, 98] on nav "Sandwiches Offers Meals Casseroles Trays Grills Soup Side Dishes" at bounding box center [296, 134] width 163 height 137
drag, startPoint x: 262, startPoint y: 98, endPoint x: 263, endPoint y: 78, distance: 19.5
click at [263, 78] on nav "Sandwiches Offers Meals Casseroles Trays Grills Soup Side Dishes" at bounding box center [296, 134] width 163 height 137
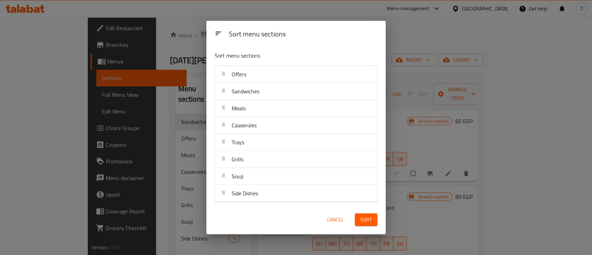
click at [371, 220] on span "Sort" at bounding box center [366, 220] width 11 height 9
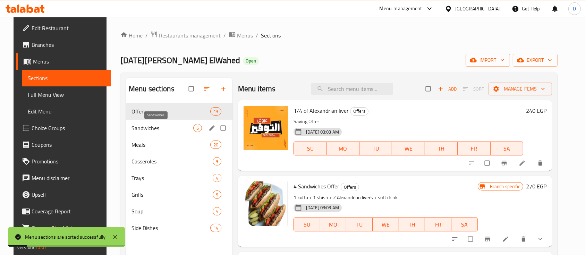
click at [146, 127] on span "Sandwiches" at bounding box center [163, 128] width 62 height 8
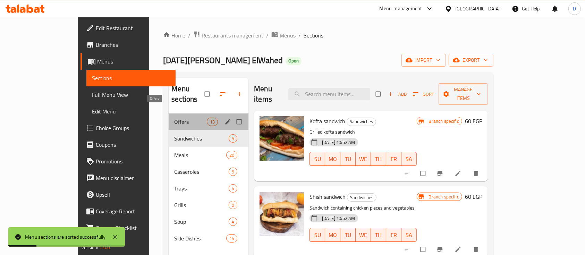
click at [174, 118] on span "Offers" at bounding box center [190, 122] width 33 height 8
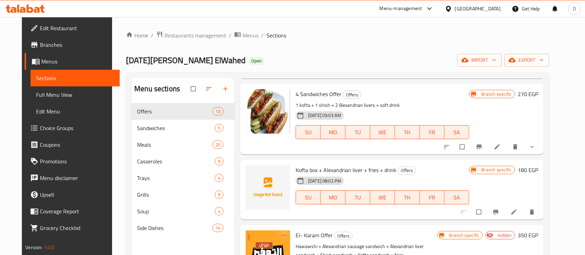
scroll to position [139, 0]
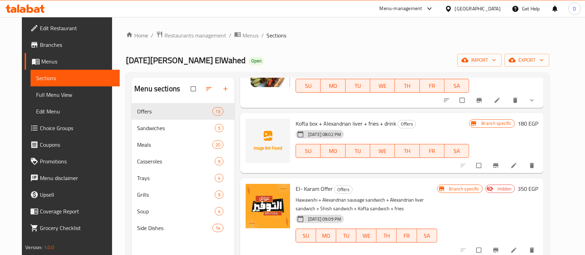
click at [26, 7] on icon at bounding box center [25, 9] width 39 height 8
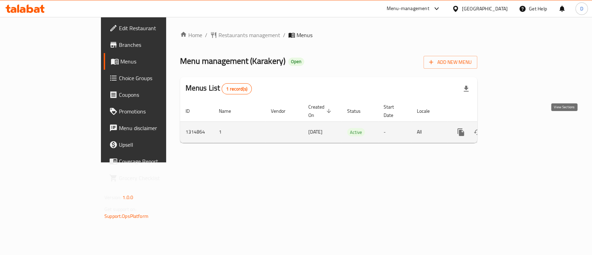
click at [515, 128] on icon "enhanced table" at bounding box center [511, 132] width 8 height 8
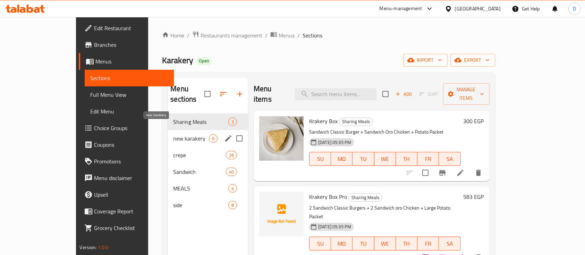
click at [173, 134] on span "new karakery" at bounding box center [191, 138] width 36 height 8
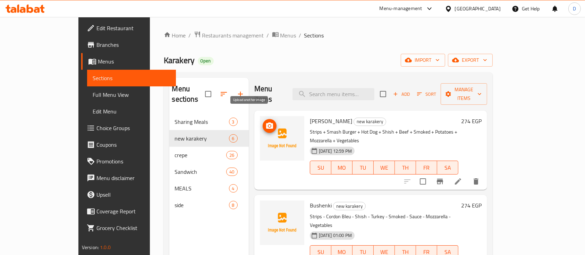
click at [266, 123] on icon "upload picture" at bounding box center [269, 126] width 7 height 6
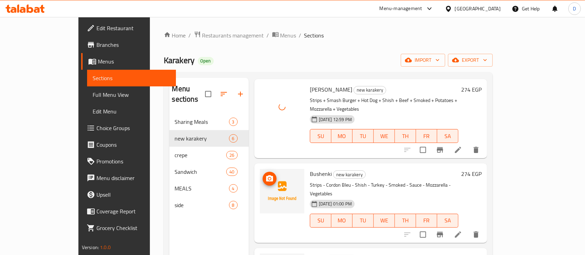
scroll to position [46, 0]
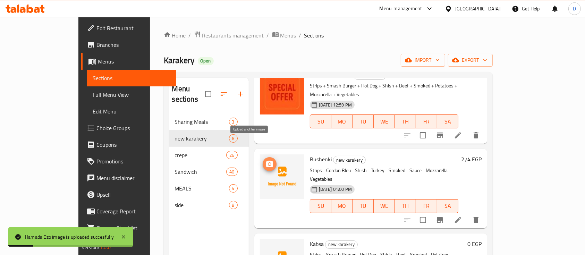
click at [266, 161] on icon "upload picture" at bounding box center [269, 164] width 7 height 6
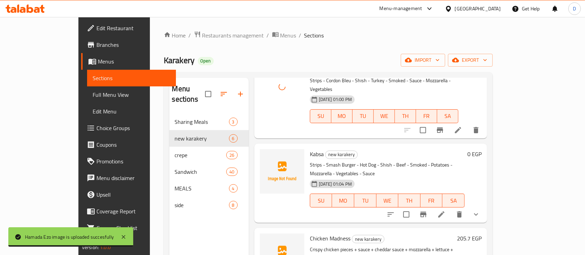
scroll to position [185, 0]
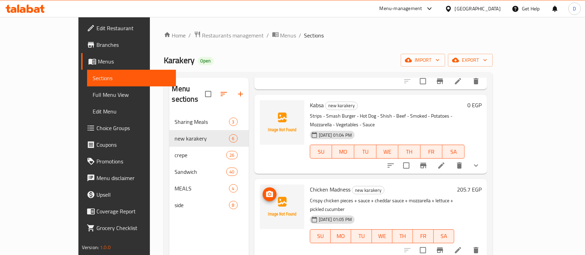
click at [263, 190] on span "upload picture" at bounding box center [270, 194] width 14 height 8
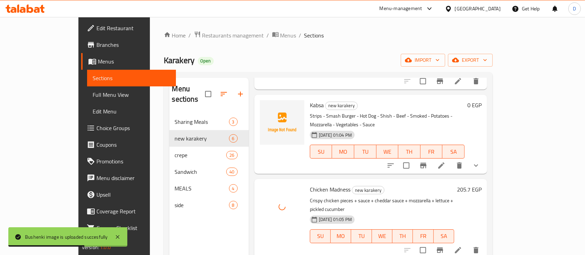
scroll to position [139, 0]
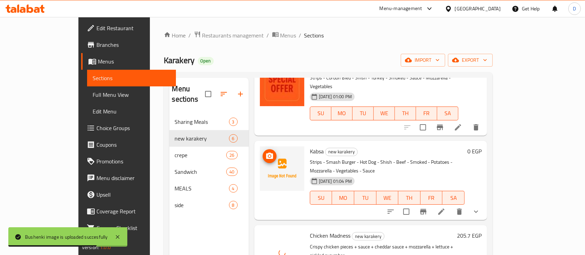
click at [260, 146] on img at bounding box center [282, 168] width 44 height 44
click at [266, 152] on icon "upload picture" at bounding box center [270, 156] width 8 height 8
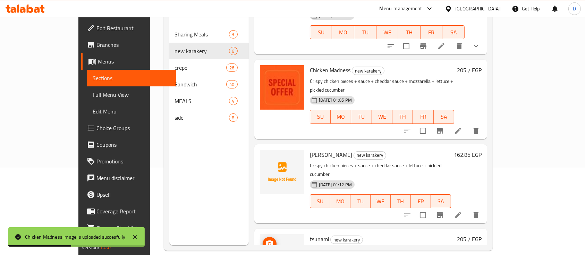
scroll to position [97, 0]
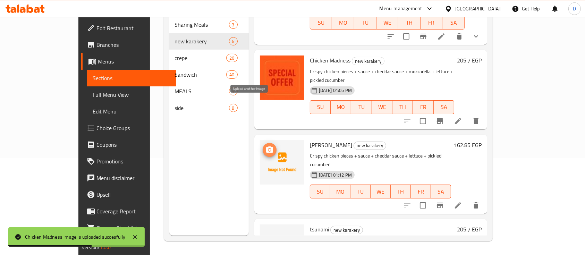
click at [266, 146] on icon "upload picture" at bounding box center [270, 150] width 8 height 8
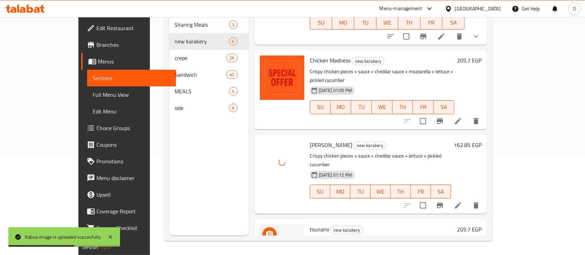
click at [266, 231] on icon "upload picture" at bounding box center [269, 234] width 7 height 6
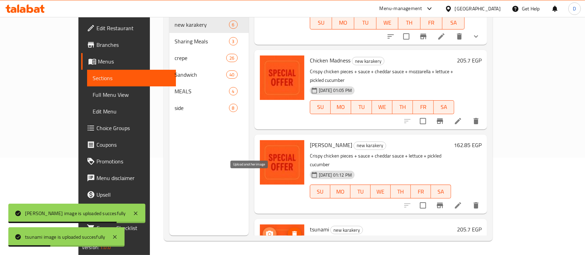
click at [266, 230] on icon "upload picture" at bounding box center [270, 234] width 8 height 8
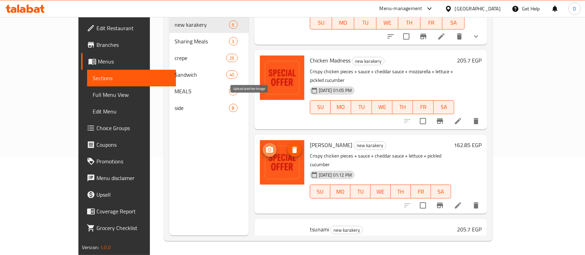
click at [263, 143] on button "upload picture" at bounding box center [270, 150] width 14 height 14
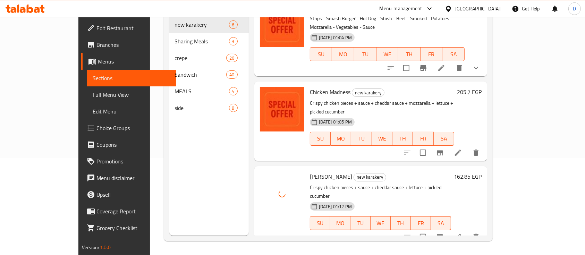
scroll to position [171, 0]
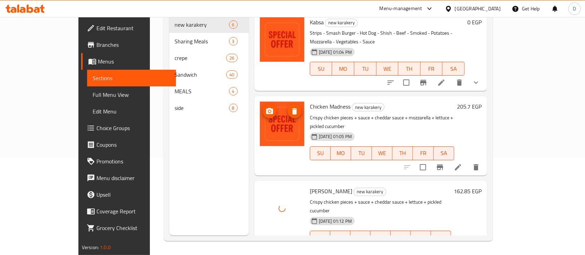
click at [266, 107] on icon "upload picture" at bounding box center [270, 111] width 8 height 8
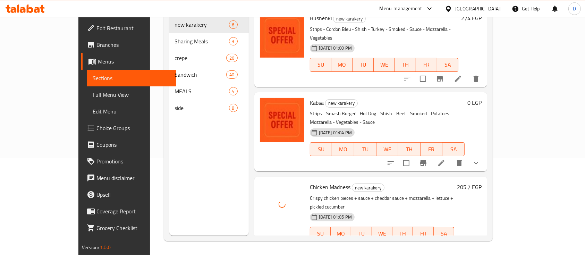
scroll to position [78, 0]
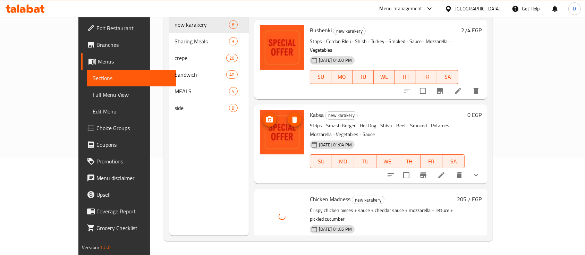
click at [266, 116] on icon "upload picture" at bounding box center [270, 120] width 8 height 8
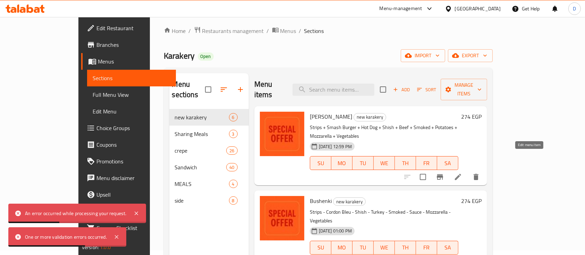
scroll to position [46, 0]
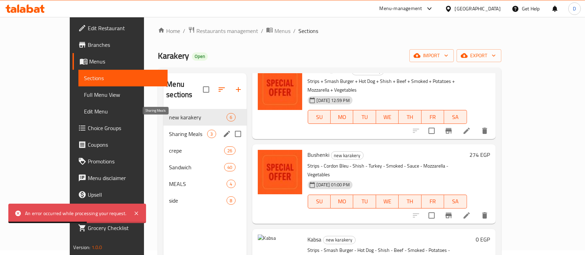
click at [169, 130] on span "Sharing Meals" at bounding box center [188, 134] width 38 height 8
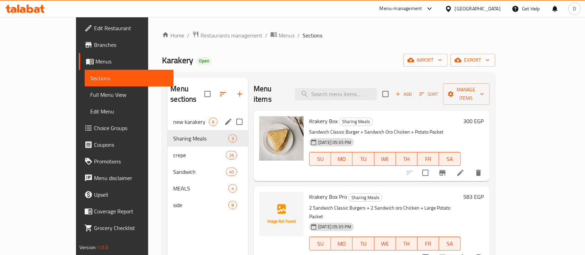
click at [181, 118] on span "new karakery" at bounding box center [191, 122] width 36 height 8
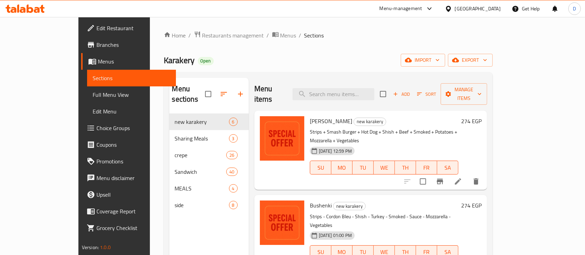
scroll to position [46, 0]
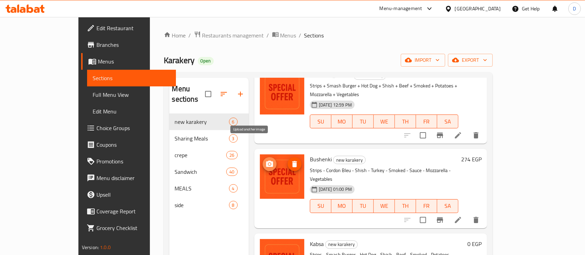
click at [266, 161] on icon "upload picture" at bounding box center [269, 164] width 7 height 6
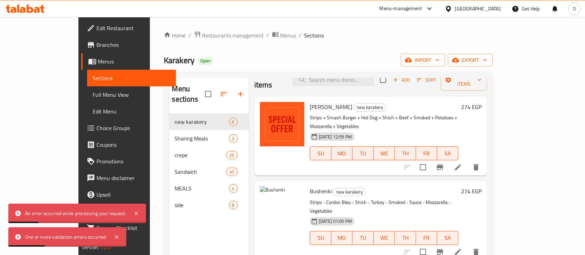
scroll to position [0, 0]
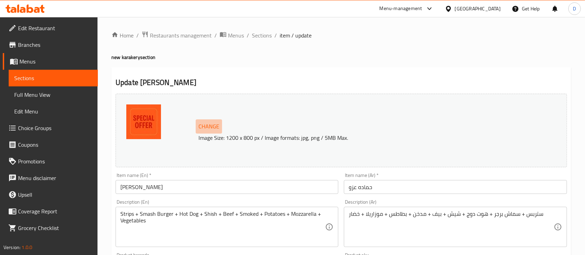
click at [196, 123] on button "Change" at bounding box center [209, 126] width 26 height 14
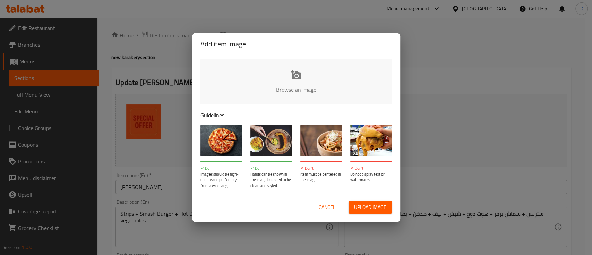
click at [278, 78] on input "file" at bounding box center [531, 91] width 661 height 65
type input "C:\fakepath\Screenshot [DATE] 122601.png"
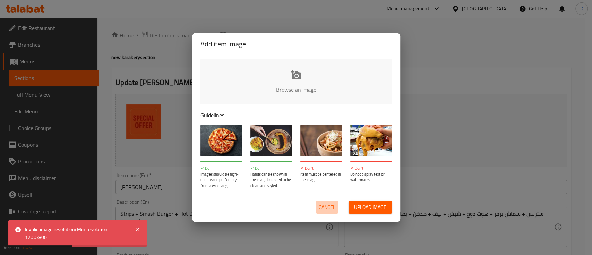
click at [325, 208] on span "Cancel" at bounding box center [327, 207] width 17 height 9
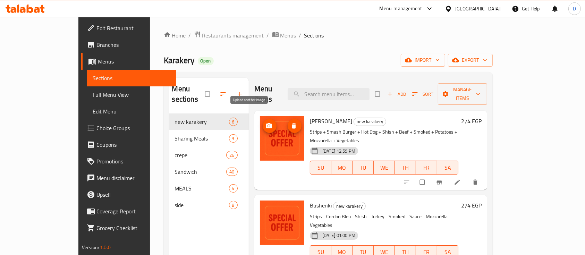
click at [263, 123] on span "upload picture" at bounding box center [270, 126] width 14 height 7
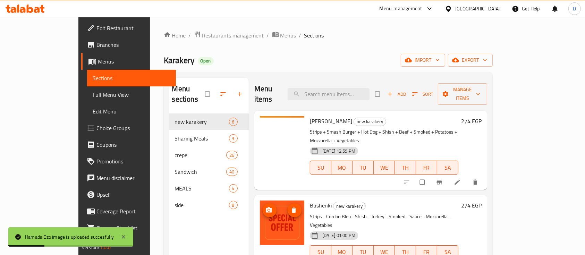
click at [260, 201] on img at bounding box center [282, 223] width 44 height 44
click at [268, 210] on circle "upload picture" at bounding box center [269, 211] width 2 height 2
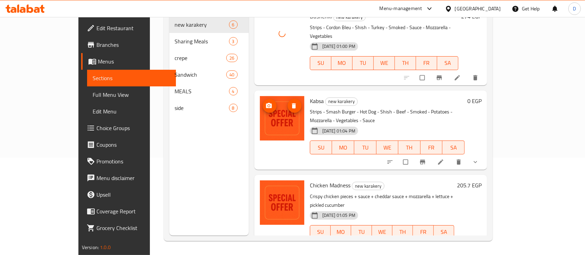
scroll to position [92, 0]
click at [266, 102] on icon "upload picture" at bounding box center [269, 105] width 7 height 7
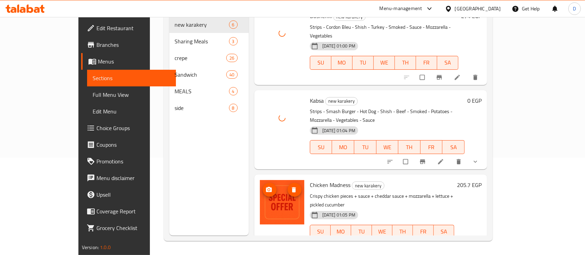
click at [266, 186] on icon "upload picture" at bounding box center [269, 189] width 7 height 7
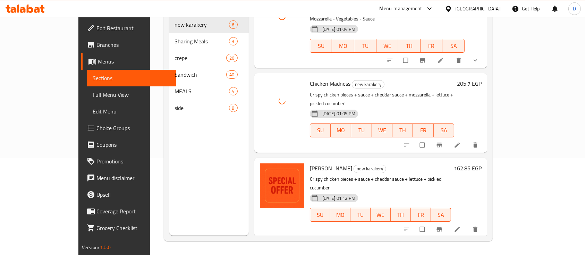
scroll to position [217, 0]
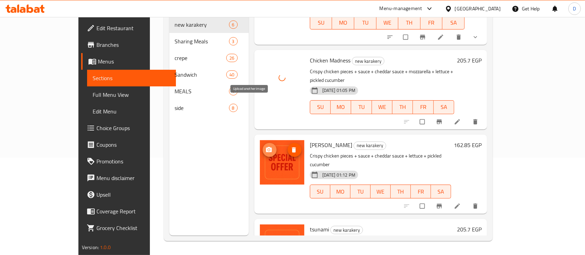
click at [268, 149] on circle "upload picture" at bounding box center [269, 150] width 2 height 2
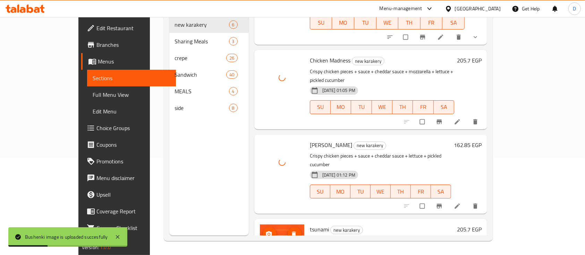
click at [266, 231] on icon "upload picture" at bounding box center [269, 233] width 6 height 5
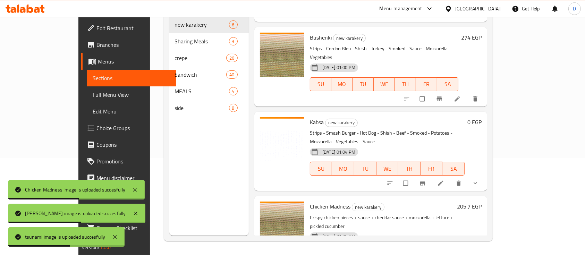
scroll to position [0, 0]
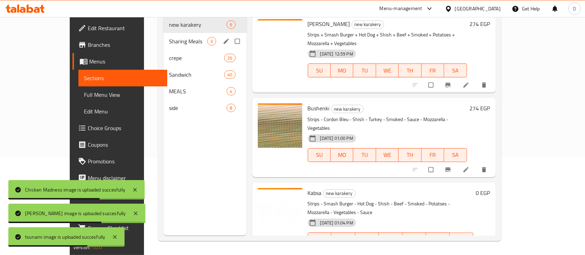
click at [163, 36] on div "Sharing Meals 3" at bounding box center [204, 41] width 83 height 17
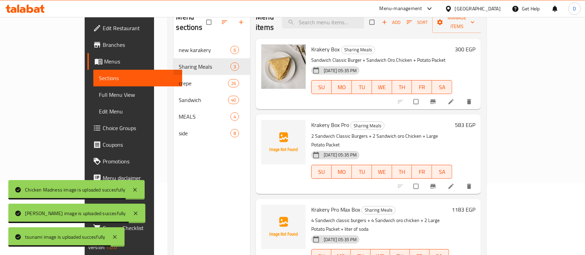
scroll to position [97, 0]
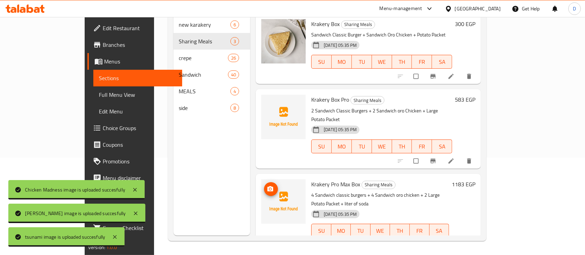
click at [264, 182] on button "upload picture" at bounding box center [271, 189] width 14 height 14
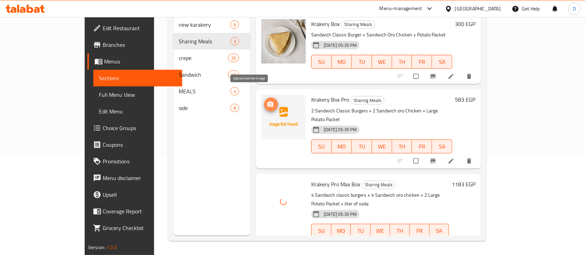
click at [264, 101] on span "upload picture" at bounding box center [271, 104] width 14 height 7
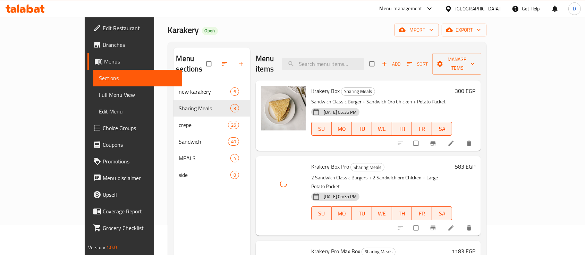
scroll to position [0, 0]
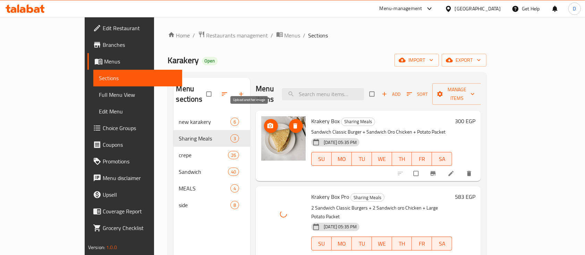
click at [267, 123] on icon "upload picture" at bounding box center [270, 126] width 7 height 7
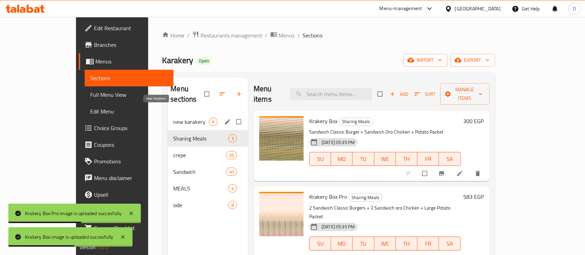
click at [173, 118] on span "new karakery" at bounding box center [191, 122] width 36 height 8
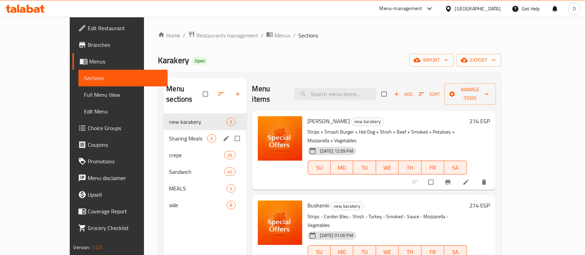
click at [163, 130] on div "Sharing Meals 3" at bounding box center [204, 138] width 83 height 17
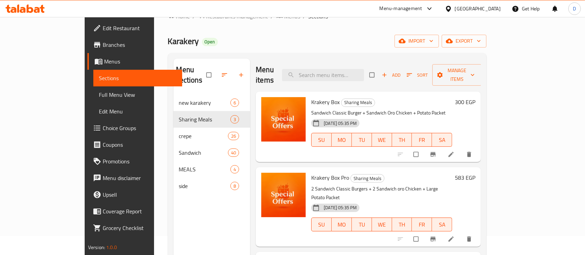
scroll to position [5, 0]
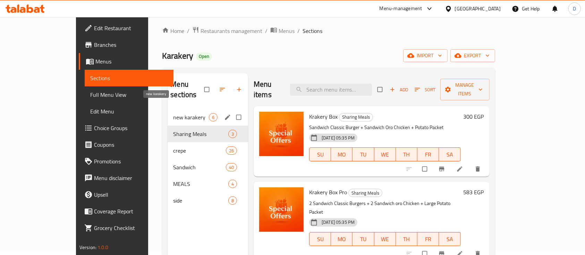
click at [168, 109] on div "new karakery 6" at bounding box center [208, 117] width 81 height 17
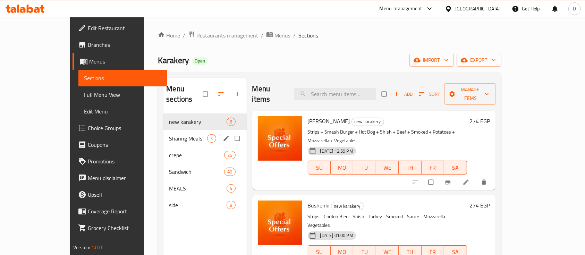
click at [163, 130] on div "Sharing Meals 3" at bounding box center [204, 138] width 83 height 17
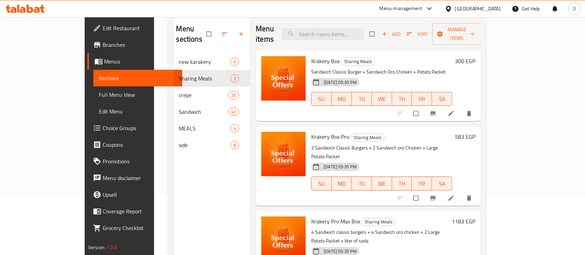
scroll to position [5, 0]
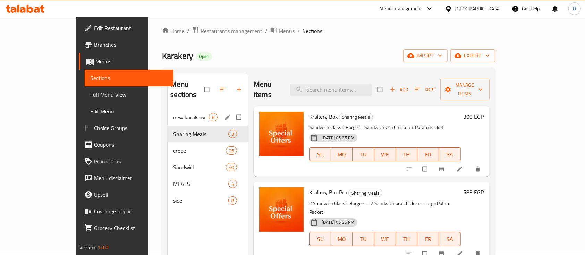
click at [168, 109] on div "new karakery 6" at bounding box center [208, 117] width 81 height 17
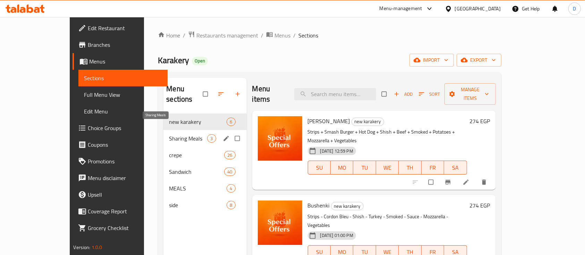
click at [169, 134] on span "Sharing Meals" at bounding box center [188, 138] width 38 height 8
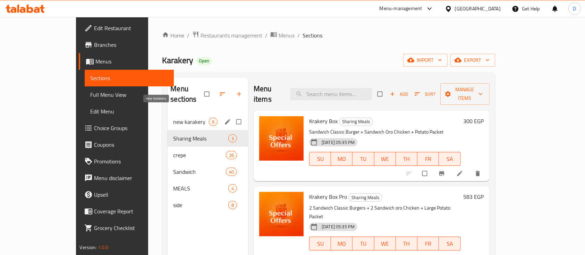
click at [175, 118] on span "new karakery" at bounding box center [191, 122] width 36 height 8
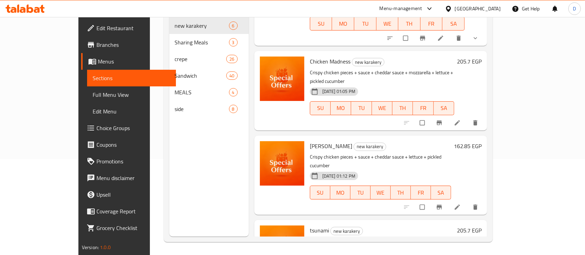
scroll to position [97, 0]
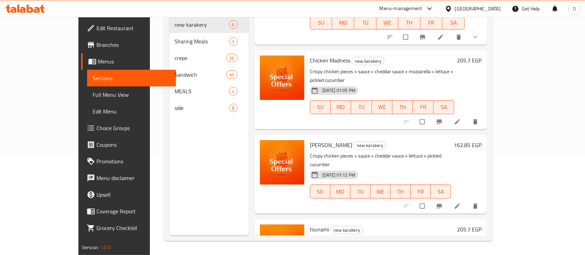
click at [32, 9] on icon at bounding box center [30, 9] width 7 height 8
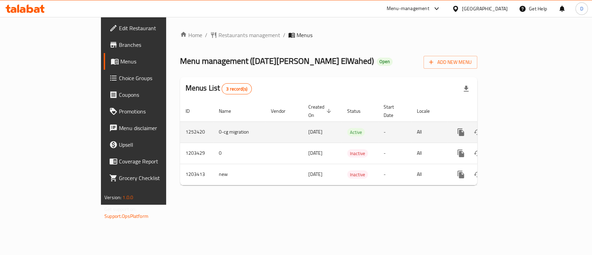
click at [515, 128] on icon "enhanced table" at bounding box center [511, 132] width 8 height 8
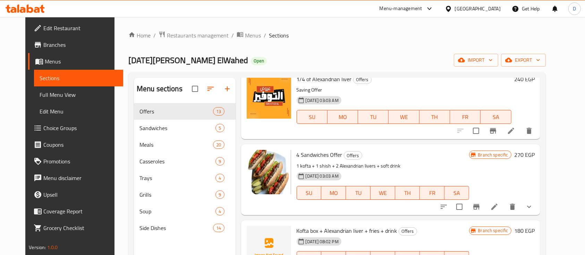
scroll to position [46, 0]
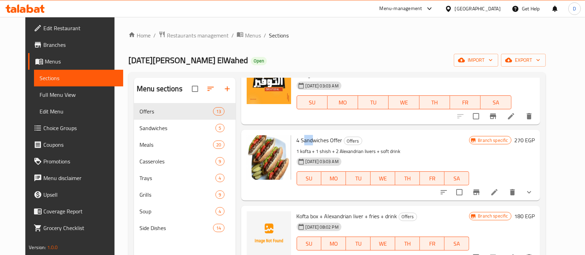
drag, startPoint x: 297, startPoint y: 139, endPoint x: 306, endPoint y: 139, distance: 8.7
click at [306, 139] on span "4 Sandwiches Offer" at bounding box center [320, 140] width 46 height 10
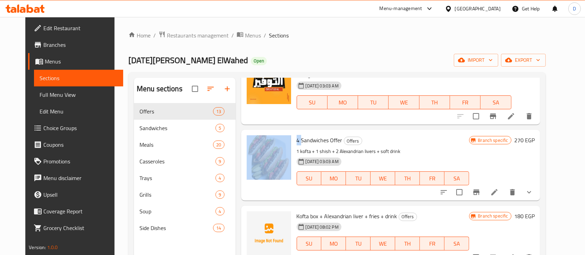
drag, startPoint x: 295, startPoint y: 140, endPoint x: 282, endPoint y: 141, distance: 12.5
click at [282, 141] on div "4 Sandwiches Offer Offers 1 kofta + 1 shish + 2 Alexandrian livers + soft drink…" at bounding box center [391, 165] width 294 height 65
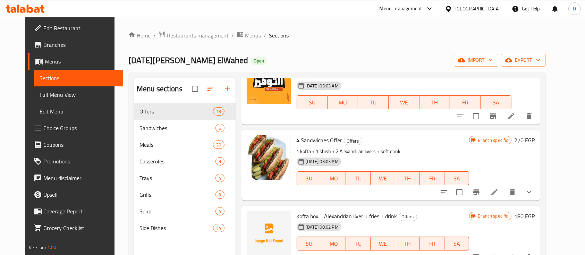
click at [303, 138] on span "4 Sandwiches Offer" at bounding box center [320, 140] width 46 height 10
drag, startPoint x: 347, startPoint y: 154, endPoint x: 359, endPoint y: 153, distance: 12.2
click at [359, 153] on p "1 kofta + 1 shish + 2 Alexandrian livers + soft drink" at bounding box center [383, 151] width 173 height 9
click at [380, 153] on p "1 kofta + 1 shish + 2 Alexandrian livers + soft drink" at bounding box center [383, 151] width 173 height 9
click at [342, 149] on p "1 kofta + 1 shish + 2 Alexandrian livers + soft drink" at bounding box center [383, 151] width 173 height 9
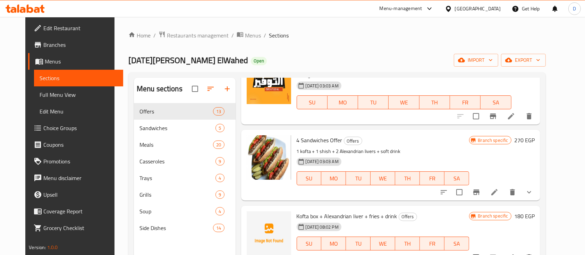
drag, startPoint x: 302, startPoint y: 156, endPoint x: 309, endPoint y: 157, distance: 7.0
click at [309, 157] on div "[DATE] 03:03 AM" at bounding box center [316, 162] width 44 height 14
drag, startPoint x: 341, startPoint y: 152, endPoint x: 353, endPoint y: 152, distance: 11.5
click at [353, 152] on p "1 kofta + 1 shish + 2 Alexandrian livers + soft drink" at bounding box center [383, 151] width 173 height 9
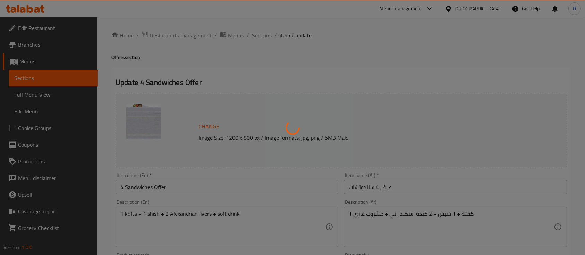
type input "برجاء الإختيار"
type input "4"
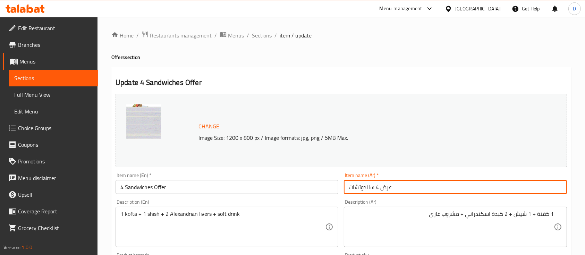
drag, startPoint x: 375, startPoint y: 186, endPoint x: 381, endPoint y: 185, distance: 6.7
click at [381, 185] on input "عرض 4 ساندوتشات" at bounding box center [455, 187] width 223 height 14
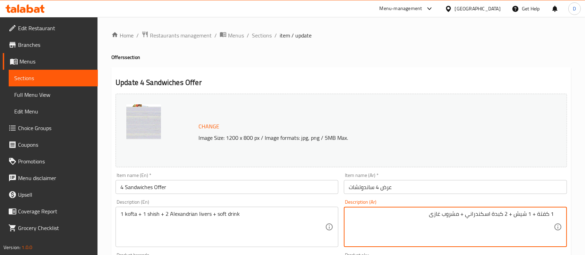
click at [494, 213] on textarea "1 كفتة + 1 شيش + 2 كبدة اسكندراني + مشروب غازى" at bounding box center [451, 227] width 205 height 33
click at [418, 182] on input "عرض 4 ساندوتشات" at bounding box center [455, 187] width 223 height 14
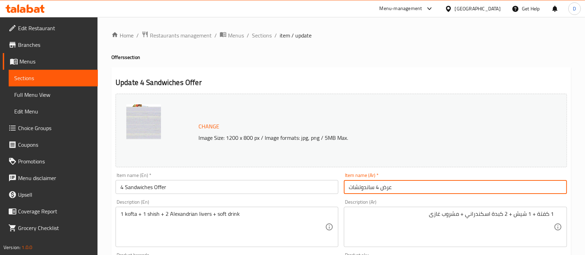
click at [418, 182] on input "عرض 4 ساندوتشات" at bounding box center [455, 187] width 223 height 14
paste input "1 كفتة + 1 شيش + 2 كبدة اسكندراني + مشروب غازى"
drag, startPoint x: 522, startPoint y: 187, endPoint x: 547, endPoint y: 186, distance: 24.7
click at [547, 186] on input "1 كفتة + 1 شيش + 2 كبدة اسكندراني + مشروب غازى" at bounding box center [455, 187] width 223 height 14
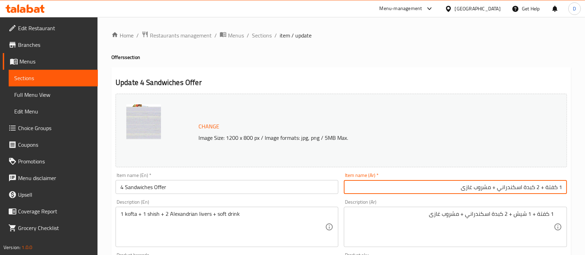
type input "1 كفتة + 2 كبدة اسكندراني + مشروب غازى"
click at [480, 217] on textarea "1 كفتة + 1 شيش + 2 كبدة اسكندراني + مشروب غازى" at bounding box center [451, 227] width 205 height 33
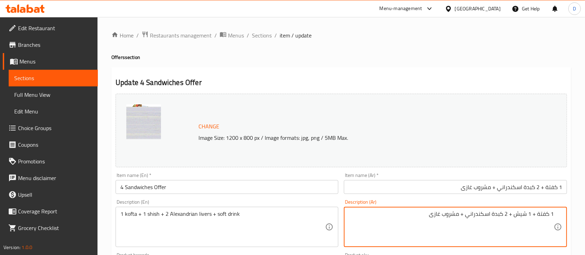
click at [480, 217] on textarea "1 كفتة + 1 شيش + 2 كبدة اسكندراني + مشروب غازى" at bounding box center [451, 227] width 205 height 33
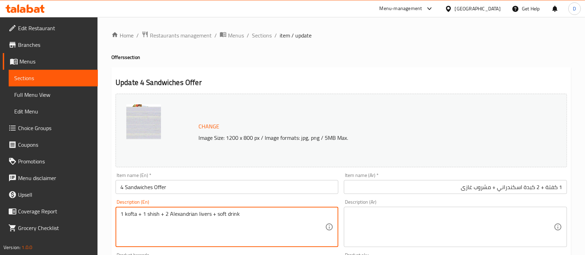
click at [283, 224] on textarea "1 kofta + 1 shish + 2 Alexandrian livers + soft drink" at bounding box center [222, 227] width 205 height 33
click at [486, 190] on input "1 كفتة + 2 كبدة اسكندراني + مشروب غازى" at bounding box center [455, 187] width 223 height 14
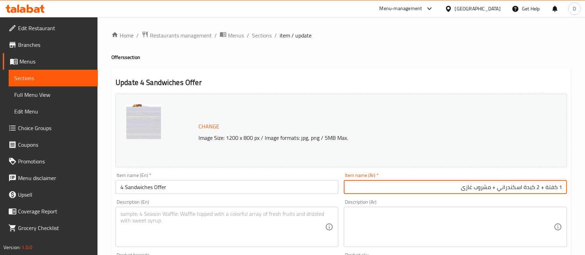
click at [486, 190] on input "1 كفتة + 2 كبدة اسكندراني + مشروب غازى" at bounding box center [455, 187] width 223 height 14
click at [450, 187] on input "1 كفتة + 2 كبدة اسكندراني + مشروب غازى" at bounding box center [455, 187] width 223 height 14
drag, startPoint x: 453, startPoint y: 187, endPoint x: 497, endPoint y: 187, distance: 44.1
click at [497, 187] on input "1 كفتة + 2 كبدة اسكندراني + مشروب غازى" at bounding box center [455, 187] width 223 height 14
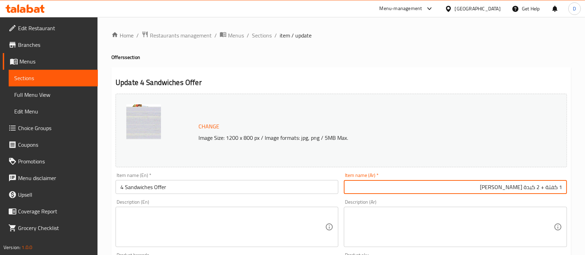
type input "1 كفتة + 2 كبدة [PERSON_NAME]"
click at [239, 187] on input "4 Sandwiches Offer" at bounding box center [227, 187] width 223 height 14
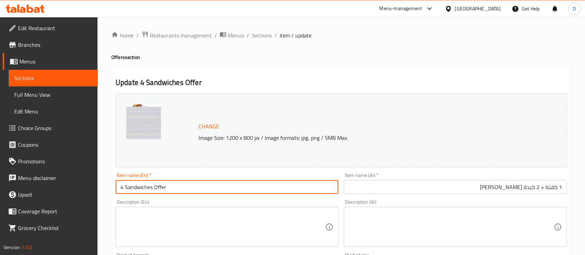
paste input "1 kofta + 2 Alexandrian livers"
click at [239, 187] on input "4 Sandwiches Offer1 kofta + 2 Alexandrian livers" at bounding box center [227, 187] width 223 height 14
paste input "text"
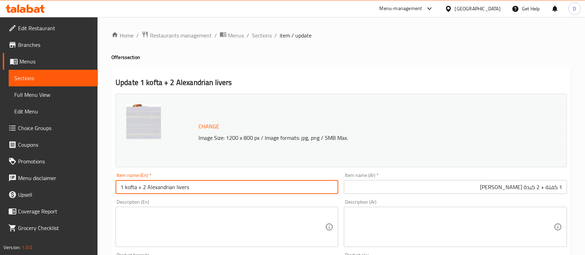
type input "1 kofta + 2 Alexandrian livers"
click at [236, 222] on textarea at bounding box center [222, 227] width 205 height 33
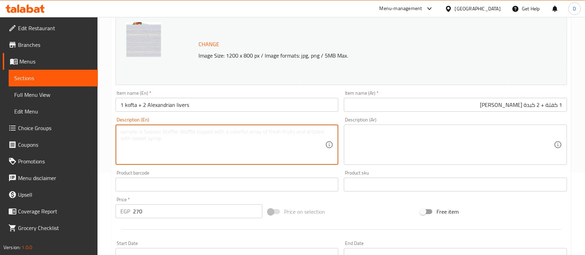
scroll to position [139, 0]
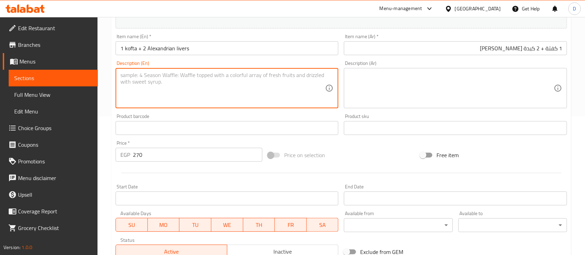
click at [187, 154] on input "270" at bounding box center [197, 155] width 129 height 14
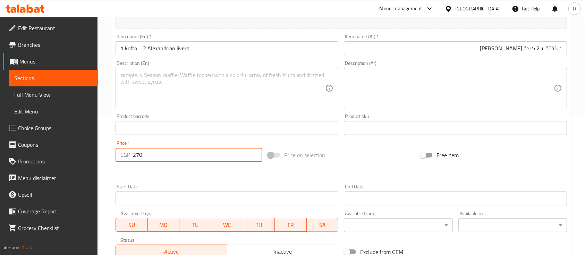
click at [187, 154] on input "270" at bounding box center [197, 155] width 129 height 14
type input "307.69"
click at [209, 169] on div at bounding box center [341, 173] width 457 height 17
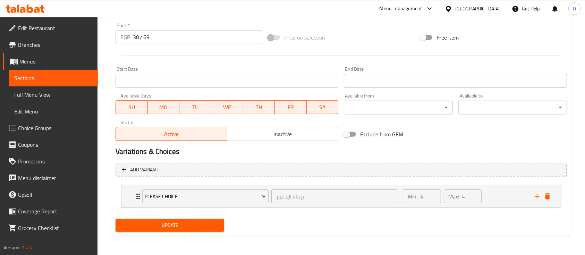
click at [198, 229] on span "Update" at bounding box center [170, 225] width 98 height 9
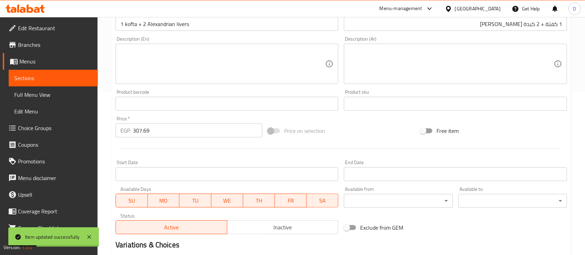
scroll to position [164, 0]
click at [39, 75] on span "Sections" at bounding box center [53, 78] width 78 height 8
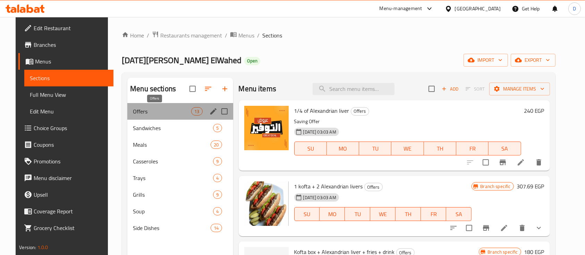
click at [161, 109] on span "Offers" at bounding box center [162, 111] width 58 height 8
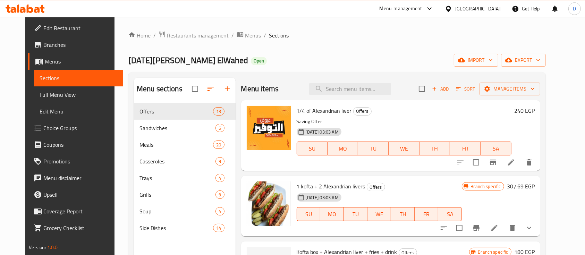
click at [475, 85] on span "Sort" at bounding box center [465, 89] width 19 height 8
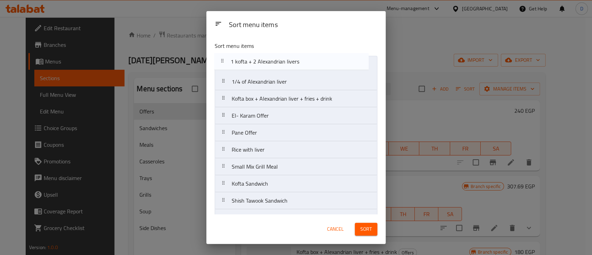
drag, startPoint x: 297, startPoint y: 86, endPoint x: 298, endPoint y: 65, distance: 20.8
click at [298, 65] on nav "1/4 of Alexandrian liver 1 kofta + 2 Alexandrian livers Kofta box + Alexandrian…" at bounding box center [296, 167] width 163 height 222
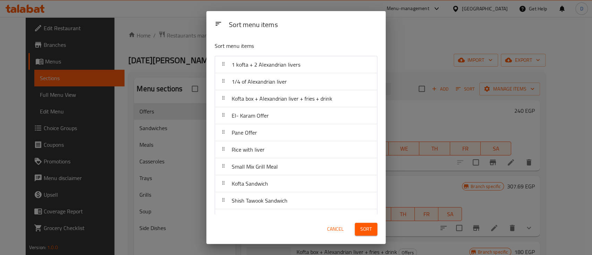
click at [367, 232] on span "Sort" at bounding box center [366, 229] width 11 height 9
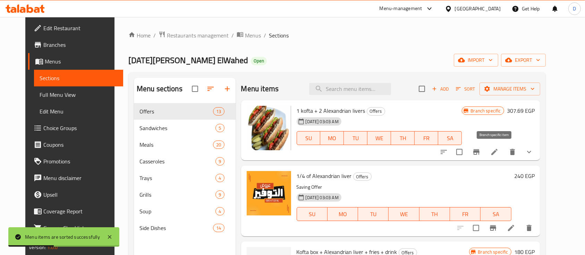
click at [480, 152] on icon "Branch-specific-item" at bounding box center [476, 152] width 6 height 6
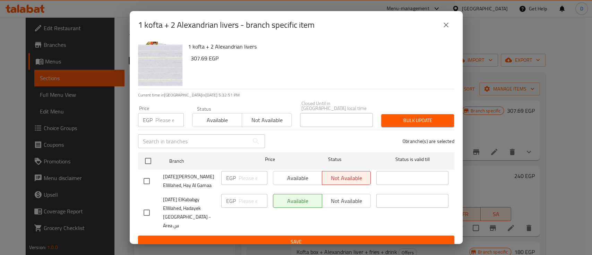
click at [448, 33] on button "close" at bounding box center [446, 25] width 17 height 17
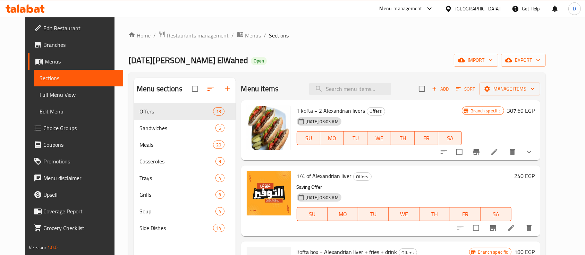
click at [312, 113] on span "1 kofta + 2 Alexandrian livers" at bounding box center [331, 111] width 69 height 10
copy h6 "1 kofta + 2 Alexandrian livers"
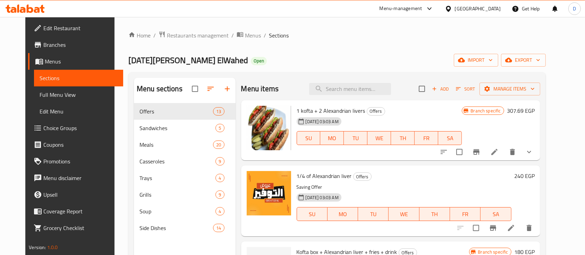
click at [533, 109] on h6 "307.69 EGP" at bounding box center [521, 111] width 28 height 10
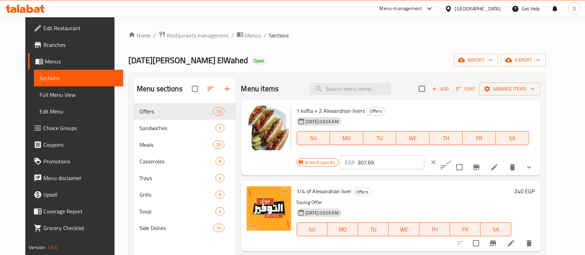
click at [424, 155] on input "307.69" at bounding box center [390, 162] width 67 height 14
type input "333.33"
click at [452, 159] on icon "ok" at bounding box center [448, 162] width 7 height 7
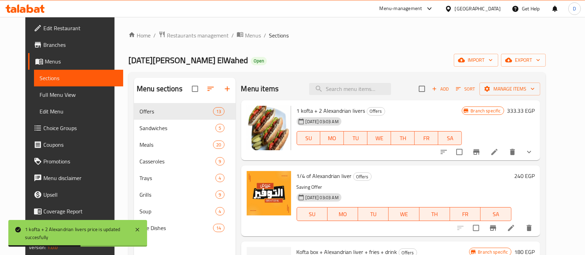
click at [339, 101] on div "1 kofta + 2 Alexandrian livers Offers 31-08-2024 03:03 AM SU MO TU WE TH FR SA …" at bounding box center [390, 130] width 299 height 60
click at [332, 110] on span "1 kofta + 2 Alexandrian livers" at bounding box center [331, 111] width 69 height 10
copy h6 "1 kofta + 2 Alexandrian livers"
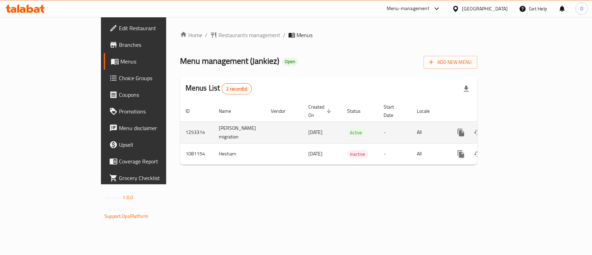
click at [514, 129] on icon "enhanced table" at bounding box center [511, 132] width 6 height 6
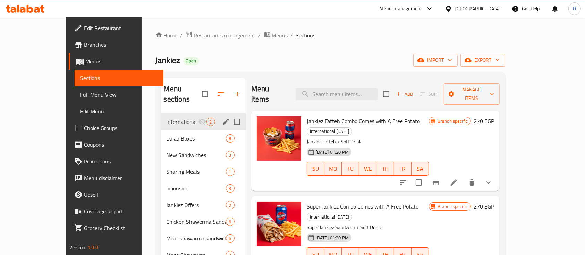
click at [230, 115] on input "Menu sections" at bounding box center [237, 122] width 15 height 15
checkbox input "true"
click at [204, 90] on icon "button" at bounding box center [208, 94] width 8 height 8
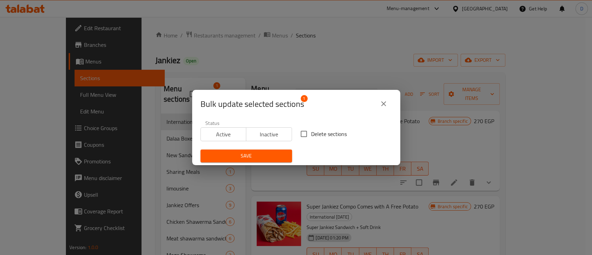
click at [321, 131] on span "Delete sections" at bounding box center [329, 134] width 36 height 8
click at [311, 131] on input "Delete sections" at bounding box center [304, 134] width 15 height 15
checkbox input "true"
click at [267, 154] on span "Save" at bounding box center [246, 156] width 81 height 9
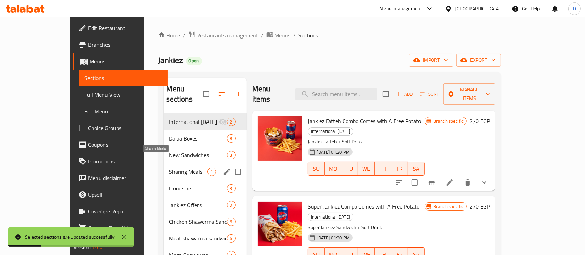
click at [169, 184] on span "limousine" at bounding box center [198, 188] width 58 height 8
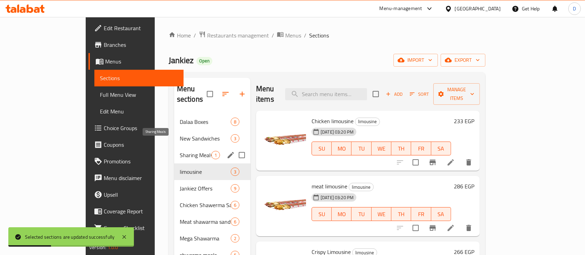
click at [174, 149] on div "Sharing Meals 1" at bounding box center [212, 155] width 76 height 17
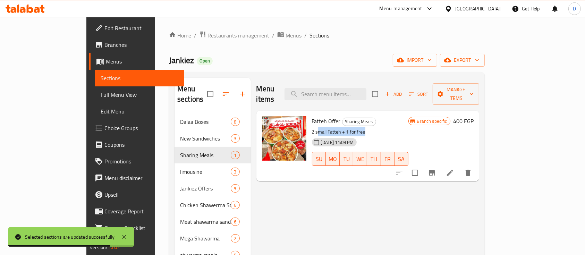
drag, startPoint x: 296, startPoint y: 119, endPoint x: 355, endPoint y: 120, distance: 59.7
click at [355, 128] on p "2 small Fatteh + 1 for free" at bounding box center [360, 132] width 96 height 9
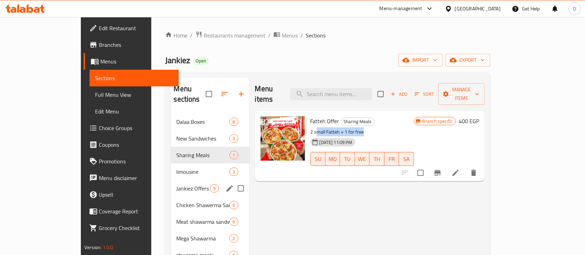
click at [171, 185] on div "Jankiez Offers 9" at bounding box center [210, 188] width 78 height 17
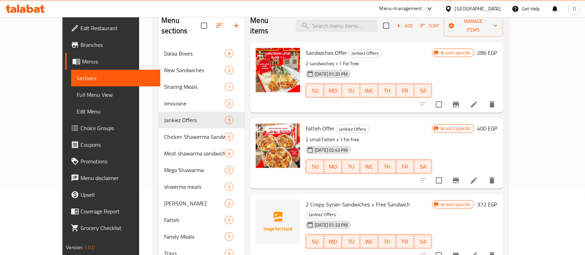
scroll to position [35, 0]
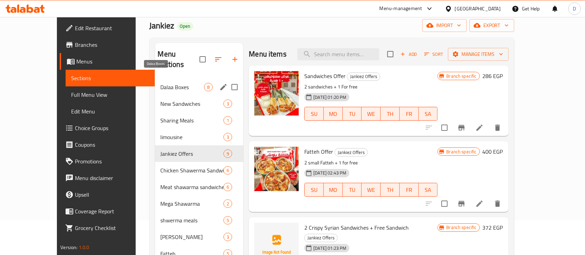
click at [165, 83] on span "Dalaa Boxes" at bounding box center [183, 87] width 44 height 8
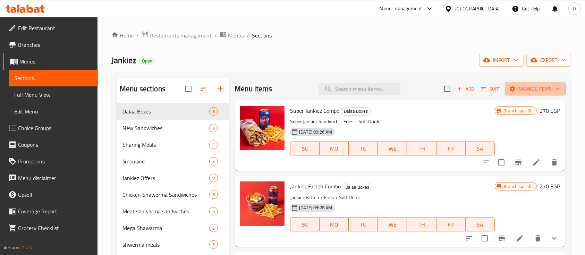
click at [509, 85] on icon "button" at bounding box center [512, 88] width 7 height 7
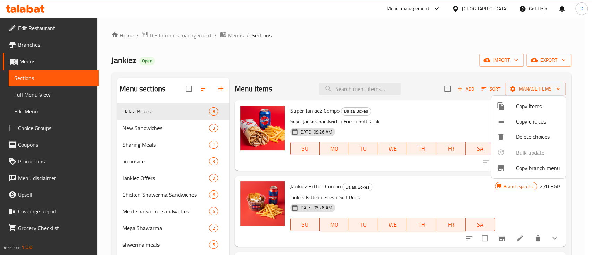
click at [511, 104] on div at bounding box center [506, 106] width 19 height 8
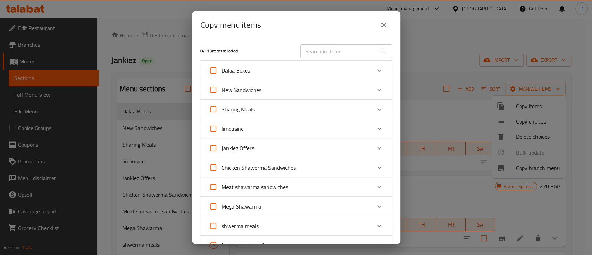
click at [376, 71] on icon "Expand" at bounding box center [380, 70] width 8 height 8
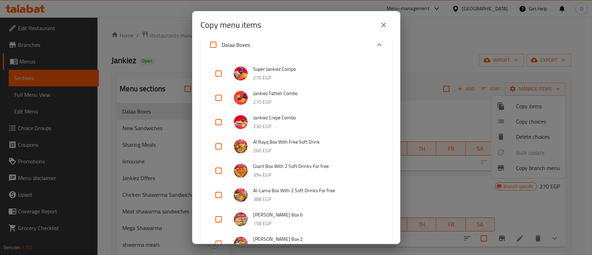
scroll to position [46, 0]
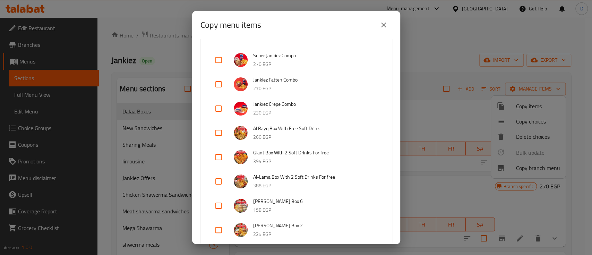
click at [223, 154] on input "checkbox" at bounding box center [218, 157] width 17 height 17
checkbox input "true"
click at [221, 185] on input "checkbox" at bounding box center [218, 181] width 17 height 17
checkbox input "true"
click at [217, 133] on input "checkbox" at bounding box center [218, 133] width 17 height 17
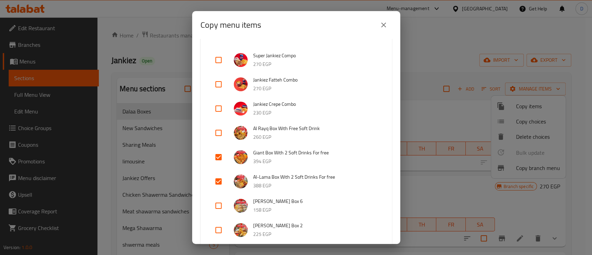
checkbox input "true"
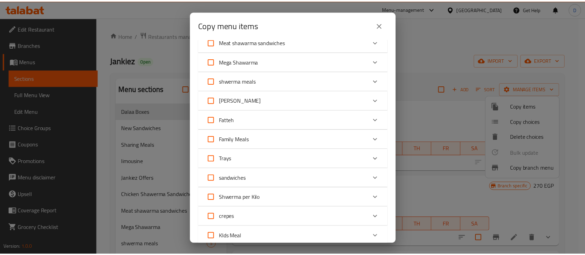
scroll to position [550, 0]
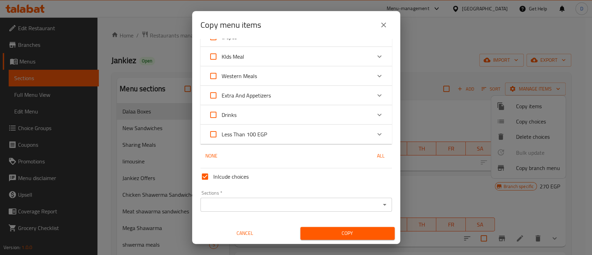
click at [228, 210] on div "Sections *" at bounding box center [297, 205] width 192 height 14
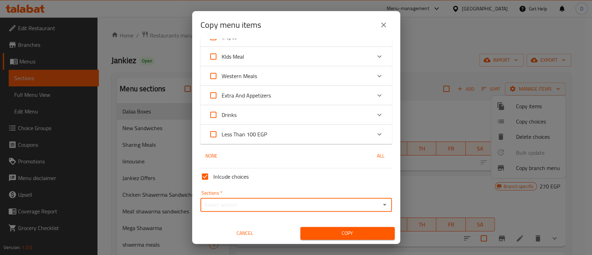
click at [225, 208] on input "Sections   *" at bounding box center [291, 205] width 176 height 10
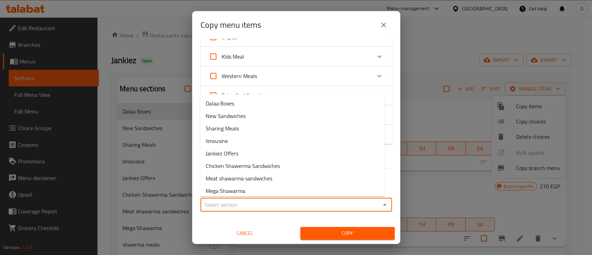
click at [225, 208] on input "Sections   *" at bounding box center [291, 205] width 176 height 10
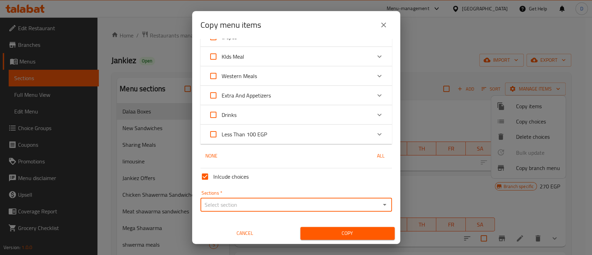
click at [225, 208] on input "Sections   *" at bounding box center [291, 205] width 176 height 10
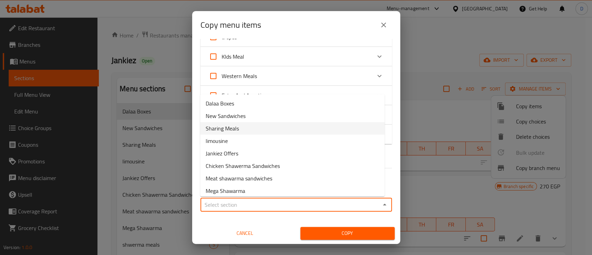
click at [243, 133] on li "Sharing Meals" at bounding box center [292, 128] width 185 height 12
type input "Sharing Meals"
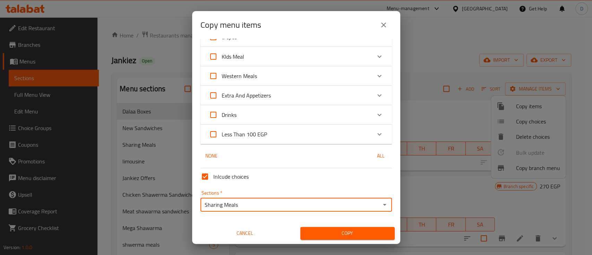
click at [320, 236] on span "Copy" at bounding box center [347, 233] width 83 height 9
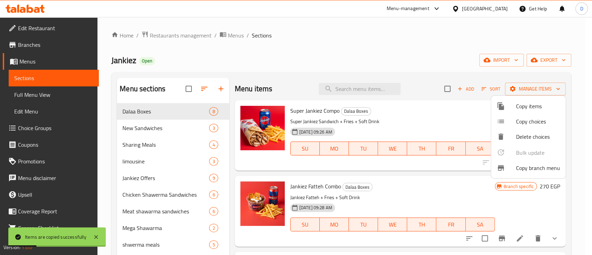
click at [150, 131] on div at bounding box center [296, 127] width 592 height 255
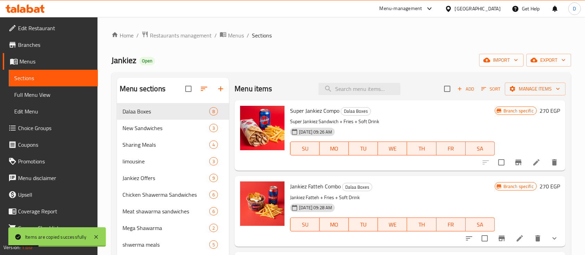
click at [150, 131] on span "New Sandwiches" at bounding box center [166, 128] width 87 height 8
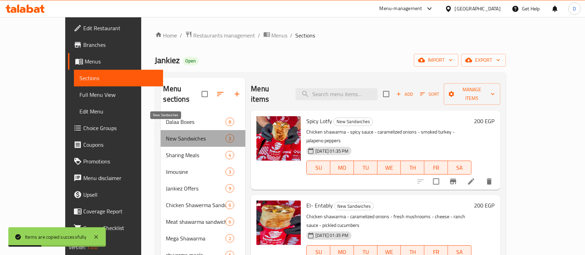
click at [166, 134] on span "New Sandwiches" at bounding box center [196, 138] width 60 height 8
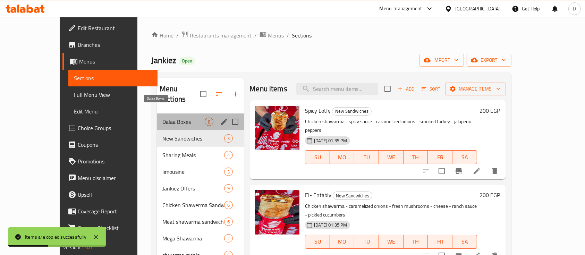
click at [162, 118] on span "Dalaa Boxes" at bounding box center [183, 122] width 42 height 8
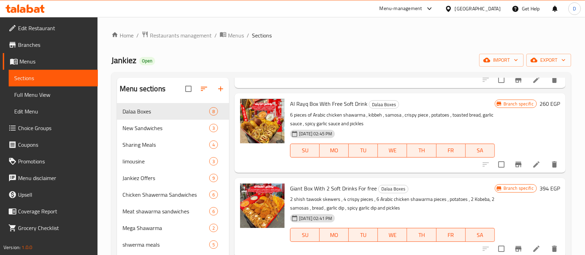
scroll to position [188, 0]
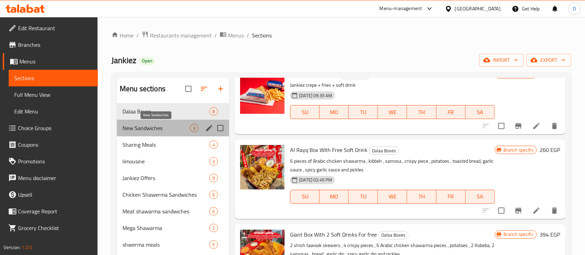
click at [160, 131] on span "New Sandwiches" at bounding box center [156, 128] width 67 height 8
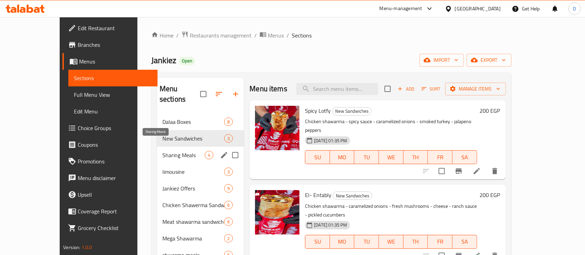
click at [168, 151] on span "Sharing Meals" at bounding box center [183, 155] width 42 height 8
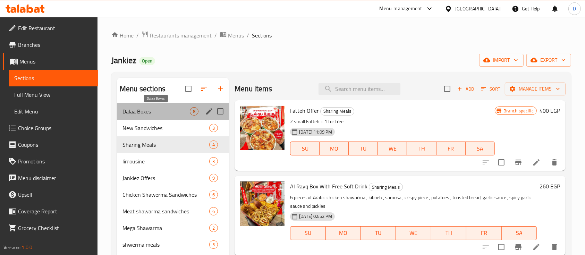
click at [143, 108] on span "Dalaa Boxes" at bounding box center [156, 111] width 67 height 8
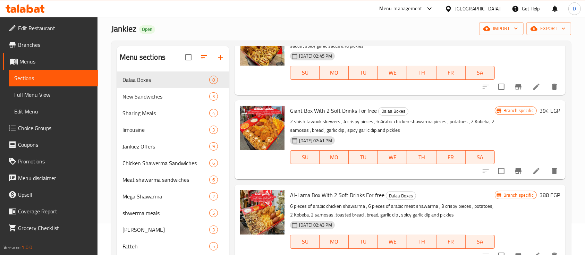
scroll to position [46, 0]
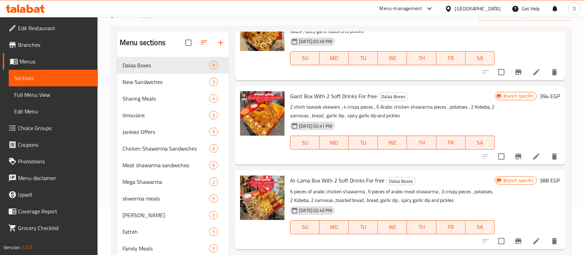
click at [550, 160] on icon "delete" at bounding box center [554, 156] width 8 height 8
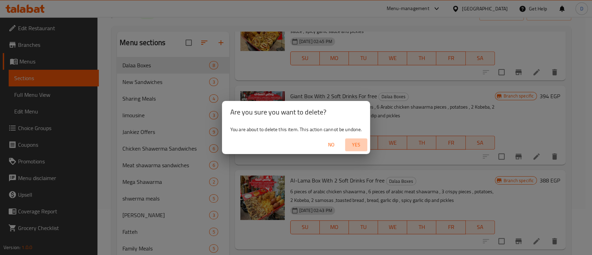
click at [359, 143] on span "Yes" at bounding box center [356, 145] width 17 height 9
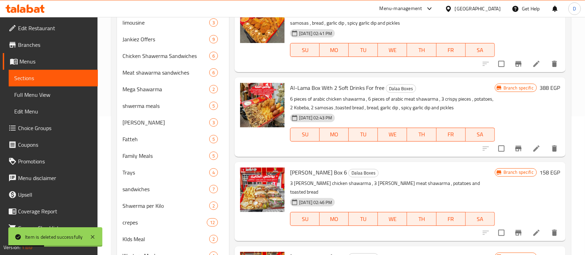
scroll to position [234, 0]
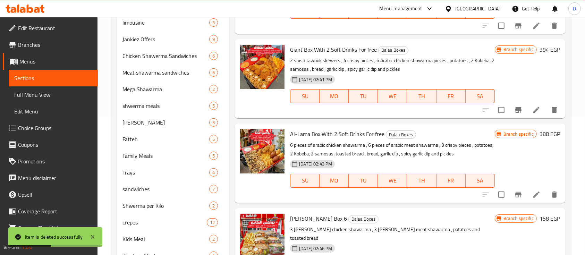
click at [550, 193] on icon "delete" at bounding box center [554, 195] width 8 height 8
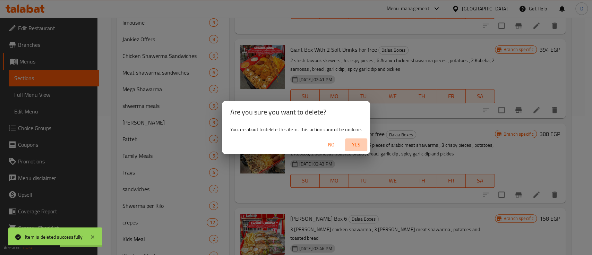
click at [356, 139] on button "Yes" at bounding box center [356, 144] width 22 height 13
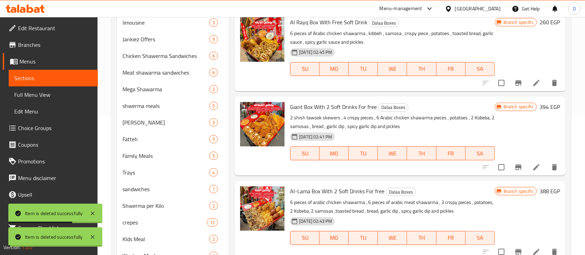
scroll to position [3, 0]
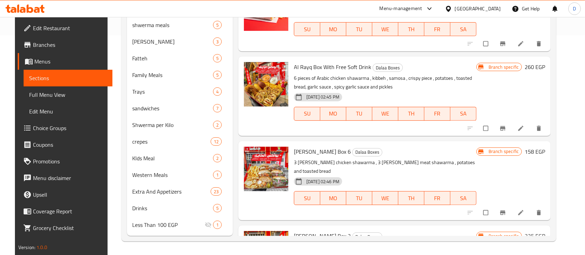
scroll to position [19, 0]
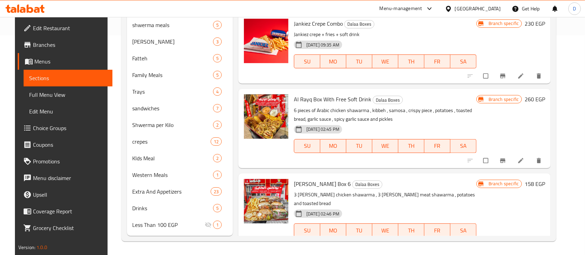
click at [542, 158] on icon "delete" at bounding box center [539, 160] width 7 height 7
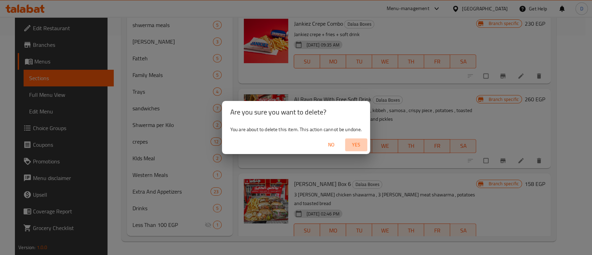
click at [362, 148] on span "Yes" at bounding box center [356, 145] width 17 height 9
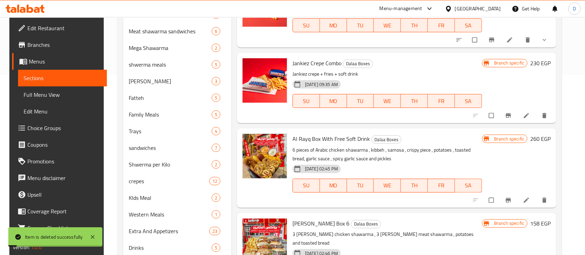
scroll to position [81, 0]
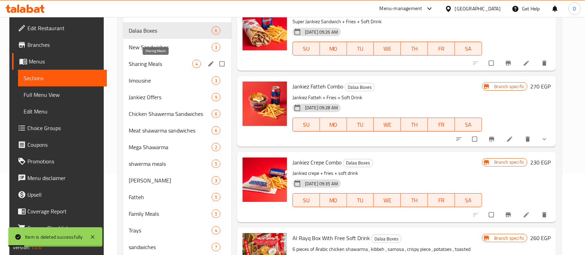
click at [144, 57] on div "Sharing Meals 4" at bounding box center [177, 64] width 108 height 17
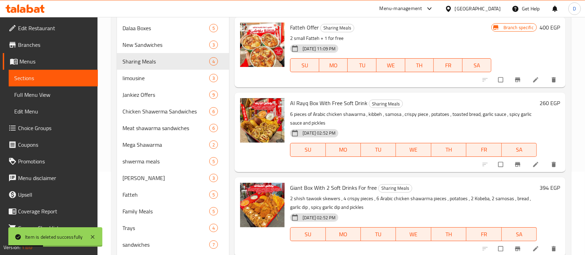
scroll to position [92, 0]
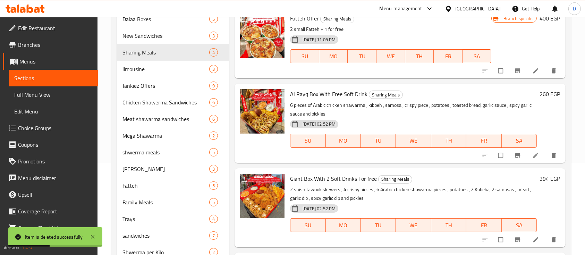
click at [546, 90] on h6 "260 EGP" at bounding box center [550, 94] width 20 height 10
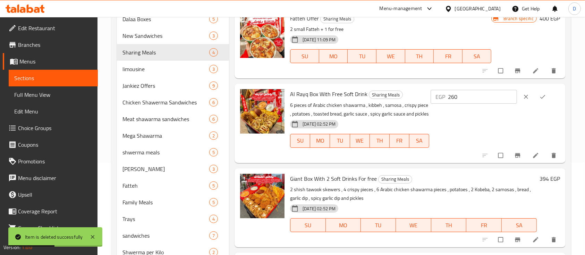
click at [495, 99] on input "260" at bounding box center [482, 97] width 69 height 14
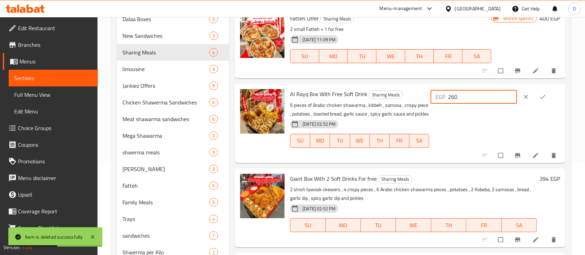
click at [495, 99] on input "260" at bounding box center [482, 97] width 69 height 14
click at [546, 174] on h6 "394 EGP" at bounding box center [550, 179] width 20 height 10
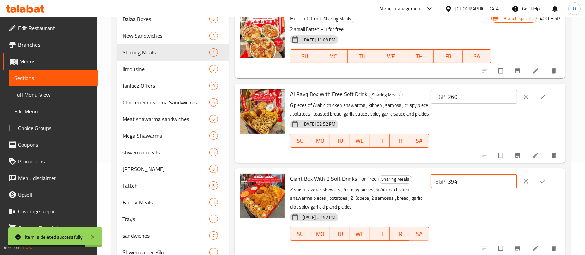
click at [494, 184] on input "394" at bounding box center [482, 182] width 69 height 14
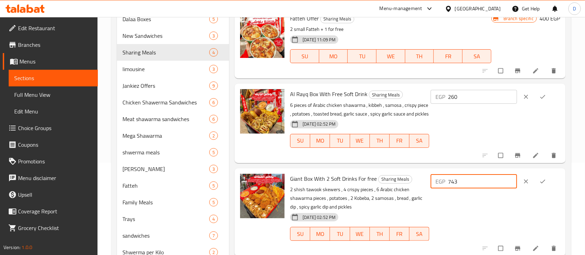
type input "743"
click at [546, 179] on icon "ok" at bounding box center [542, 181] width 7 height 7
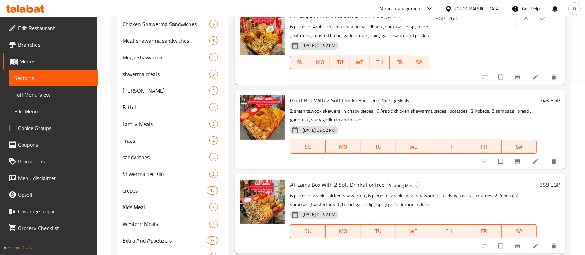
scroll to position [185, 0]
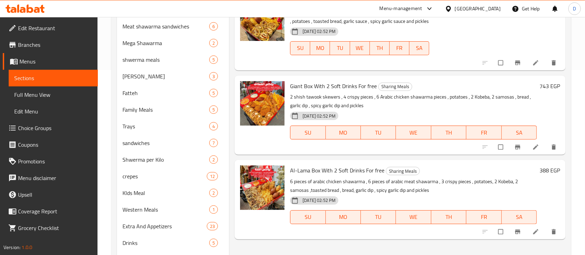
click at [545, 171] on h6 "388 EGP" at bounding box center [550, 171] width 20 height 10
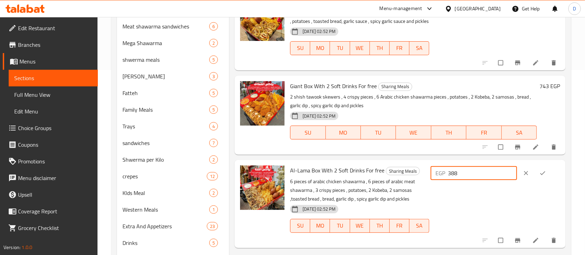
click at [484, 171] on input "388" at bounding box center [482, 173] width 69 height 14
type input "715"
click at [545, 175] on icon "ok" at bounding box center [542, 173] width 5 height 4
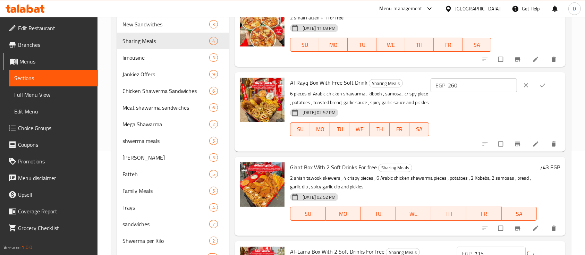
scroll to position [92, 0]
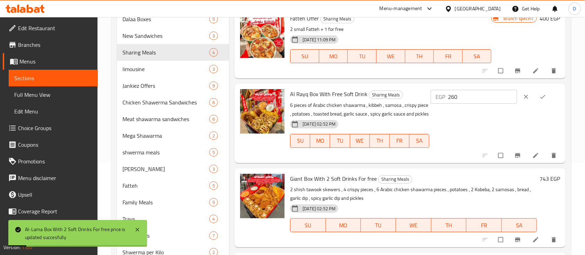
click at [503, 99] on input "260" at bounding box center [482, 97] width 69 height 14
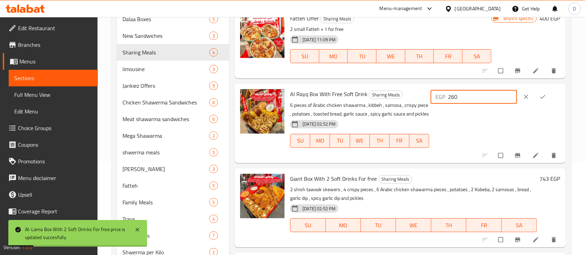
click at [503, 99] on input "260" at bounding box center [482, 97] width 69 height 14
type input "4"
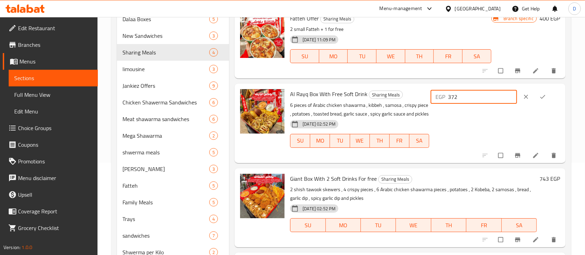
type input "372"
click at [546, 99] on icon "ok" at bounding box center [542, 96] width 7 height 7
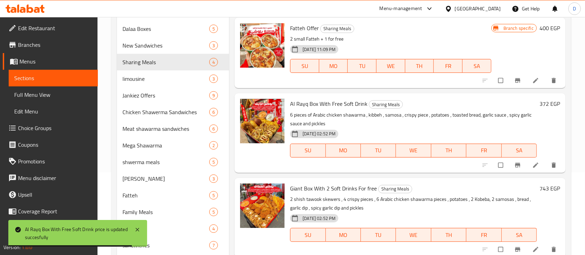
scroll to position [127, 0]
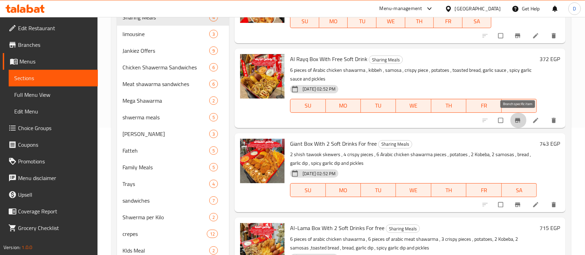
click at [517, 119] on icon "Branch-specific-item" at bounding box center [517, 120] width 5 height 5
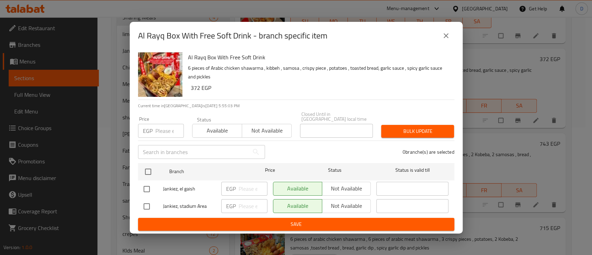
click at [446, 46] on div "Al Rayq Box With Free Soft Drink - branch specific item" at bounding box center [296, 36] width 333 height 28
click at [448, 40] on icon "close" at bounding box center [446, 36] width 8 height 8
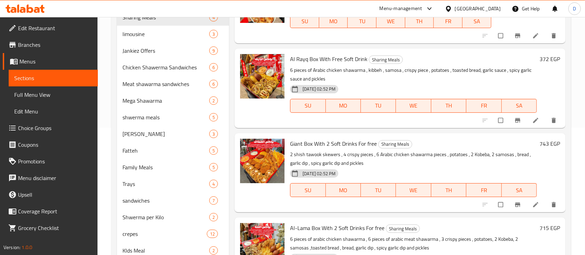
scroll to position [0, 0]
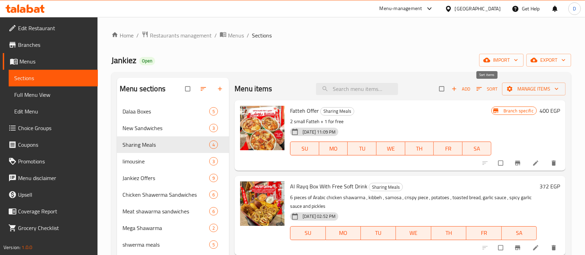
click at [490, 89] on span "Sort" at bounding box center [487, 89] width 21 height 8
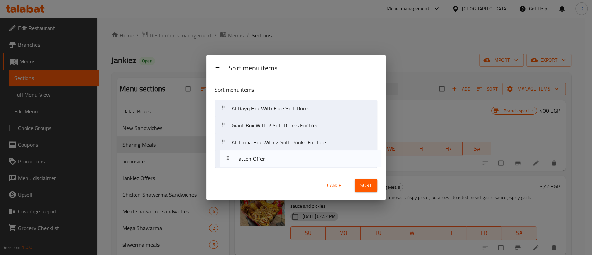
drag, startPoint x: 322, startPoint y: 109, endPoint x: 327, endPoint y: 163, distance: 53.6
click at [327, 163] on nav "Fatteh Offer Al Rayq Box With Free Soft Drink Giant Box With 2 Soft Drinks For …" at bounding box center [296, 134] width 163 height 69
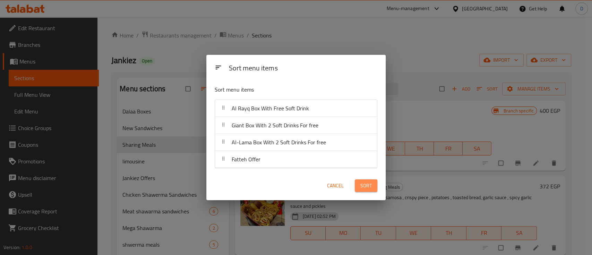
click at [369, 188] on span "Sort" at bounding box center [366, 186] width 11 height 9
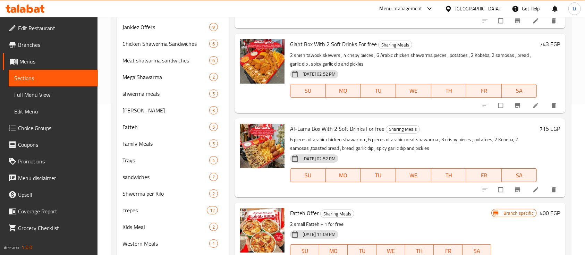
scroll to position [185, 0]
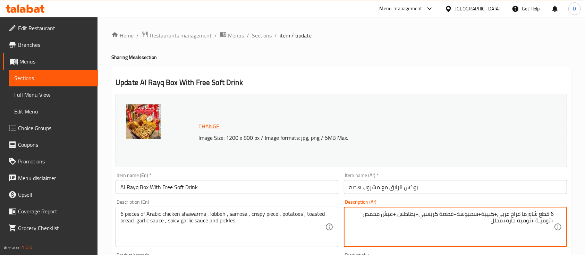
click at [486, 224] on textarea "6 قطع شاورما فراخ عربي+كبيبة+سمبوسة+قطعة كريسبي+بطاطس +عيش محمص +توميـة +تومية …" at bounding box center [451, 227] width 205 height 33
click at [420, 216] on textarea "6 قطع شاورما فراخ عربي+كبيبة+سمبوسة+قطعة كريسبي+بطاطس +عيش محمص +توميـة +تومية …" at bounding box center [451, 227] width 205 height 33
click at [447, 225] on textarea "6 قطع شاورما فراخ عربي+كبيبة+سمبوسة+قطعة كريسبي + كبيبه مقليه +بطاطس +عيش محمص …" at bounding box center [451, 227] width 205 height 33
drag, startPoint x: 456, startPoint y: 214, endPoint x: 482, endPoint y: 215, distance: 26.1
click at [482, 215] on textarea "6 قطع شاورما فراخ عربي+كبيبة+سمبوسة+قطعة كريسبي + كبيبه مقليه +بطاطس +عيش محمص …" at bounding box center [451, 227] width 205 height 33
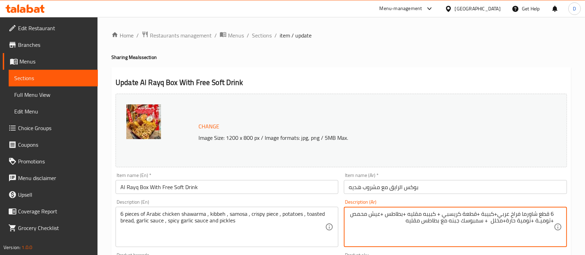
click at [394, 221] on textarea "6 قطع شاورما فراخ عربي+كبيبة +قطعة كريسبي + كبيبه مقليه +بطاطس +عيش محمص +توميـ…" at bounding box center [451, 227] width 205 height 33
click at [507, 223] on textarea "6 قطع شاورما فراخ عربي+كبيبة +قطعة كريسبي + كبيبه مقليه +بطاطس +عيش محمص +توميـ…" at bounding box center [451, 227] width 205 height 33
click at [386, 225] on textarea "6 قطع شاورما فراخ عربي+كبيبة +قطعة كريسبي + كبيبه مقليه +بطاطس +عيش محمص +توميـ…" at bounding box center [451, 227] width 205 height 33
type textarea "6 قطع شاورما فراخ عربي+كبيبة +قطعة كريسبي + كبيبه مقليه +بطاطس +عيش محمص +توميـ…"
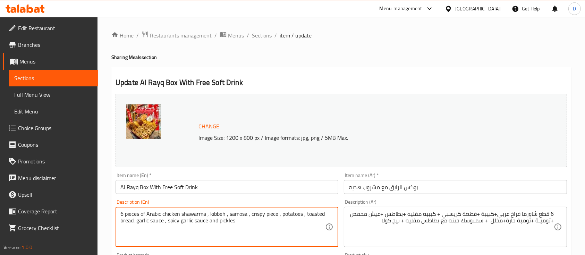
paste textarea "+ kibbeh + crispy piece + fried kibbeh + potatoes + toasted bread + garlic sauc…"
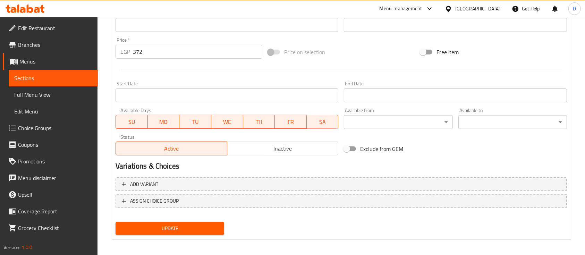
scroll to position [245, 0]
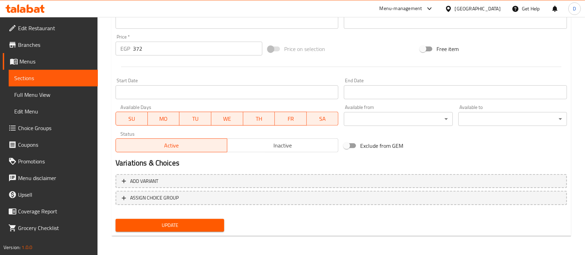
type textarea "6 pieces of Arabic chicken shawarma + kibbeh + crispy piece + fried kibbeh + po…"
click at [204, 226] on span "Update" at bounding box center [170, 225] width 98 height 9
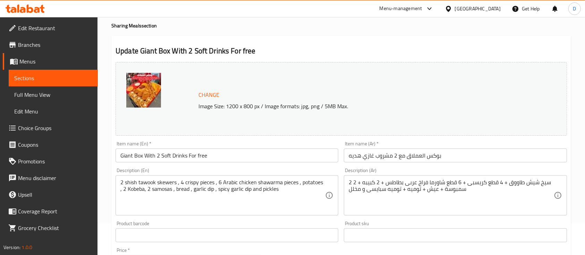
scroll to position [46, 0]
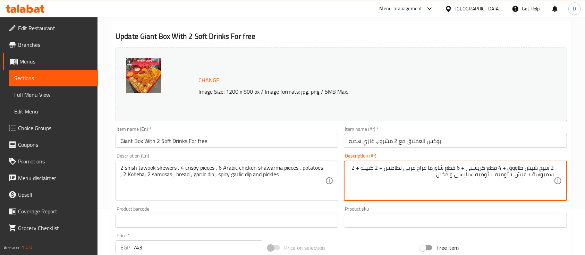
click at [502, 166] on textarea "2 سيخ شيش طاووق + 4 قطع كريسبى + 6 قطع شاورما فراخ عربى بطاطس + 2 كبيبه + 2 سمب…" at bounding box center [451, 181] width 205 height 33
click at [395, 168] on textarea "2 سيخ شيش طاووق + 3 قطع كريسبى + 6 قطع شاورما فراخ عربى بطاطس + 2 كبيبه + 2 سمب…" at bounding box center [451, 181] width 205 height 33
click at [350, 168] on textarea "2 سيخ شيش طاووق + 3 قطع كريسبى + 6 قطع شاورما فراخ عربى + 2 كبيبه + 2 سمبوسة + …" at bounding box center [451, 181] width 205 height 33
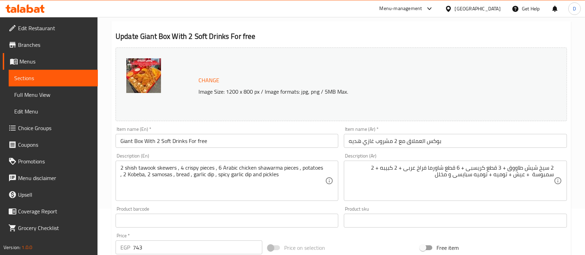
click at [351, 168] on textarea "2 سيخ شيش طاووق + 3 قطع كريسبى + 6 قطع شاورما فراخ عربى + 2 كبيبه + 2 سمبوسة + …" at bounding box center [451, 181] width 205 height 33
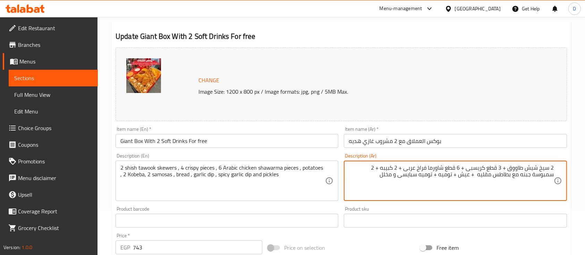
click at [389, 176] on textarea "2 سيخ شيش طاووق + 3 قطع كريسبى + 6 قطع شاورما فراخ عربى + 2 كبيبه + 2 سمبوسة جب…" at bounding box center [451, 181] width 205 height 33
click at [481, 175] on textarea "2 سيخ شيش طاووق + 3 قطع كريسبى + 6 قطع شاورما فراخ عربى + 2 كبيبه + 2 سمبوسة جب…" at bounding box center [451, 181] width 205 height 33
type textarea "2 سيخ شيش طاووق + 3 قطع كريسبى + 6 قطع شاورما فراخ عربى + 2 كبيبه + 2 سمبوسة جب…"
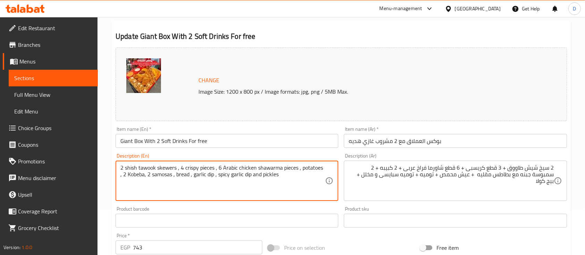
click at [201, 182] on textarea "2 shish tawook skewers , 4 crispy pieces , 6 Arabic chicken shawarma pieces , p…" at bounding box center [222, 181] width 205 height 33
click at [214, 170] on textarea "2 shish tawook skewers , 4 crispy pieces , 6 Arabic chicken shawarma pieces , p…" at bounding box center [222, 181] width 205 height 33
paste textarea "+ 3 crispy pieces + 6 Arabic chicken shawarma pieces + 2 kibbeh + 2 cheese samo…"
type textarea "2 shish tawook skewers + 3 crispy pieces + 6 Arabic chicken shawarma pieces + 2…"
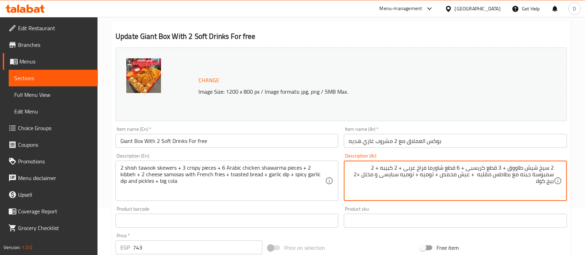
type textarea "2 سيخ شيش طاووق + 3 قطع كريسبى + 6 قطع شاورما فراخ عربى + 2 كبيبه + 2 سمبوسة جب…"
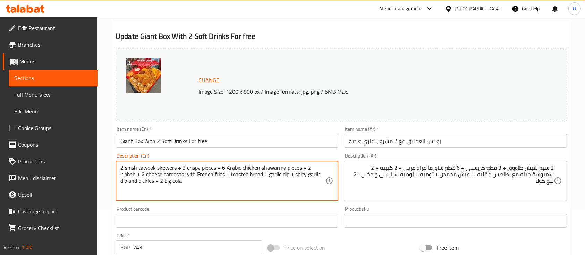
click at [127, 175] on textarea "2 shish tawook skewers + 3 crispy pieces + 6 Arabic chicken shawarma pieces + 2…" at bounding box center [222, 181] width 205 height 33
click at [183, 184] on textarea "2 shish tawook skewers + 3 crispy pieces + 6 Arabic chicken shawarma pieces + 2…" at bounding box center [222, 181] width 205 height 33
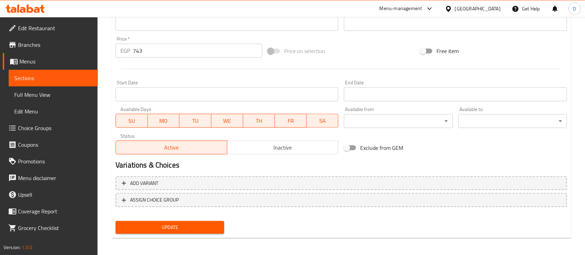
scroll to position [245, 0]
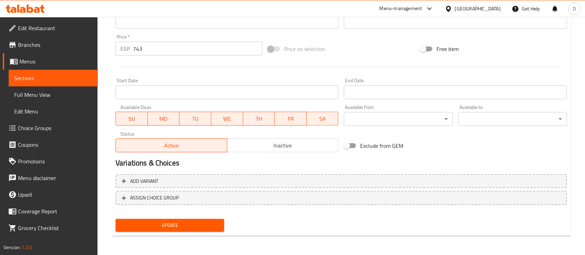
type textarea "2 shish tawook skewers + 3 crispy pieces + 6 Arabic chicken shawarma pieces + 2…"
click at [180, 221] on span "Update" at bounding box center [170, 225] width 98 height 9
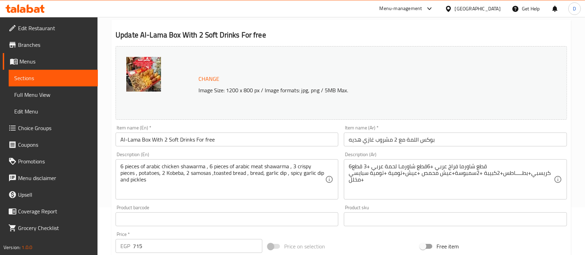
scroll to position [92, 0]
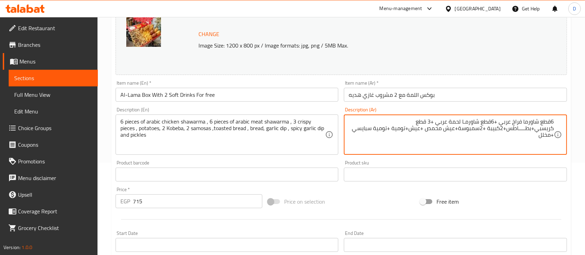
click at [491, 121] on textarea "6قطع شاورما فراخ عربي +6قطع شاورمـا لحمة عربي +3 قطع كريسبي+بطـــــاطس+2كبيبة +…" at bounding box center [451, 134] width 205 height 33
drag, startPoint x: 436, startPoint y: 121, endPoint x: 497, endPoint y: 121, distance: 60.4
click at [497, 121] on textarea "6قطع شاورما فراخ عربي +3 قطع شاورمـا لحمة عربي +3 قطع كريسبي+بطـــــاطس+2كبيبة …" at bounding box center [451, 134] width 205 height 33
click at [430, 123] on textarea "6قطع شاورما فراخ عربي +3 قطع شاورمـا لحمة عربي +3 قطع كريسبي+بطـــــاطس+2كبيبة …" at bounding box center [451, 134] width 205 height 33
click at [433, 123] on textarea "6قطع شاورما فراخ عربي +3 قطع شاورمـا لحمة عربي +3 قطع كريسبي+بطـــــاطس+2كبيبة …" at bounding box center [451, 134] width 205 height 33
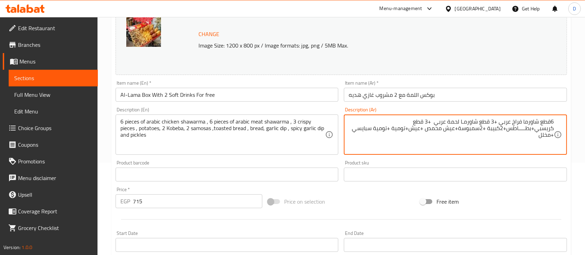
paste textarea "شاورمـا لحمة عرب+3 قطع"
click at [428, 121] on textarea "6قطع شاورما فراخ عربي +3 قطع شاورمـا لحمة عربي +3 قطع شاورمـا لحمة عرب +3 قطع ك…" at bounding box center [451, 134] width 205 height 33
click at [366, 121] on textarea "6قطع شاورما فراخ عربي +3 قطع شاورمـا لحمة عربي +6 قطع شاورمـا لحمة عرب +3 قطع ك…" at bounding box center [451, 134] width 205 height 33
click at [493, 121] on textarea "6قطع شاورما فراخ عربي +3 قطع شاورمـا لحمة عربي +6 قطع شاورمـا لحمة عرب +3 قطع ك…" at bounding box center [451, 134] width 205 height 33
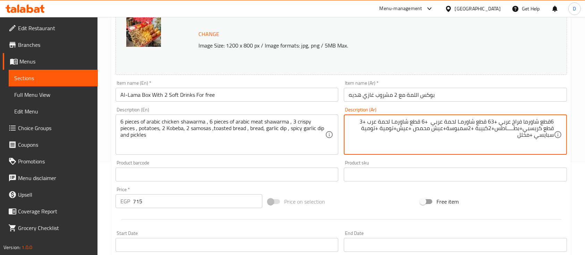
click at [382, 122] on textarea "6قطع شاورما فراخ عربي +63 قطع شاورمـا لحمة عربي +6 قطع شاورمـا لحمة عرب +3 قطع …" at bounding box center [451, 134] width 205 height 33
click at [371, 125] on textarea "6قطع شاورما فراخ عربي +63 قطع شاورمـا لحمة عربي +6 قطع شاورمـا دجاج عرب +3 قطع …" at bounding box center [451, 134] width 205 height 33
click at [494, 121] on textarea "6قطع شاورما فراخ عربي +63 قطع شاورمـا لحمة عربي +6 قطع شاورمـا دجاج عربي +3 قطع…" at bounding box center [451, 134] width 205 height 33
drag, startPoint x: 494, startPoint y: 122, endPoint x: 558, endPoint y: 122, distance: 63.5
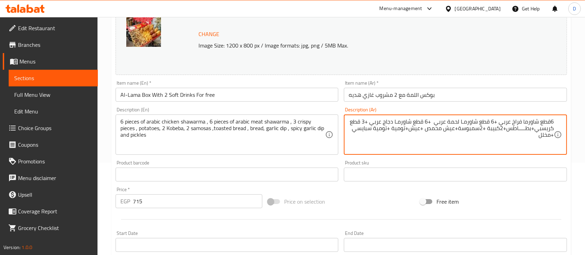
click at [558, 122] on div "6قطع شاورما فراخ عربي +6 قطع شاورمـا لحمة عربي +6 قطع شاورمـا دجاج عربي +3 قطع …" at bounding box center [455, 135] width 223 height 40
click at [405, 129] on textarea "6 قطع شاورمـا لحمة عربي +6 قطع شاورمـا دجاج عربي +3 قطع كريسبي+بطـــــاطس+2كبيب…" at bounding box center [451, 134] width 205 height 33
click at [401, 129] on textarea "6 قطع شاورمـا لحمة عربي +6 قطع شاورمـا دجاج عربي +3 قطع كريسبي+بطـــــاطس+2كبيب…" at bounding box center [451, 134] width 205 height 33
click at [349, 129] on textarea "6 قطع شاورمـا لحمة عربي +6 قطع شاورمـا دجاج عربي +3 قطع كريسبي+بطـــــاطس+2كبيب…" at bounding box center [451, 134] width 205 height 33
click at [440, 122] on textarea "6 قطع شاورمـا لحمة عربي +6 قطع شاورمـا دجاج عربي +3 قطع كريسبي+بطـــــاطس+2كبيب…" at bounding box center [451, 134] width 205 height 33
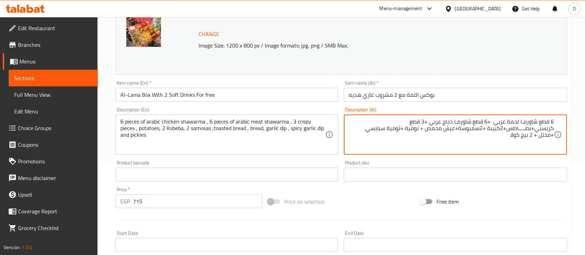
click at [459, 140] on textarea "6 قطع شاورمـا لحمة عربي +6 قطع شاورمـا دجاج عربي +3 قطع كريسبي+بطـــــاطس+2كبيب…" at bounding box center [451, 134] width 205 height 33
click at [453, 129] on textarea "6 قطع شاورمـا لحمة عربي +6 قطع شاورمـا دجاج عربي +3 قطع كريسبي+بطـــــاطس+2كبيب…" at bounding box center [451, 134] width 205 height 33
click at [460, 130] on textarea "6 قطع شاورمـا لحمة عربي +6 قطع شاورمـا دجاج عربي +3 قطع كريسبي+بطـــــاطس+2كبيب…" at bounding box center [451, 134] width 205 height 33
type textarea "6 قطع شاورمـا لحمة عربي +6 قطع شاورمـا دجاج عربي +3 قطع كريسبي+بطـــــاطس+2كبيب…"
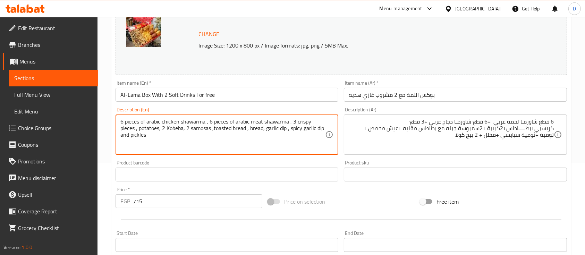
paste textarea "Arabic meat shawarma + 6 pieces of Arabic chicken shawarma + 3 crispy pieces + …"
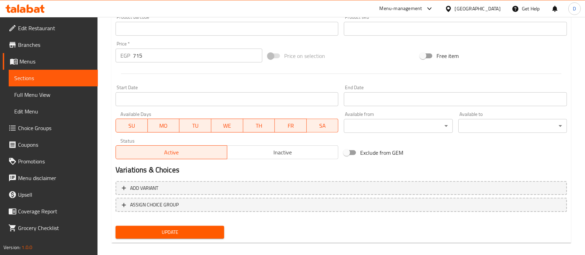
scroll to position [245, 0]
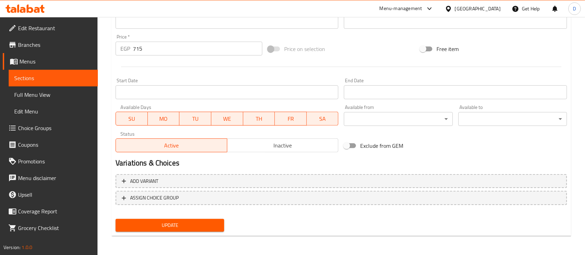
type textarea "6 pieces of Arabic meat shawarma + 6 pieces of Arabic chicken shawarma + 3 cris…"
click at [172, 226] on span "Update" at bounding box center [170, 225] width 98 height 9
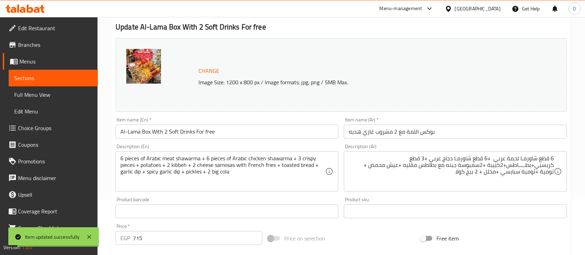
scroll to position [0, 0]
